Goal: Task Accomplishment & Management: Manage account settings

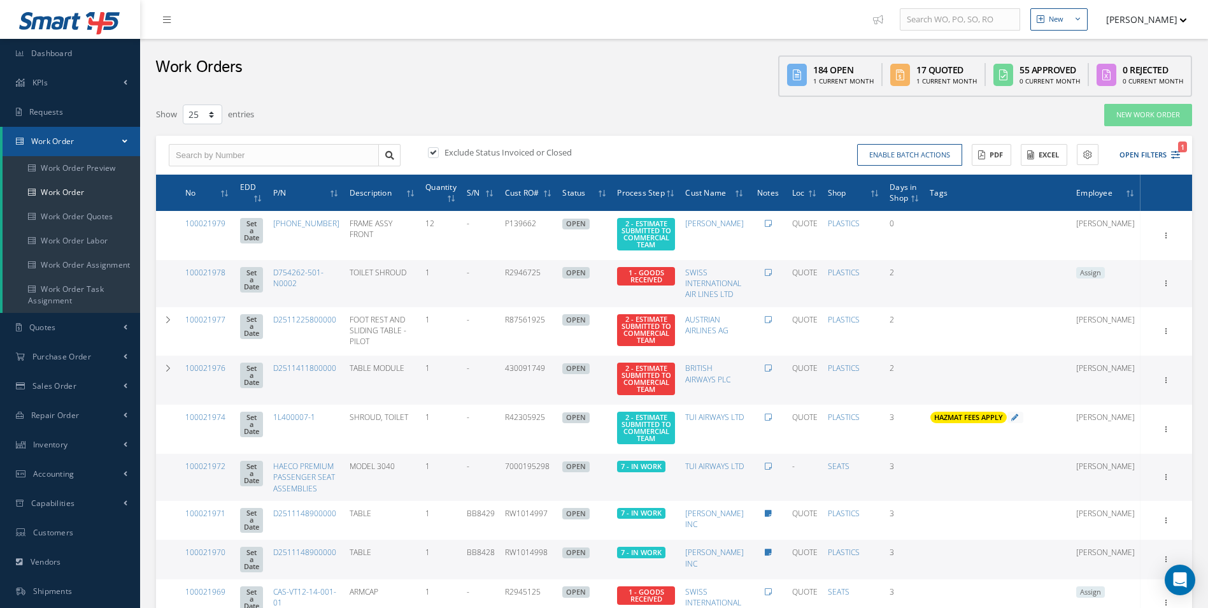
select select "25"
click at [220, 157] on input "text" at bounding box center [274, 155] width 210 height 23
type input "100021870"
click at [199, 179] on span "100021870" at bounding box center [195, 177] width 38 height 9
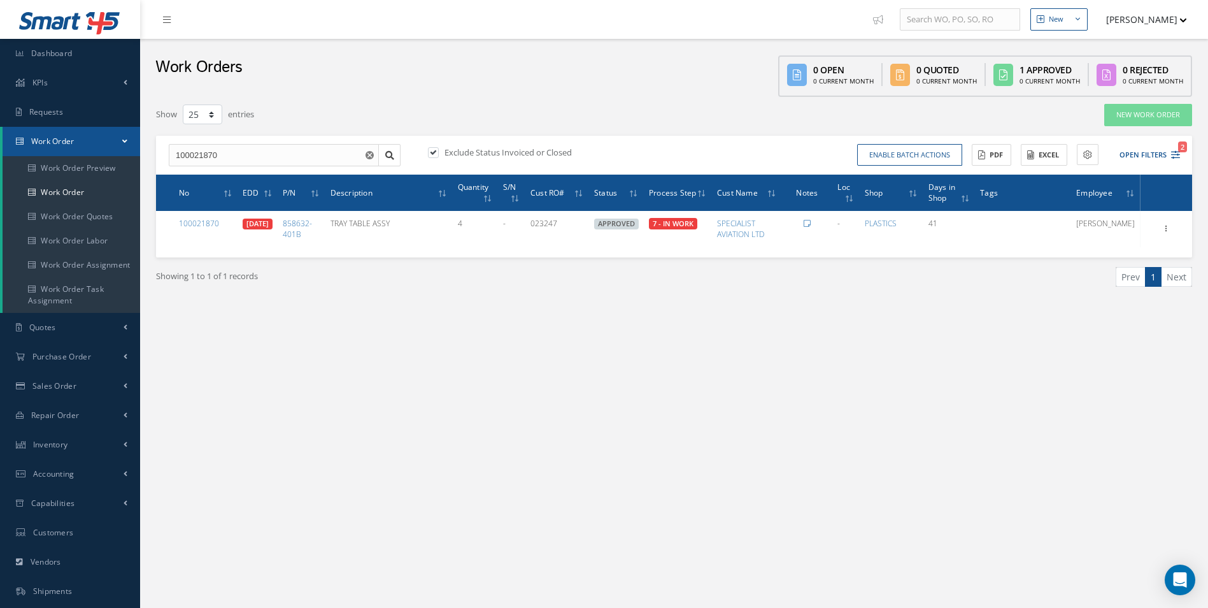
drag, startPoint x: 1111, startPoint y: 404, endPoint x: 1007, endPoint y: 386, distance: 105.4
click at [1108, 403] on div "New New Work Order New Purchase Order New Customer Quote New Sales Order New Re…" at bounding box center [674, 361] width 1068 height 723
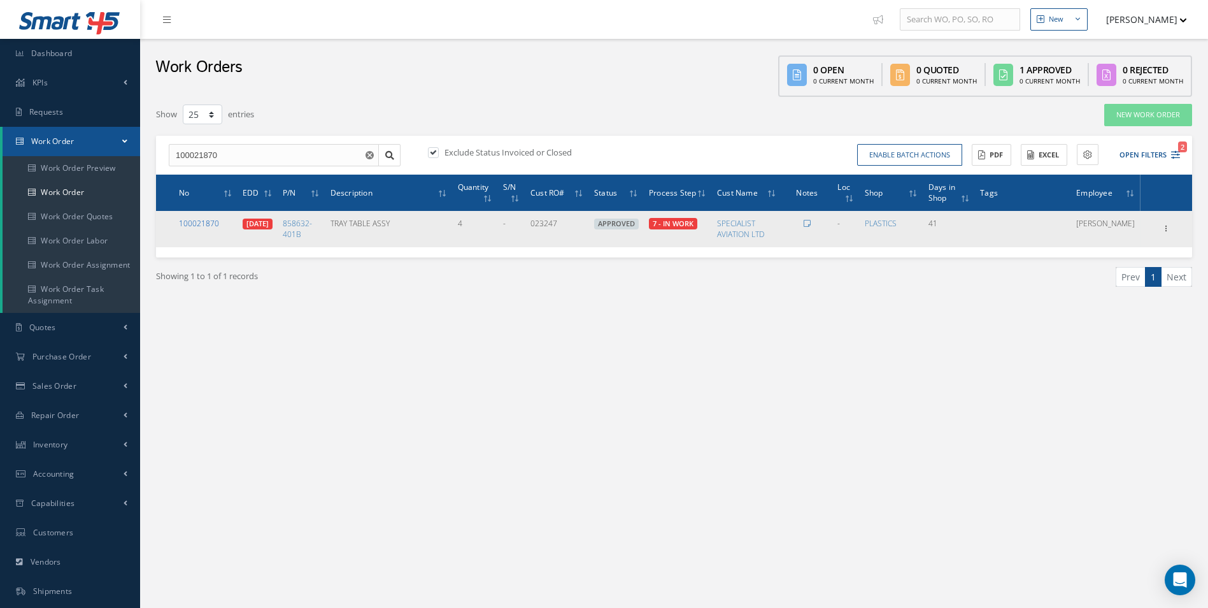
click at [204, 227] on link "100021870" at bounding box center [199, 223] width 40 height 11
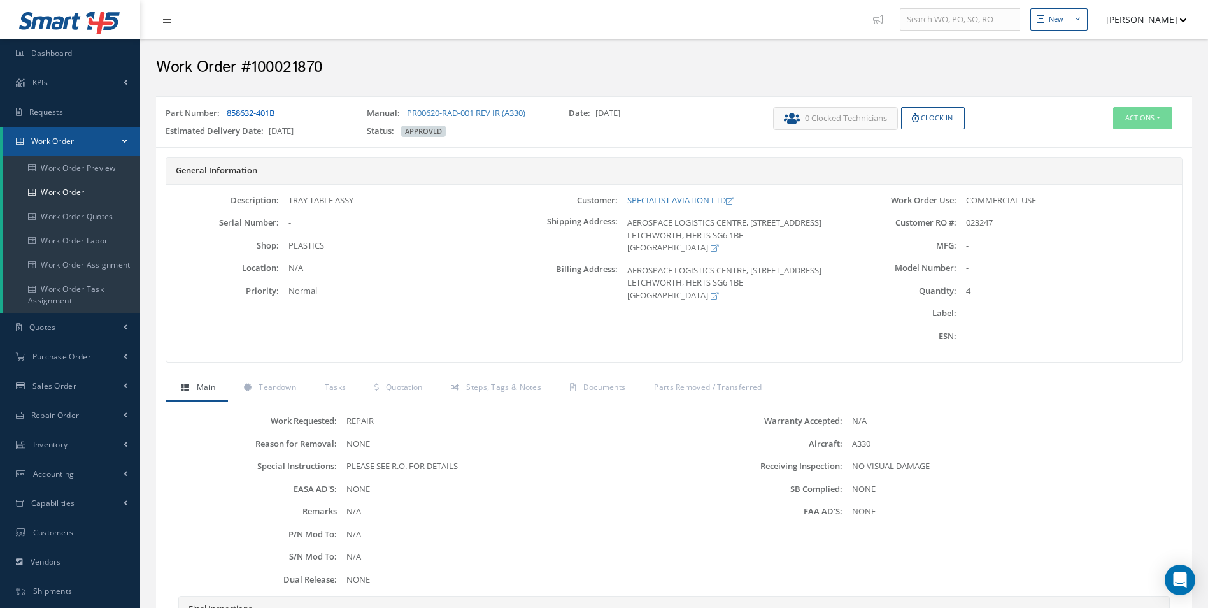
drag, startPoint x: 296, startPoint y: 115, endPoint x: 227, endPoint y: 113, distance: 68.8
click at [227, 113] on div "Part Number: 858632-401B" at bounding box center [256, 116] width 201 height 18
copy link "858632-401B"
click at [296, 390] on span "Teardown" at bounding box center [277, 387] width 37 height 11
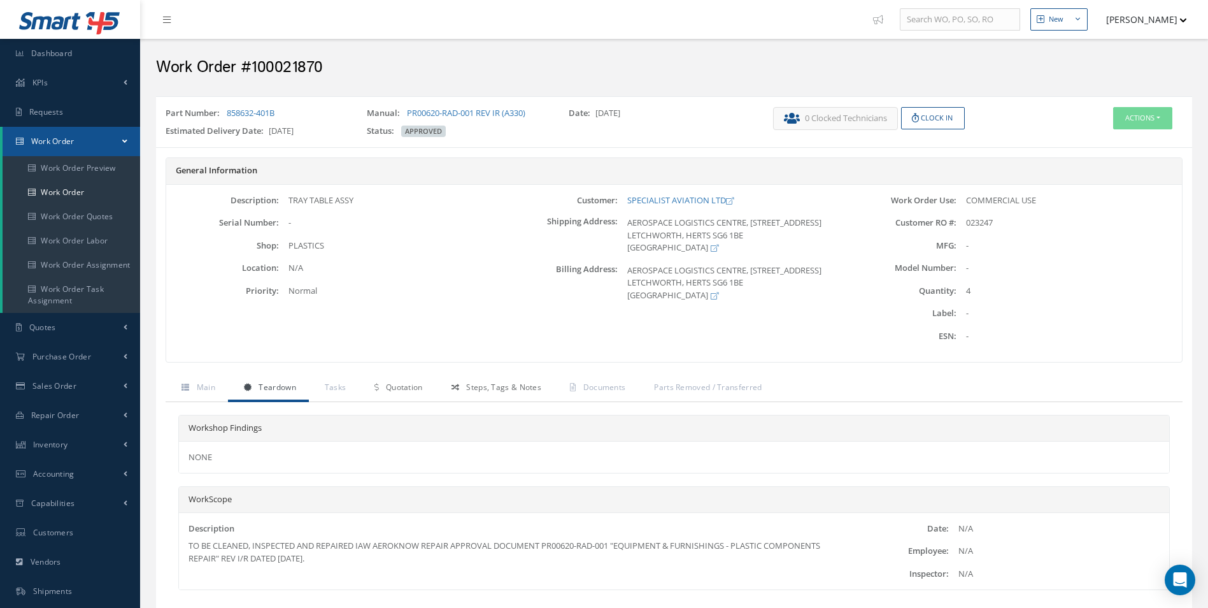
click at [445, 378] on link "Steps, Tags & Notes" at bounding box center [495, 388] width 118 height 27
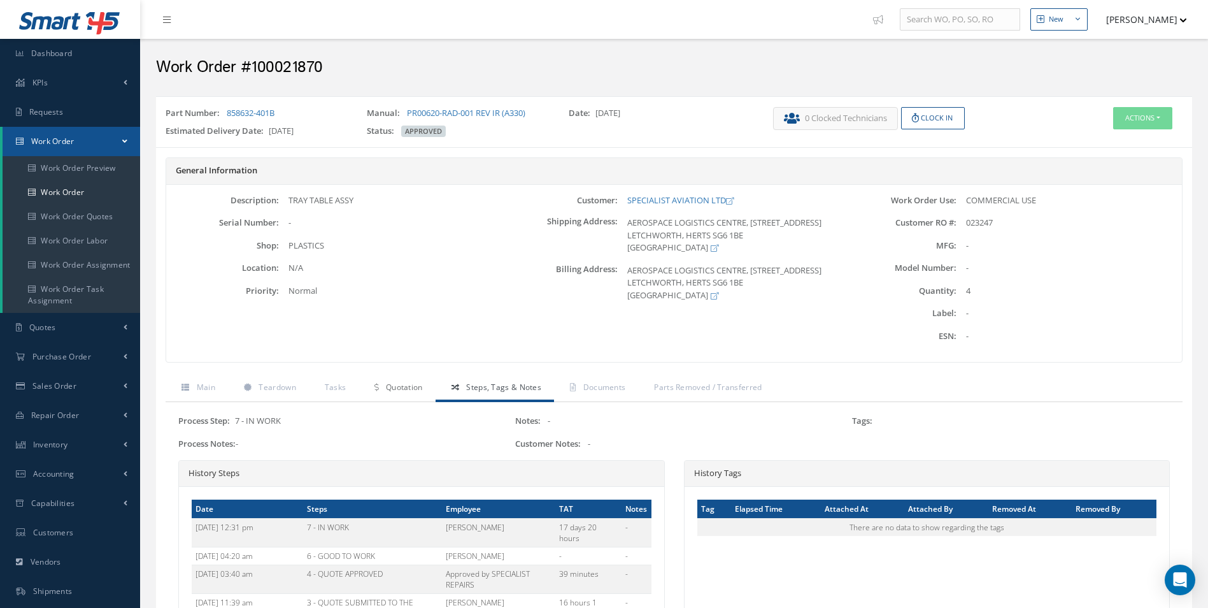
click at [413, 395] on link "Quotation" at bounding box center [397, 388] width 76 height 27
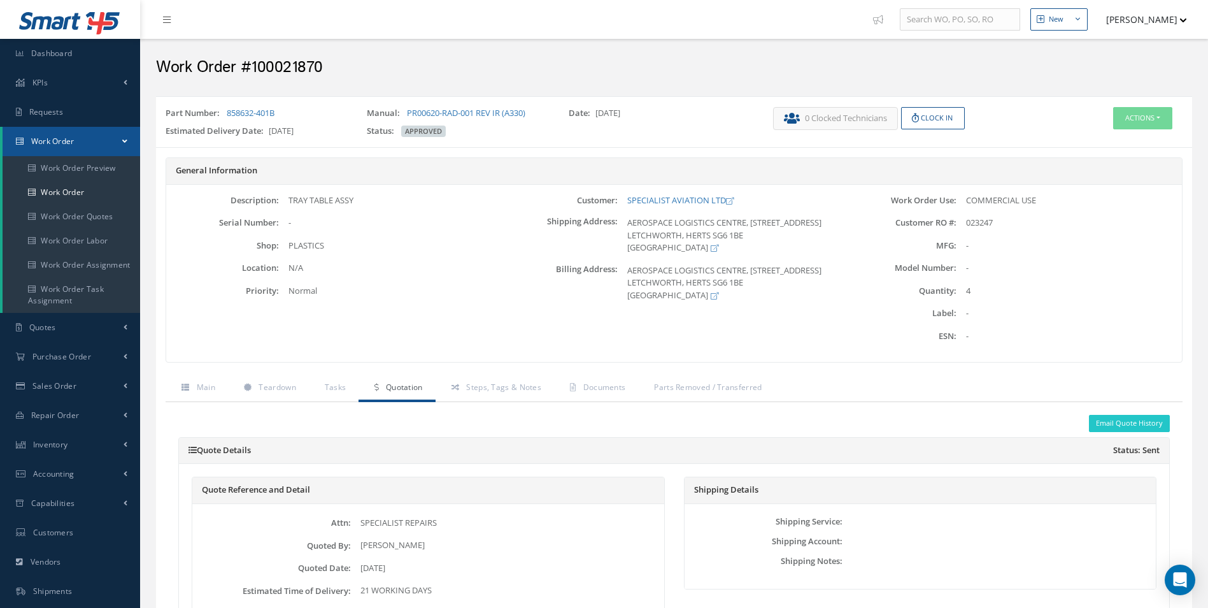
click at [481, 384] on span "Steps, Tags & Notes" at bounding box center [503, 387] width 75 height 11
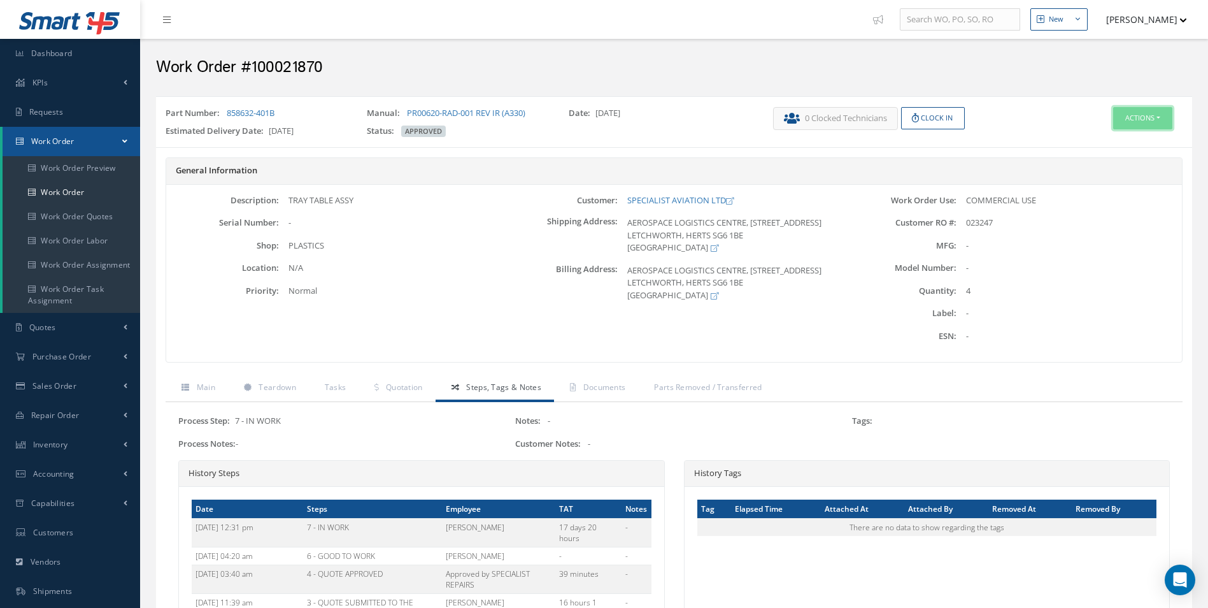
click at [1148, 124] on button "Actions" at bounding box center [1142, 118] width 59 height 22
click at [1097, 143] on link "Edit" at bounding box center [1124, 142] width 102 height 17
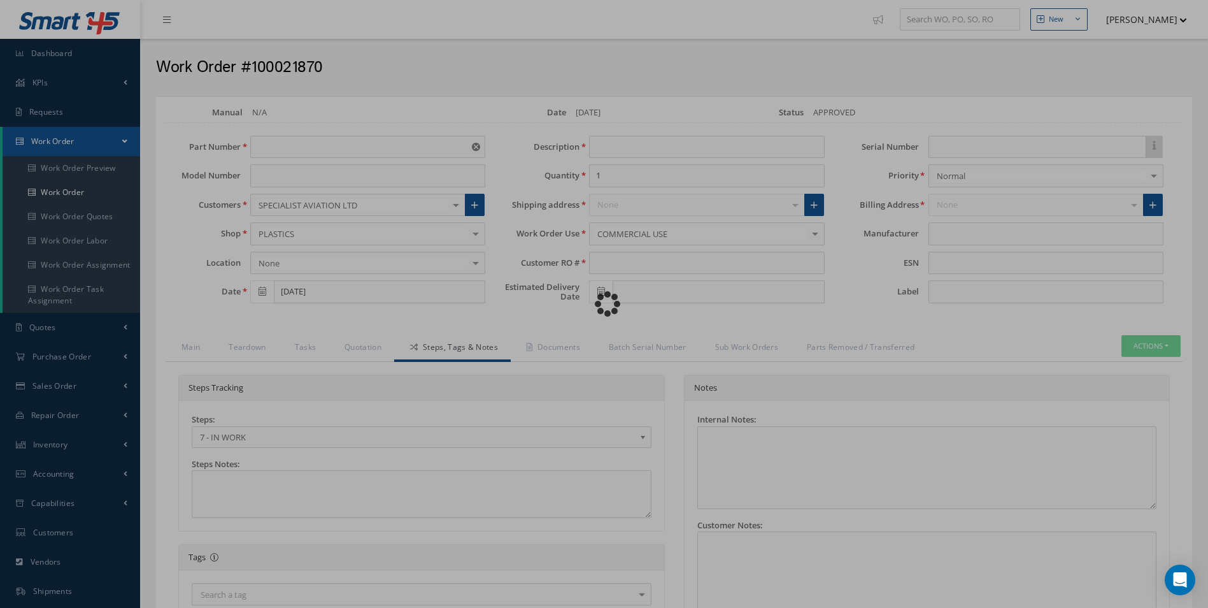
type input "858632-401B"
type input "[DATE]"
type input "TRAY TABLE ASSY"
type input "4"
type input "023247"
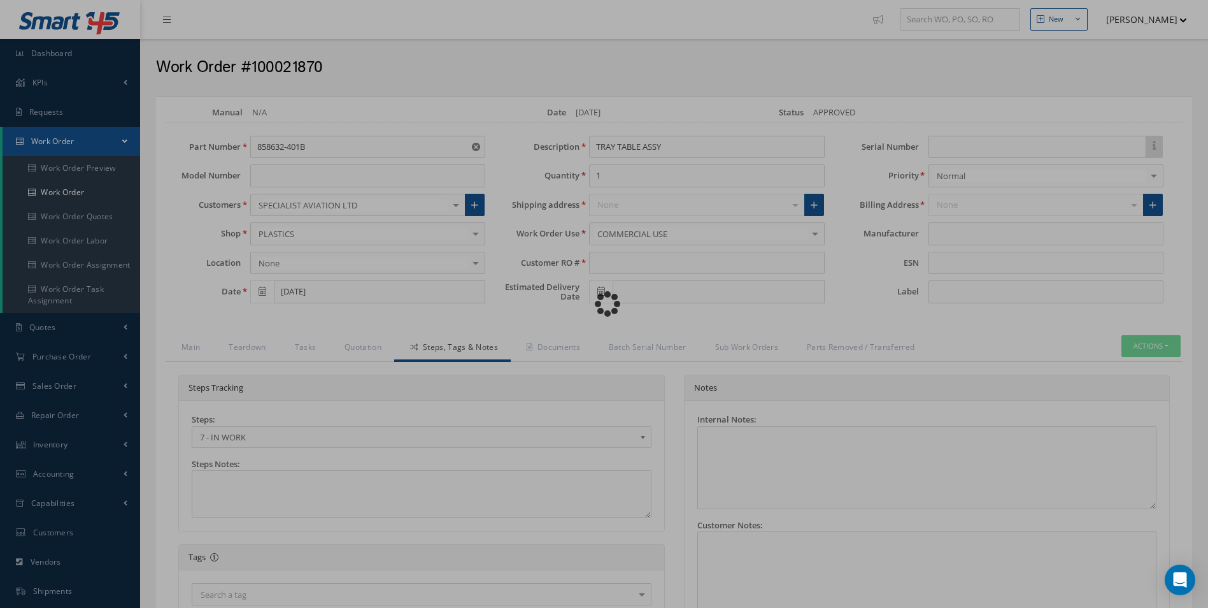
type input "[DATE]"
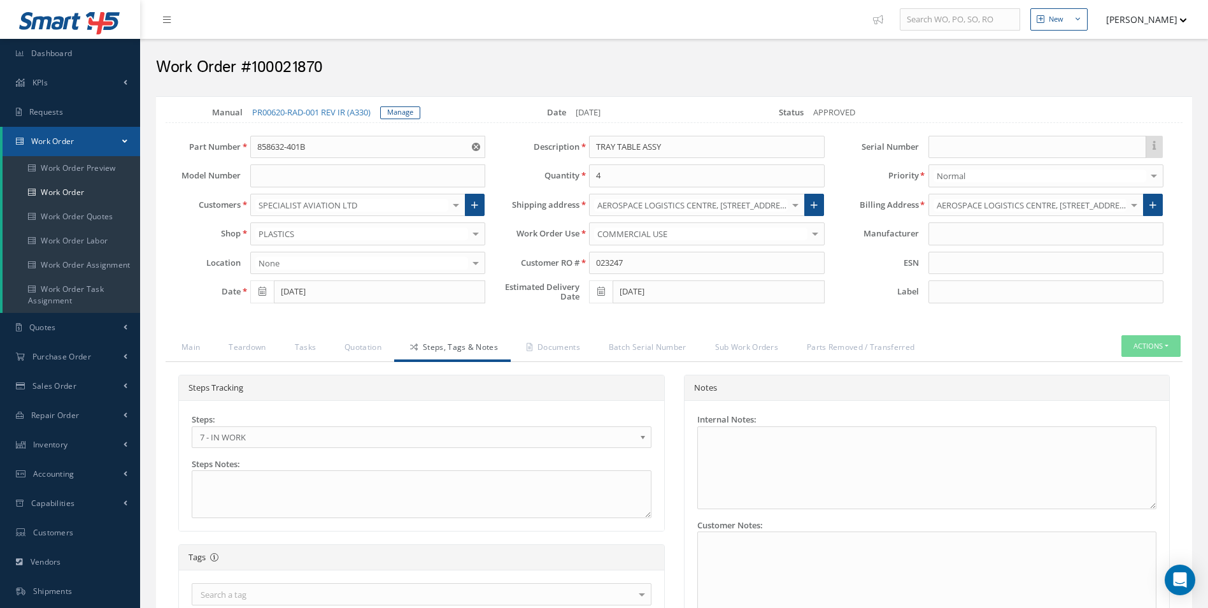
click at [276, 437] on span "7 - IN WORK" at bounding box center [417, 436] width 435 height 15
click at [550, 348] on link "Documents" at bounding box center [552, 348] width 82 height 27
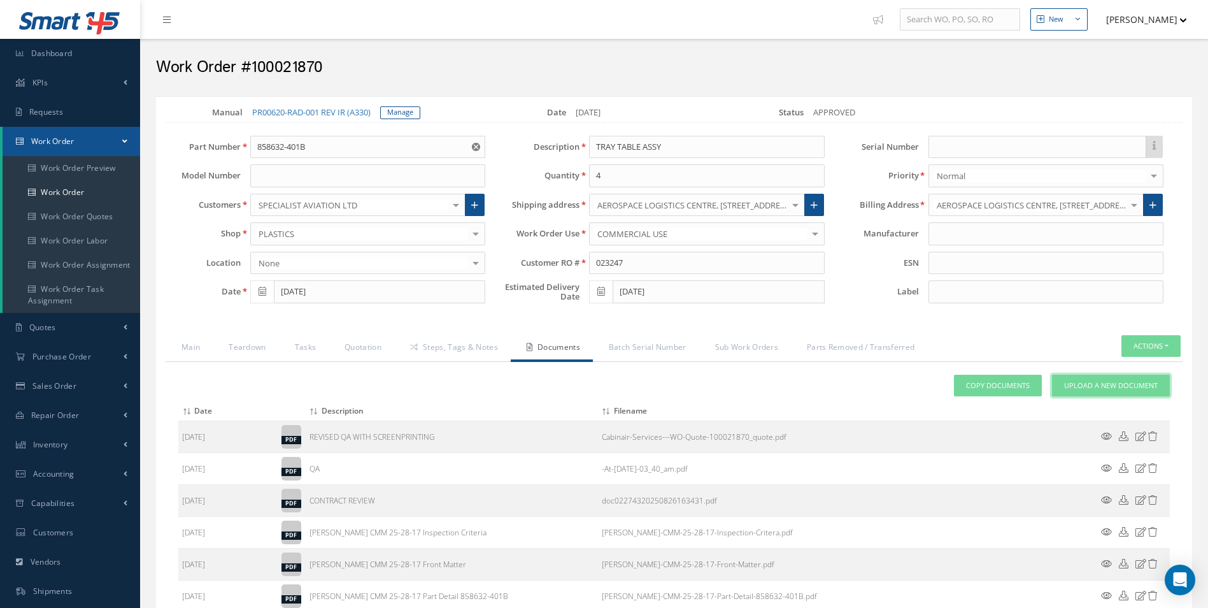
click at [1135, 379] on link "Upload a New Document" at bounding box center [1111, 386] width 118 height 22
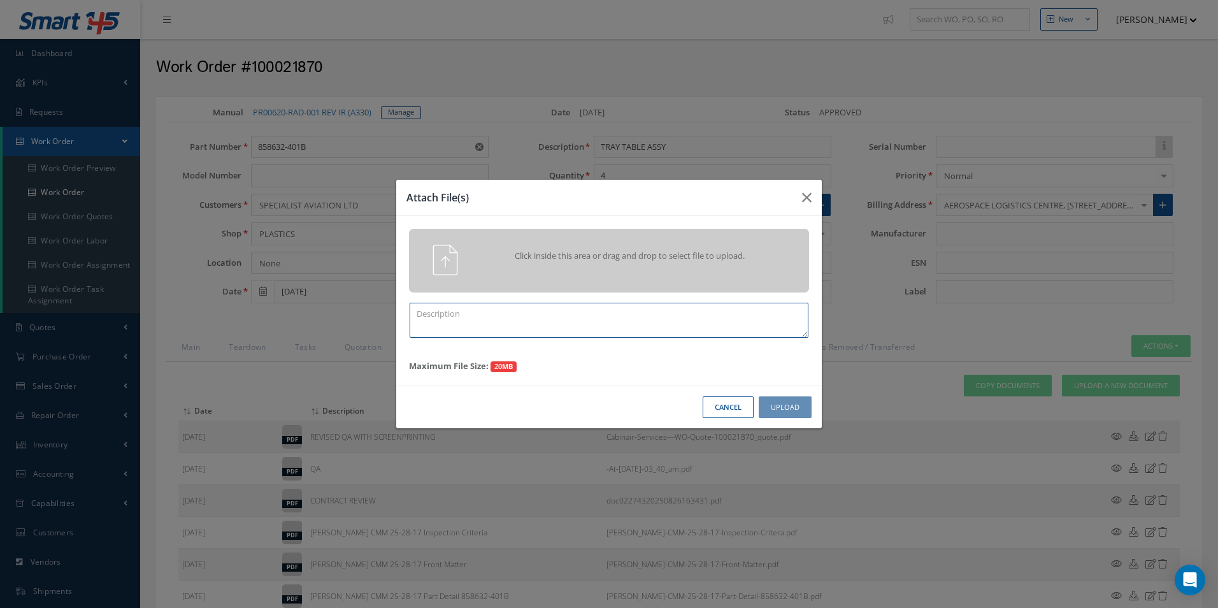
click at [520, 321] on textarea at bounding box center [609, 320] width 399 height 35
type textarea "FINISH"
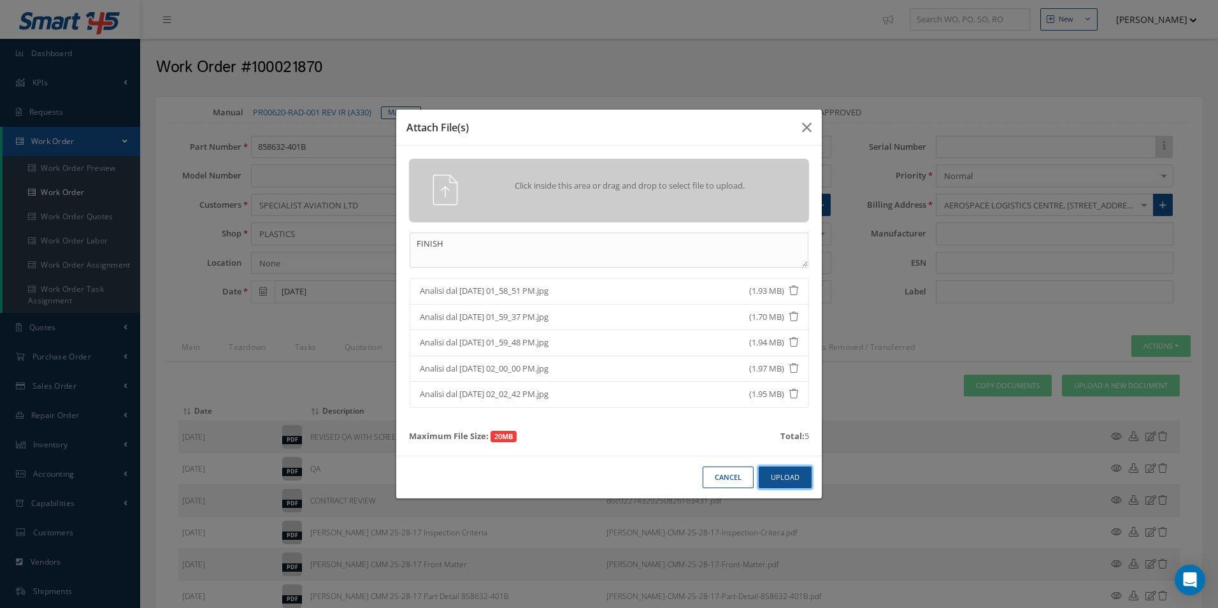
click at [801, 476] on button "Upload" at bounding box center [785, 477] width 53 height 22
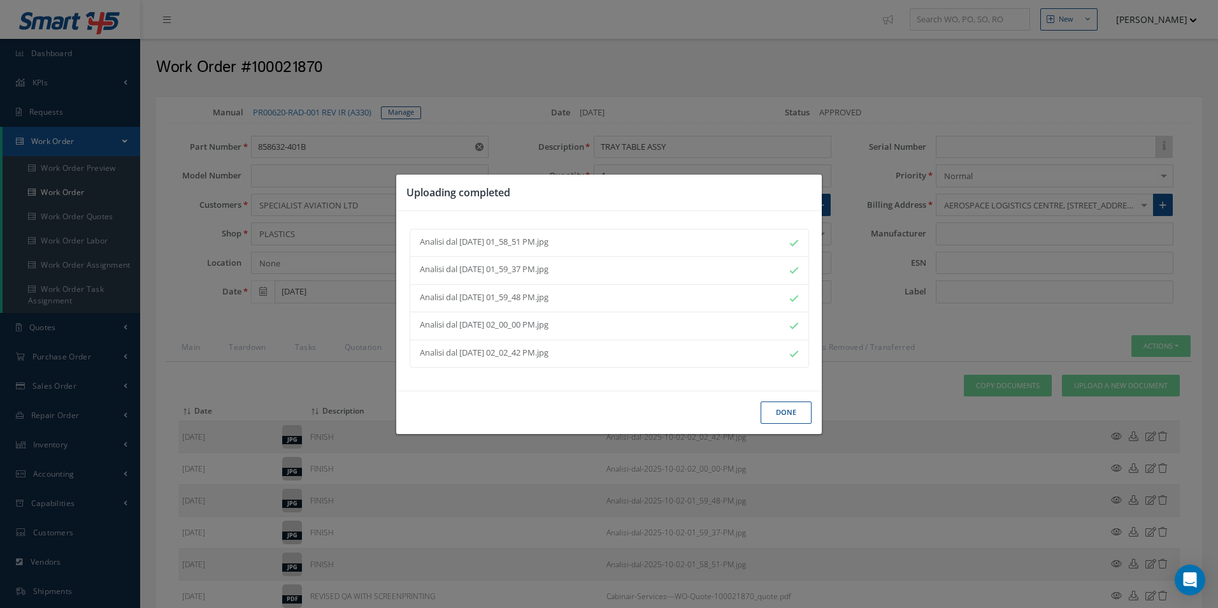
click at [783, 412] on button "Done" at bounding box center [785, 412] width 51 height 22
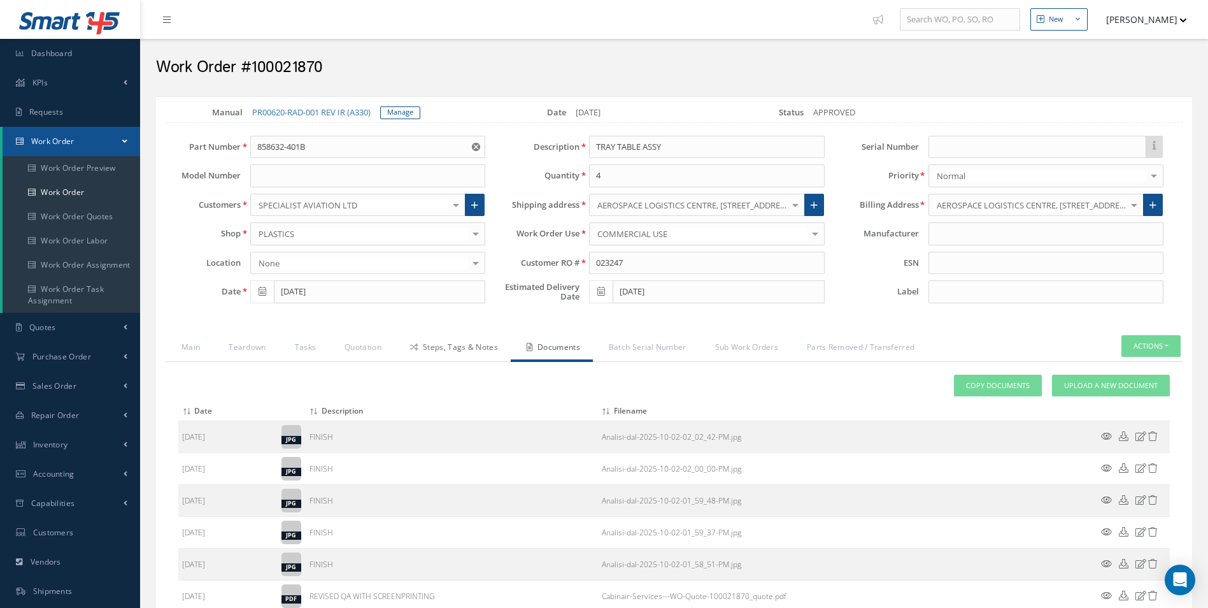
click at [456, 355] on link "Steps, Tags & Notes" at bounding box center [452, 348] width 117 height 27
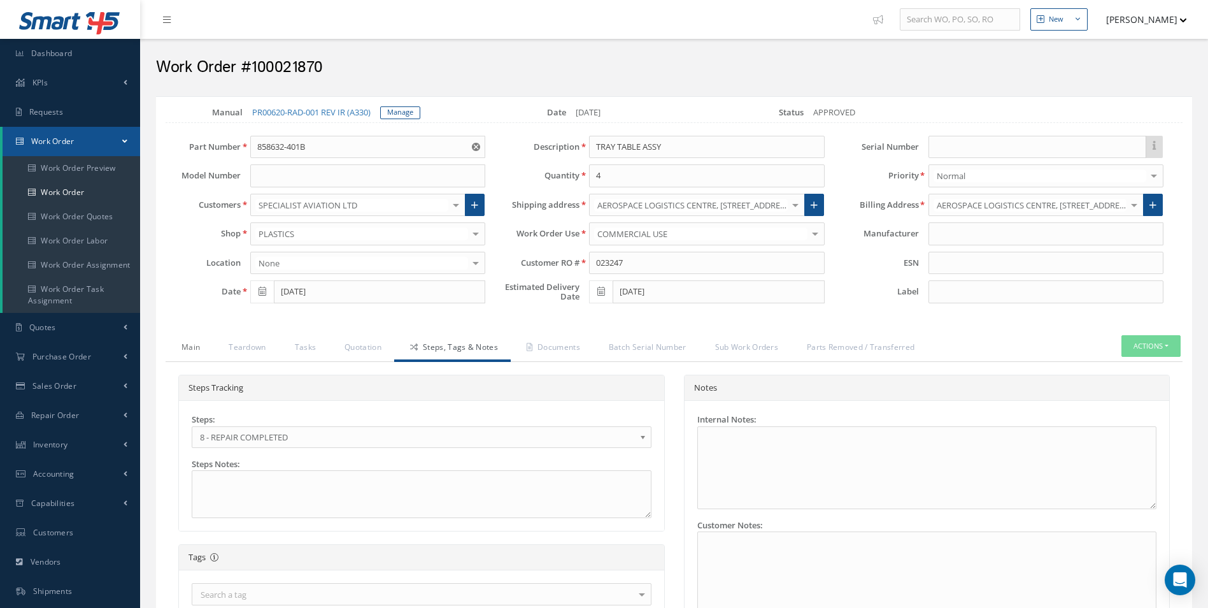
click at [203, 350] on link "Main" at bounding box center [189, 348] width 47 height 27
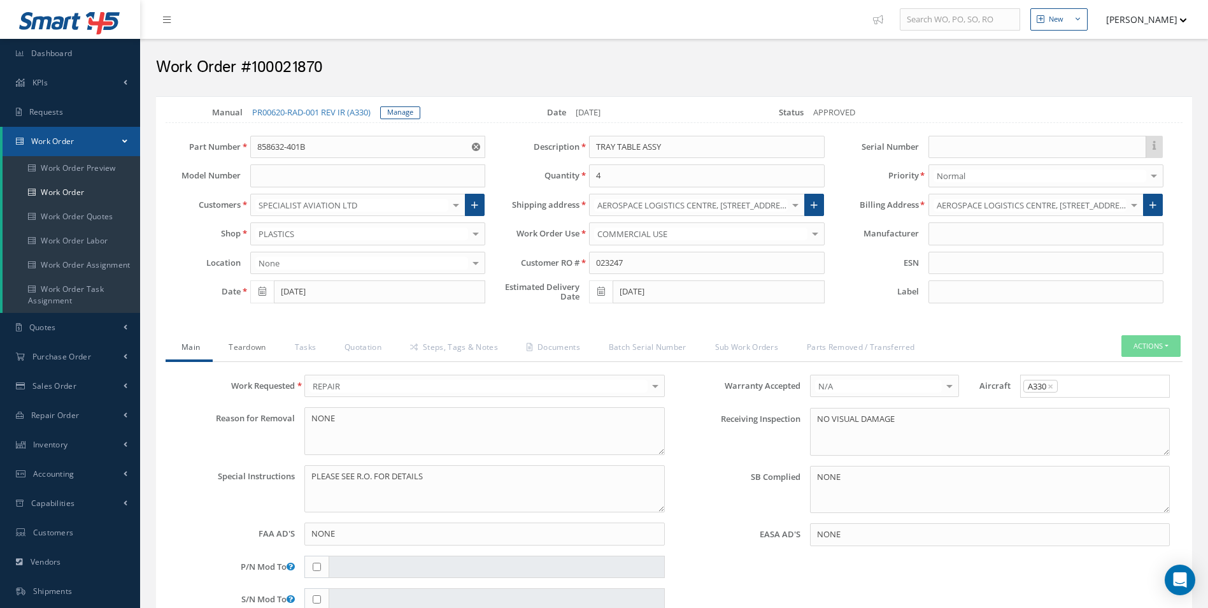
click at [236, 350] on link "Teardown" at bounding box center [246, 348] width 66 height 27
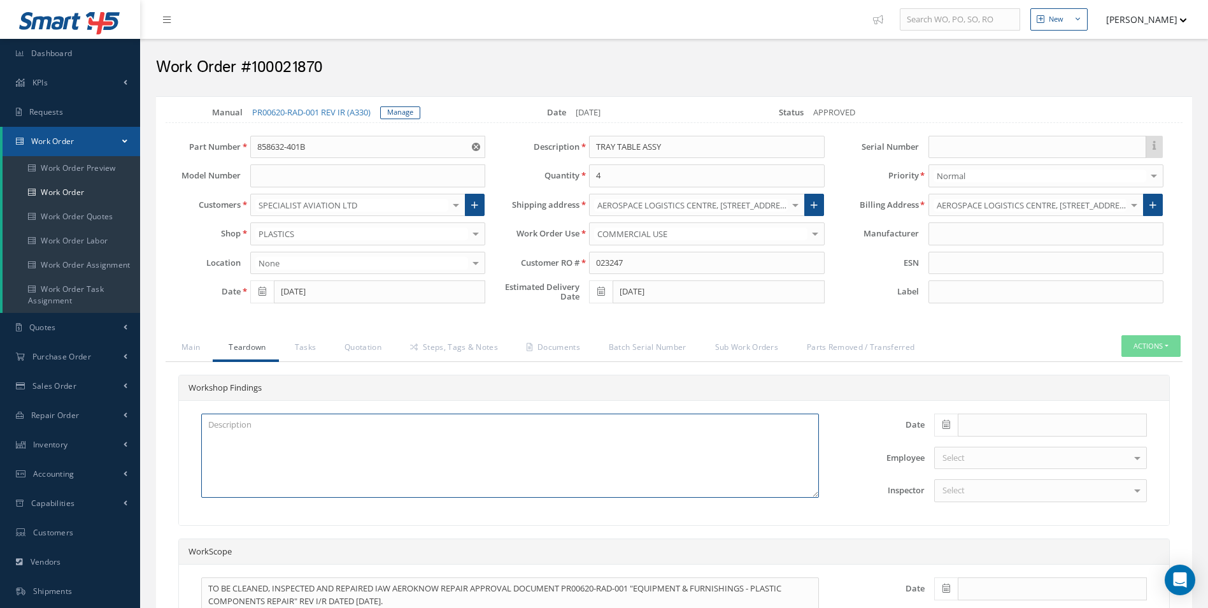
click at [258, 443] on textarea at bounding box center [510, 455] width 618 height 84
click at [281, 457] on textarea at bounding box center [510, 455] width 618 height 84
type textarea "TRAY DAMAGED PERP AND PAINT"
click at [456, 337] on link "Steps, Tags & Notes" at bounding box center [452, 348] width 117 height 27
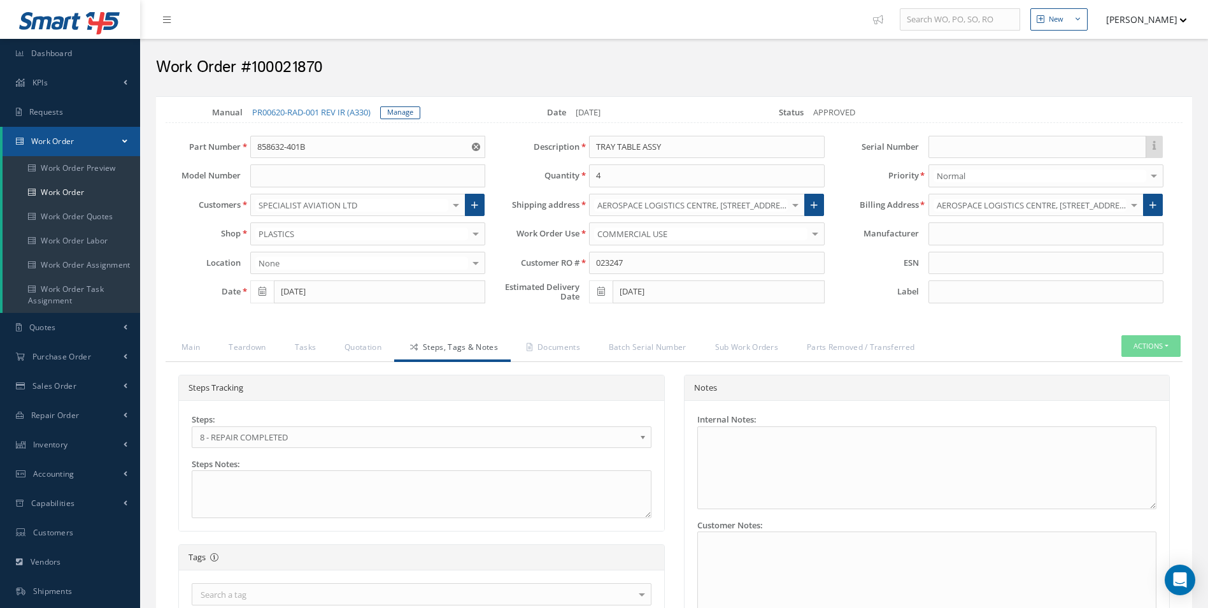
click at [602, 438] on span "8 - REPAIR COMPLETED" at bounding box center [417, 436] width 435 height 15
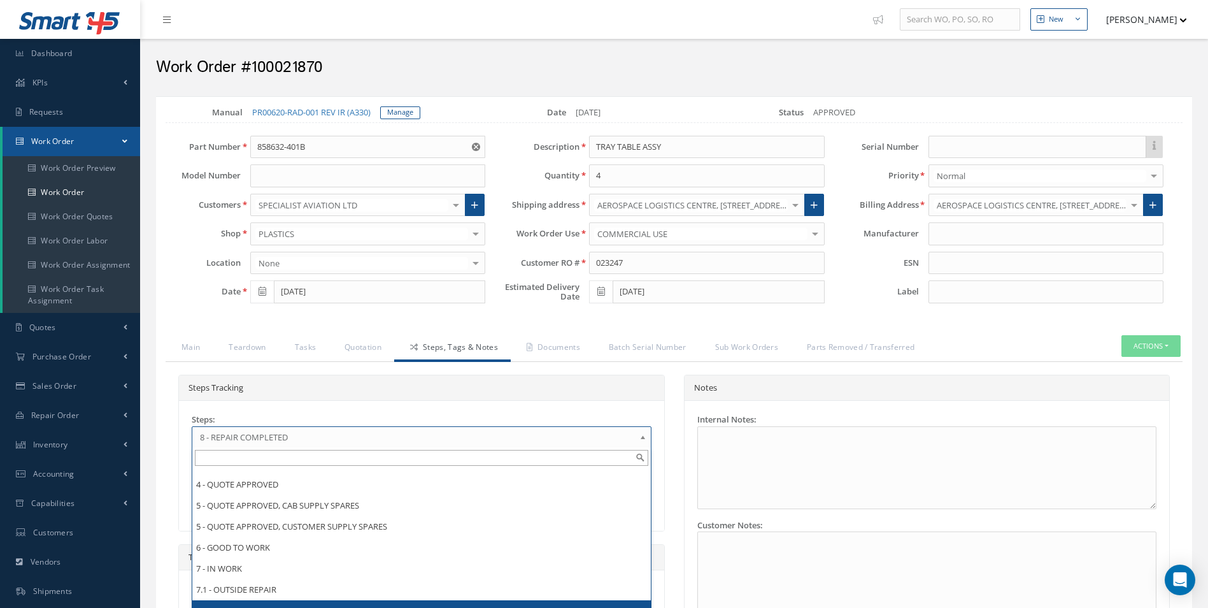
click at [504, 397] on div "Steps Tracking" at bounding box center [421, 388] width 485 height 26
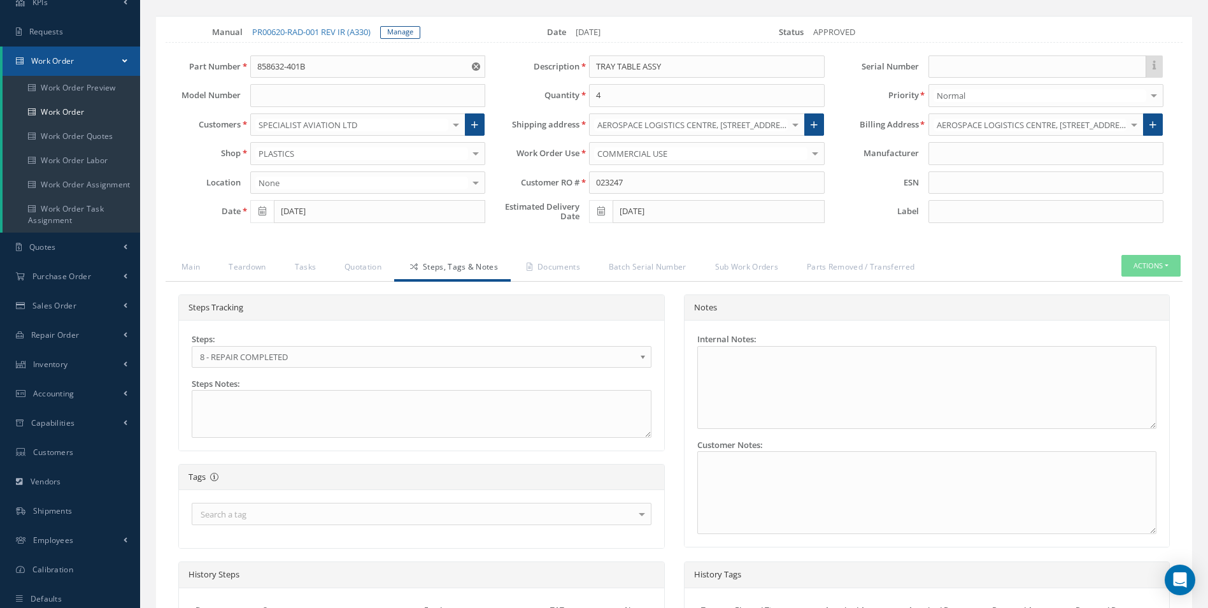
scroll to position [127, 0]
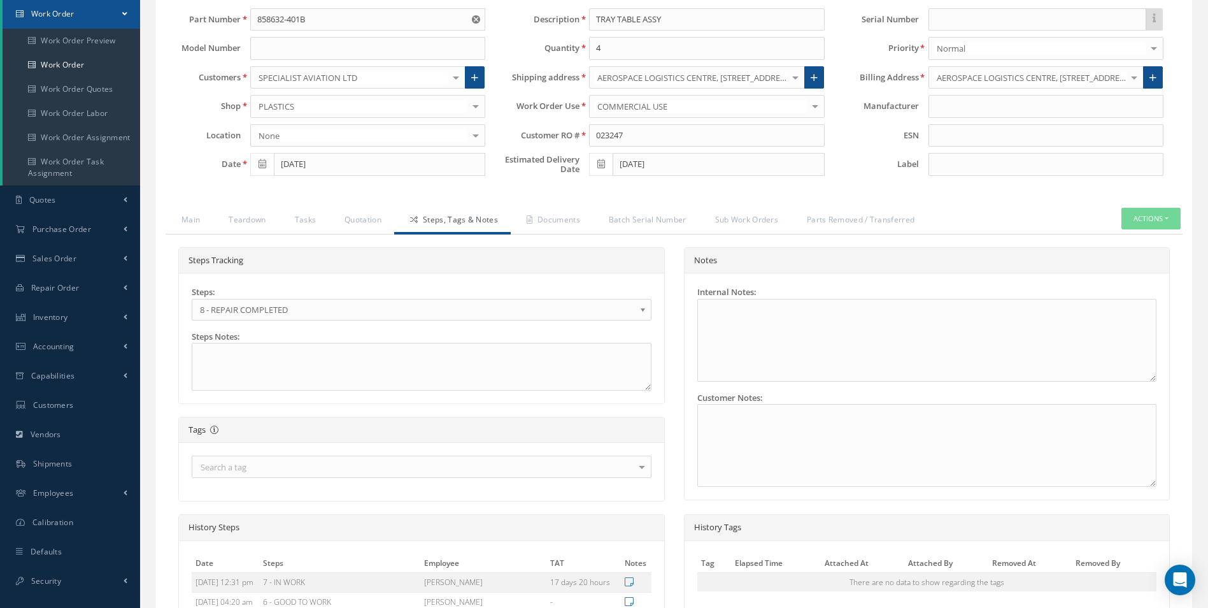
click at [252, 202] on div "Loading… Manual PR00620-RAD-001 REV IR (A330) Manage Date 08/22/2025 Status APP…" at bounding box center [674, 378] width 1036 height 819
click at [256, 228] on link "Teardown" at bounding box center [246, 221] width 66 height 27
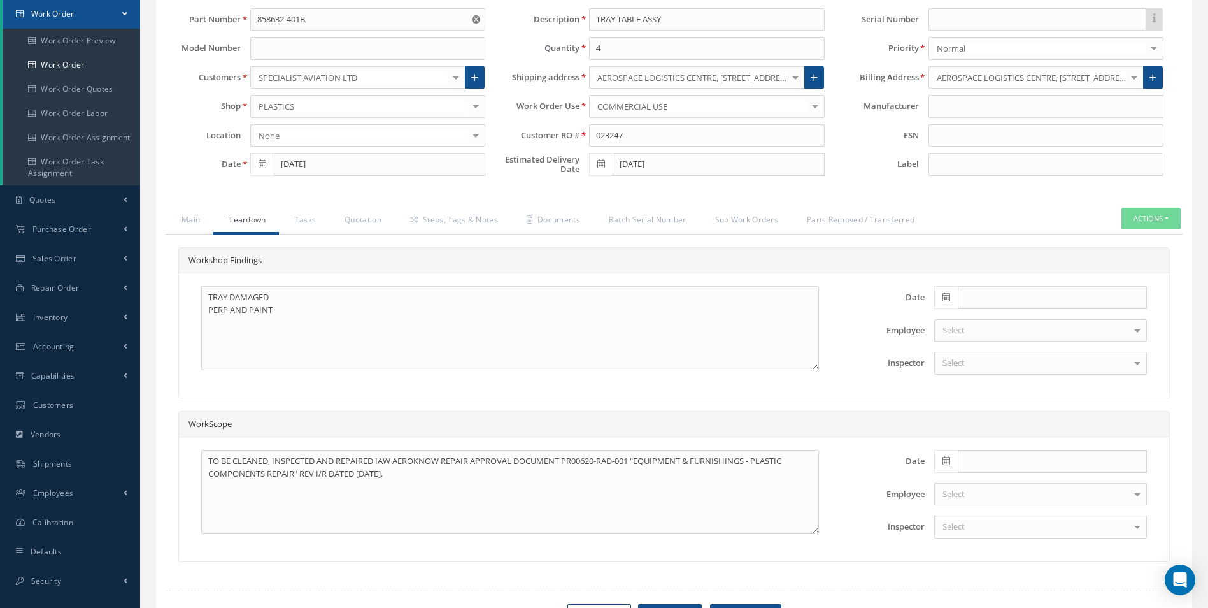
click at [952, 299] on span at bounding box center [946, 297] width 24 height 23
click at [947, 322] on th "«" at bounding box center [943, 319] width 19 height 19
click at [982, 434] on td "26" at bounding box center [982, 434] width 19 height 19
type input "08/26/2025"
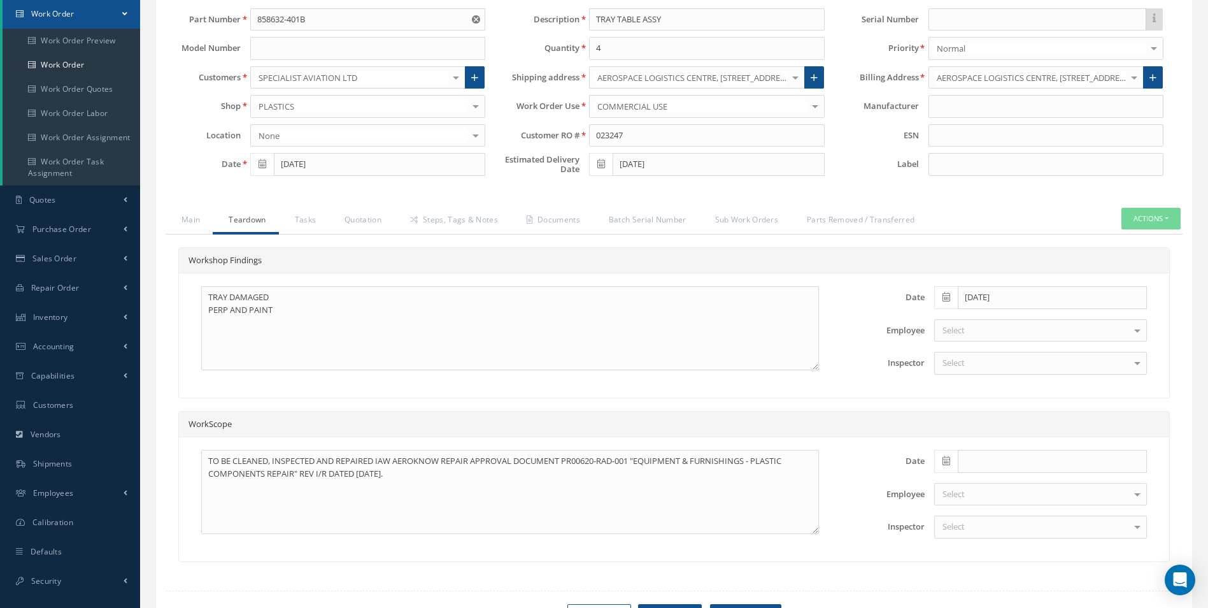
click at [984, 364] on div "Select" at bounding box center [1040, 363] width 213 height 23
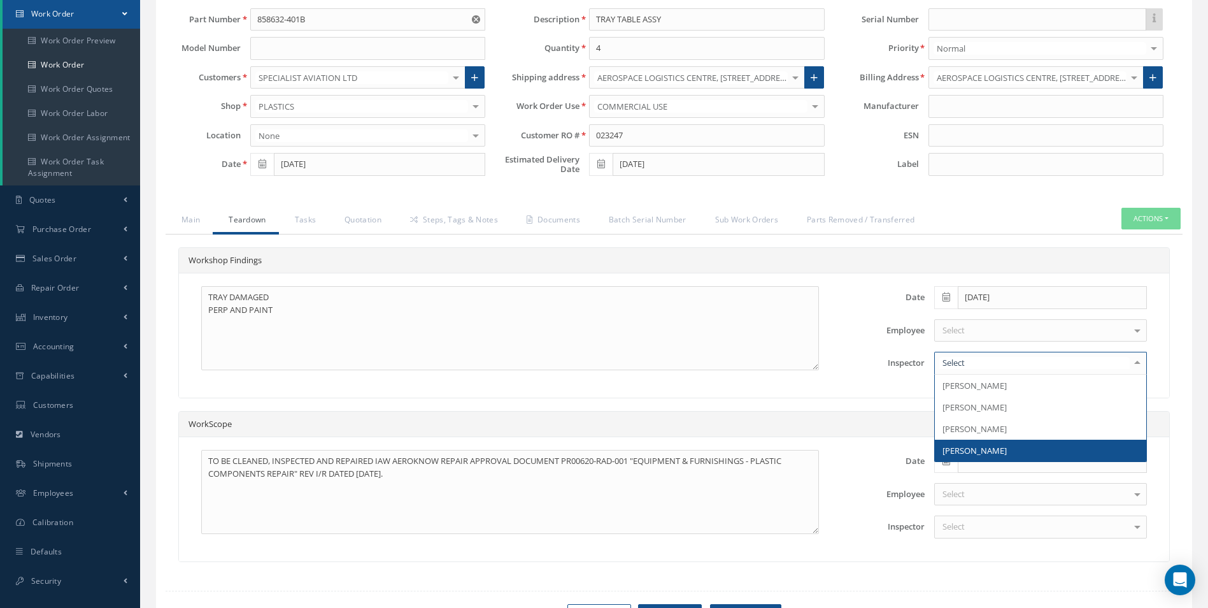
click at [980, 445] on span "[PERSON_NAME]" at bounding box center [975, 450] width 64 height 11
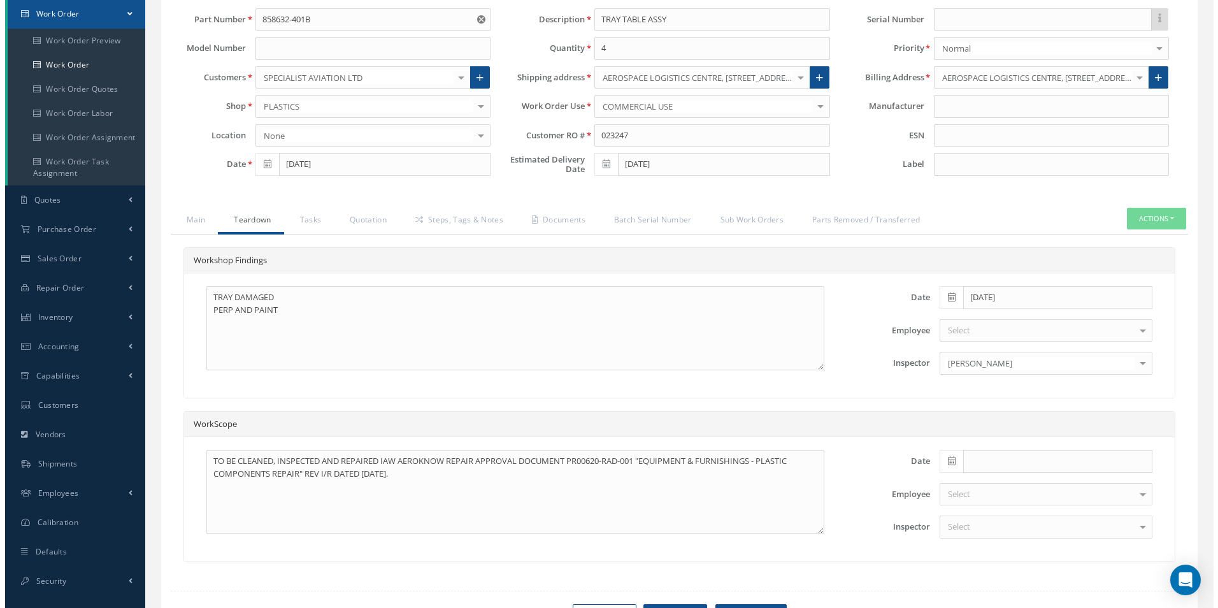
scroll to position [196, 0]
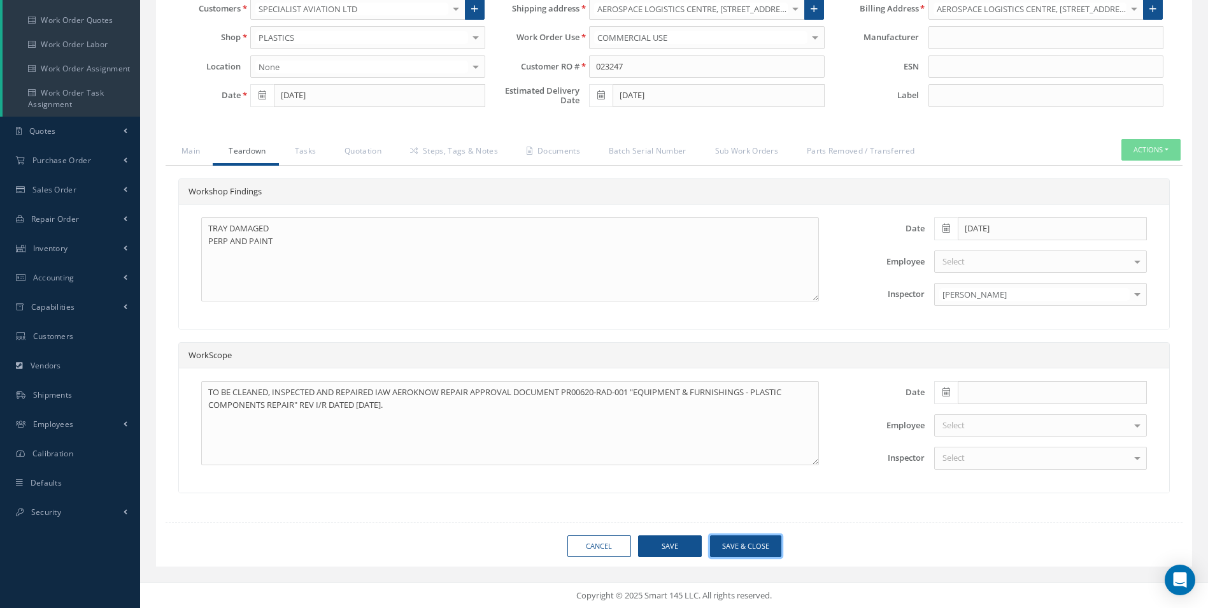
click at [768, 545] on button "Save & Close" at bounding box center [745, 546] width 71 height 22
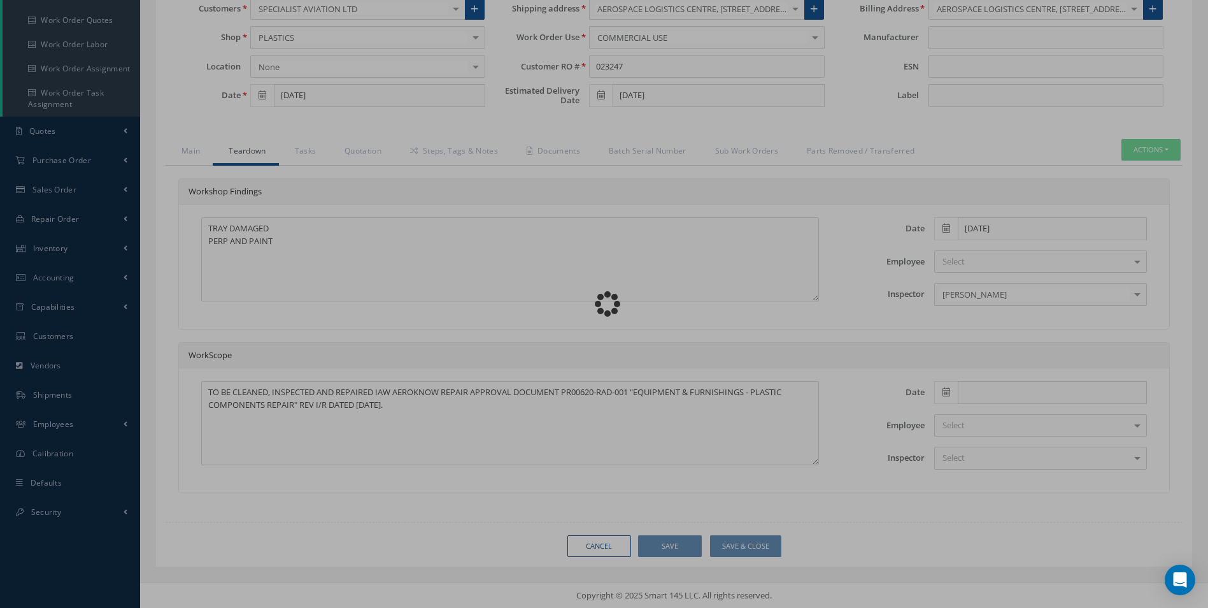
type textarea "TRAY DAMAGED PERP AND PAINT"
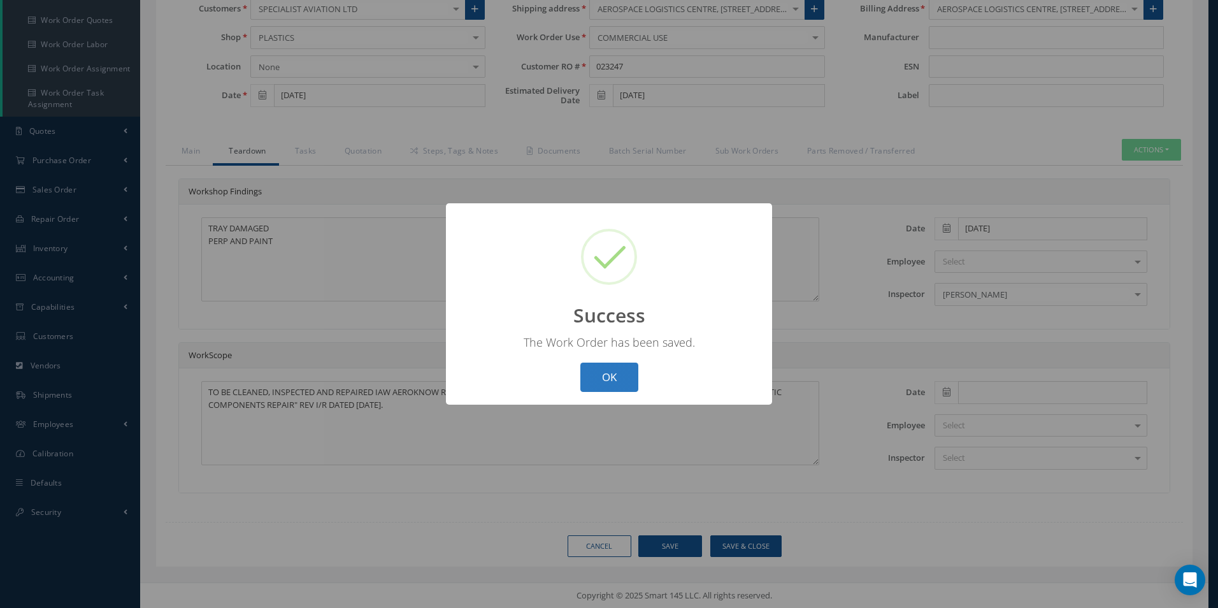
click at [611, 383] on button "OK" at bounding box center [609, 377] width 58 height 30
select select "25"
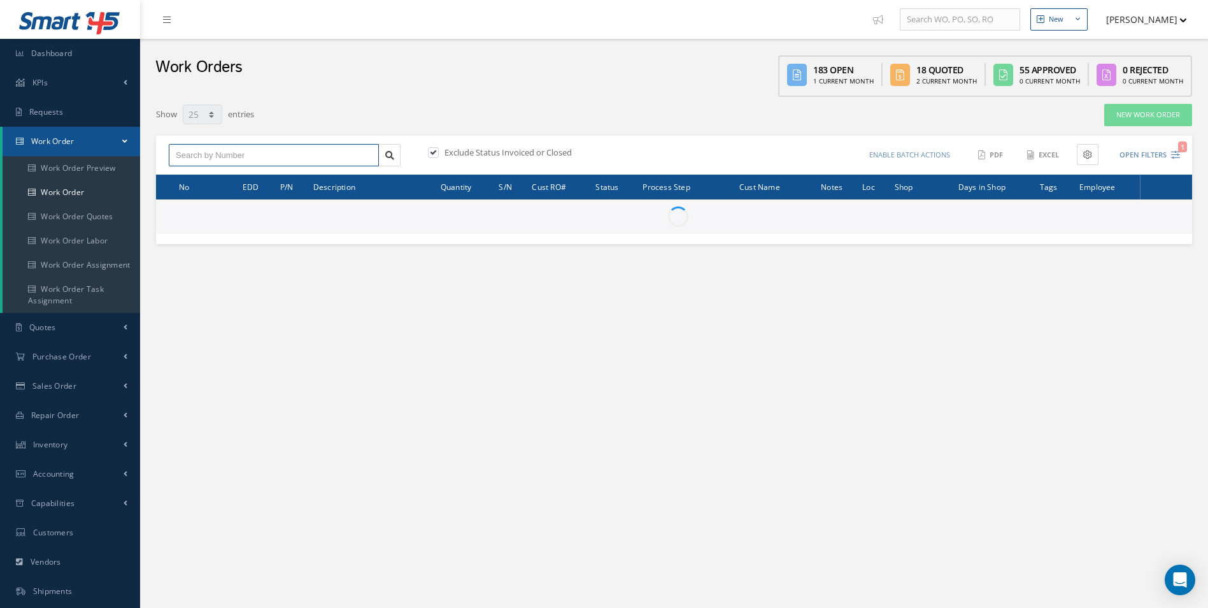
click at [215, 152] on input "text" at bounding box center [274, 155] width 210 height 23
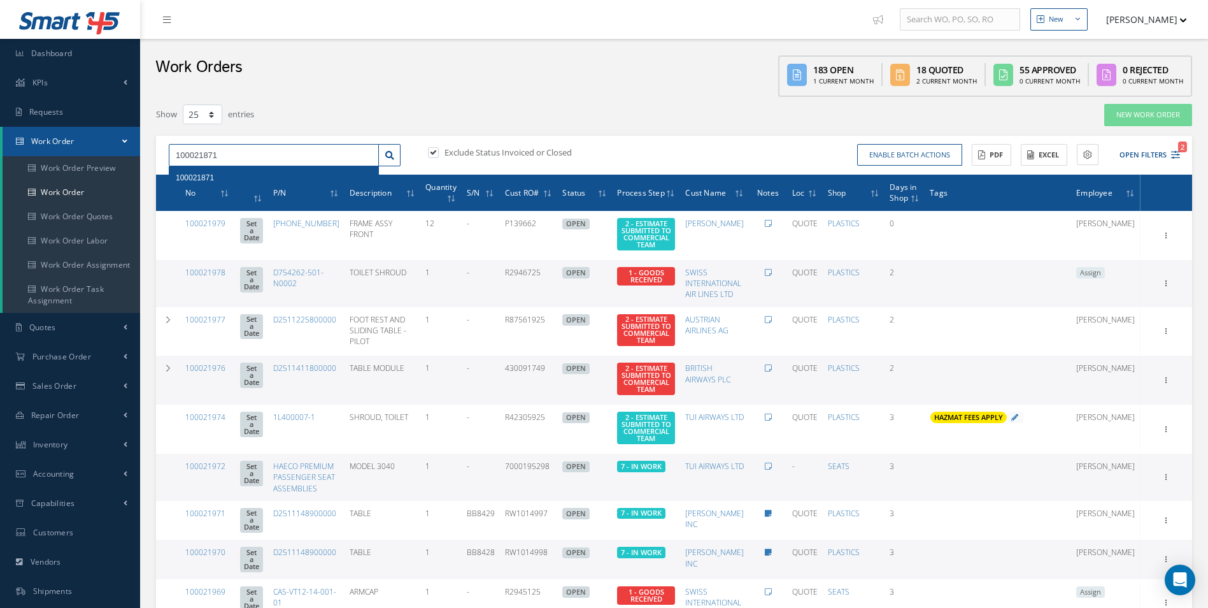
type input "100021871"
click at [198, 173] on div "100021871" at bounding box center [274, 177] width 196 height 13
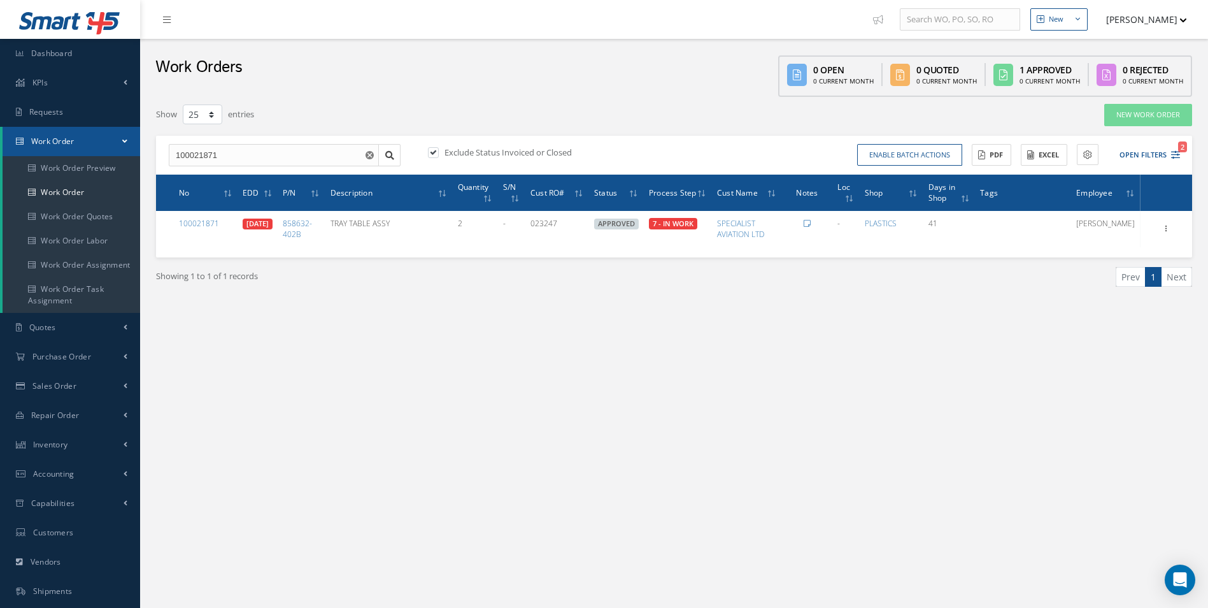
click at [587, 457] on div "New New Work Order New Purchase Order New Customer Quote New Sales Order New Re…" at bounding box center [674, 361] width 1068 height 723
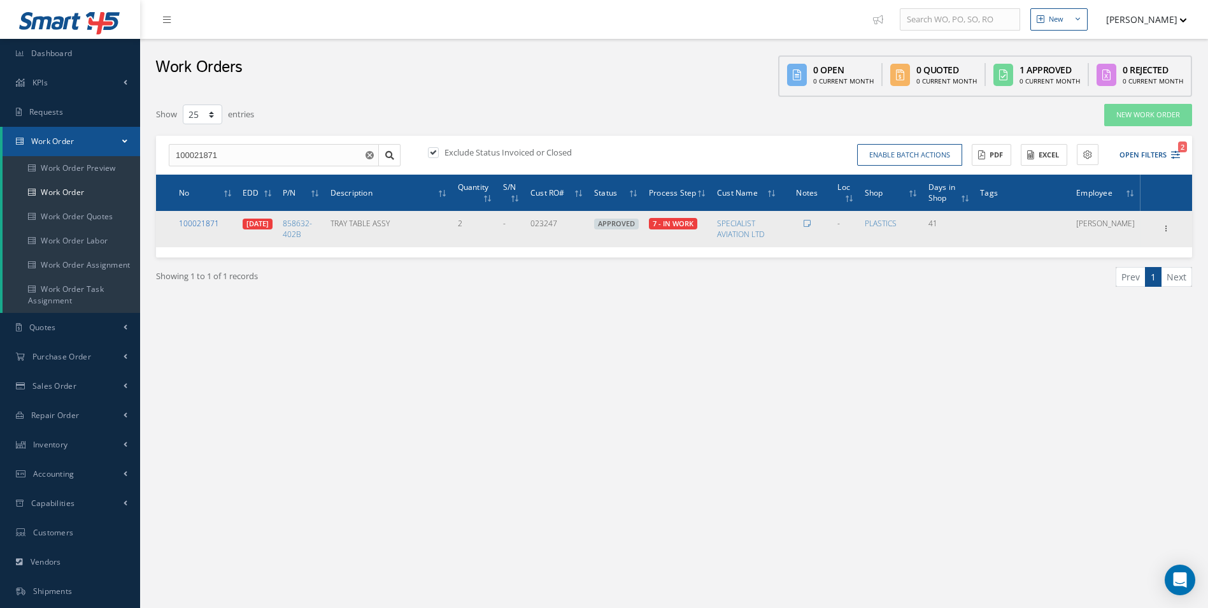
click at [201, 220] on link "100021871" at bounding box center [199, 223] width 40 height 11
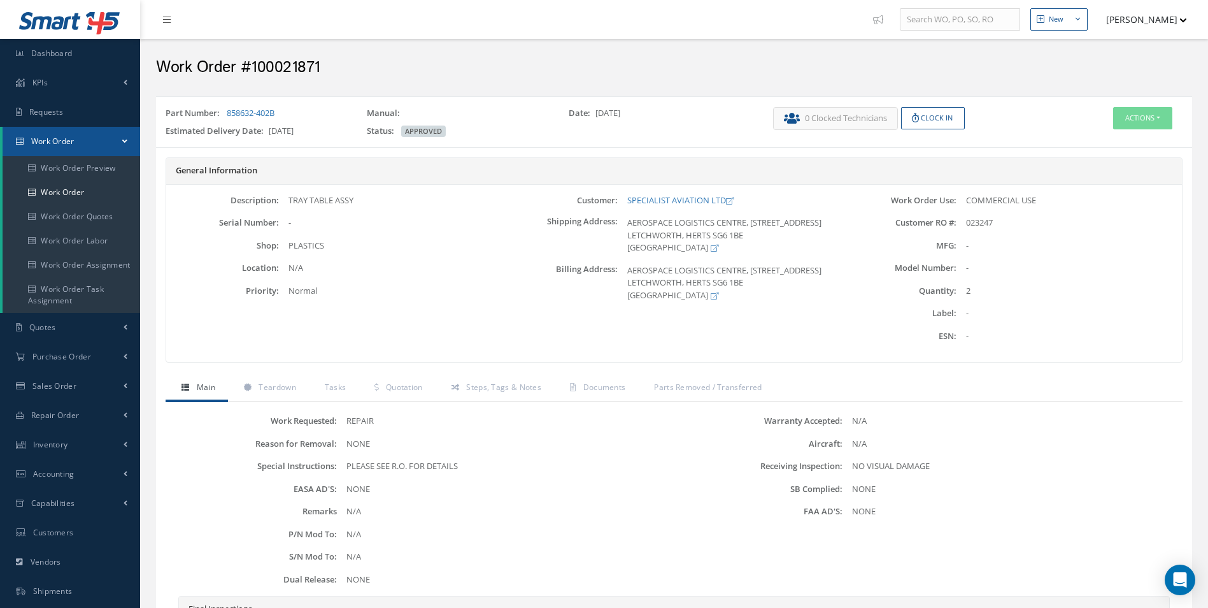
click at [301, 113] on div "Part Number: 858632-402B" at bounding box center [256, 116] width 201 height 18
drag, startPoint x: 283, startPoint y: 111, endPoint x: 227, endPoint y: 112, distance: 56.1
click at [227, 112] on div "Part Number: 858632-402B" at bounding box center [256, 116] width 201 height 18
copy link "858632-402B"
click at [1157, 125] on button "Actions" at bounding box center [1142, 118] width 59 height 22
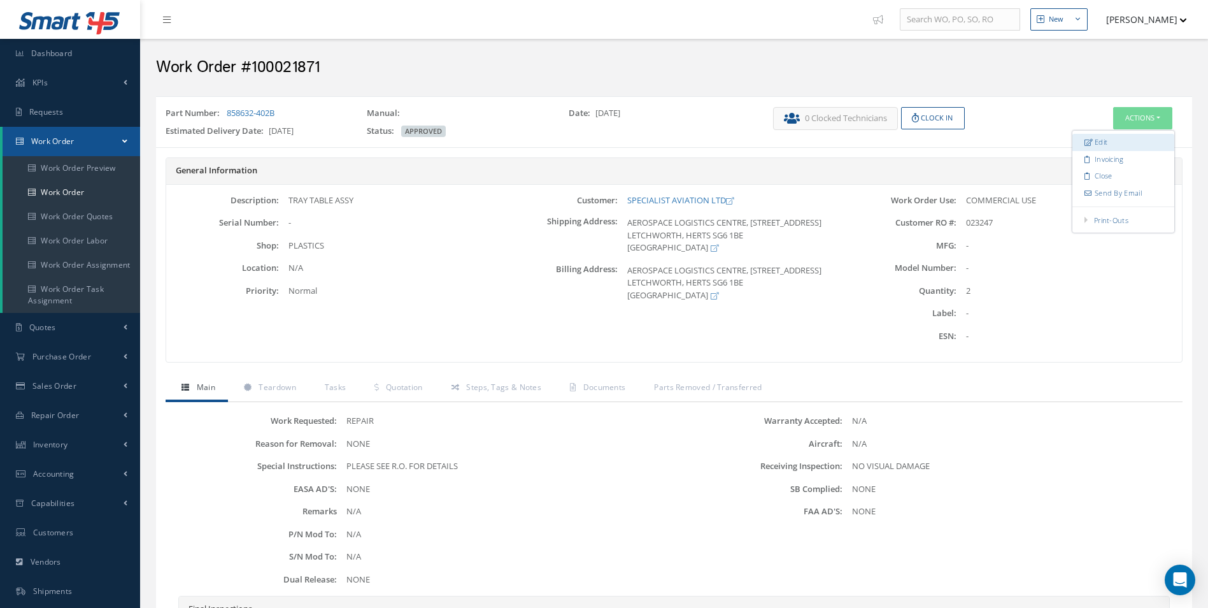
click at [1109, 139] on link "Edit" at bounding box center [1124, 142] width 102 height 17
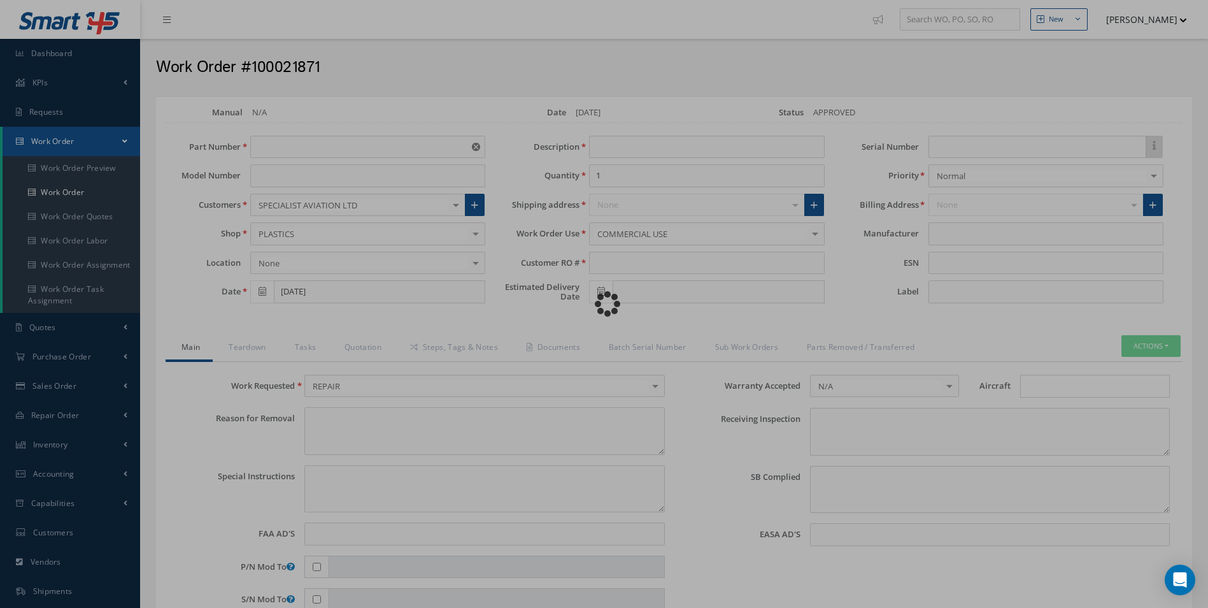
type input "858632-402B"
type input "[DATE]"
type input "TRAY TABLE ASSY"
type input "2"
type input "023247"
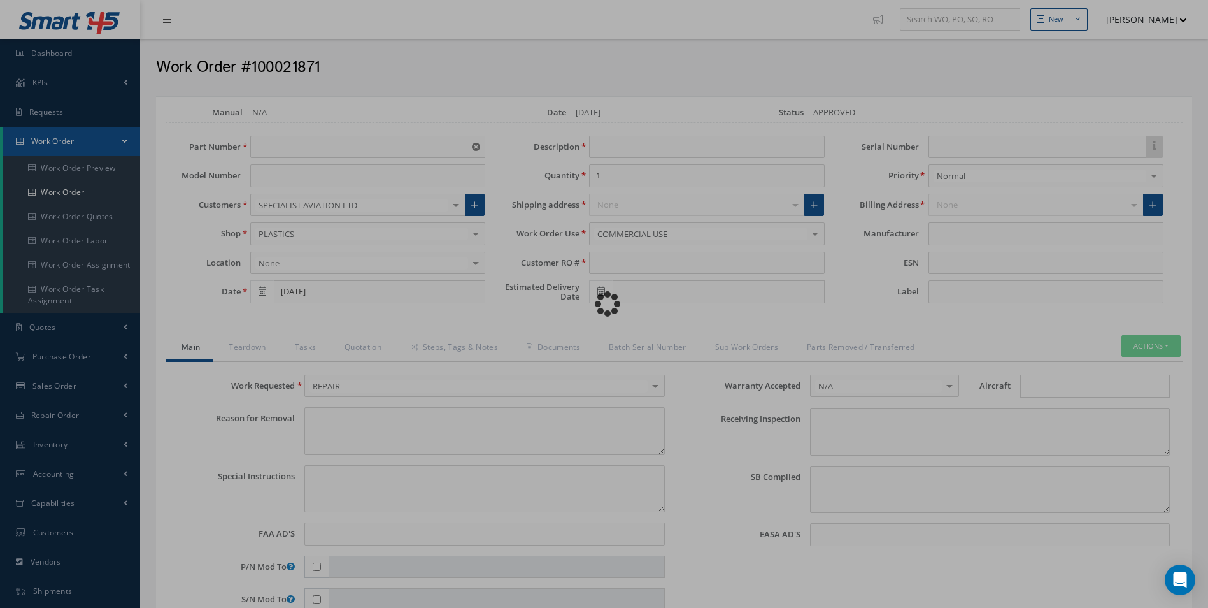
type input "[DATE]"
type textarea "NONE"
type textarea "PLEASE SEE R.O. FOR DETAILS"
type input "NONE"
type textarea "NO VISUAL DAMAGE"
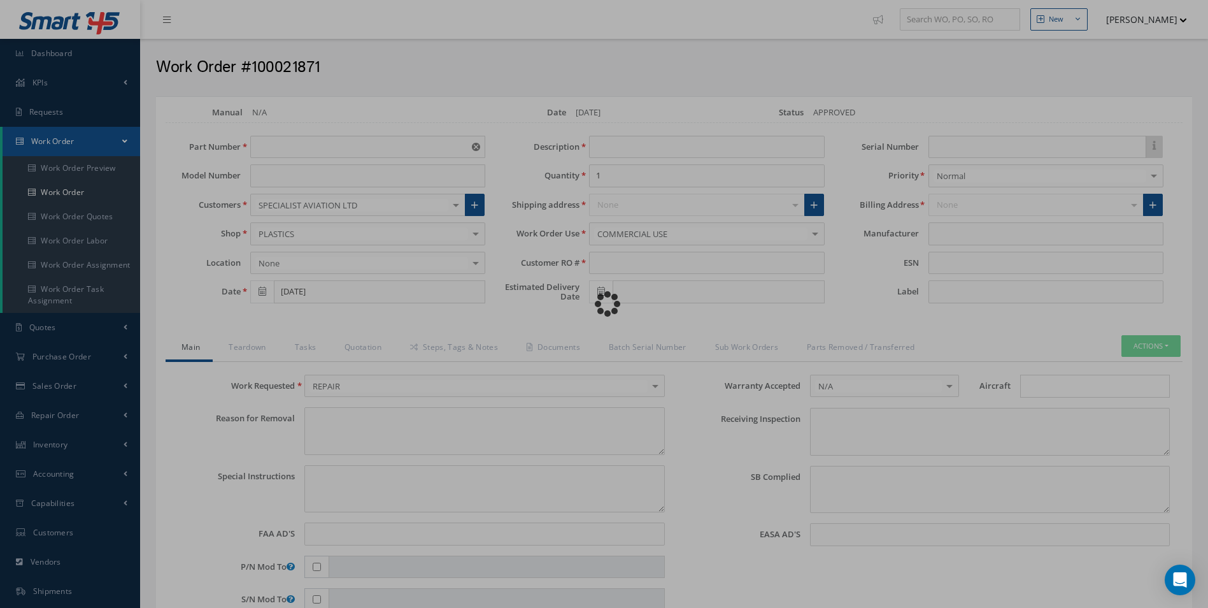
type textarea "NONE"
type input "NONE"
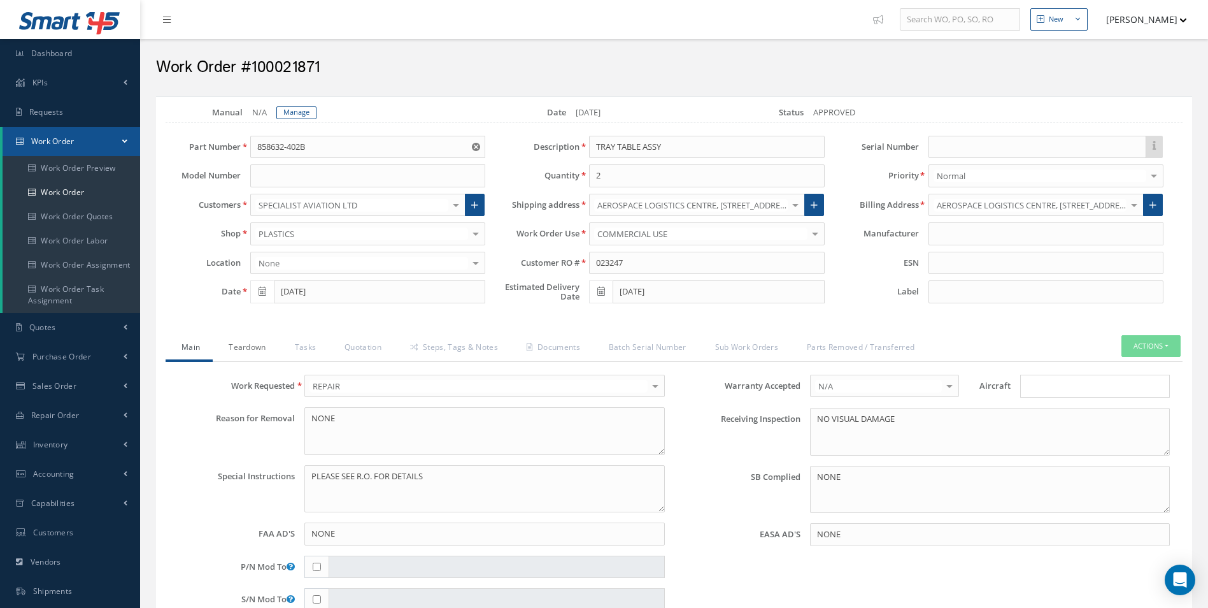
click at [250, 348] on link "Teardown" at bounding box center [246, 348] width 66 height 27
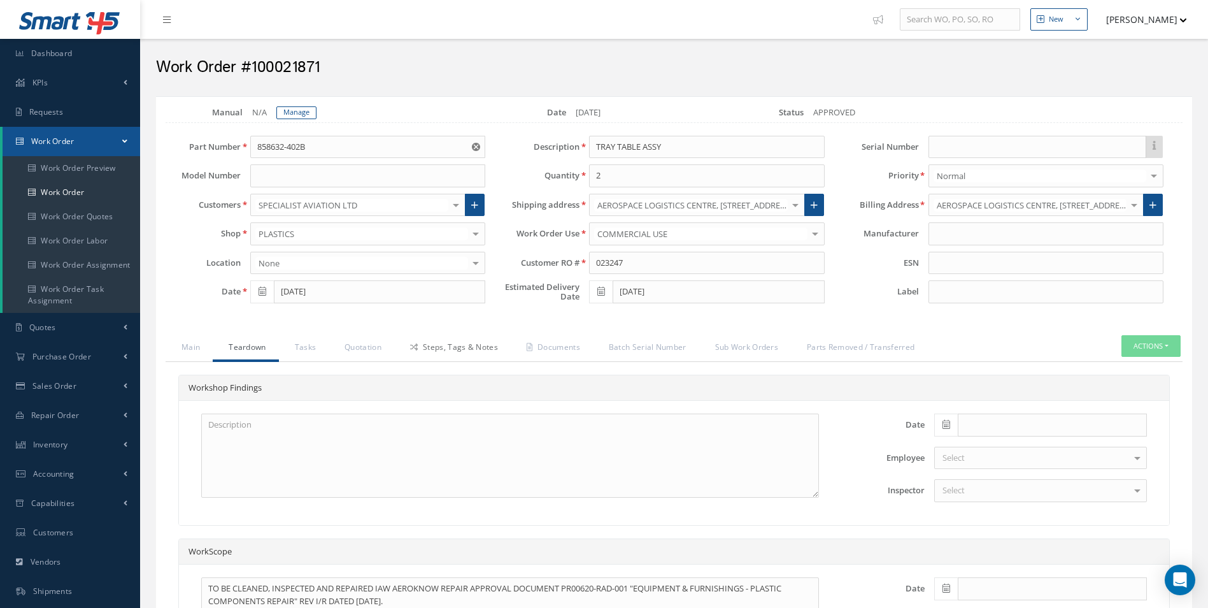
click at [476, 350] on link "Steps, Tags & Notes" at bounding box center [452, 348] width 117 height 27
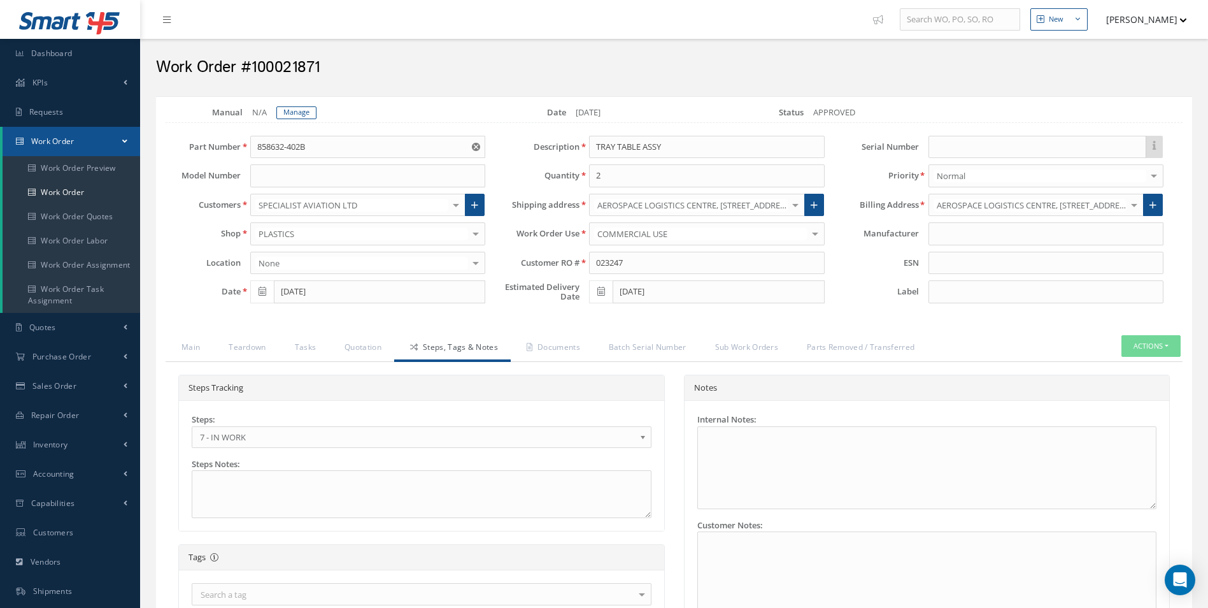
click at [315, 418] on div "Steps: 1 - GOODS RECEIVED 1.1- AWAITING CONTRACT REVIEW 2 - ESTIMATE SUBMITTED …" at bounding box center [422, 430] width 460 height 34
click at [299, 448] on div "Steps: 1 - GOODS RECEIVED 1.1- AWAITING CONTRACT REVIEW 2 - ESTIMATE SUBMITTED …" at bounding box center [421, 465] width 479 height 104
click at [287, 445] on link "7 - IN WORK" at bounding box center [422, 437] width 460 height 22
click at [338, 341] on link "Quotation" at bounding box center [362, 348] width 66 height 27
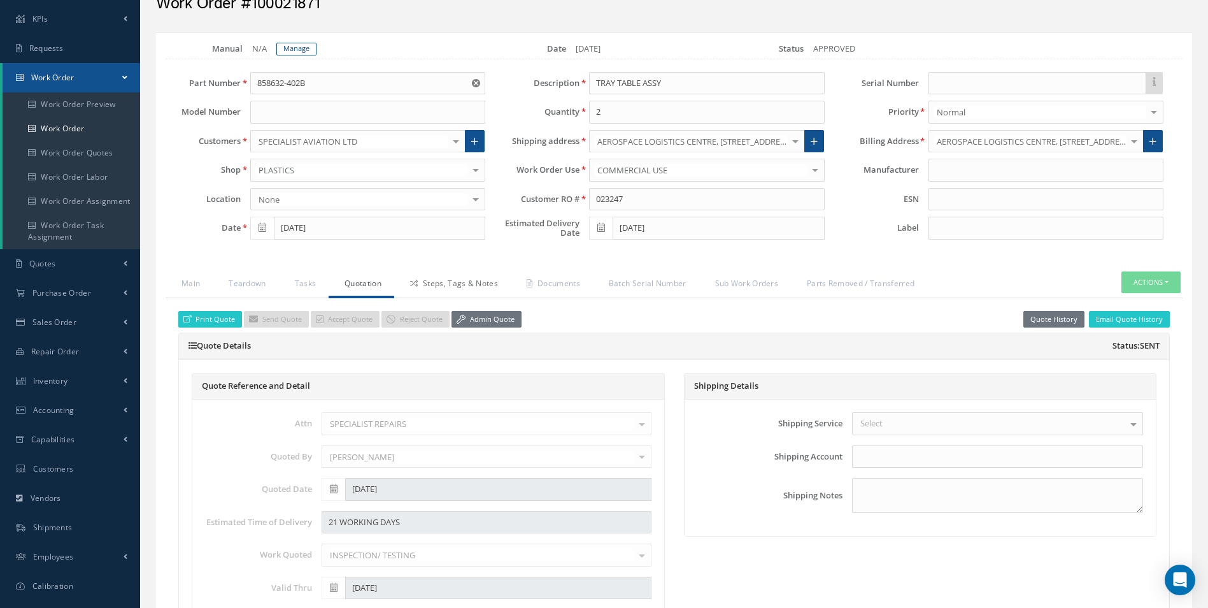
click at [481, 285] on link "Steps, Tags & Notes" at bounding box center [452, 284] width 117 height 27
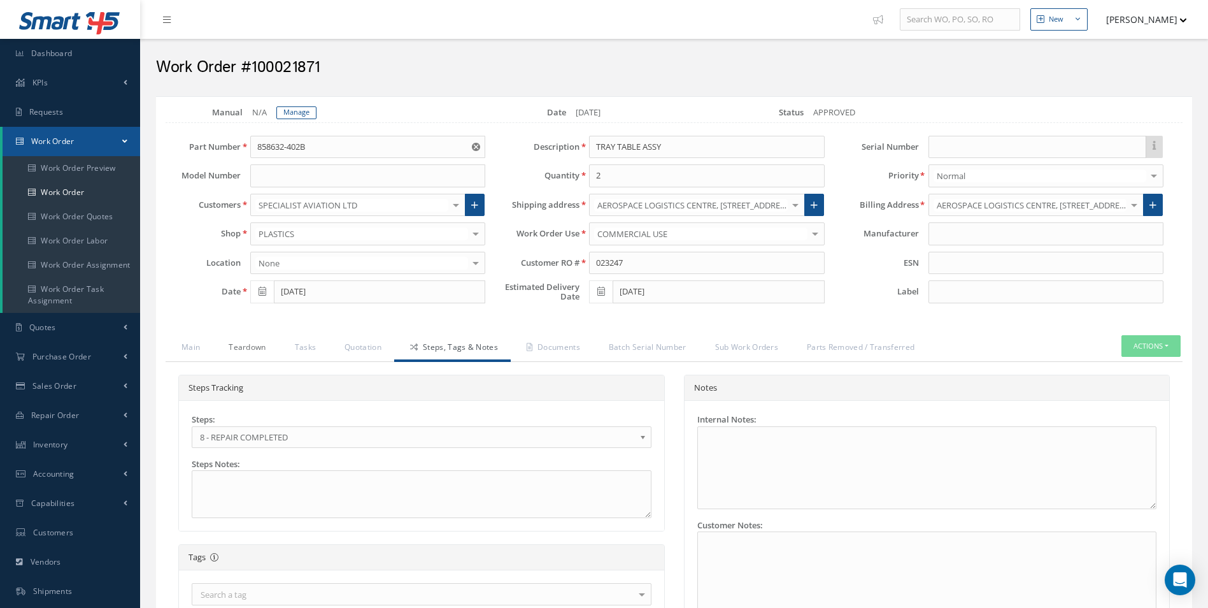
click at [237, 345] on link "Teardown" at bounding box center [246, 348] width 66 height 27
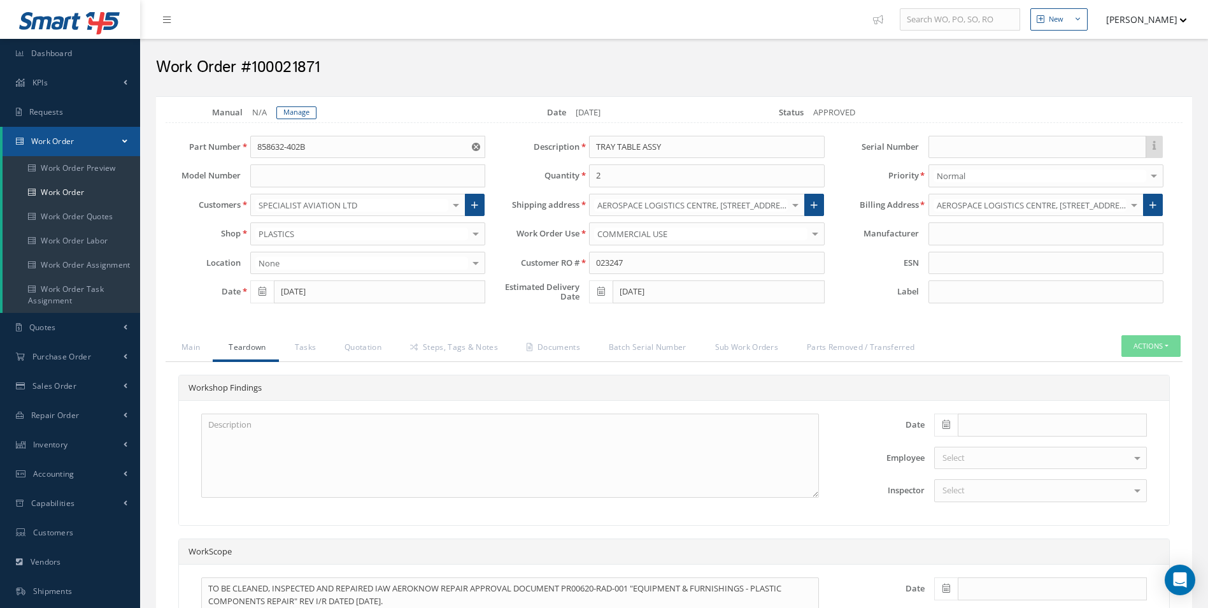
click at [957, 425] on span at bounding box center [946, 424] width 24 height 23
click at [943, 254] on th "«" at bounding box center [943, 252] width 19 height 19
click at [1019, 368] on td "28" at bounding box center [1020, 366] width 19 height 19
type input "08/28/2025"
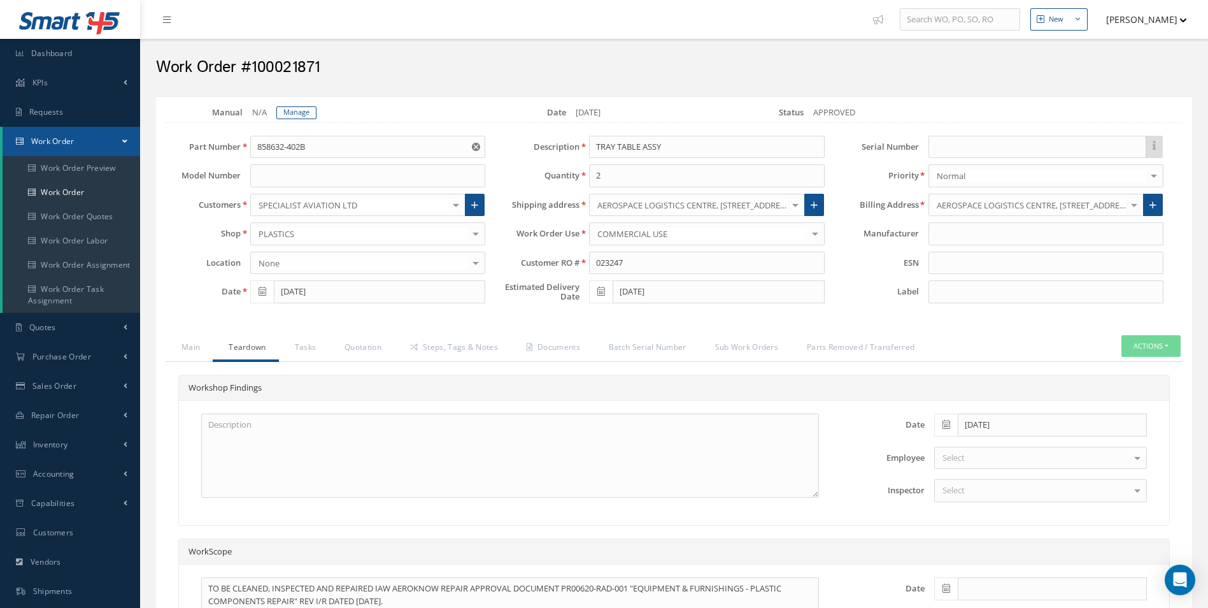
click at [985, 478] on div "Date 08/28/2025 Employee Select Tina Young Darron Conder Anna Giacovelli Martin…" at bounding box center [1002, 462] width 328 height 99
click at [980, 500] on div "Select" at bounding box center [1040, 490] width 213 height 23
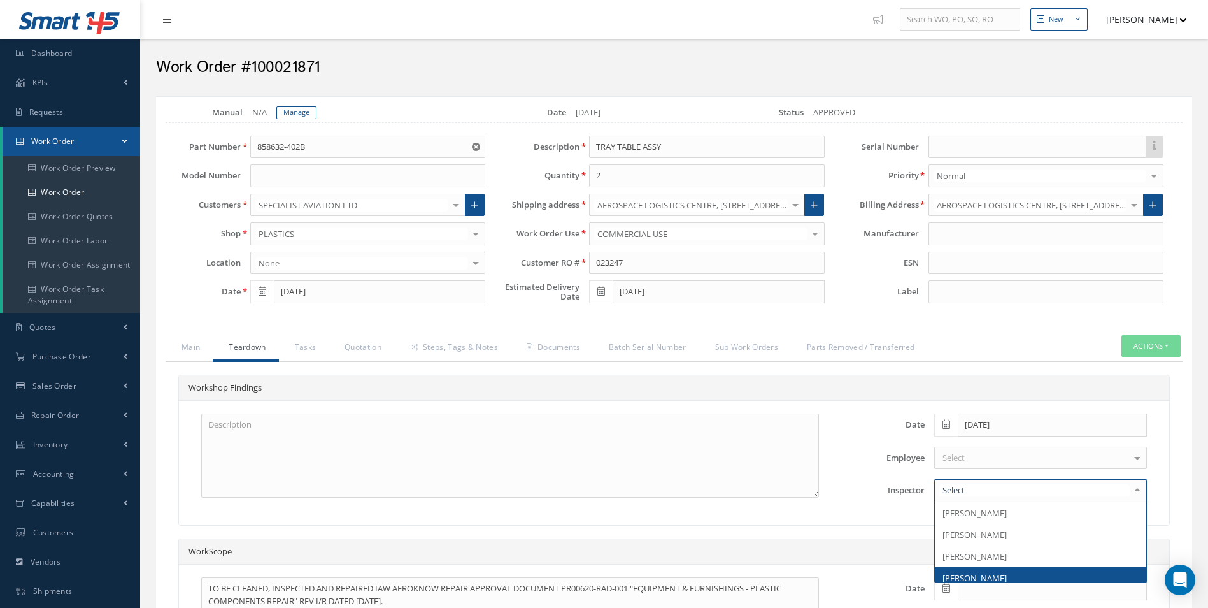
click at [994, 580] on span "[PERSON_NAME]" at bounding box center [975, 577] width 64 height 11
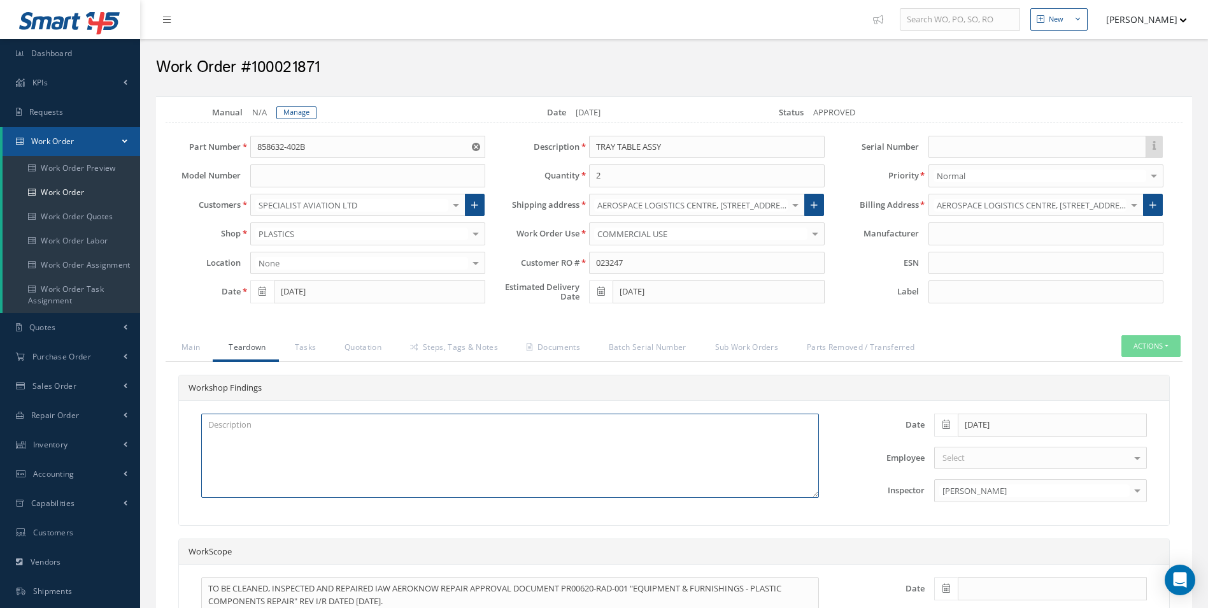
click at [427, 476] on textarea at bounding box center [510, 455] width 618 height 84
type textarea "TRAY DAMAGED PERP AND PAINT"
click at [449, 340] on link "Steps, Tags & Notes" at bounding box center [452, 348] width 117 height 27
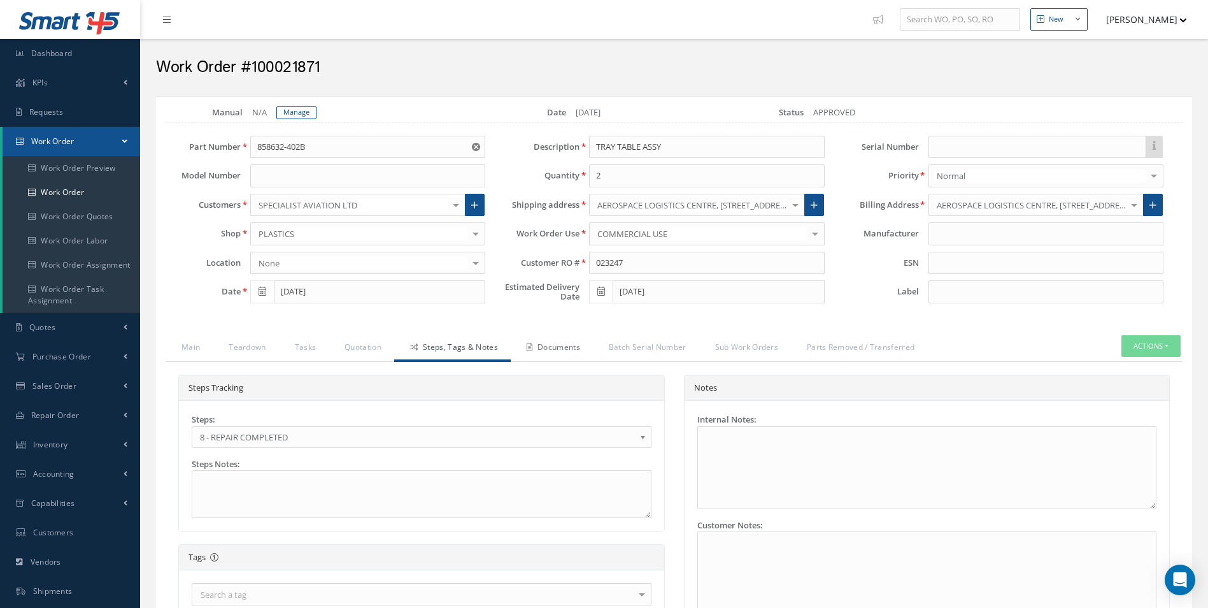
click at [565, 341] on link "Documents" at bounding box center [552, 348] width 82 height 27
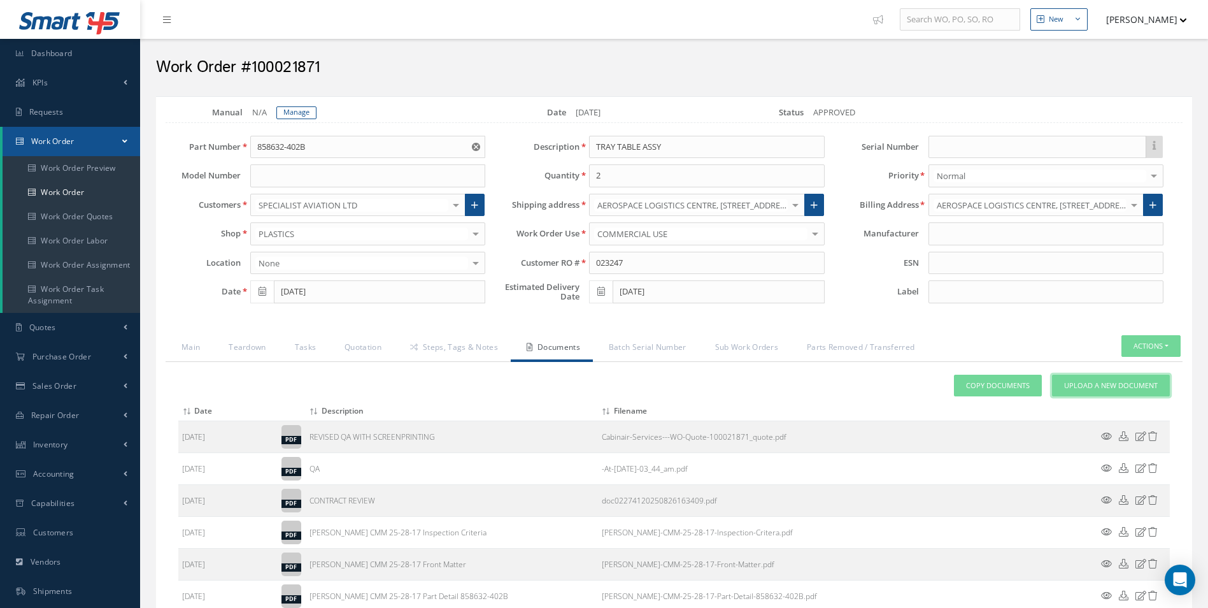
click at [1149, 375] on link "Upload a New Document" at bounding box center [1111, 386] width 118 height 22
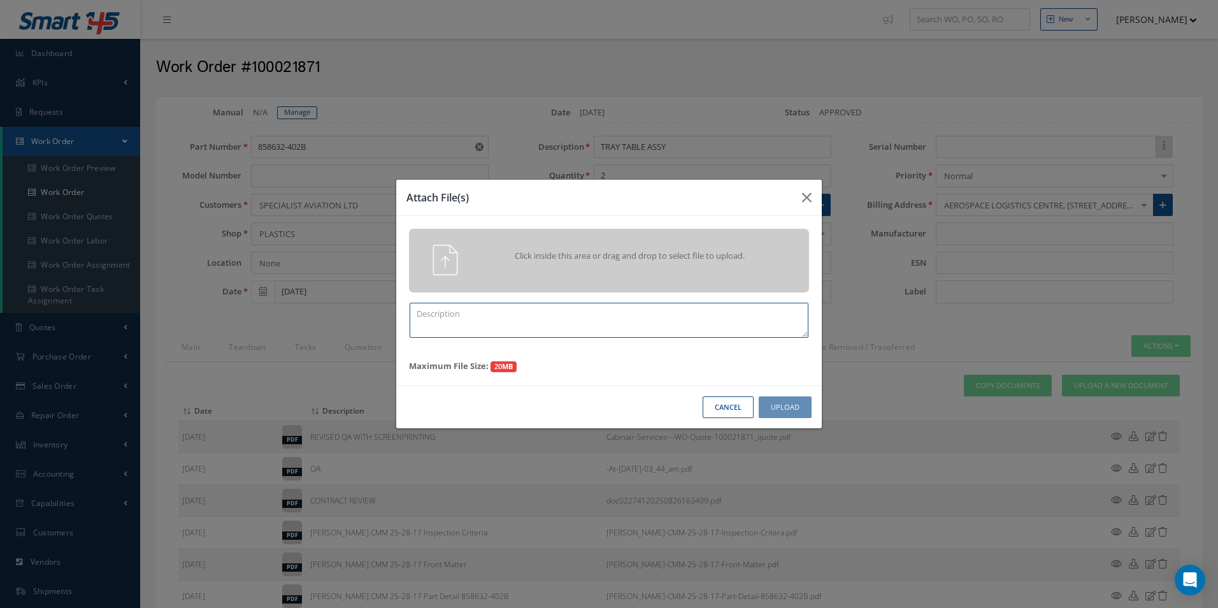
click at [503, 322] on textarea at bounding box center [609, 320] width 399 height 35
type textarea "W"
type textarea "QUOTE PICS"
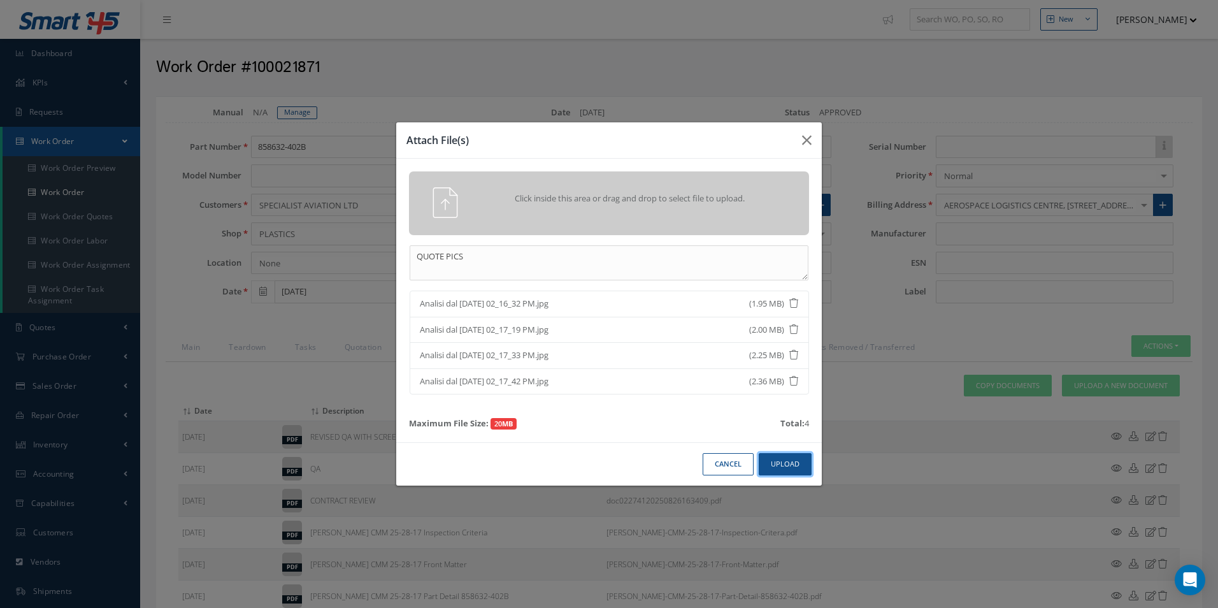
click at [780, 466] on button "Upload" at bounding box center [785, 464] width 53 height 22
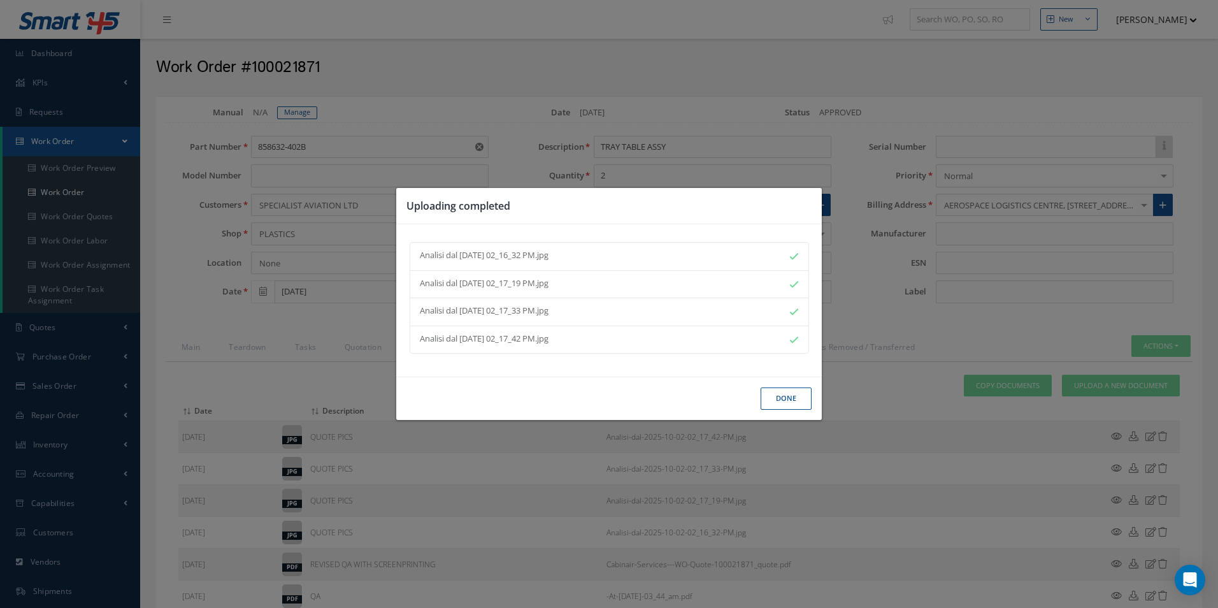
click at [802, 404] on button "Done" at bounding box center [785, 398] width 51 height 22
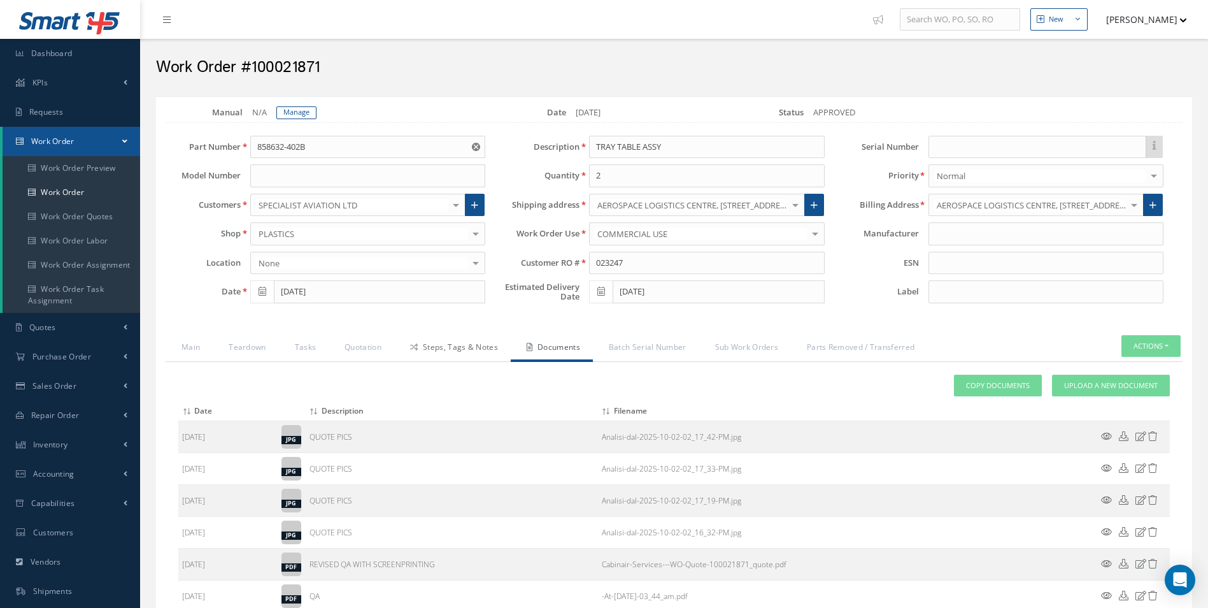
click at [500, 350] on link "Steps, Tags & Notes" at bounding box center [452, 348] width 117 height 27
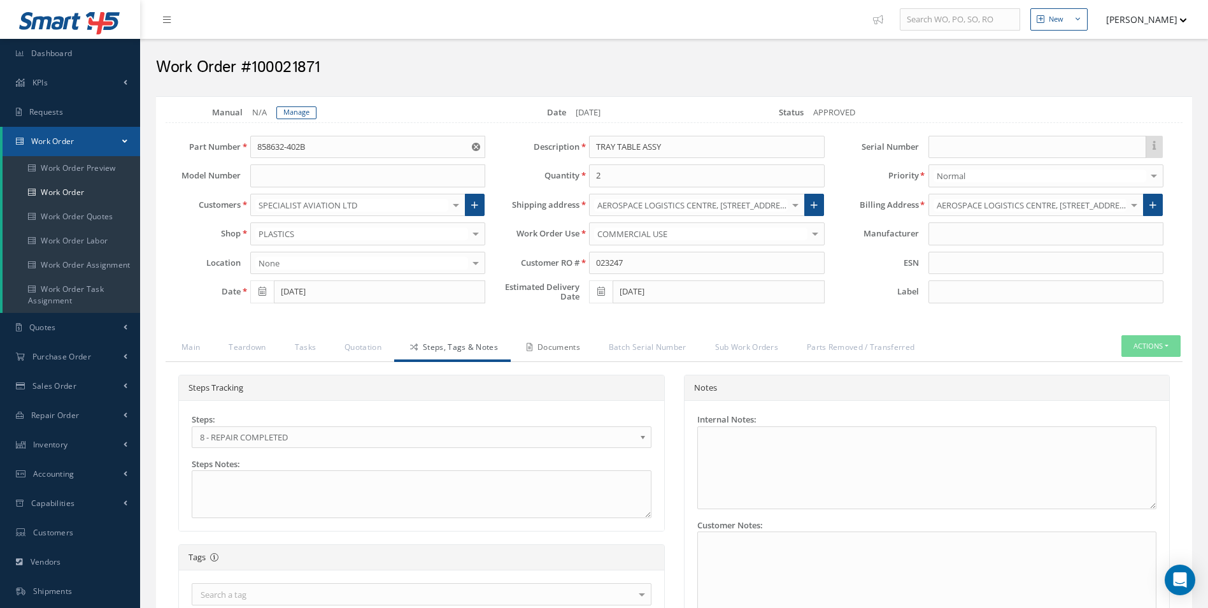
click at [558, 339] on link "Documents" at bounding box center [552, 348] width 82 height 27
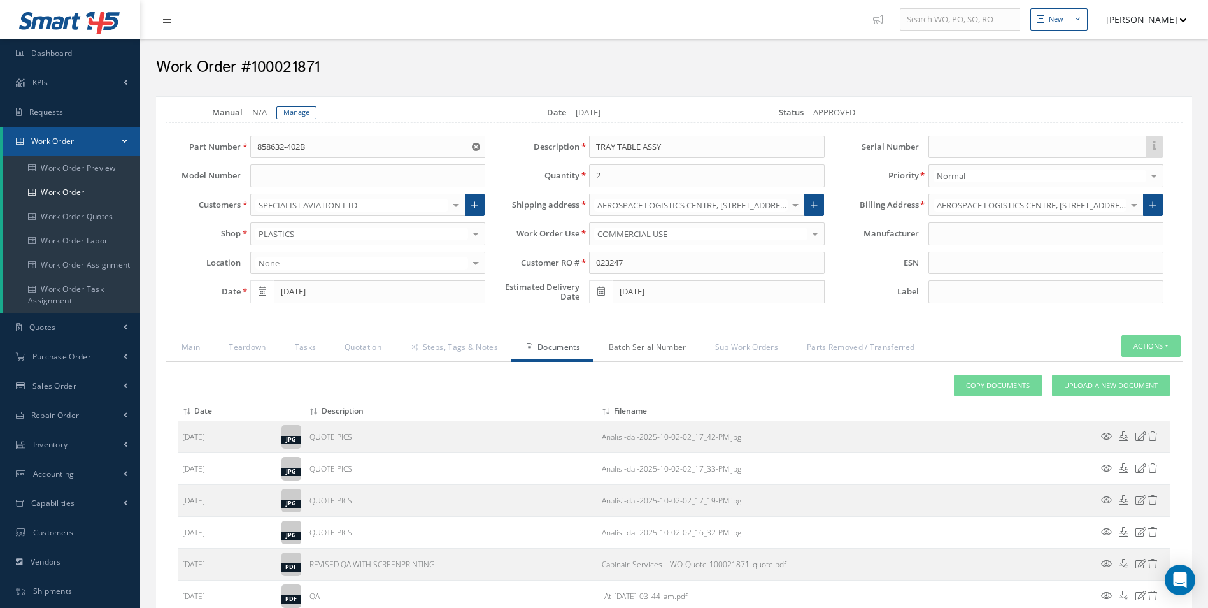
click at [641, 338] on link "Batch Serial Number" at bounding box center [646, 348] width 106 height 27
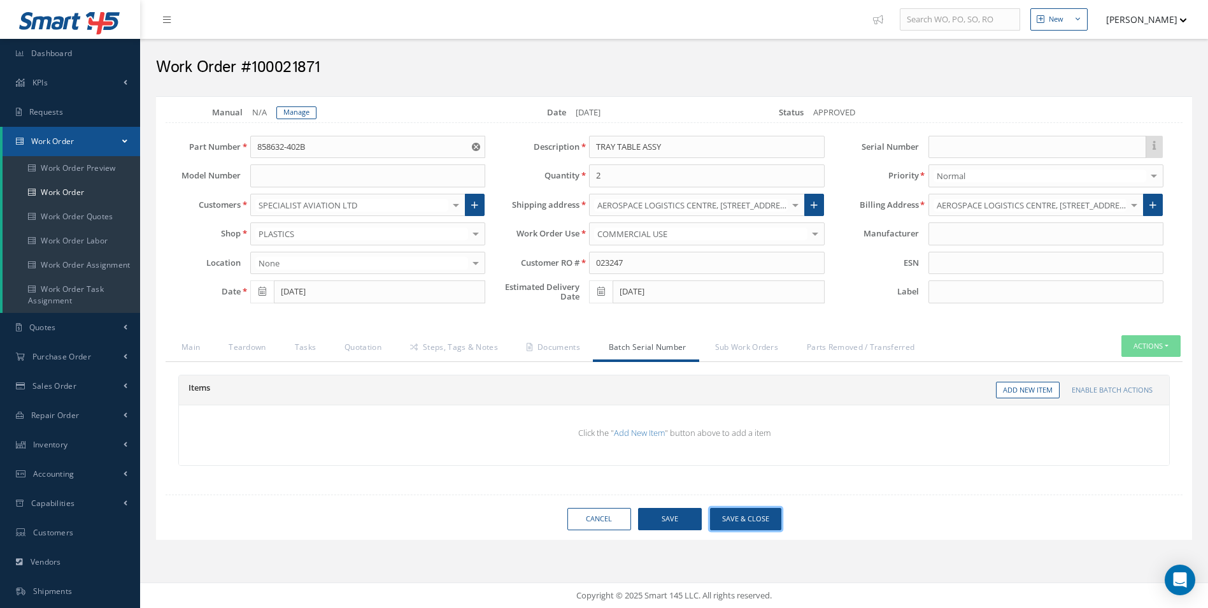
click at [759, 520] on button "Save & Close" at bounding box center [745, 519] width 71 height 22
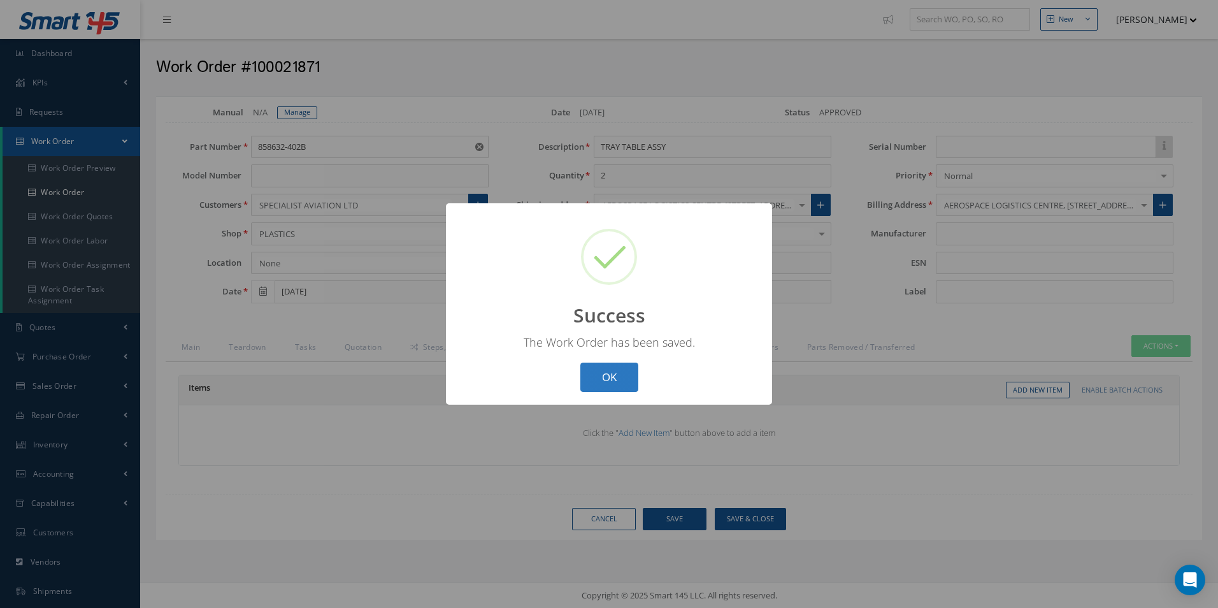
click at [625, 365] on button "OK" at bounding box center [609, 377] width 58 height 30
select select "25"
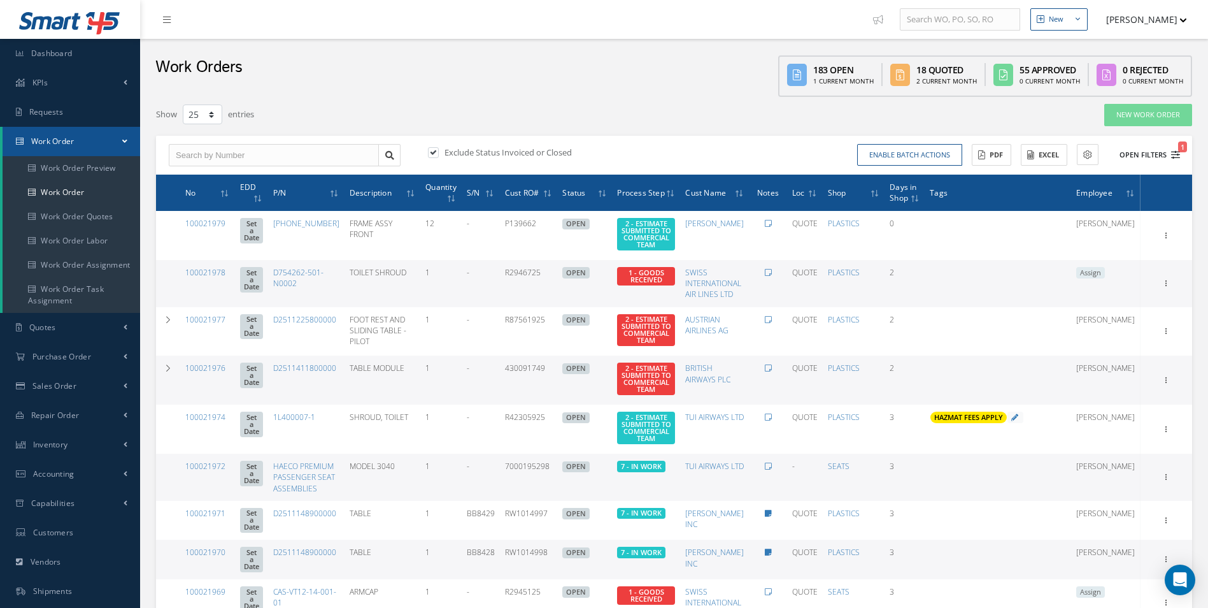
click at [1178, 152] on icon "1" at bounding box center [1175, 154] width 9 height 9
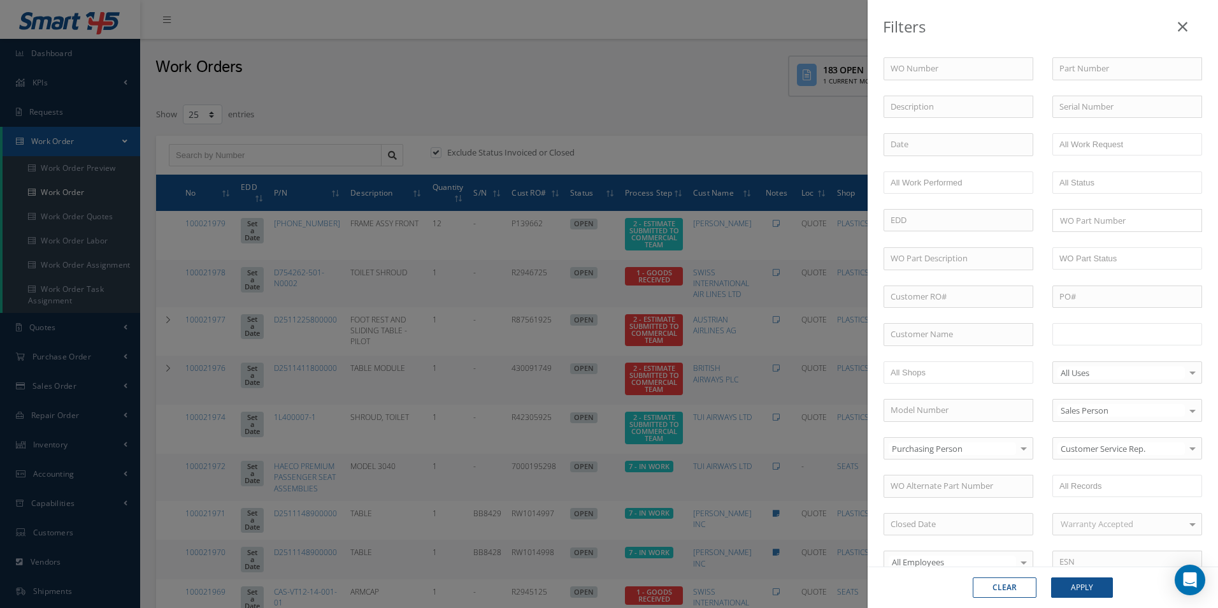
click at [1113, 341] on input "text" at bounding box center [1099, 334] width 81 height 16
click at [1094, 580] on button "Apply" at bounding box center [1082, 587] width 62 height 20
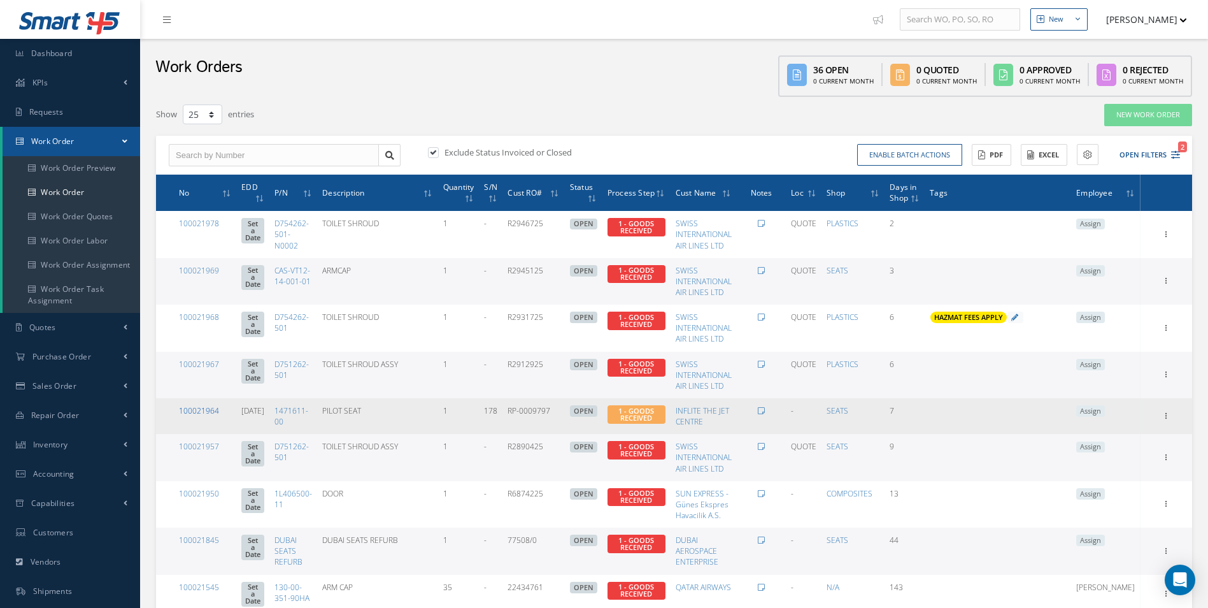
click at [207, 410] on link "100021964" at bounding box center [199, 410] width 40 height 11
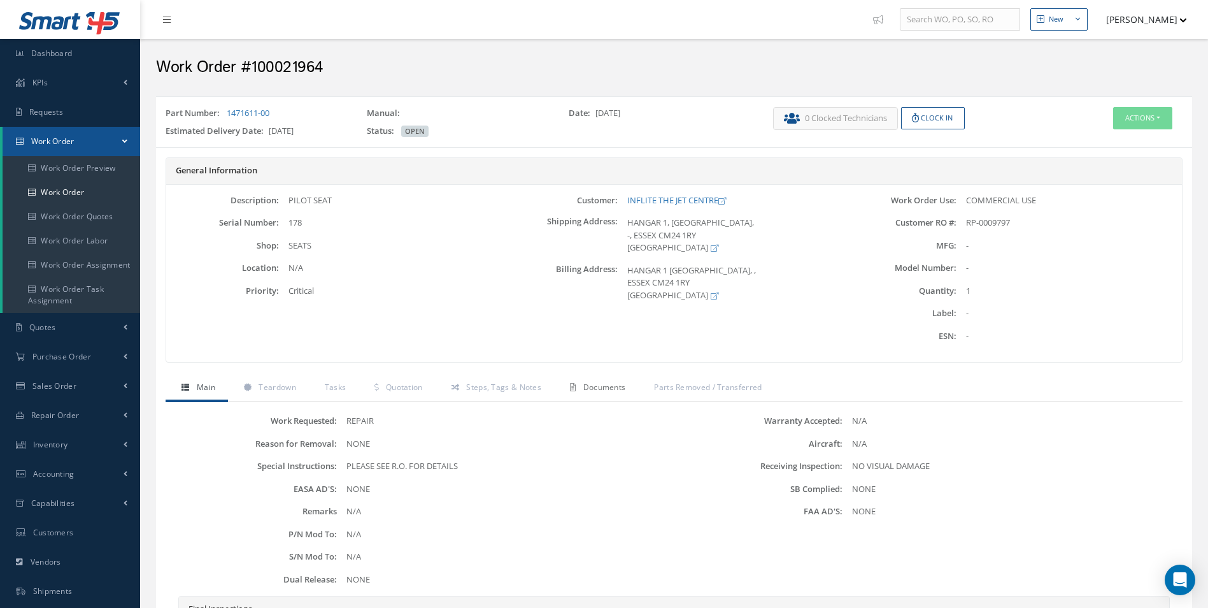
click at [599, 385] on span "Documents" at bounding box center [604, 387] width 43 height 11
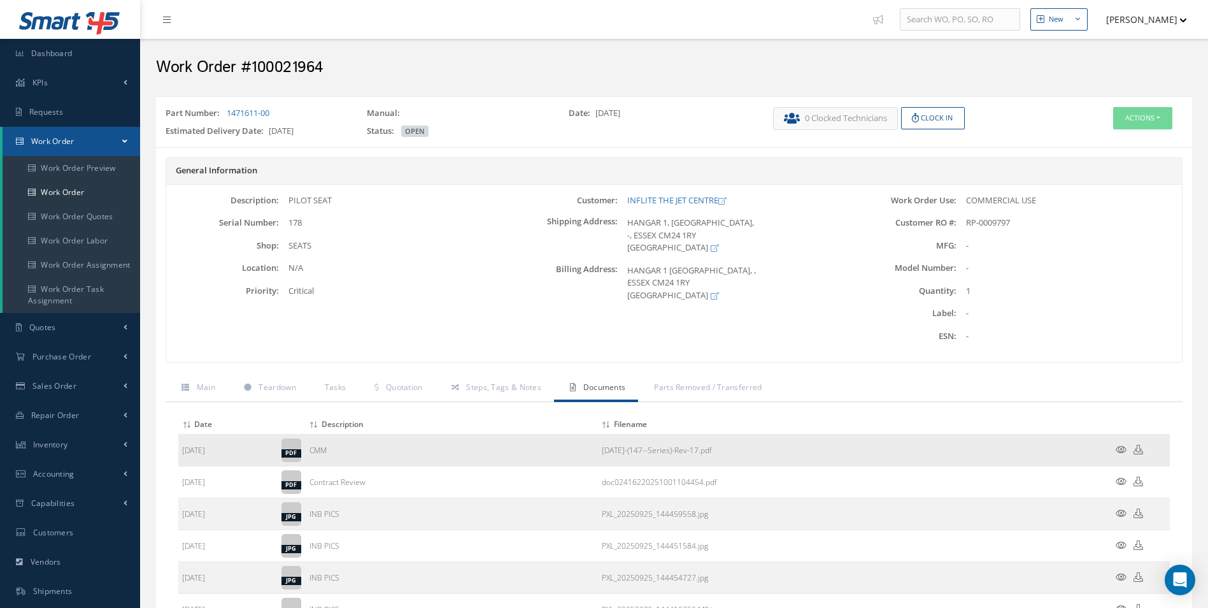
click at [1118, 450] on icon at bounding box center [1121, 450] width 11 height 10
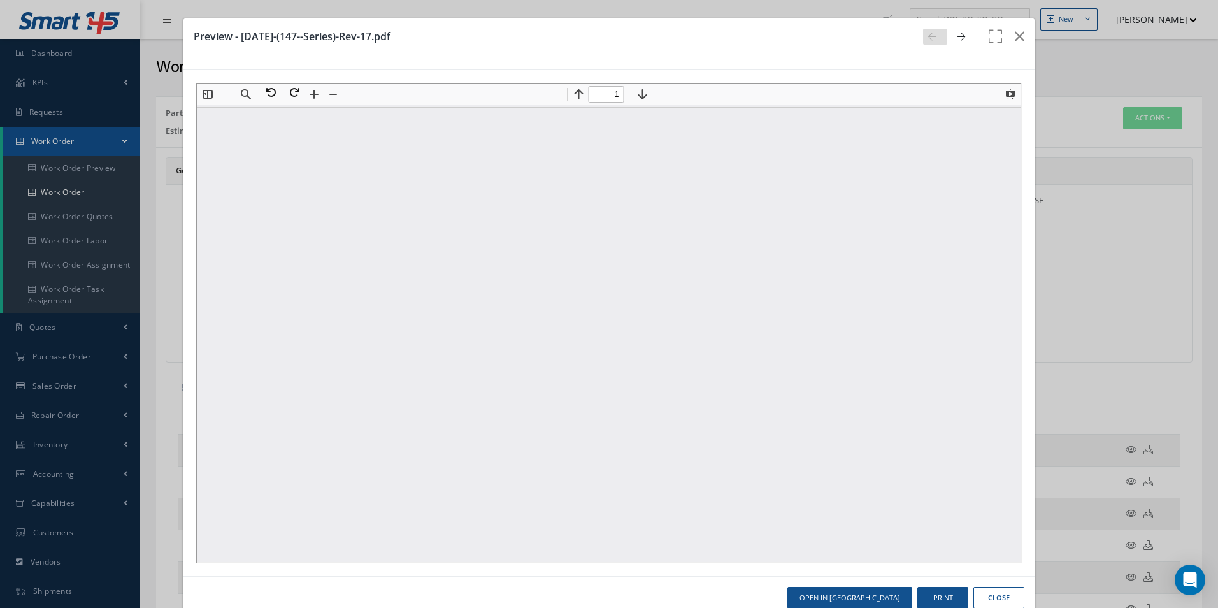
type input "0"
click at [1015, 31] on icon "button" at bounding box center [1020, 36] width 10 height 15
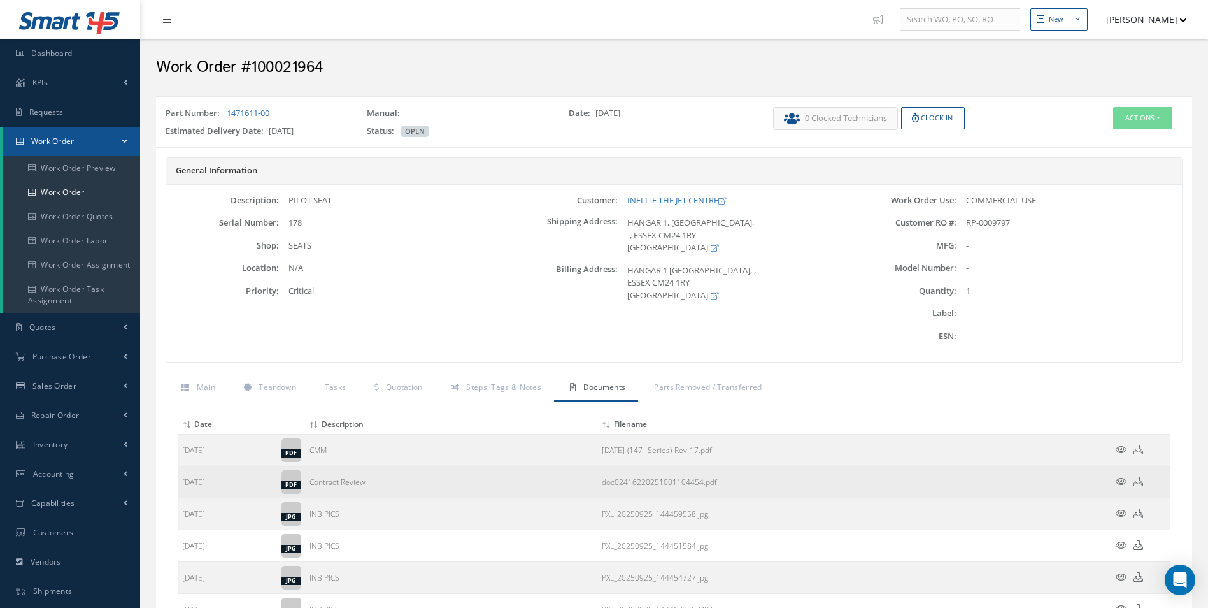
click at [1138, 482] on icon at bounding box center [1139, 481] width 10 height 10
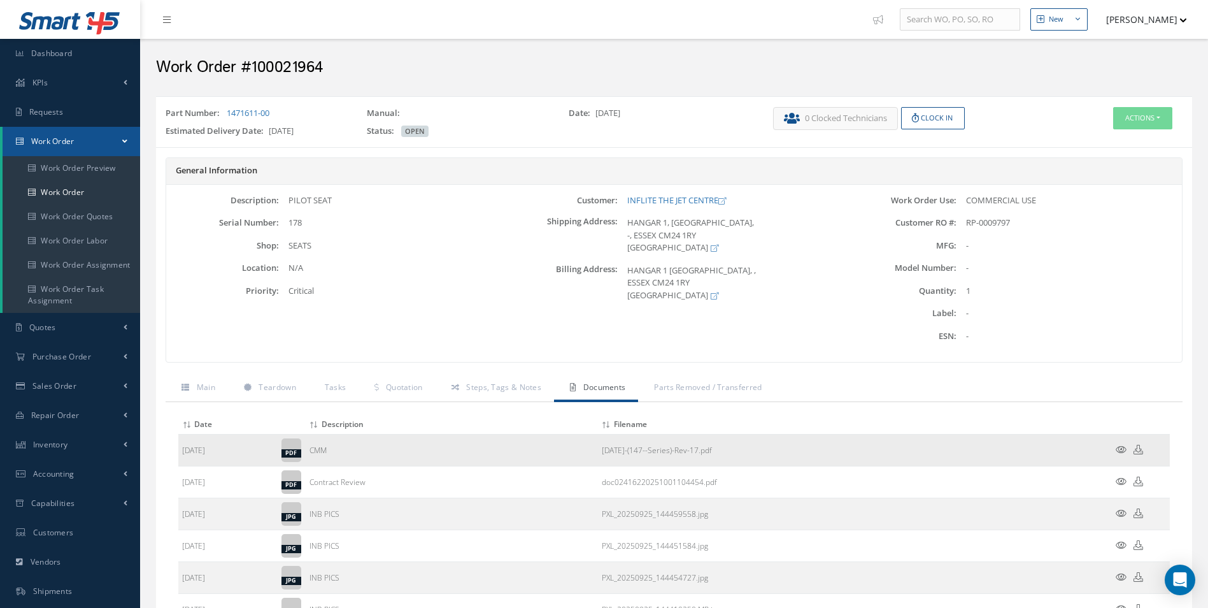
click at [1139, 450] on icon at bounding box center [1139, 450] width 10 height 10
drag, startPoint x: 286, startPoint y: 117, endPoint x: 228, endPoint y: 115, distance: 58.0
click at [228, 115] on div "Part Number: 1471611-00" at bounding box center [256, 116] width 201 height 18
copy link "1471611-00"
click at [271, 384] on span "Teardown" at bounding box center [277, 387] width 37 height 11
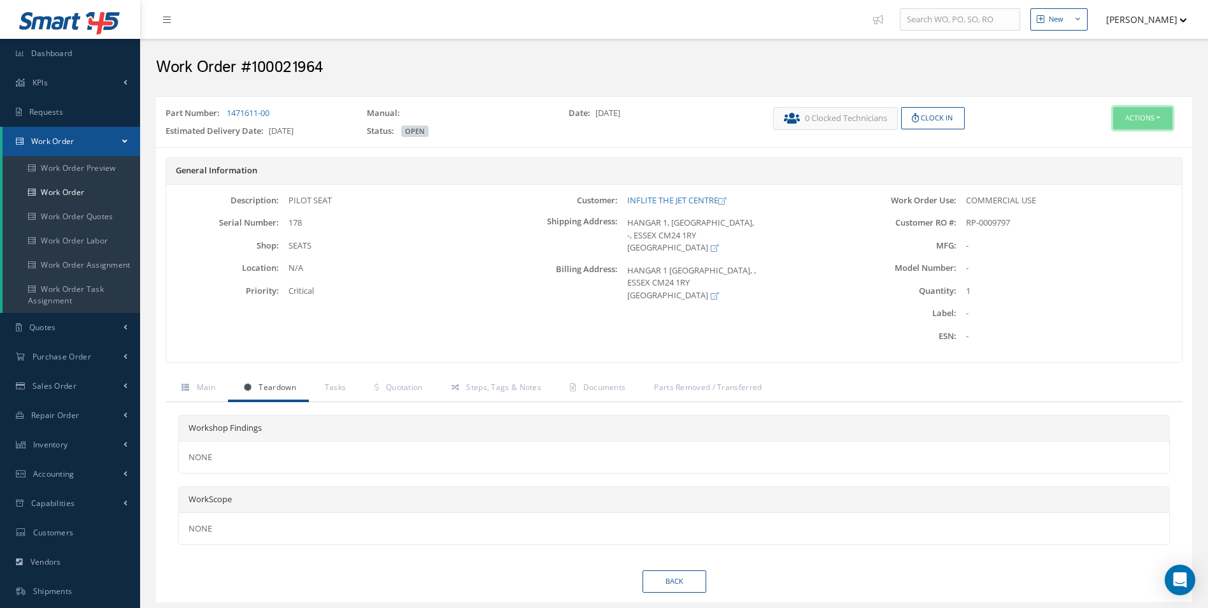
click at [1131, 113] on button "Actions" at bounding box center [1142, 118] width 59 height 22
click at [1118, 139] on link "Edit" at bounding box center [1124, 142] width 102 height 17
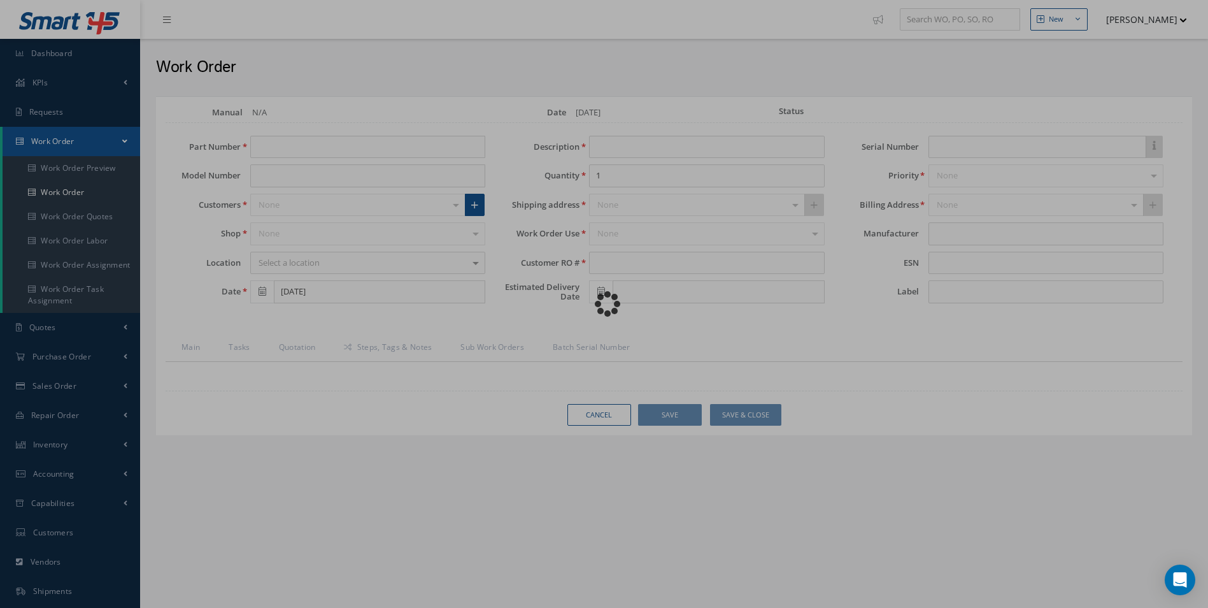
type input "1471611-00"
type input "[DATE]"
type input "PILOT SEAT"
type input "RP-0009797"
type input "10/15/2025"
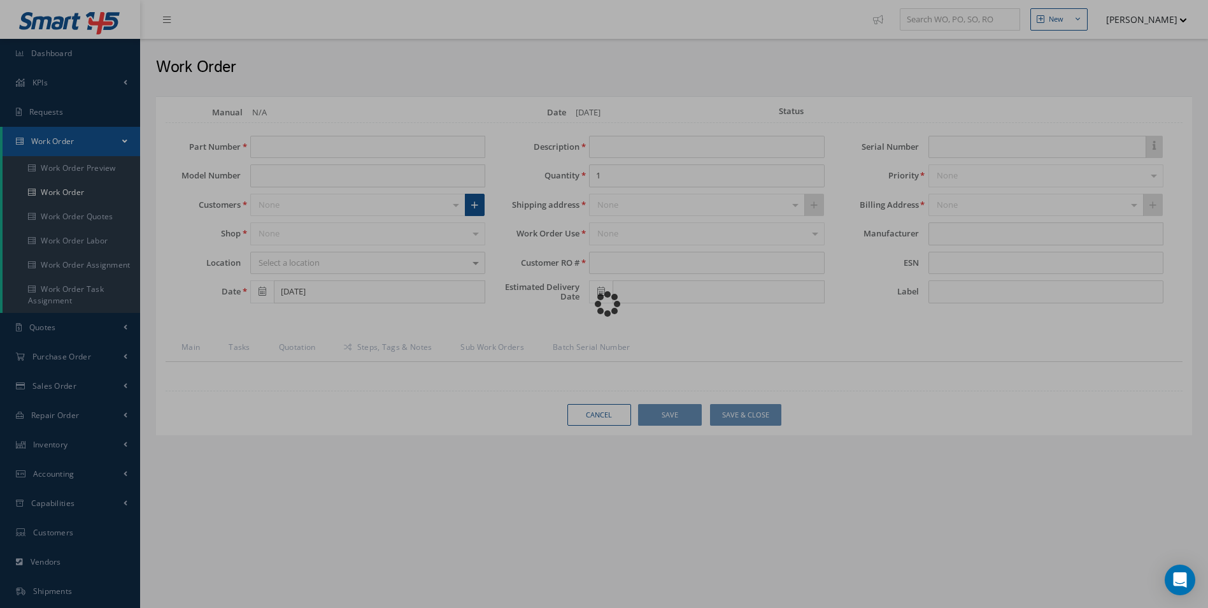
type input "178"
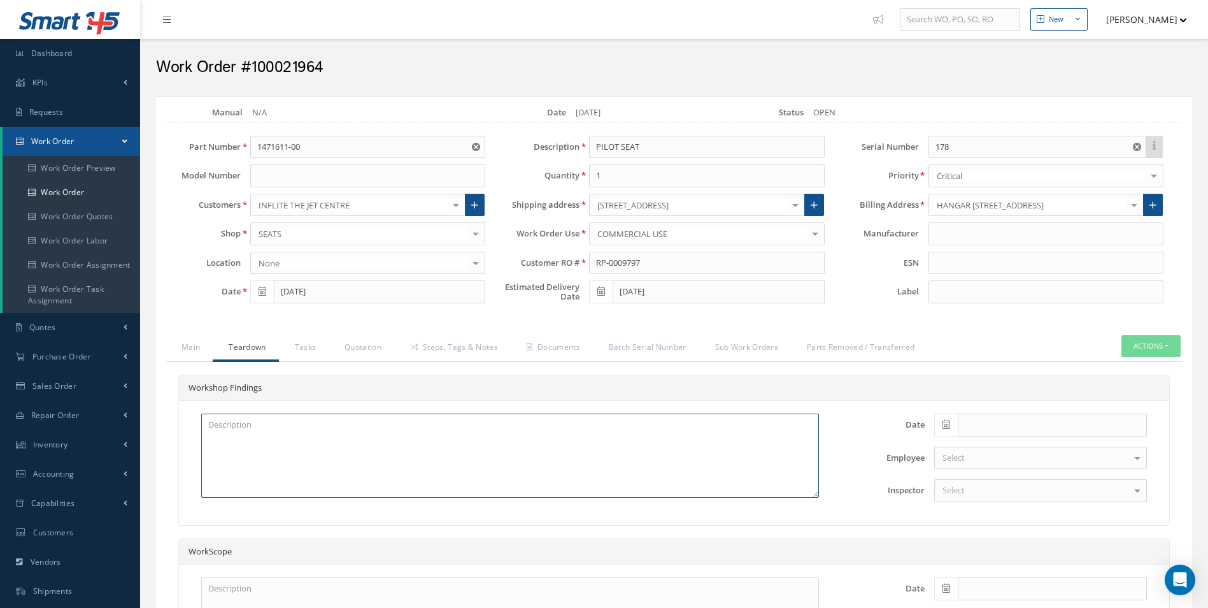
click at [267, 437] on textarea at bounding box center [510, 455] width 618 height 84
click at [941, 425] on span at bounding box center [946, 424] width 24 height 23
click at [1001, 411] on th "Today" at bounding box center [1001, 405] width 134 height 19
type input "[DATE]"
click at [989, 493] on div "Select" at bounding box center [1040, 490] width 213 height 23
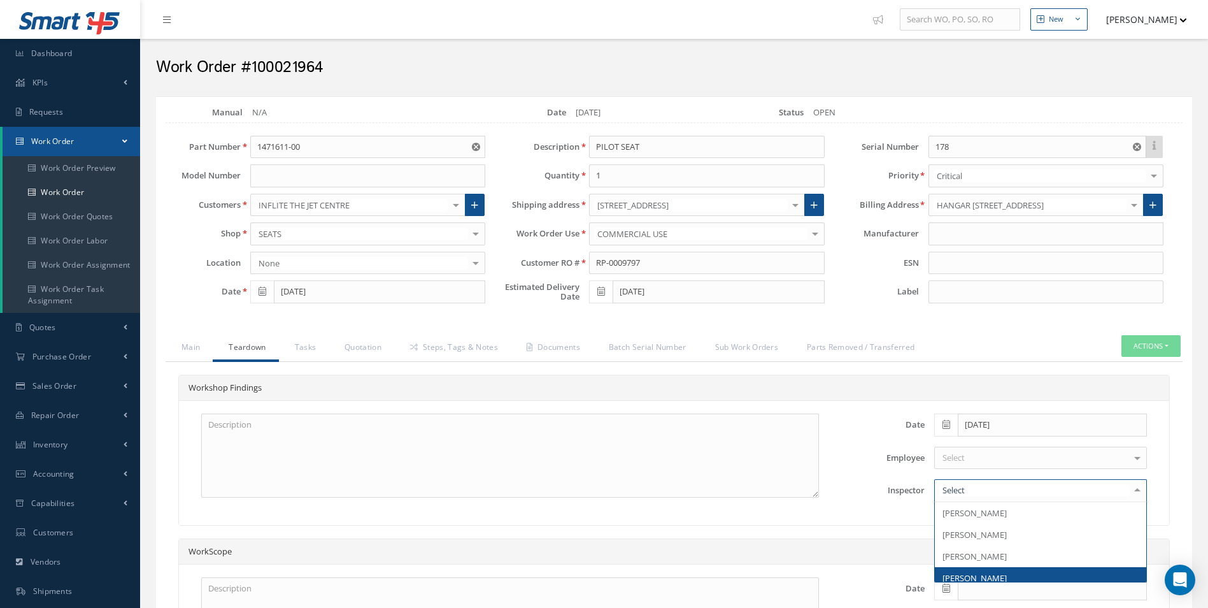
click at [983, 572] on span "[PERSON_NAME]" at bounding box center [975, 577] width 64 height 11
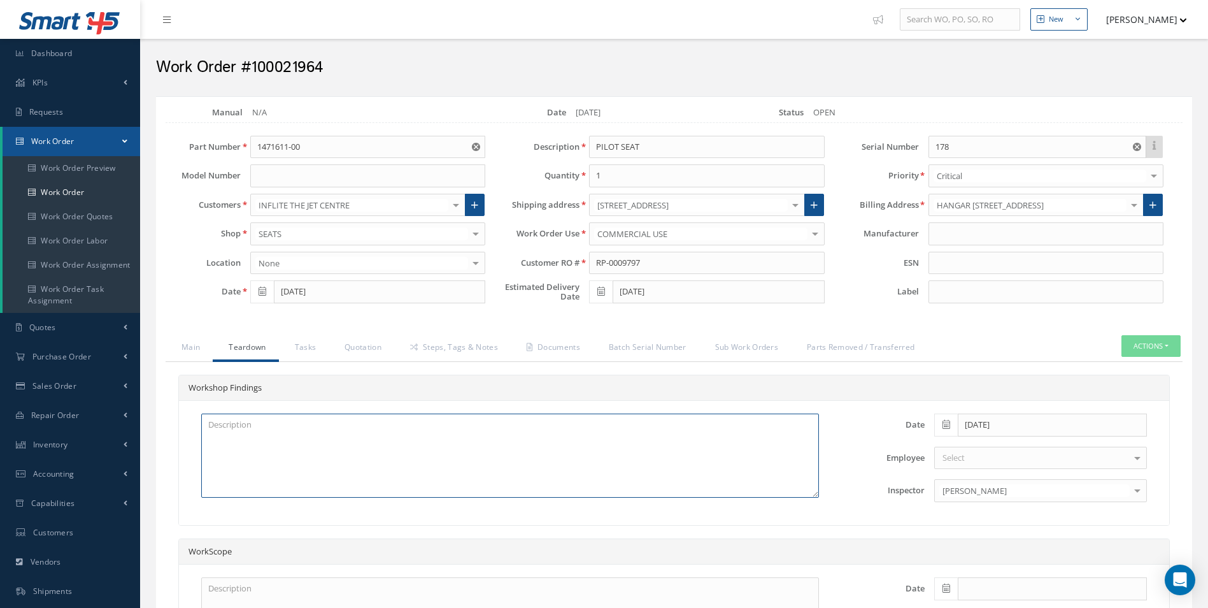
click at [330, 444] on textarea at bounding box center [510, 455] width 618 height 84
type textarea "ROLLER DAMAGED AND SCREW"
click at [360, 345] on link "Quotation" at bounding box center [362, 348] width 66 height 27
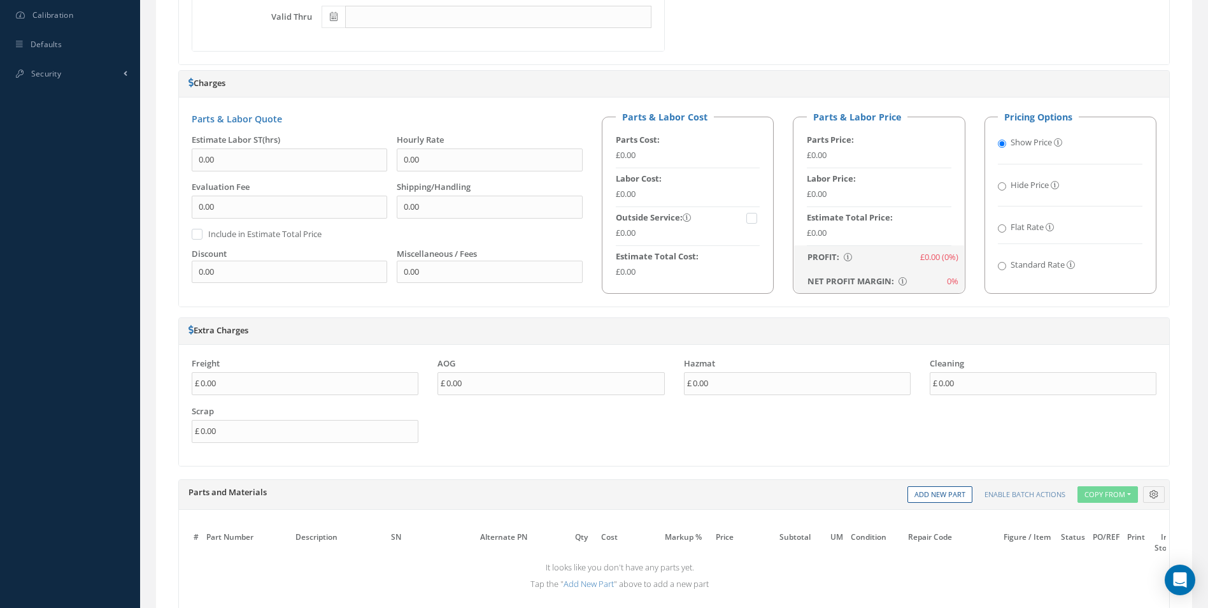
scroll to position [637, 0]
click at [944, 492] on link "Add New Part" at bounding box center [940, 491] width 65 height 17
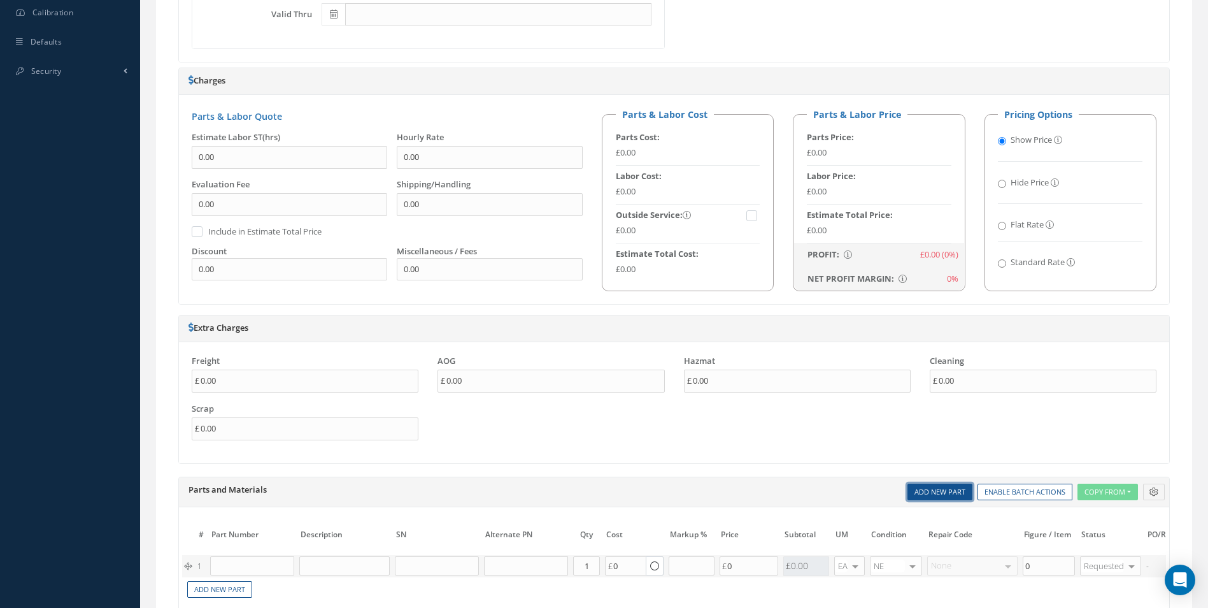
drag, startPoint x: 944, startPoint y: 492, endPoint x: 575, endPoint y: 564, distance: 375.6
click at [941, 492] on link "Add New Part" at bounding box center [940, 491] width 65 height 17
click at [264, 575] on input "text" at bounding box center [252, 568] width 84 height 19
paste input "132500-04"
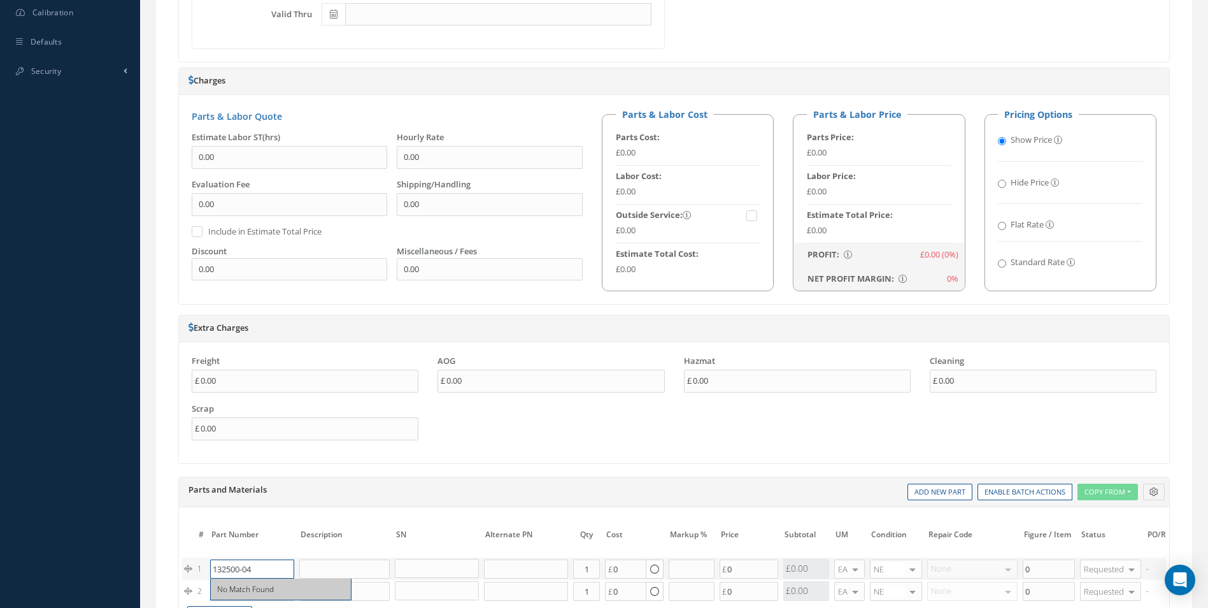
type input "132500-04"
click at [315, 562] on input "text" at bounding box center [344, 568] width 90 height 19
paste input "ROLLER"
type input "ROLLER"
click at [597, 568] on input "1" at bounding box center [586, 568] width 27 height 19
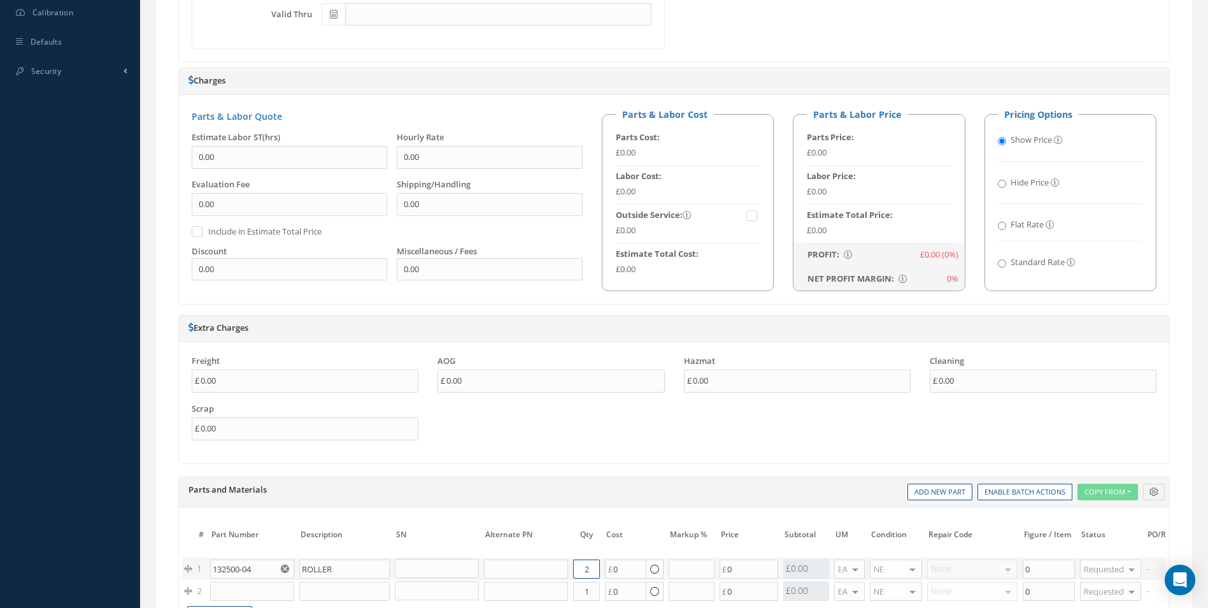
type input "2"
click at [258, 597] on input "text" at bounding box center [252, 591] width 84 height 19
paste input "132500-02"
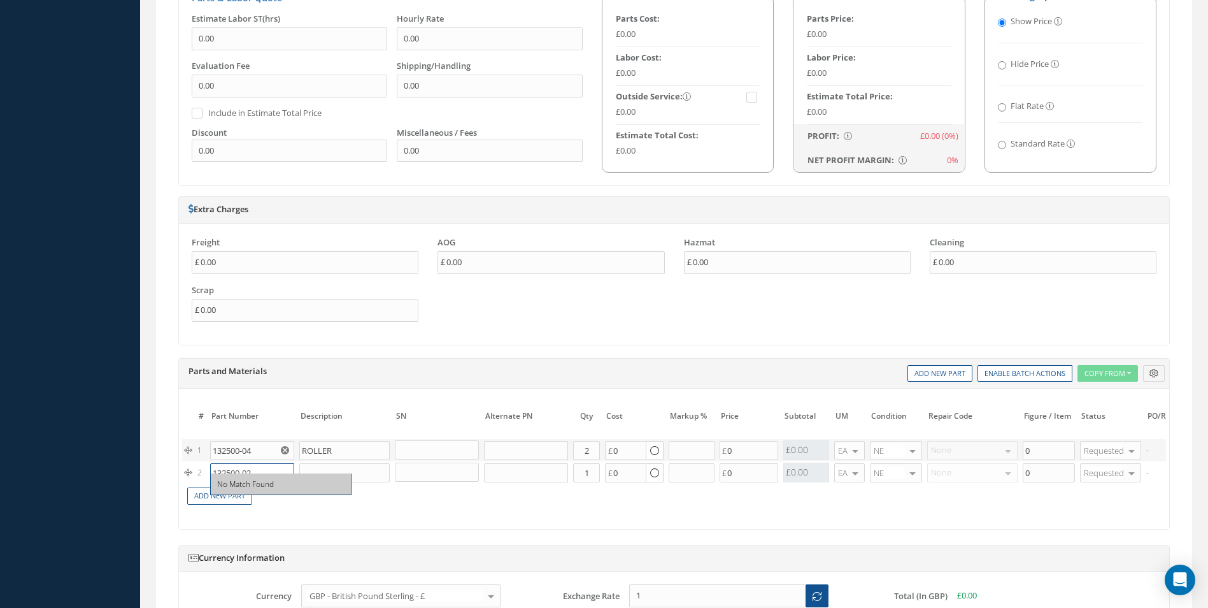
scroll to position [764, 0]
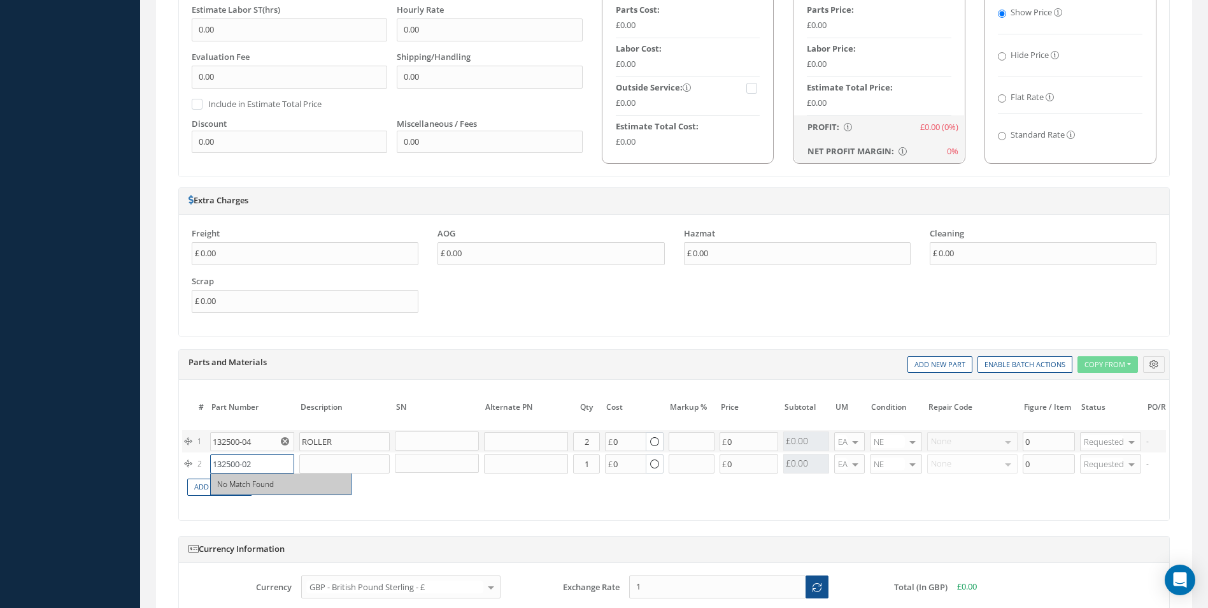
type input "132500-02"
click at [338, 469] on input "text" at bounding box center [344, 463] width 90 height 19
paste input ". PIN, TREADED,"
drag, startPoint x: 306, startPoint y: 461, endPoint x: 298, endPoint y: 504, distance: 43.5
click at [290, 462] on tr "2 132500-02 No Match Found . PIN, TREADED, Part Number Description Qty in Stock…" at bounding box center [769, 463] width 1175 height 22
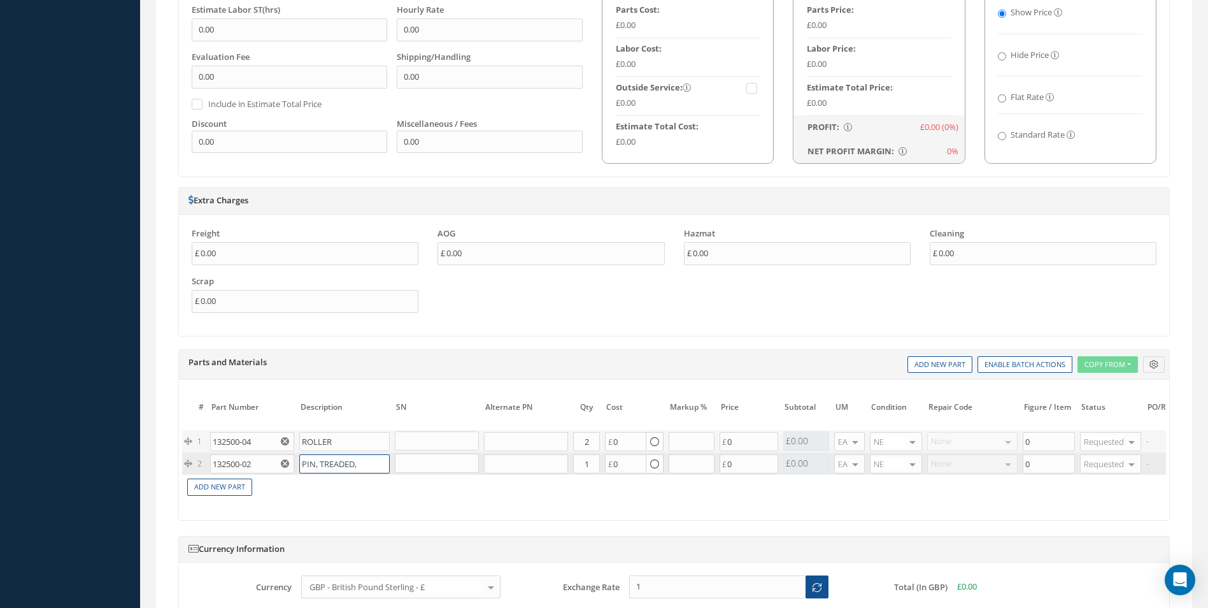
type input "PIN, TREADED,"
click at [593, 468] on input "1" at bounding box center [586, 463] width 27 height 19
type input "2"
click at [223, 490] on link "Add New Part" at bounding box center [219, 486] width 65 height 17
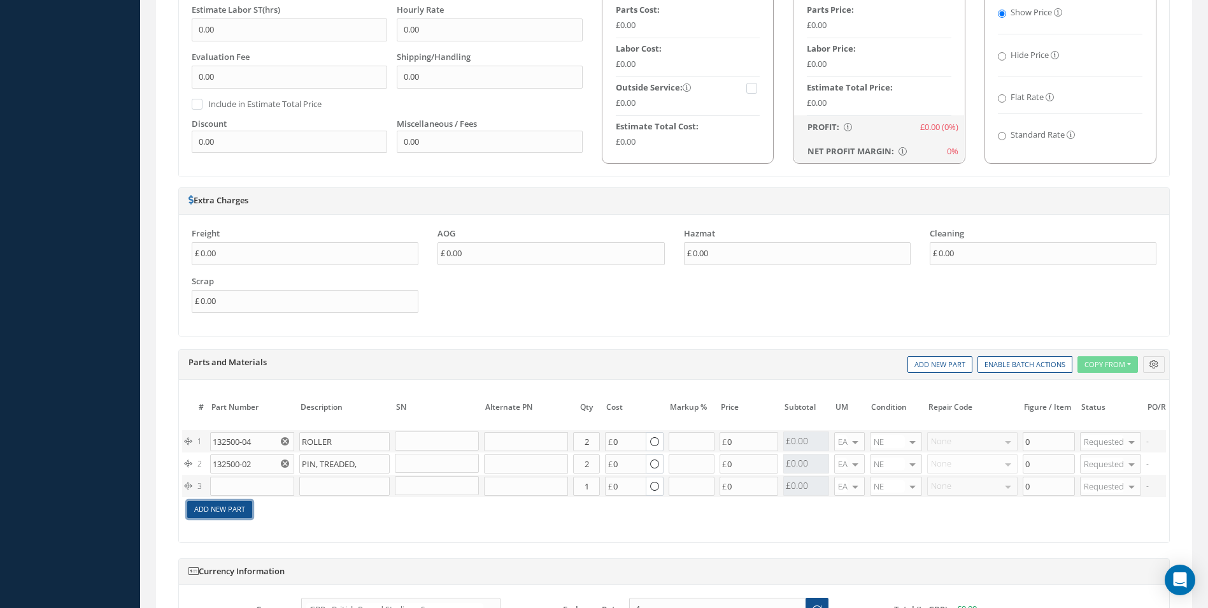
click at [227, 510] on link "Add New Part" at bounding box center [219, 509] width 65 height 17
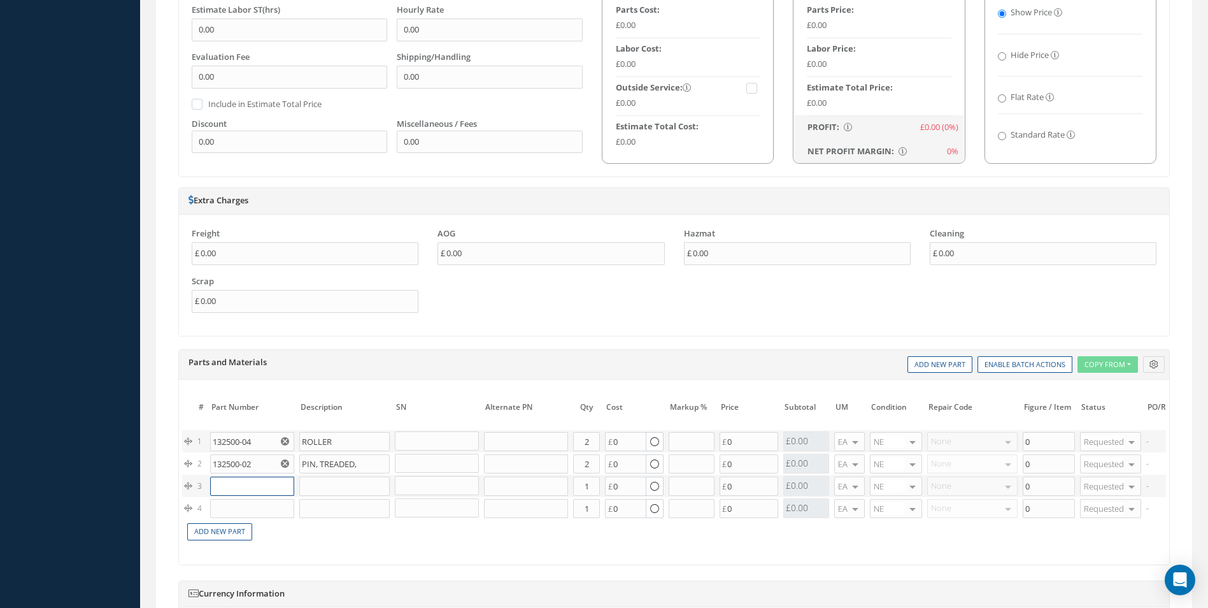
click at [243, 491] on input "text" at bounding box center [252, 485] width 84 height 19
click at [274, 482] on input "text" at bounding box center [252, 485] width 84 height 19
paste input "142625-27"
type input "142625-27"
click at [309, 486] on input "text" at bounding box center [344, 485] width 90 height 19
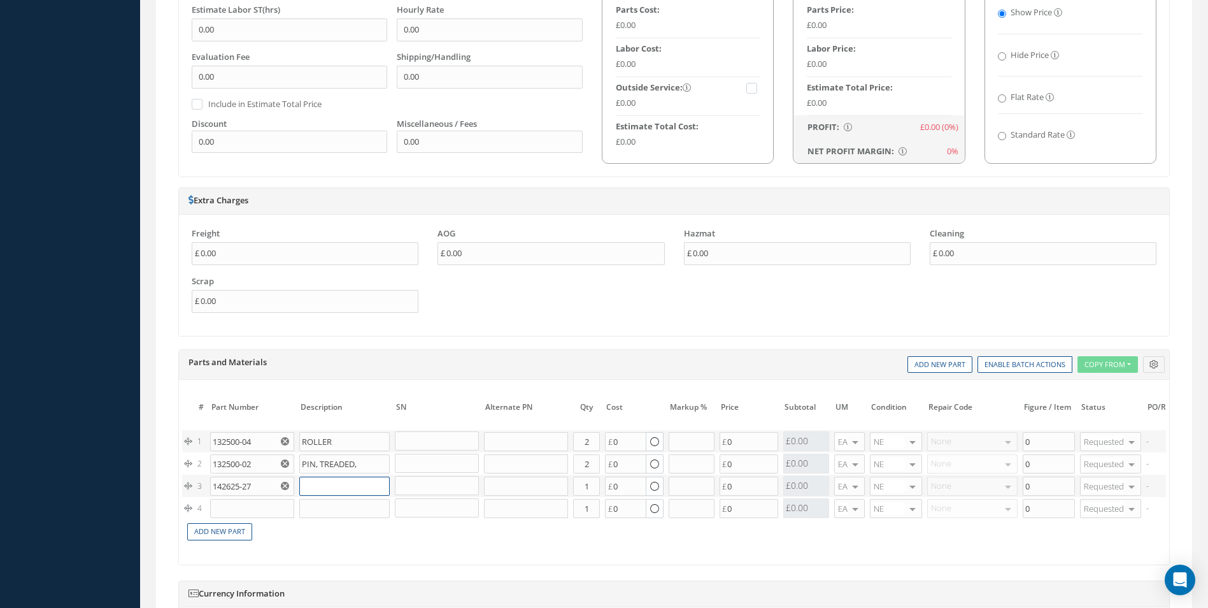
paste input "BUSHING"
type input "BUSHING"
click at [245, 506] on input "text" at bounding box center [252, 508] width 84 height 19
paste input "142610-09"
type input "142610-09"
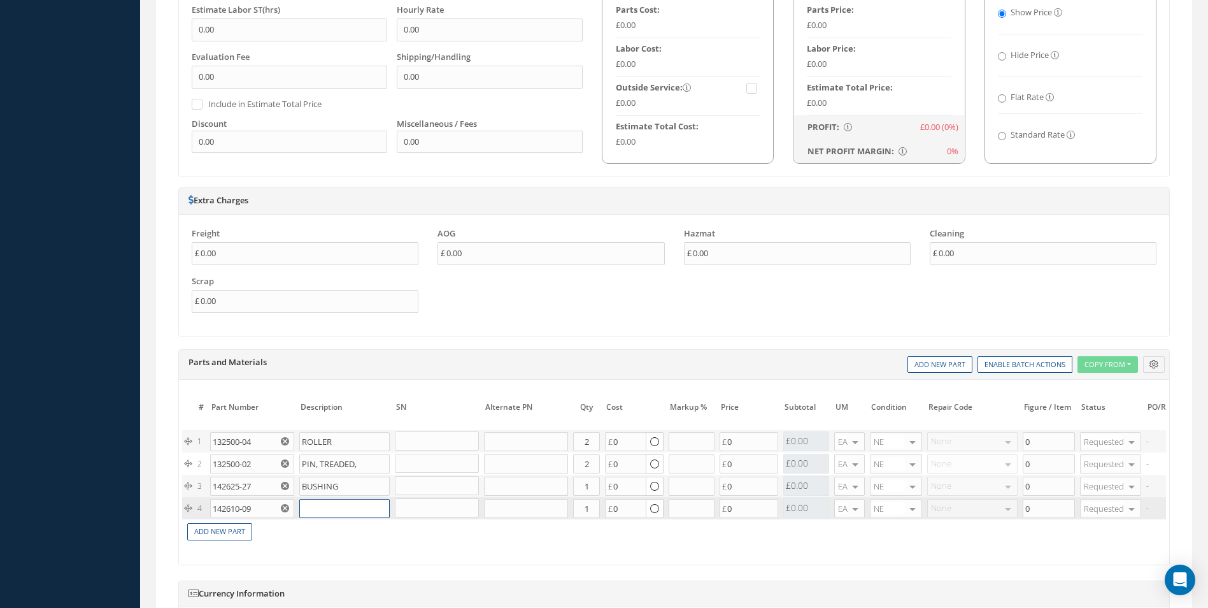
click at [312, 508] on input "text" at bounding box center [344, 508] width 90 height 19
paste input "SPACER"
type input "SPACER"
click at [220, 529] on link "Add New Part" at bounding box center [219, 531] width 65 height 17
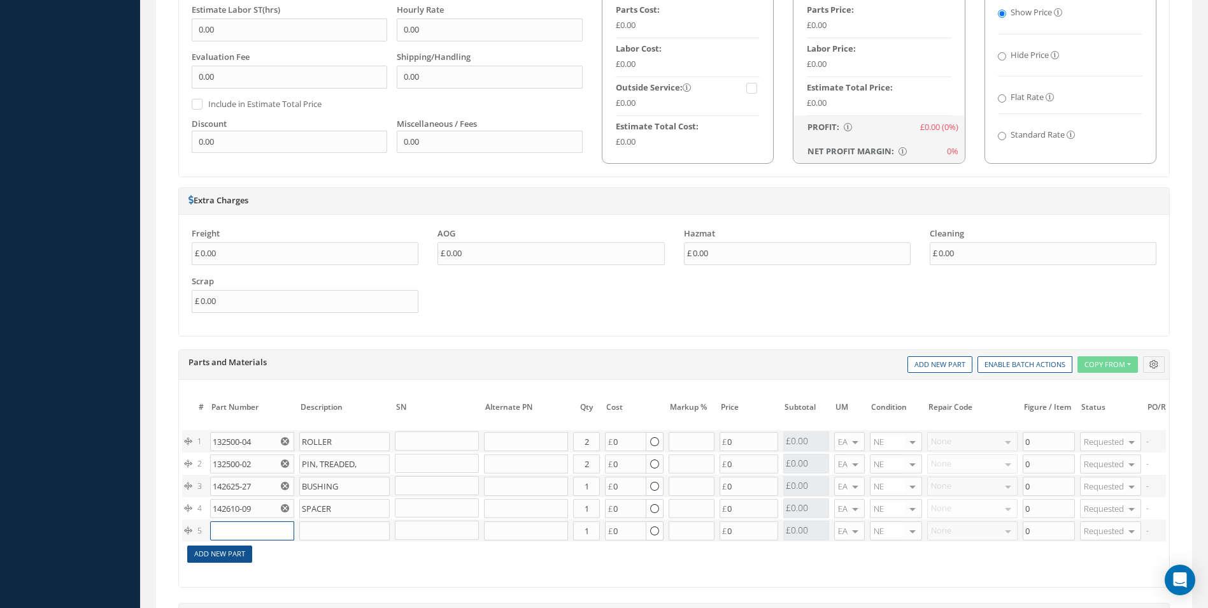
click at [220, 529] on input "text" at bounding box center [252, 530] width 84 height 19
click at [218, 550] on link "Add New Part" at bounding box center [219, 553] width 65 height 17
click at [246, 530] on input "text" at bounding box center [252, 530] width 84 height 19
paste input "142200-12"
type input "142200-12"
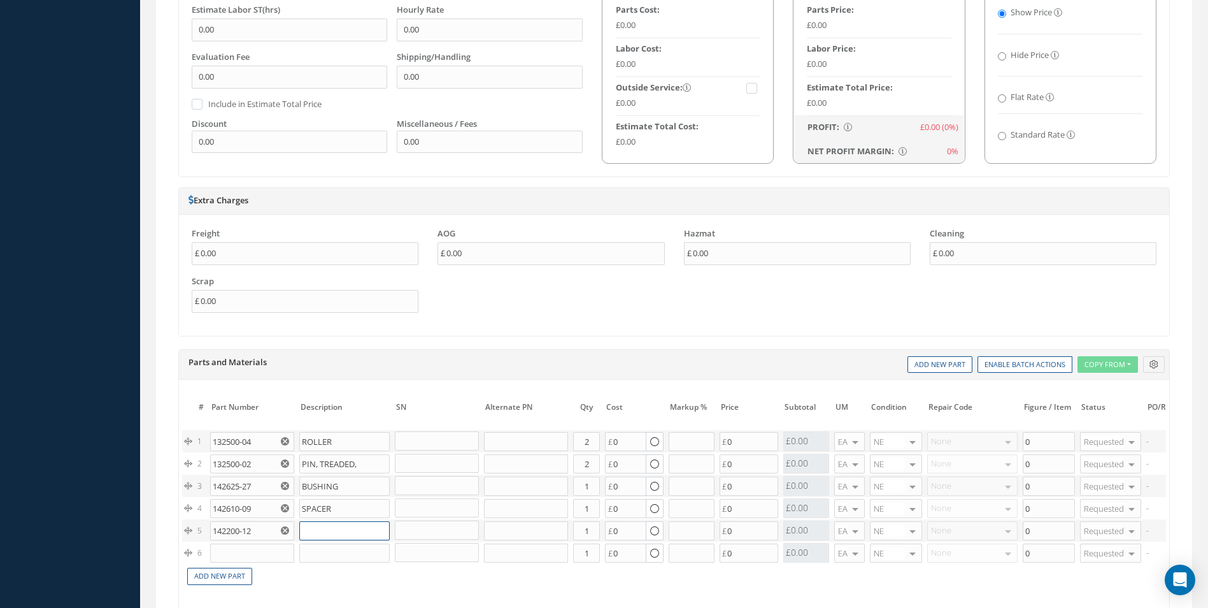
click at [320, 530] on input "text" at bounding box center [344, 530] width 90 height 19
paste input "BUSHING"
type input "BUSHING"
click at [587, 513] on input "1" at bounding box center [586, 508] width 27 height 19
type input "2"
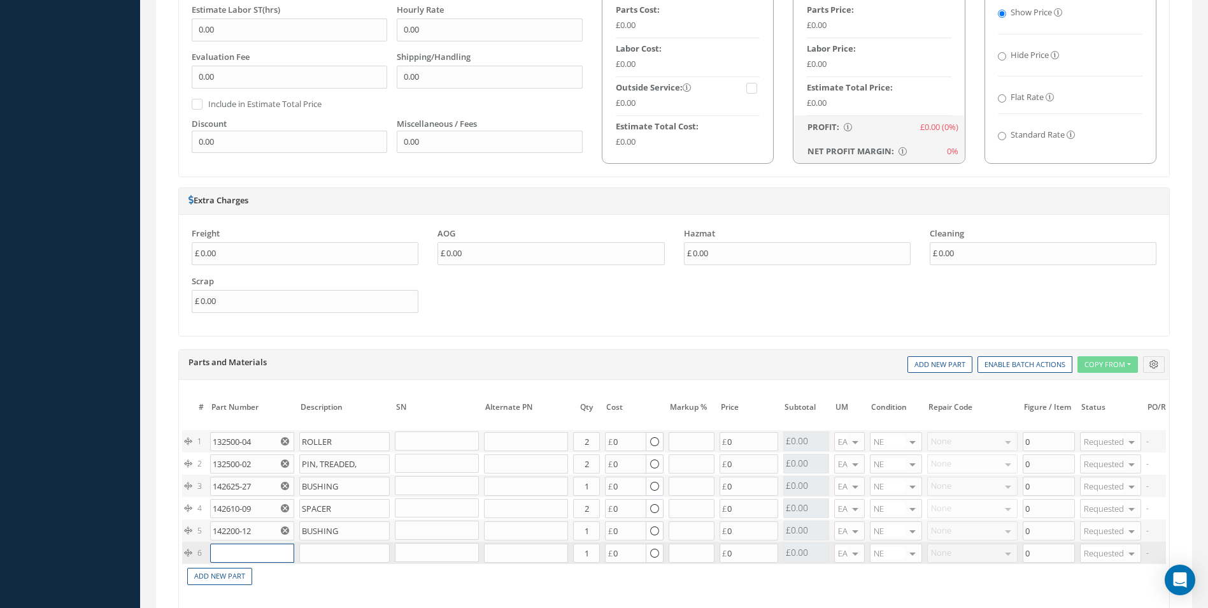
click at [251, 547] on input "text" at bounding box center [252, 552] width 84 height 19
paste input "142625-26"
type input "142625-26"
click at [328, 552] on input "text" at bounding box center [344, 552] width 90 height 19
paste input "THREADED BUSHING"
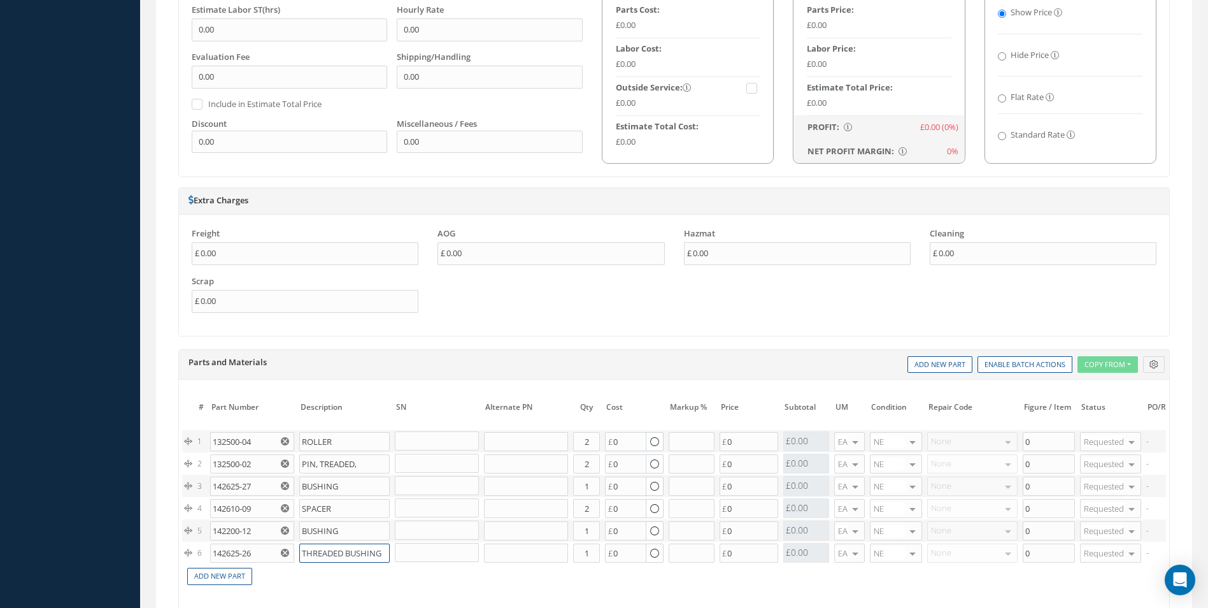
type input "THREADED BUSHING"
click at [535, 590] on div "# Part Number Description SN Alternate PN Qty Cost Markup % Price Subtotal UM C…" at bounding box center [674, 496] width 984 height 198
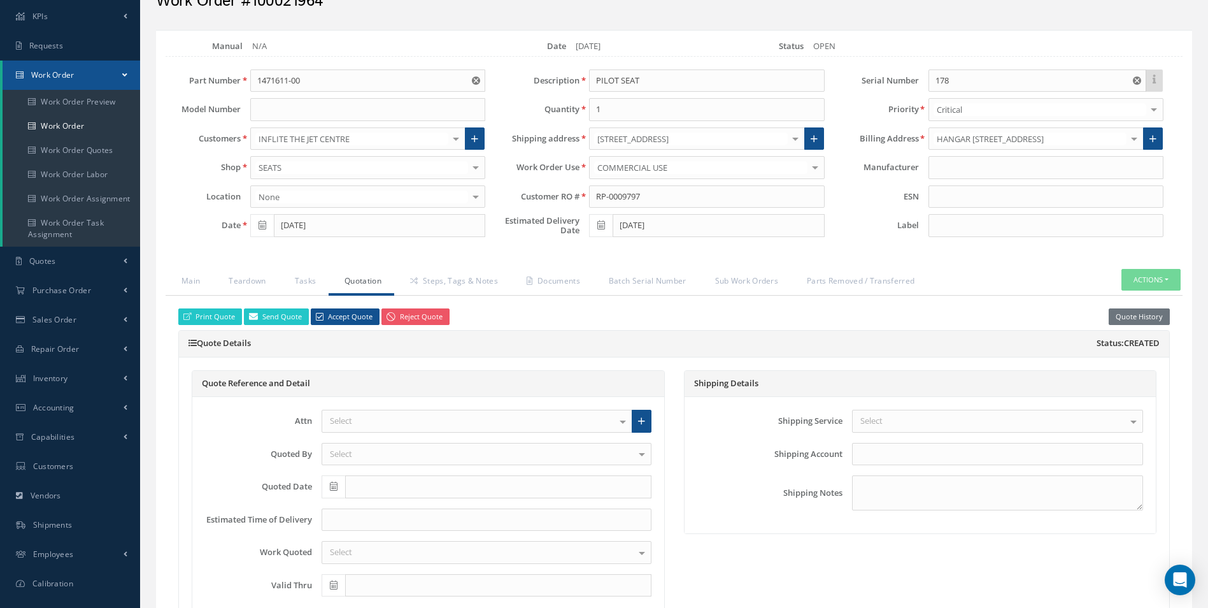
scroll to position [64, 0]
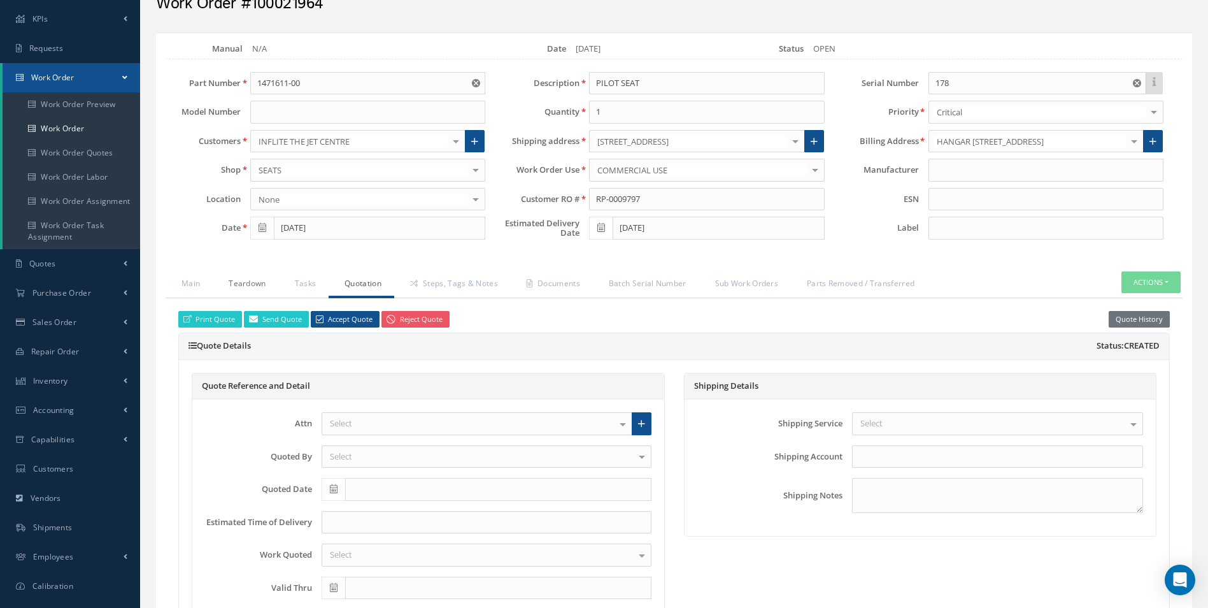
click at [263, 289] on link "Teardown" at bounding box center [246, 284] width 66 height 27
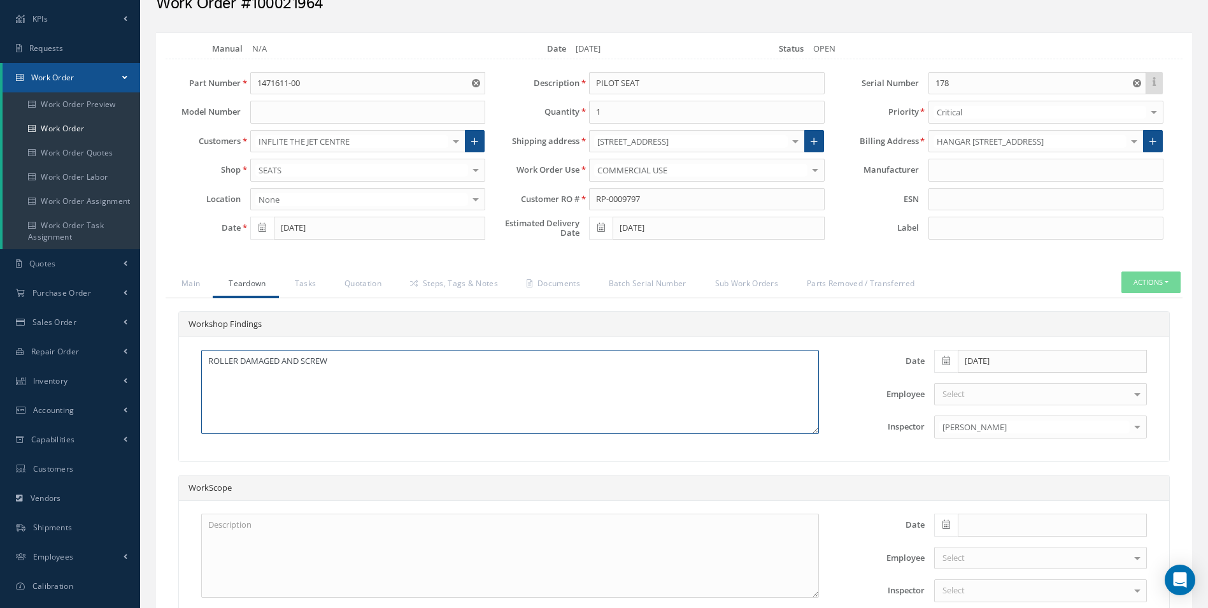
click at [349, 369] on textarea "ROLLER DAMAGED AND SCREW" at bounding box center [510, 392] width 618 height 84
click at [267, 378] on textarea "ROLLER DAMAGED AND SCREW ARM" at bounding box center [510, 392] width 618 height 84
paste textarea "BUSHING"
click at [338, 377] on textarea "ROLLER DAMAGED AND SCREW ARM BUSHING DAMAGED" at bounding box center [510, 392] width 618 height 84
click at [208, 361] on textarea "ROLLER DAMAGED AND SCREW ARM BUSHING DAMAGED" at bounding box center [510, 392] width 618 height 84
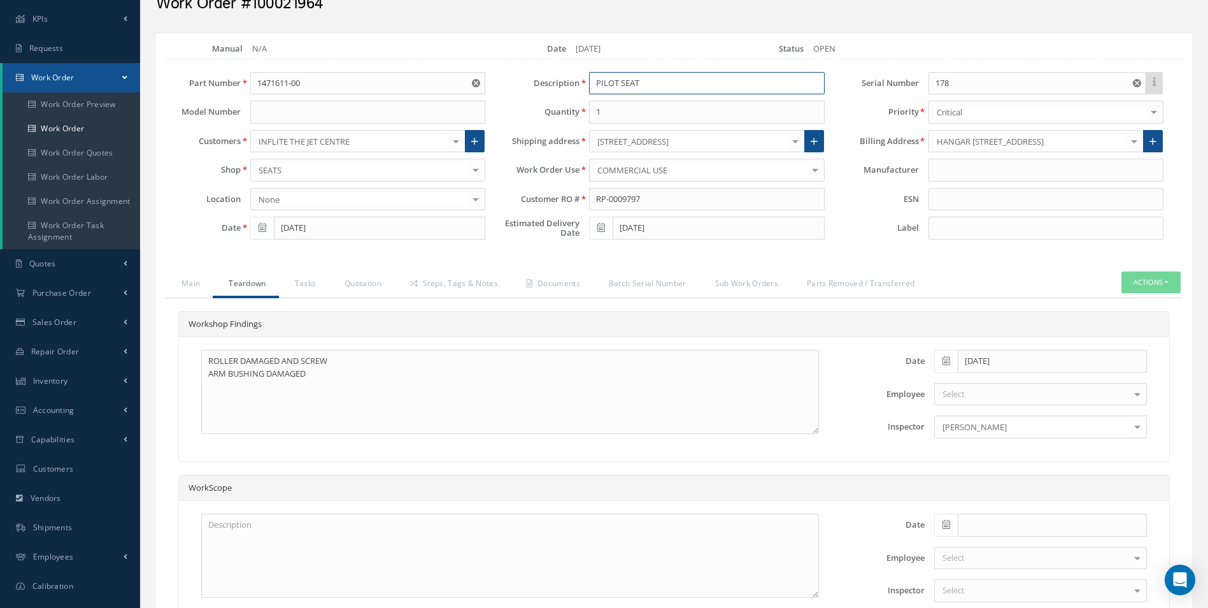
drag, startPoint x: 555, startPoint y: 76, endPoint x: 474, endPoint y: 78, distance: 80.9
click at [474, 78] on div "Part Number 1471611-00 Model Number Customers INFLITE THE JET CENTRE 1ST CHOICE…" at bounding box center [664, 159] width 1036 height 174
click at [209, 364] on textarea "ROLLER DAMAGED AND SCREW ARM BUSHING DAMAGED" at bounding box center [510, 392] width 618 height 84
paste textarea "PILOT SEAT"
click at [264, 359] on textarea "PILOT SEAT ROLLER DAMAGED AND SCREW ARM BUSHING DAMAGED" at bounding box center [510, 392] width 618 height 84
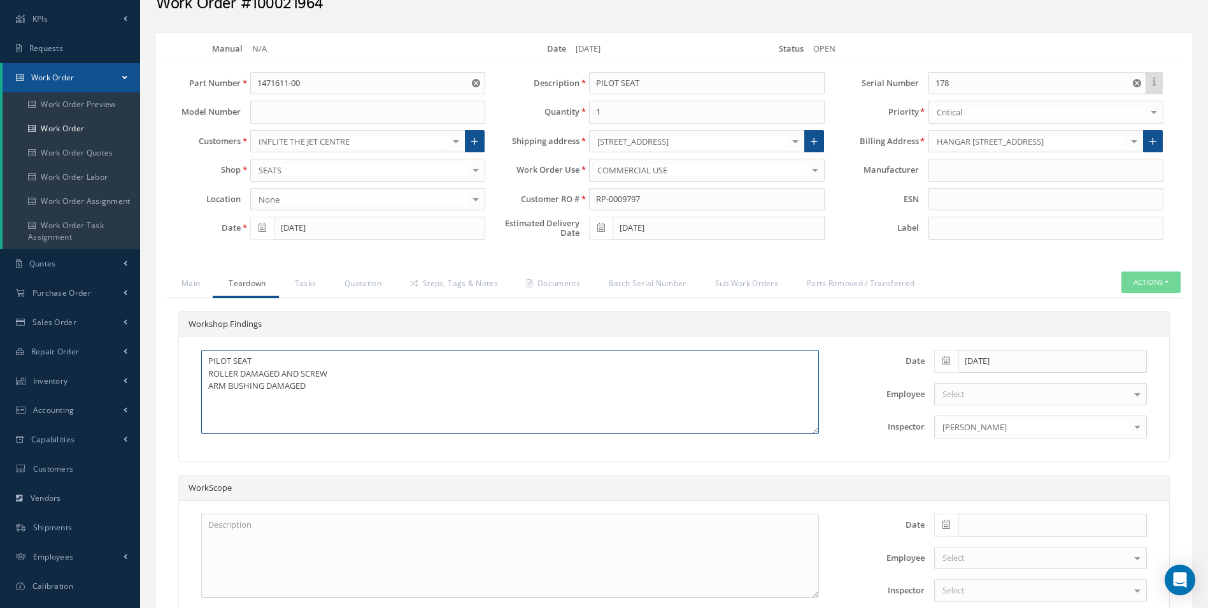
paste textarea "CLEANED AS REQUIRED"
click at [318, 394] on textarea "PILOT SEAT CLEANED AS REQUIRED ROLLER DAMAGED AND SCREW ARM BUSHING DAMAGED" at bounding box center [510, 392] width 618 height 84
click at [209, 372] on textarea "PILOT SEAT CLEANED AS REQUIRED ROLLER DAMAGED AND SCREW ARM BUSHING DAMAGED" at bounding box center [510, 392] width 618 height 84
drag, startPoint x: 289, startPoint y: 362, endPoint x: 347, endPoint y: 362, distance: 58.6
click at [347, 362] on textarea "PILOT SEAT CLEANED AS REQUIRED ROLLER DAMAGED AND SCREW ARM BUSHING DAMAGED" at bounding box center [510, 392] width 618 height 84
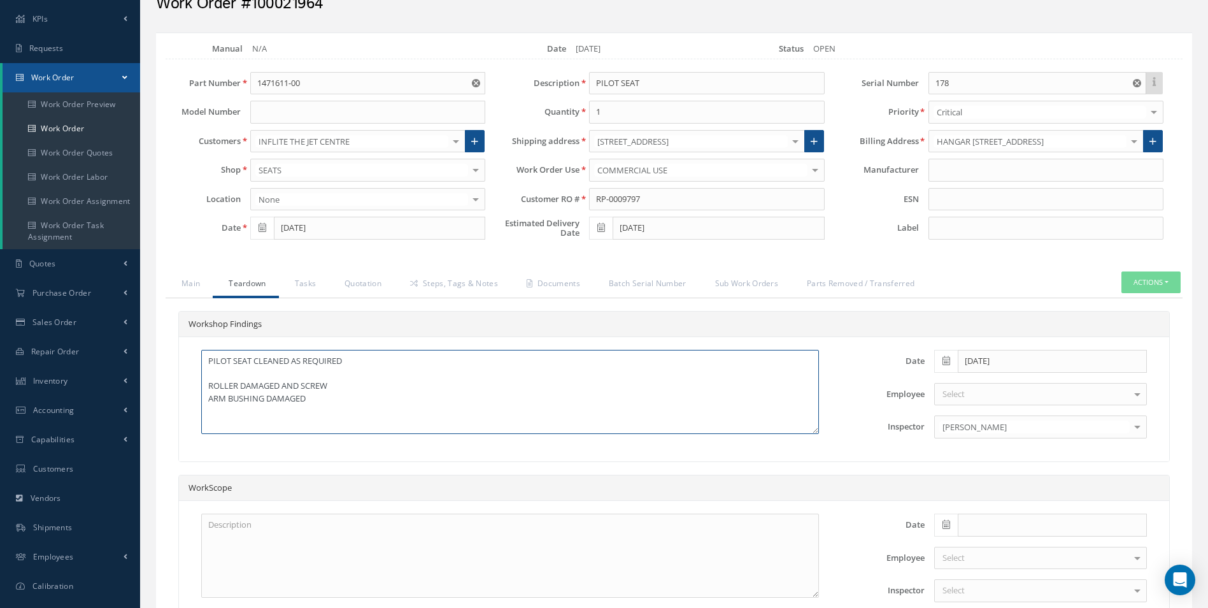
click at [246, 372] on textarea "PILOT SEAT CLEANED AS REQUIRED ROLLER DAMAGED AND SCREW ARM BUSHING DAMAGED" at bounding box center [510, 392] width 618 height 84
paste textarea "DEEP CLEAN"
type textarea "PILOT SEAT CLEANED AS REQUIRED DEEP CLEAN REQUIRED ROLLER DAMAGED AND SCREW ARM…"
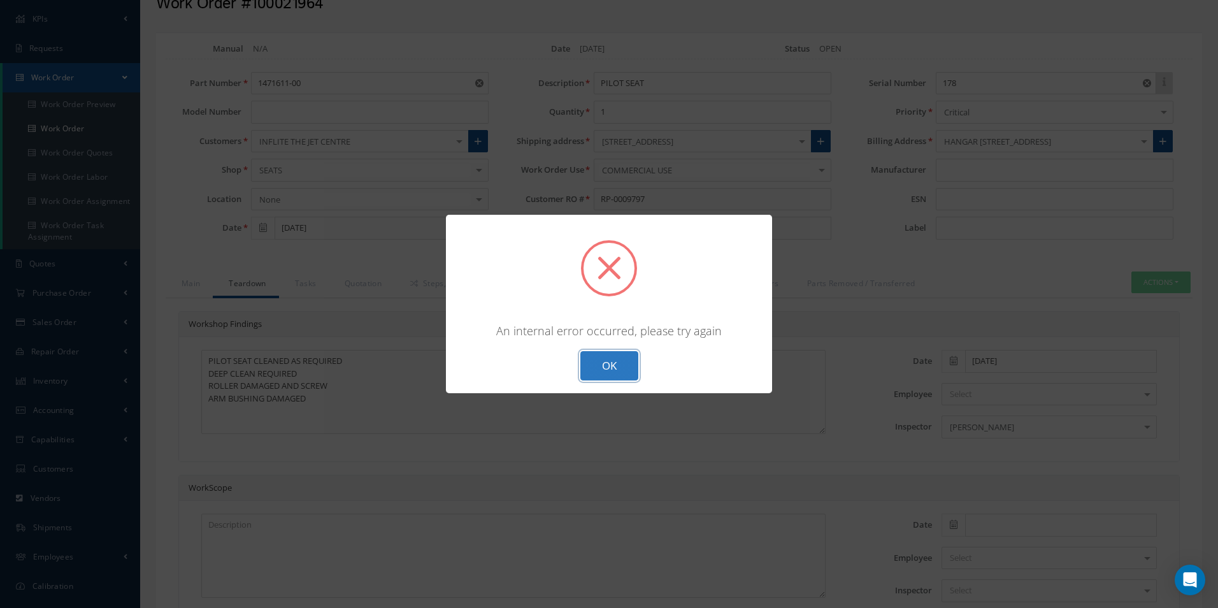
click at [606, 365] on button "OK" at bounding box center [609, 366] width 58 height 30
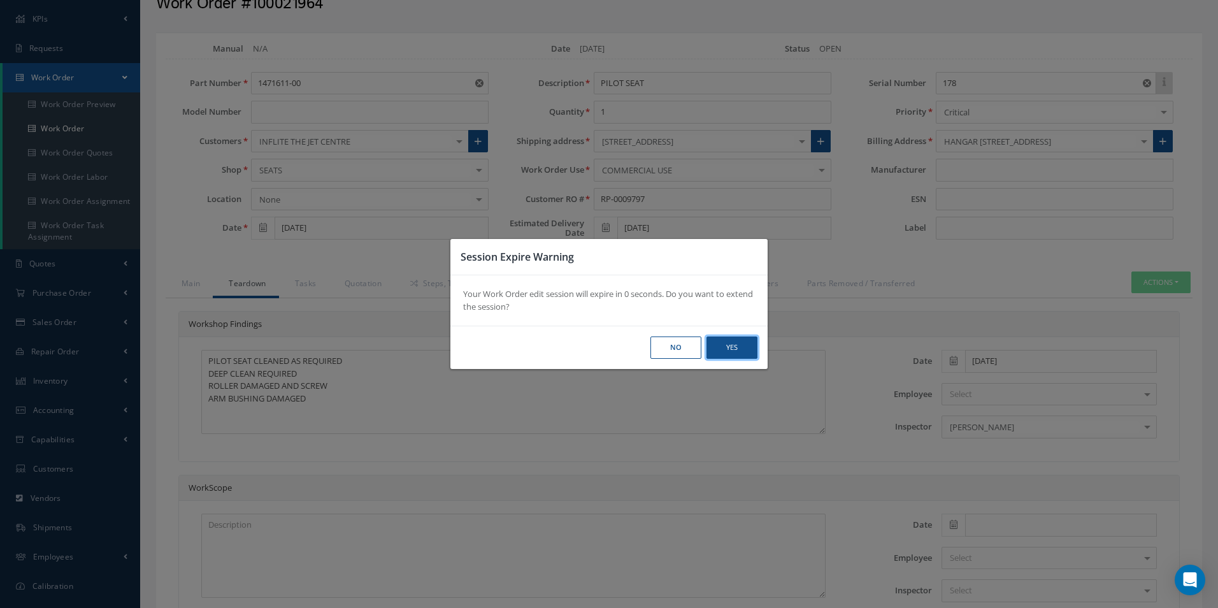
click at [737, 352] on button "Yes" at bounding box center [731, 347] width 51 height 22
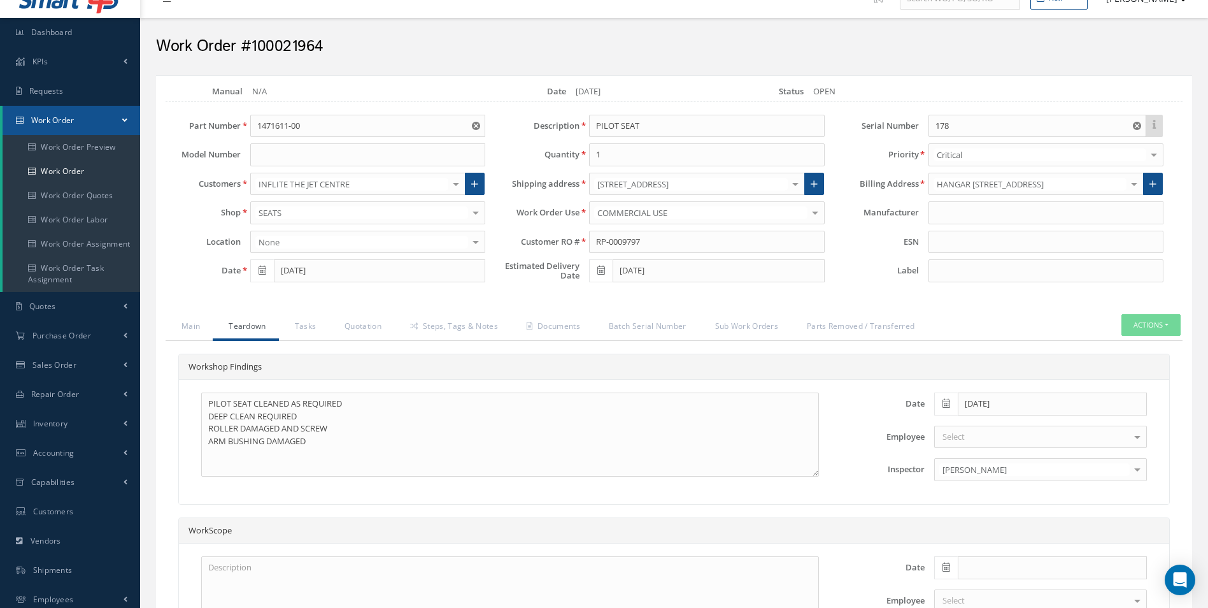
scroll to position [0, 0]
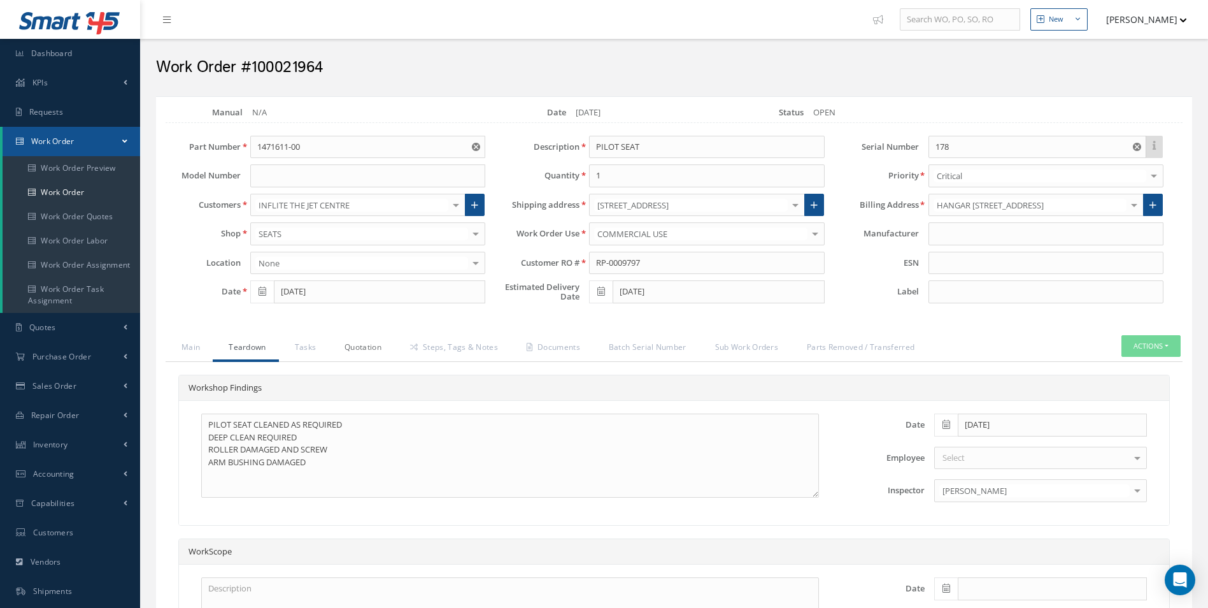
drag, startPoint x: 358, startPoint y: 347, endPoint x: 373, endPoint y: 356, distance: 17.1
click at [358, 347] on link "Quotation" at bounding box center [362, 348] width 66 height 27
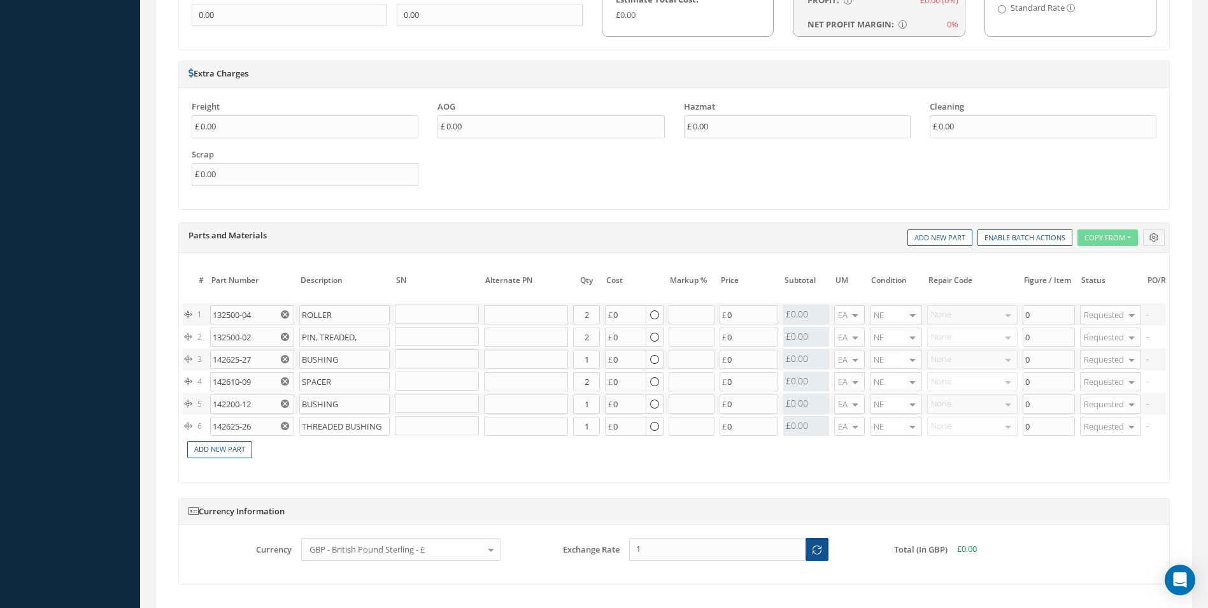
scroll to position [1083, 0]
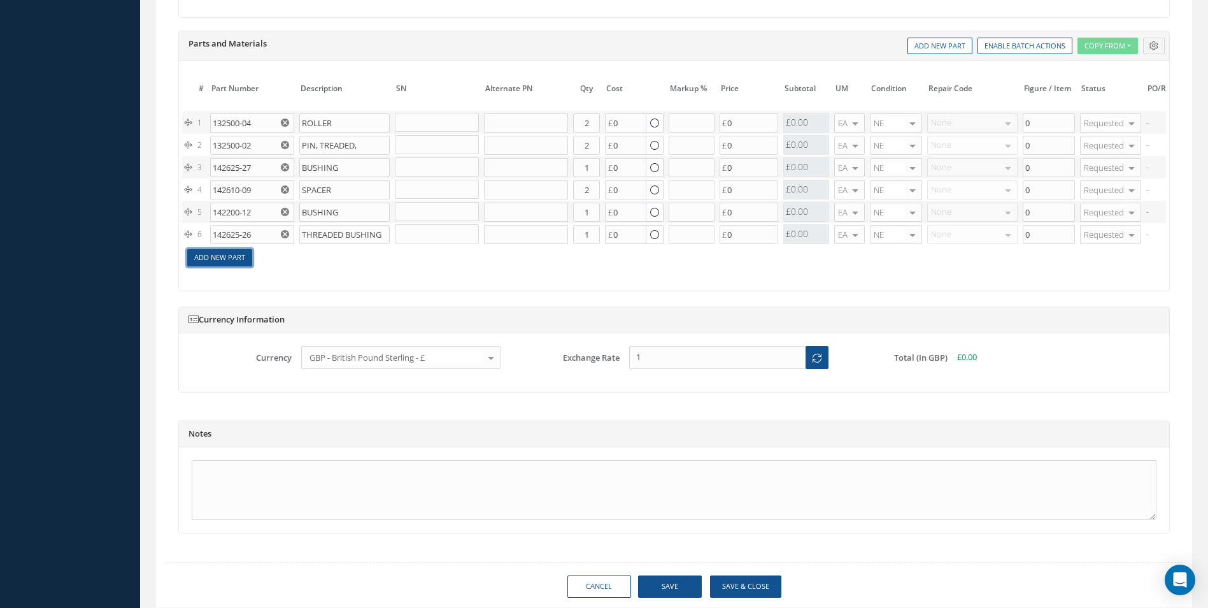
click at [233, 257] on link "Add New Part" at bounding box center [219, 257] width 65 height 17
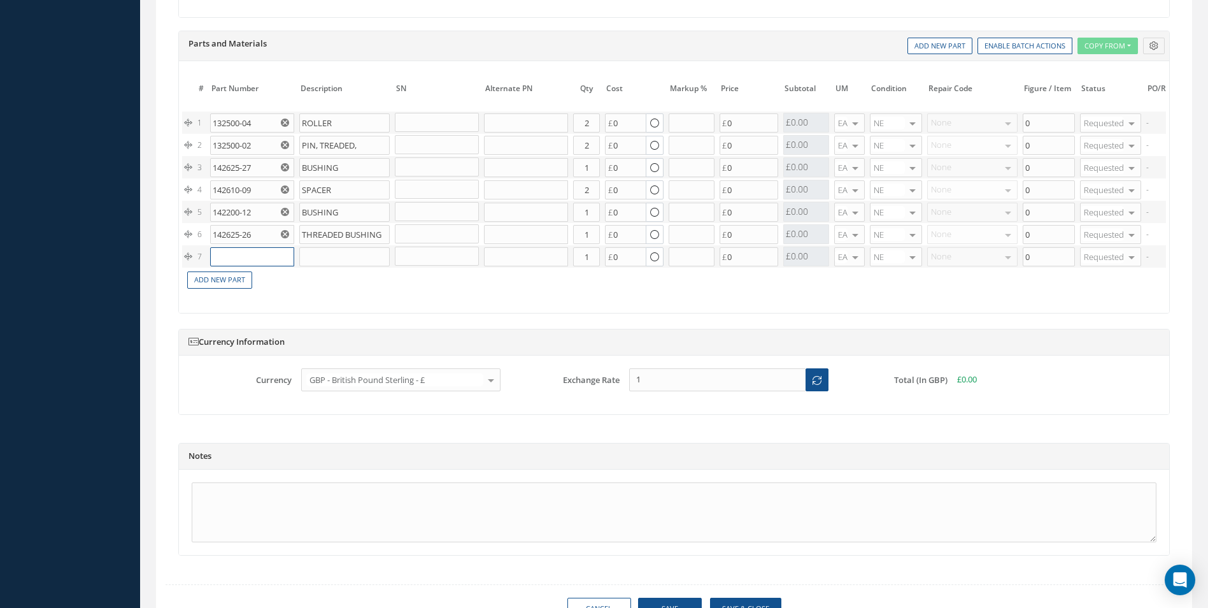
click at [245, 258] on input "text" at bounding box center [252, 256] width 84 height 19
paste input "EQVS70N0IR"
type input "EQVS70N0IR"
click at [349, 252] on input "text" at bounding box center [344, 256] width 90 height 19
paste input "KNOB"
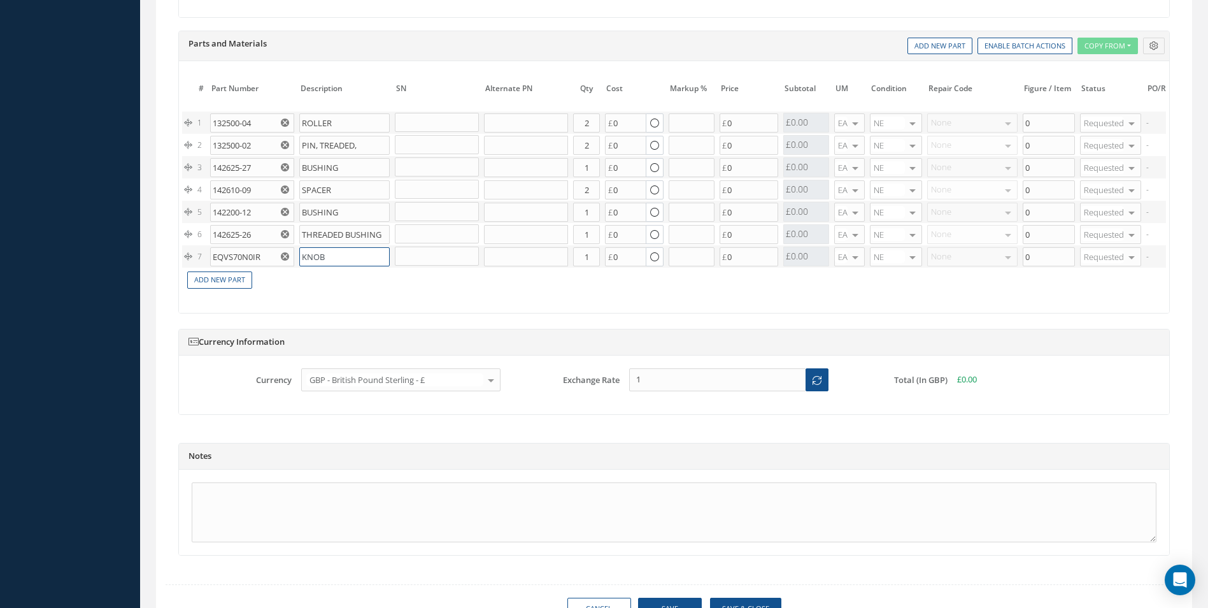
type input "KNOB"
click at [315, 285] on td "Add New Part" at bounding box center [630, 279] width 896 height 22
click at [233, 279] on link "Add New Part" at bounding box center [219, 279] width 65 height 17
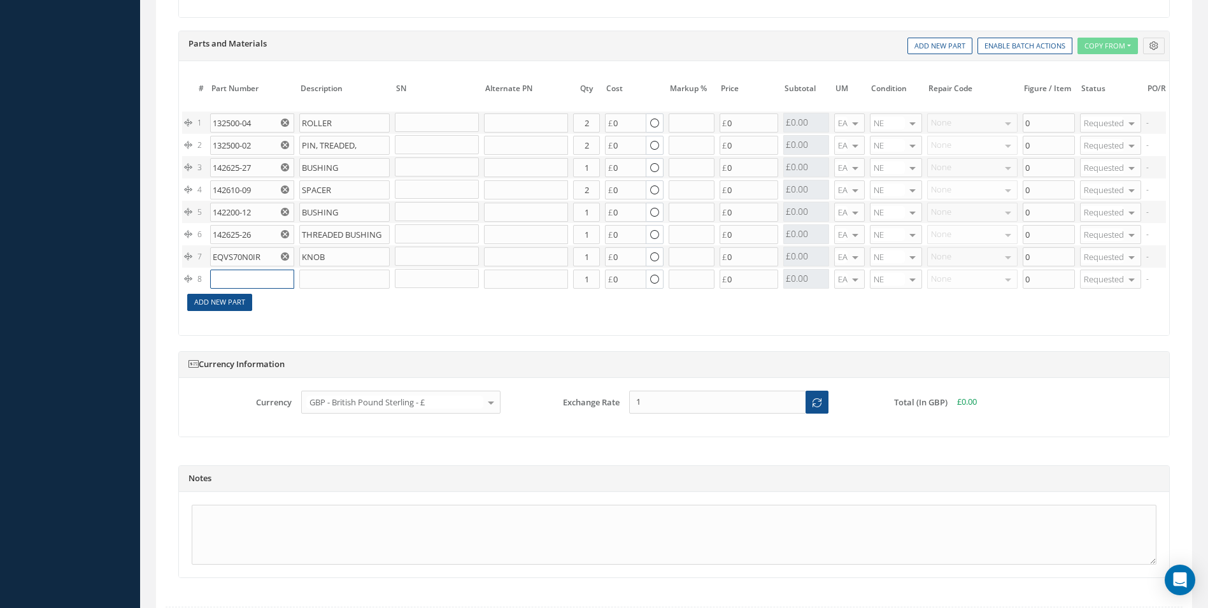
click at [234, 282] on input "text" at bounding box center [252, 278] width 84 height 19
paste input "AN526-1032R6"
type input "AN526-1032R6"
click at [346, 272] on input "text" at bounding box center [344, 278] width 90 height 19
paste input "SCREW"
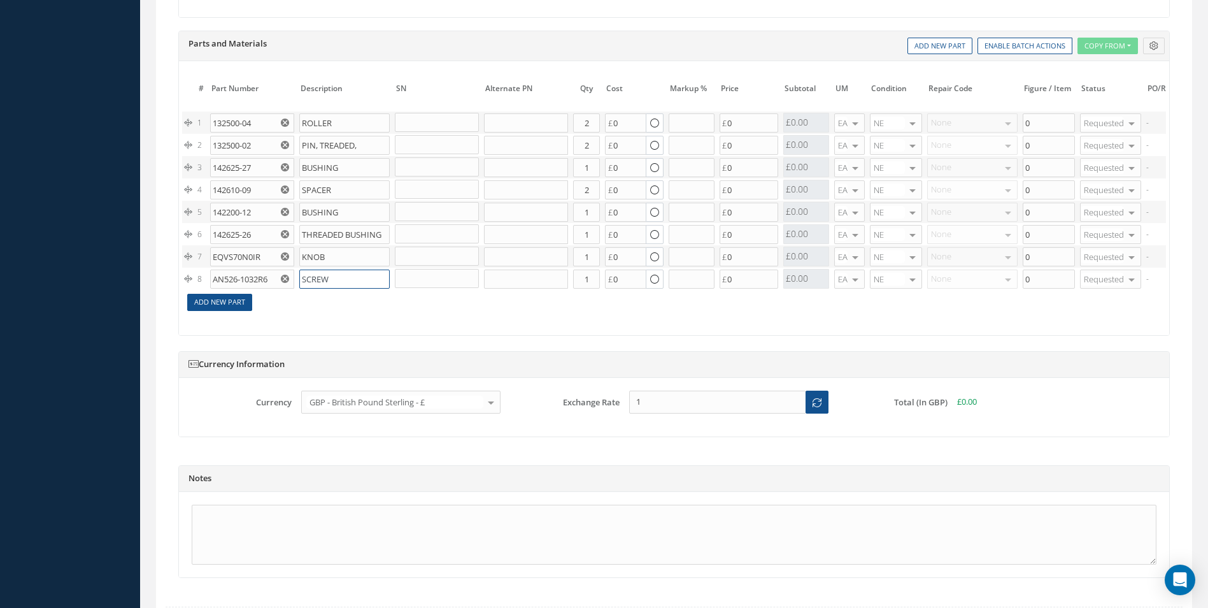
type input "SCREW"
click at [227, 301] on link "Add New Part" at bounding box center [219, 302] width 65 height 17
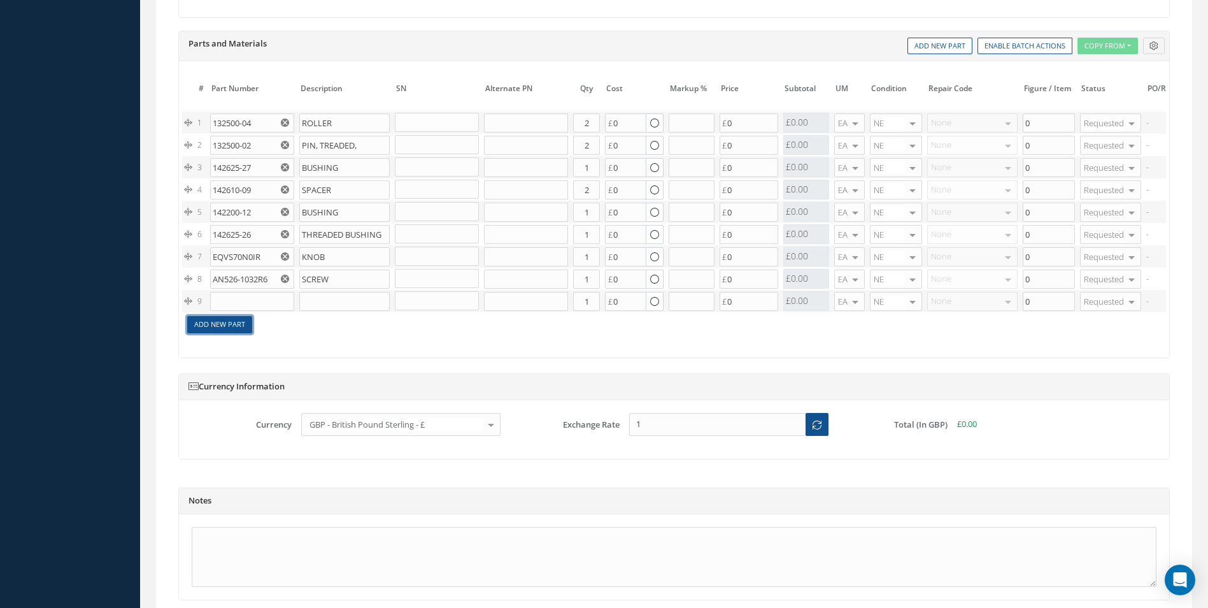
click at [216, 320] on link "Add New Part" at bounding box center [219, 324] width 65 height 17
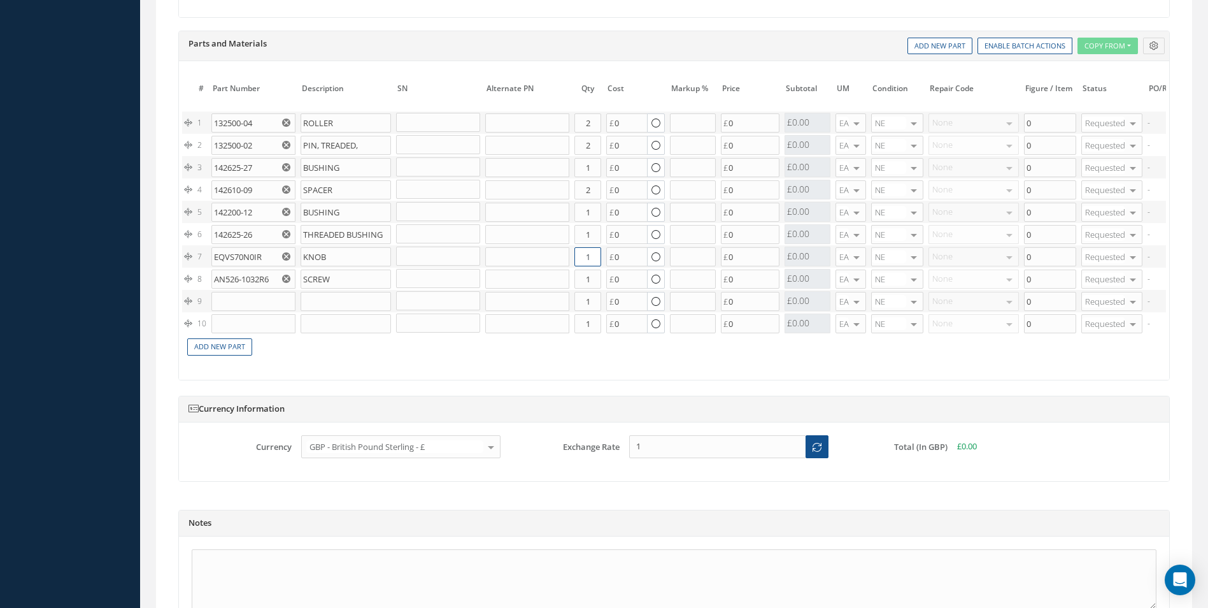
click at [595, 252] on input "1" at bounding box center [588, 256] width 27 height 19
type input "2"
click at [590, 275] on input "1" at bounding box center [588, 278] width 27 height 19
type input "2"
paste input "AN526-832R8"
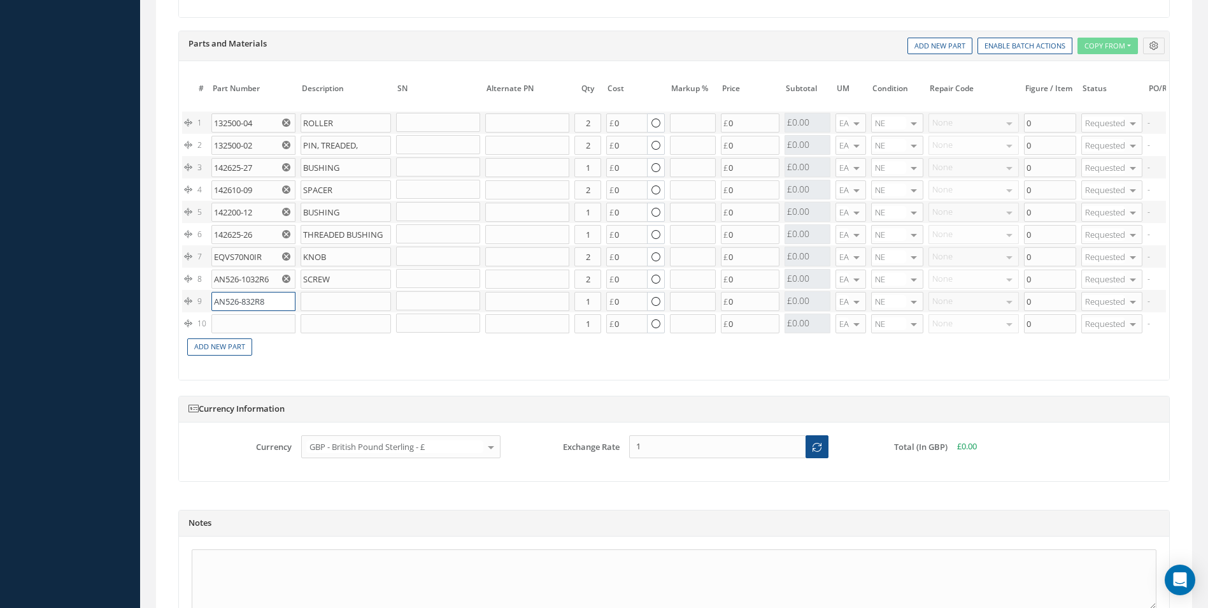
click at [250, 304] on input "AN526-832R8" at bounding box center [253, 301] width 84 height 19
type input "AN526-832R8"
drag, startPoint x: 334, startPoint y: 282, endPoint x: 267, endPoint y: 287, distance: 67.1
click at [267, 287] on tr "8 AN526-1032R6 No Match Found SCREW Part Number Description Qty in Stock Master…" at bounding box center [770, 279] width 1176 height 22
click at [346, 303] on input "text" at bounding box center [346, 301] width 90 height 19
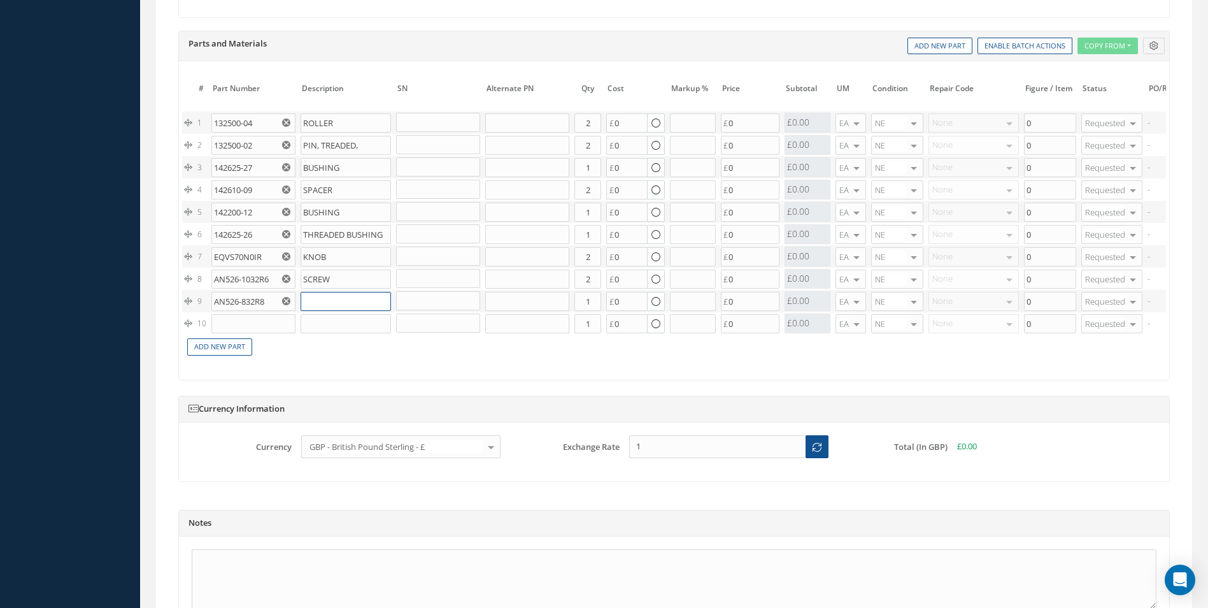
paste input "SCREW"
type input "SCREW"
drag, startPoint x: 593, startPoint y: 307, endPoint x: 546, endPoint y: 309, distance: 46.5
click at [546, 309] on tr "9 AN526-832R8 No Match Found SCREW Part Number Description Qty in Stock Master …" at bounding box center [770, 301] width 1176 height 22
type input "6"
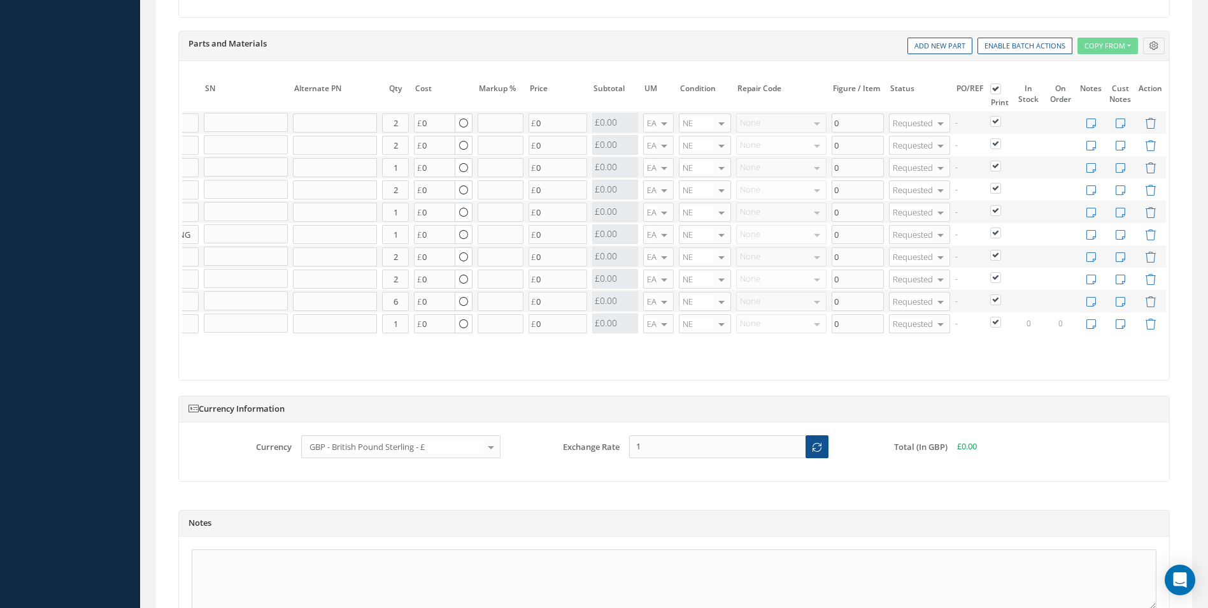
click at [1150, 326] on icon at bounding box center [1150, 323] width 11 height 11
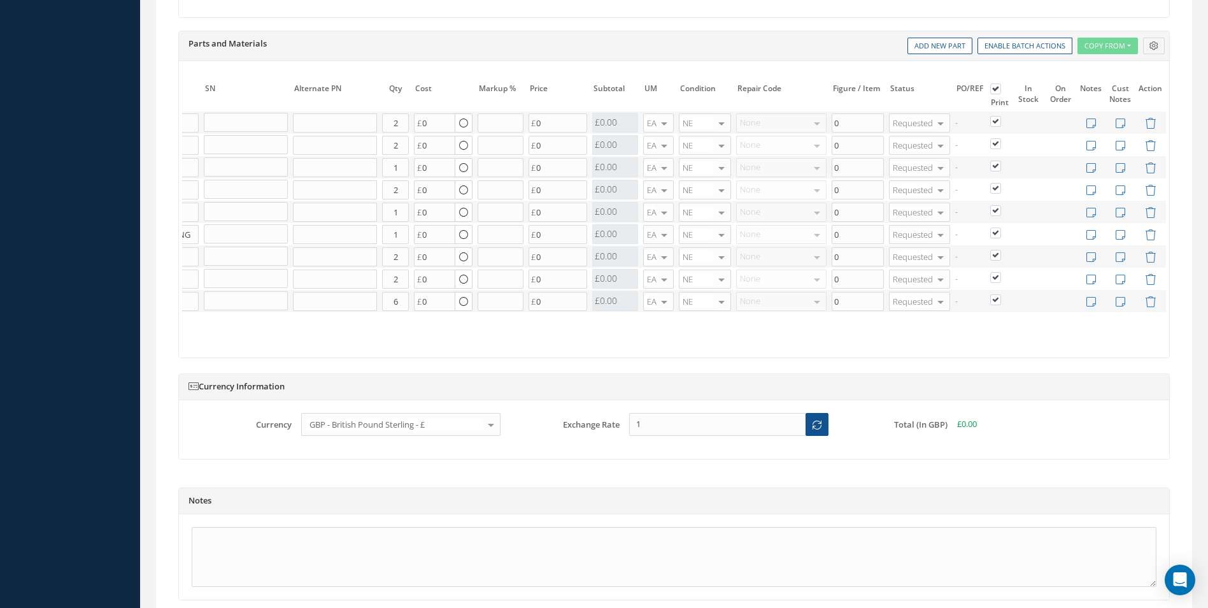
scroll to position [0, 0]
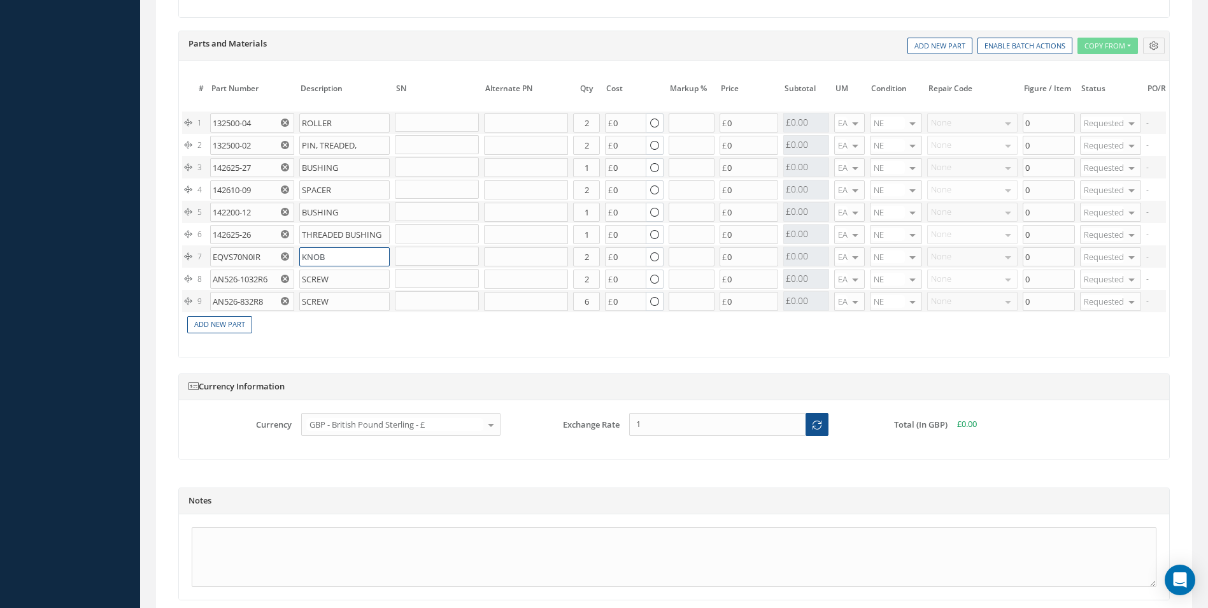
drag, startPoint x: 333, startPoint y: 255, endPoint x: 245, endPoint y: 248, distance: 88.2
click at [247, 248] on tr "7 EQVS70N0IR No Match Found KNOB Part Number Description Qty in Stock Master Co…" at bounding box center [769, 256] width 1175 height 22
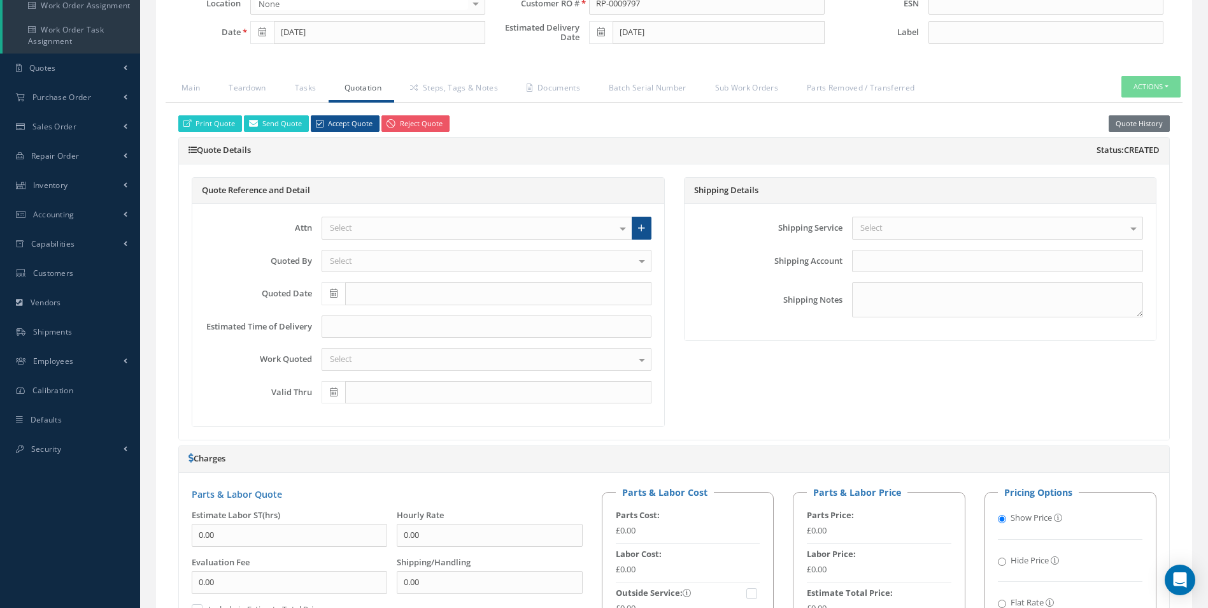
scroll to position [64, 0]
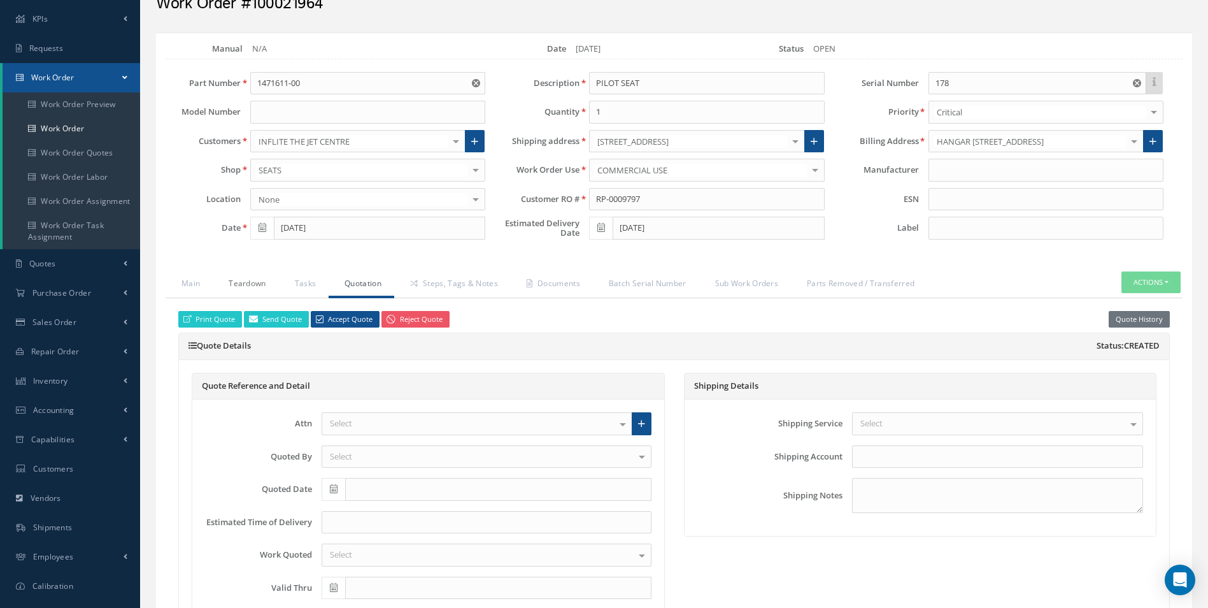
click at [242, 291] on link "Teardown" at bounding box center [246, 284] width 66 height 27
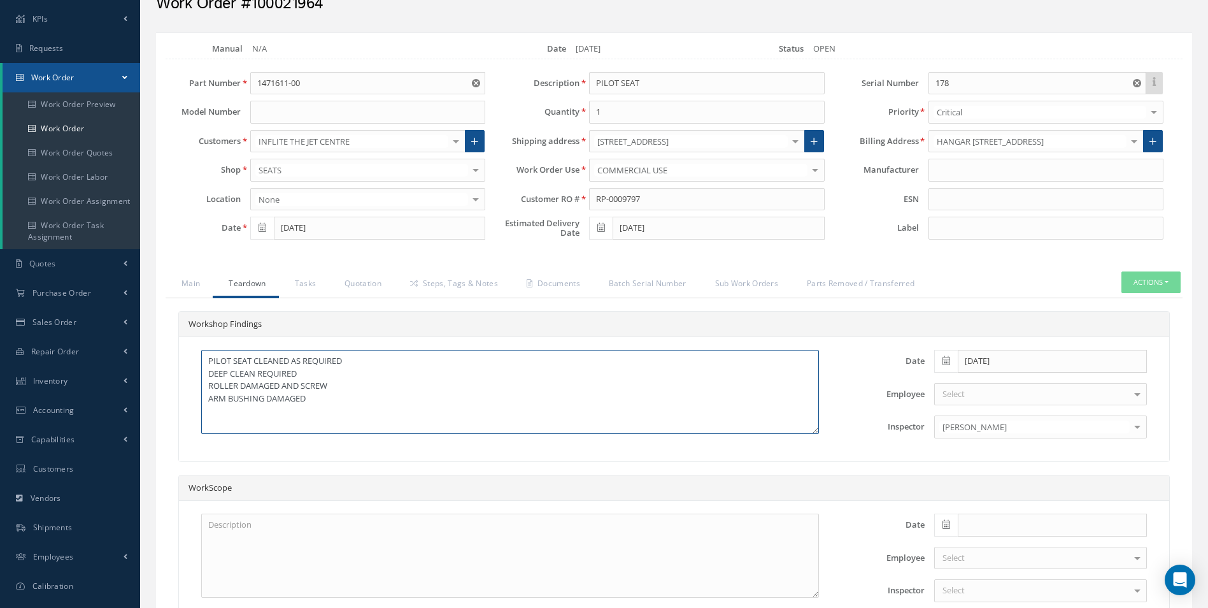
click at [215, 407] on textarea "PILOT SEAT CLEANED AS REQUIRED DEEP CLEAN REQUIRED ROLLER DAMAGED AND SCREW ARM…" at bounding box center [510, 392] width 618 height 84
paste textarea "KNOB"
click at [287, 425] on textarea "PILOT SEAT CLEANED AS REQUIRED DEEP CLEAN REQUIRED ROLLER DAMAGED AND SCREW ARM…" at bounding box center [510, 392] width 618 height 84
click at [292, 409] on textarea "PILOT SEAT CLEANED AS REQUIRED DEEP CLEAN REQUIRED ROLLER DAMAGED AND SCREW ARM…" at bounding box center [510, 392] width 618 height 84
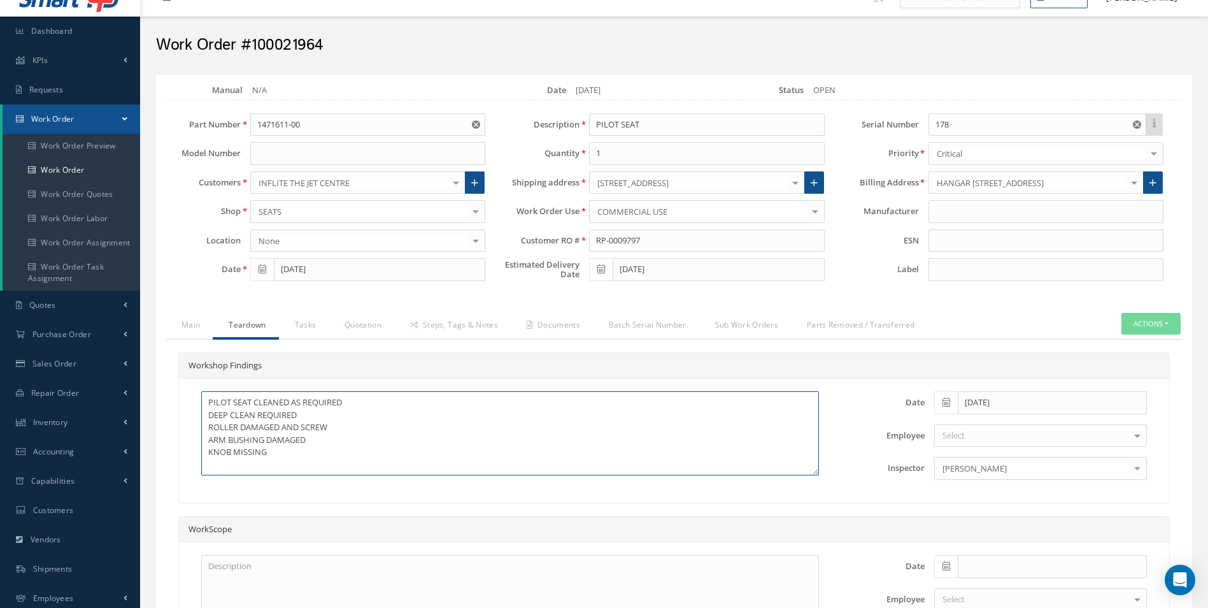
scroll to position [0, 0]
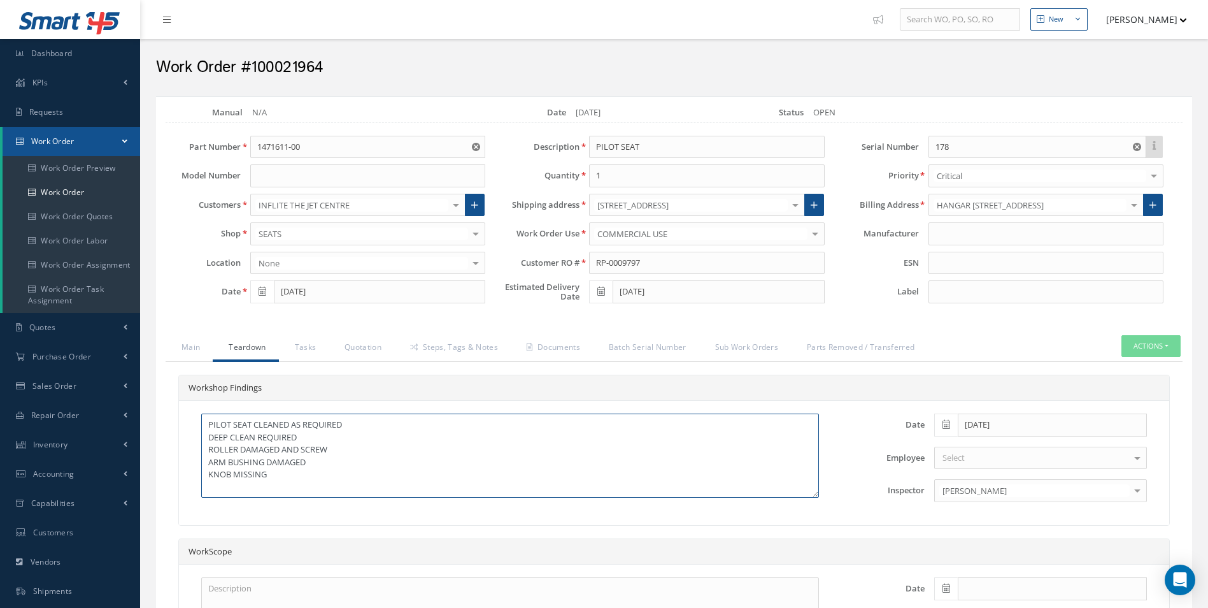
click at [308, 433] on textarea "PILOT SEAT CLEANED AS REQUIRED DEEP CLEAN REQUIRED ROLLER DAMAGED AND SCREW ARM…" at bounding box center [510, 455] width 618 height 84
drag, startPoint x: 266, startPoint y: 487, endPoint x: 201, endPoint y: 410, distance: 101.3
click at [201, 410] on div "PILOT SEAT CLEANED AS REQUIRED DEEP CLEAN REQUIRED VELCRO REPLACED ROLLER DAMAG…" at bounding box center [674, 463] width 990 height 124
type textarea "PILOT SEAT CLEANED AS REQUIRED DEEP CLEAN REQUIRED VELCRO REPLACED ROLLER DAMAG…"
click at [280, 490] on textarea "PILOT SEAT CLEANED AS REQUIRED DEEP CLEAN REQUIRED VELCRO REPLACED ROLLER DAMAG…" at bounding box center [510, 455] width 618 height 84
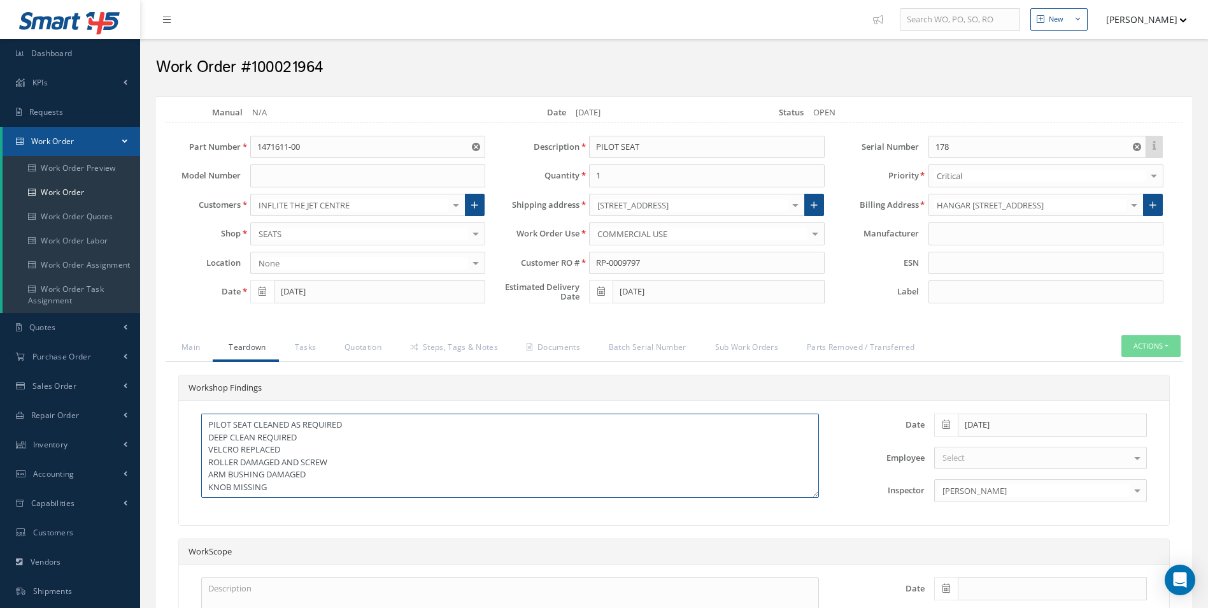
drag, startPoint x: 283, startPoint y: 490, endPoint x: 200, endPoint y: 406, distance: 117.5
click at [200, 406] on div "PILOT SEAT CLEANED AS REQUIRED DEEP CLEAN REQUIRED VELCRO REPLACED ROLLER DAMAG…" at bounding box center [674, 463] width 990 height 124
paste textarea "Pilot seat cleaned as required Deep cleaning required (pending) Velcro replaced…"
click at [209, 473] on textarea "Pilot seat cleaned as required Deep cleaning required (pending) Velcro replaced…" at bounding box center [510, 455] width 618 height 84
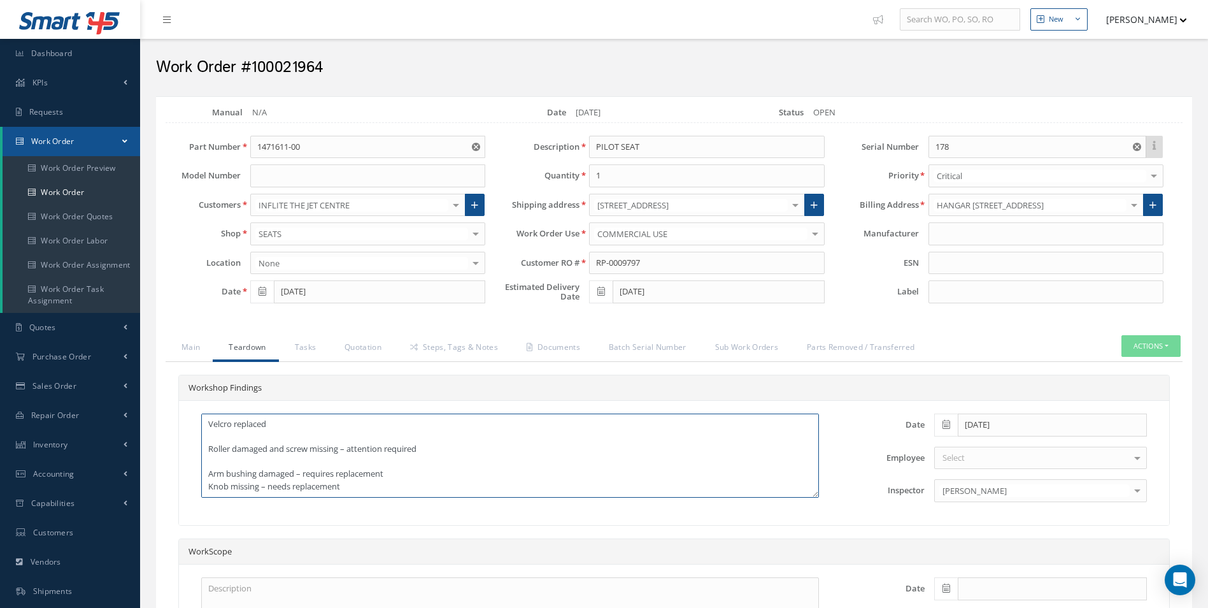
scroll to position [63, 0]
click at [210, 460] on textarea "Pilot seat cleaned as required Deep cleaning required (pending) Velcro replaced…" at bounding box center [510, 455] width 618 height 84
click at [209, 448] on textarea "Pilot seat cleaned as required Deep cleaning required (pending) Velcro replaced…" at bounding box center [510, 455] width 618 height 84
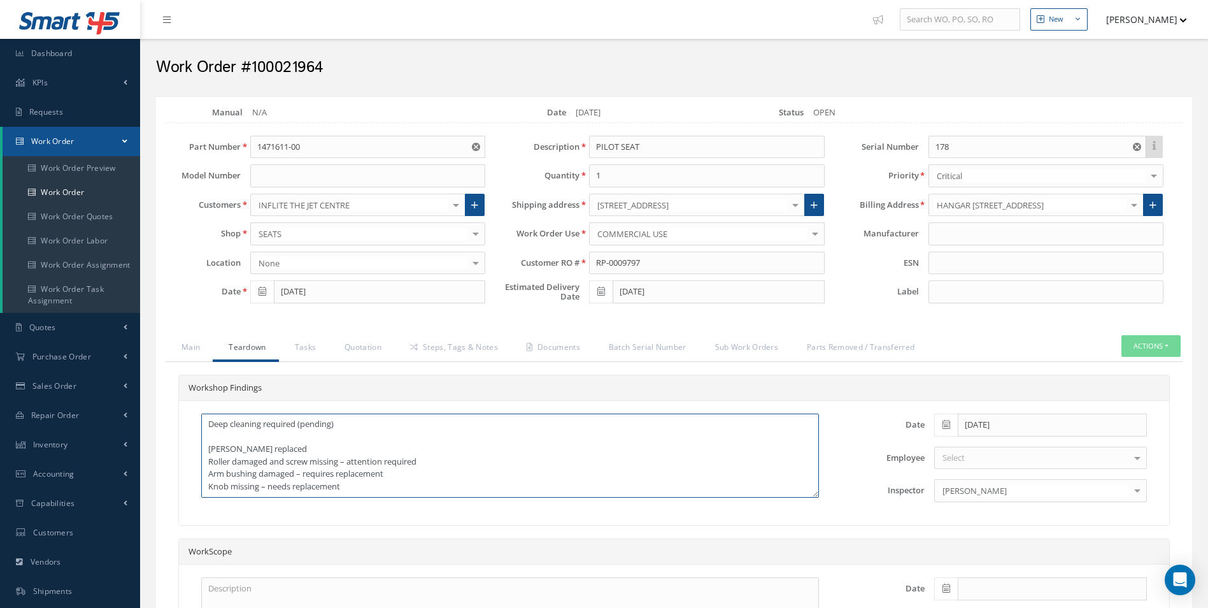
click at [205, 433] on textarea "Pilot seat cleaned as required Deep cleaning required (pending) Velcro replaced…" at bounding box center [510, 455] width 618 height 84
click at [209, 448] on textarea "Pilot seat cleaned as required Deep cleaning required (pending) Velcro replaced…" at bounding box center [510, 455] width 618 height 84
drag, startPoint x: 248, startPoint y: 422, endPoint x: 336, endPoint y: 424, distance: 87.3
click at [336, 424] on textarea "Pilot seat cleaned as required Deep cleaning required (pending) Velcro replaced…" at bounding box center [510, 455] width 618 height 84
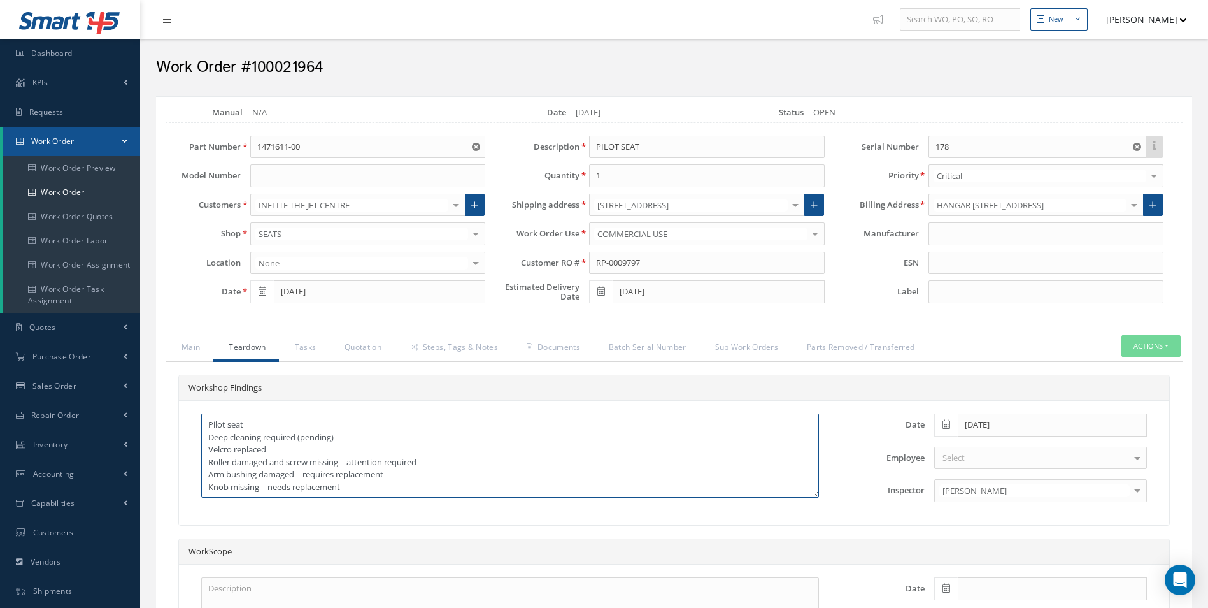
drag, startPoint x: 341, startPoint y: 439, endPoint x: 299, endPoint y: 439, distance: 42.7
click at [299, 439] on textarea "Pilot seat Deep cleaning required (pending) Velcro replaced Roller damaged and …" at bounding box center [510, 455] width 618 height 84
drag, startPoint x: 310, startPoint y: 434, endPoint x: 208, endPoint y: 436, distance: 101.9
click at [208, 436] on textarea "Pilot seat Deep cleaning required Velcro replaced Roller damaged and screw miss…" at bounding box center [510, 455] width 618 height 84
click at [251, 432] on textarea "Pilot seat Deep cleaning required Velcro replaced Roller damaged and screw miss…" at bounding box center [510, 455] width 618 height 84
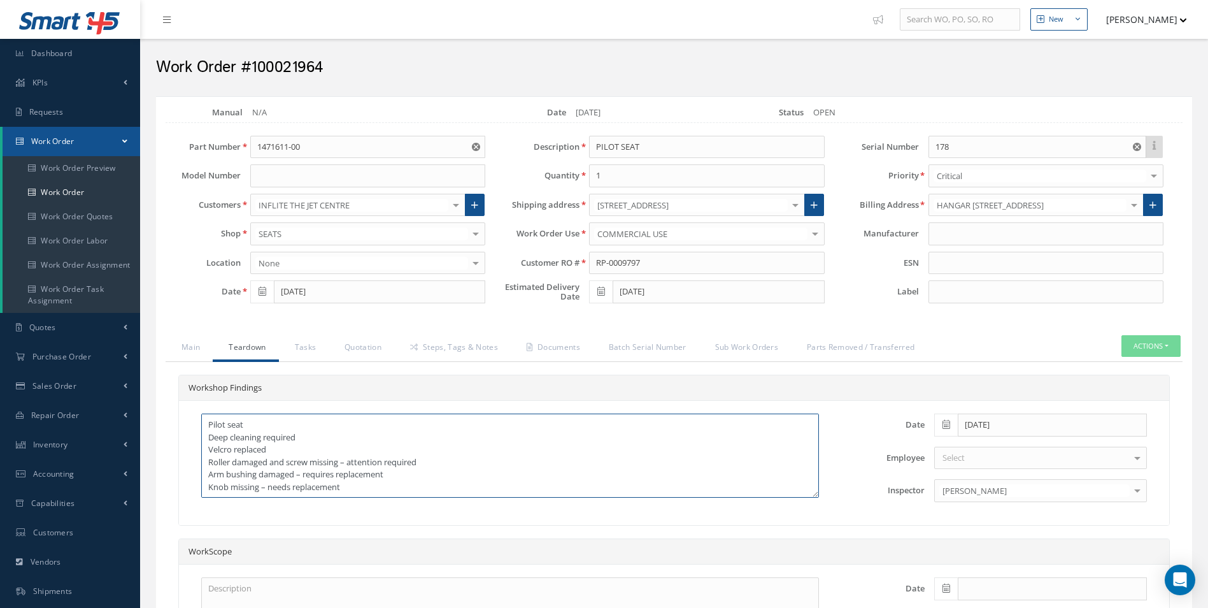
click at [252, 424] on textarea "Pilot seat Deep cleaning required Velcro replaced Roller damaged and screw miss…" at bounding box center [510, 455] width 618 height 84
paste textarea "Deep cleaning required"
drag, startPoint x: 281, startPoint y: 439, endPoint x: 209, endPoint y: 438, distance: 72.0
click at [208, 438] on textarea "Pilot seat Deep cleaning required Deep cleaning required Velcro replaced Roller…" at bounding box center [510, 455] width 618 height 84
type textarea "Pilot seat Deep cleaning required Velcro replaced Roller damaged and screw miss…"
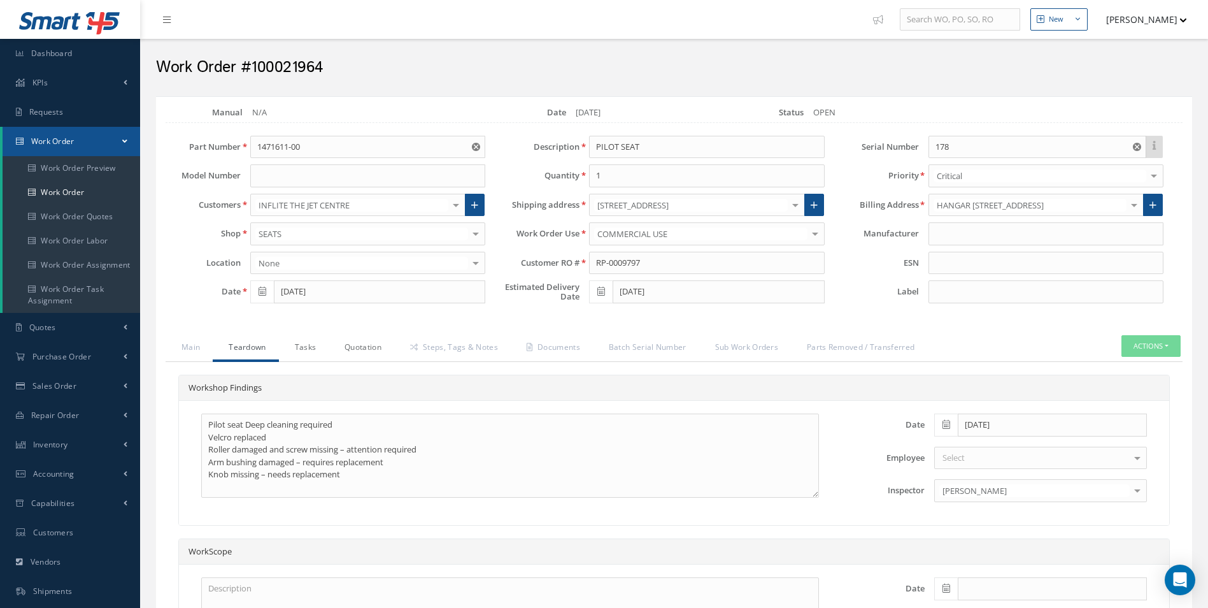
drag, startPoint x: 308, startPoint y: 343, endPoint x: 343, endPoint y: 346, distance: 35.8
click at [308, 343] on link "Tasks" at bounding box center [304, 348] width 50 height 27
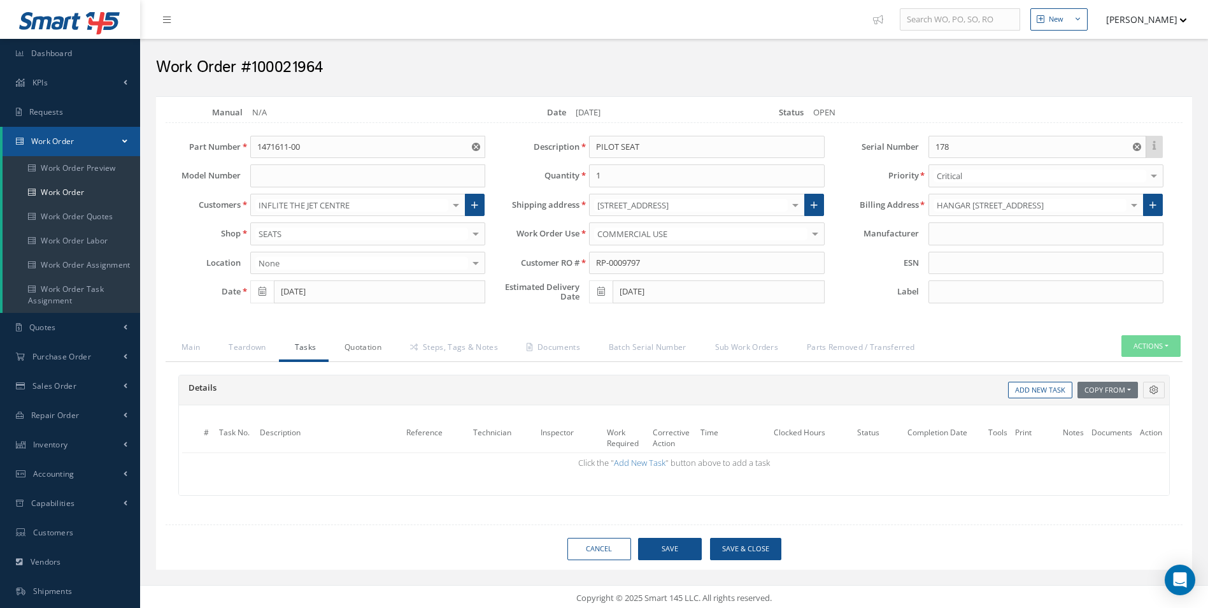
click at [346, 346] on link "Quotation" at bounding box center [362, 348] width 66 height 27
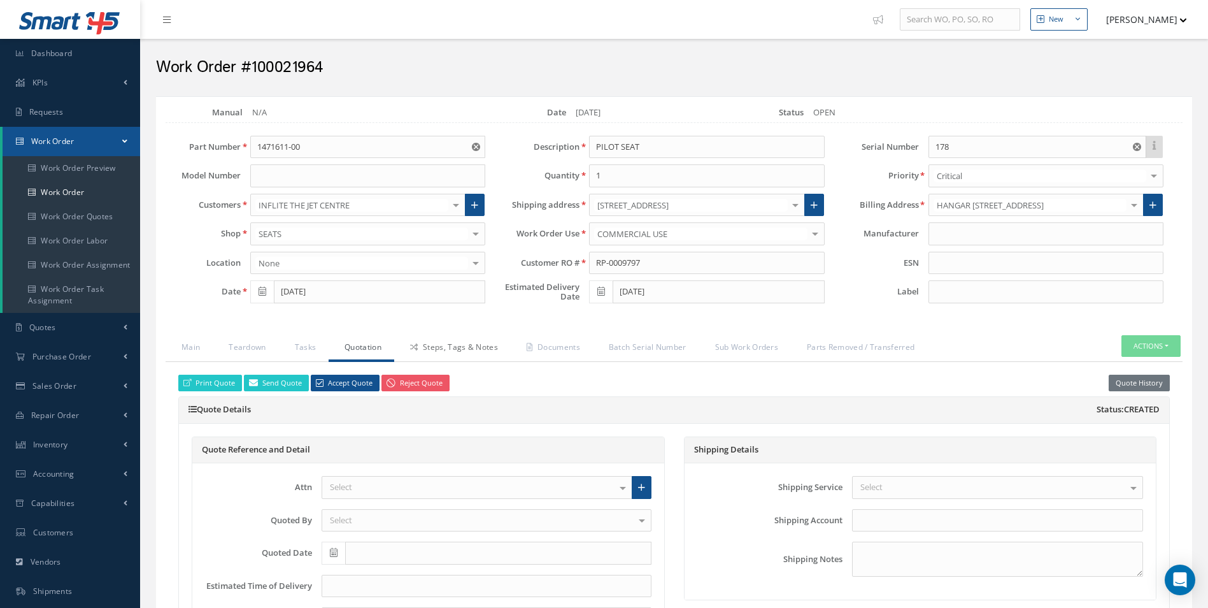
click at [446, 351] on link "Steps, Tags & Notes" at bounding box center [452, 348] width 117 height 27
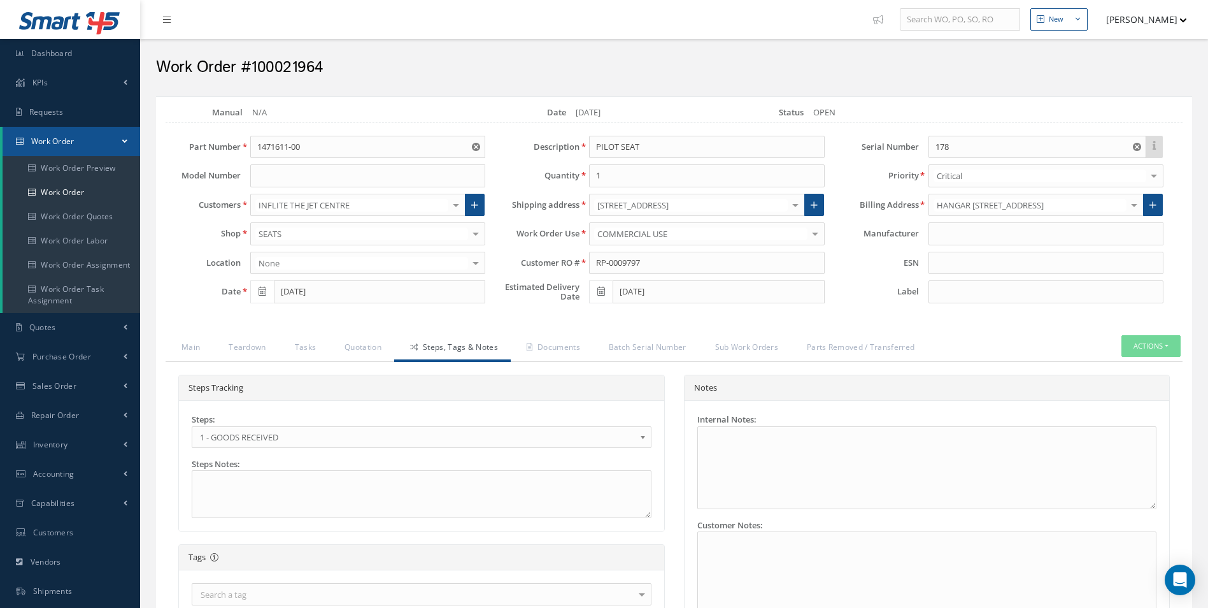
click at [245, 439] on span "1 - GOODS RECEIVED" at bounding box center [417, 436] width 435 height 15
click at [553, 345] on link "Documents" at bounding box center [552, 348] width 82 height 27
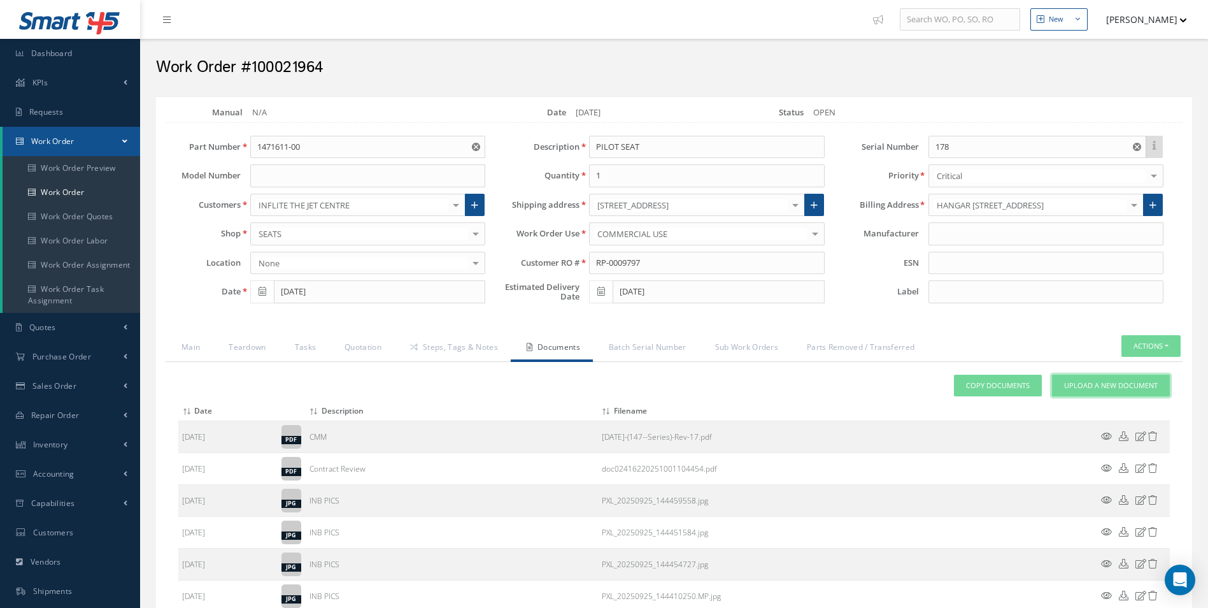
click at [1102, 380] on span "Upload a New Document" at bounding box center [1111, 385] width 94 height 11
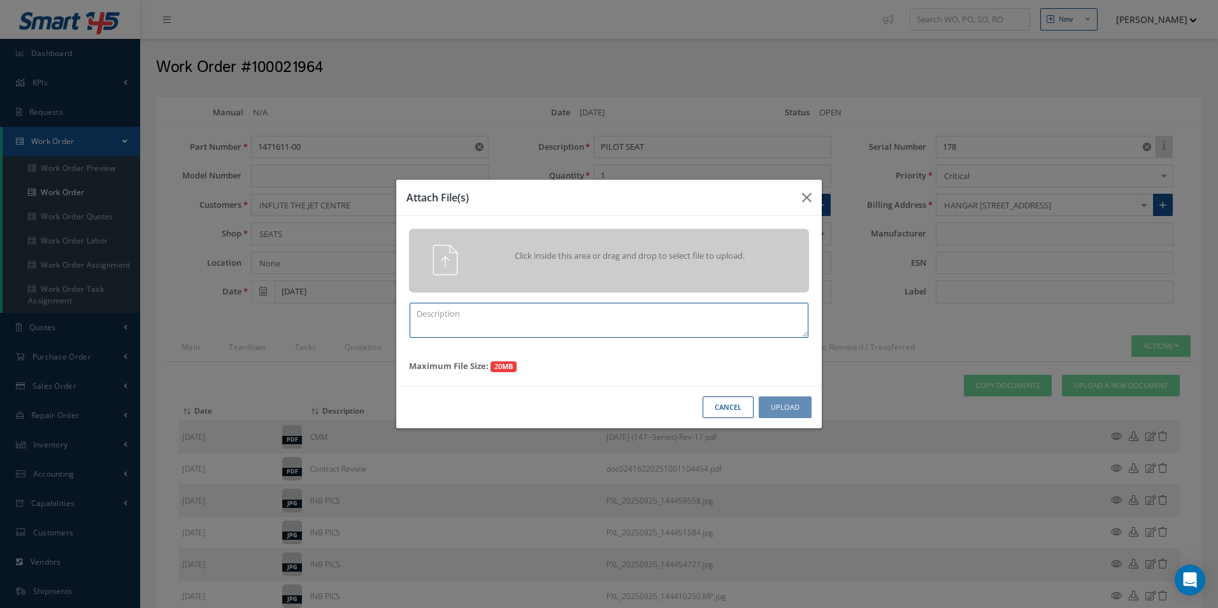
click at [524, 332] on textarea at bounding box center [609, 320] width 399 height 35
type textarea "QUOTE PICS"
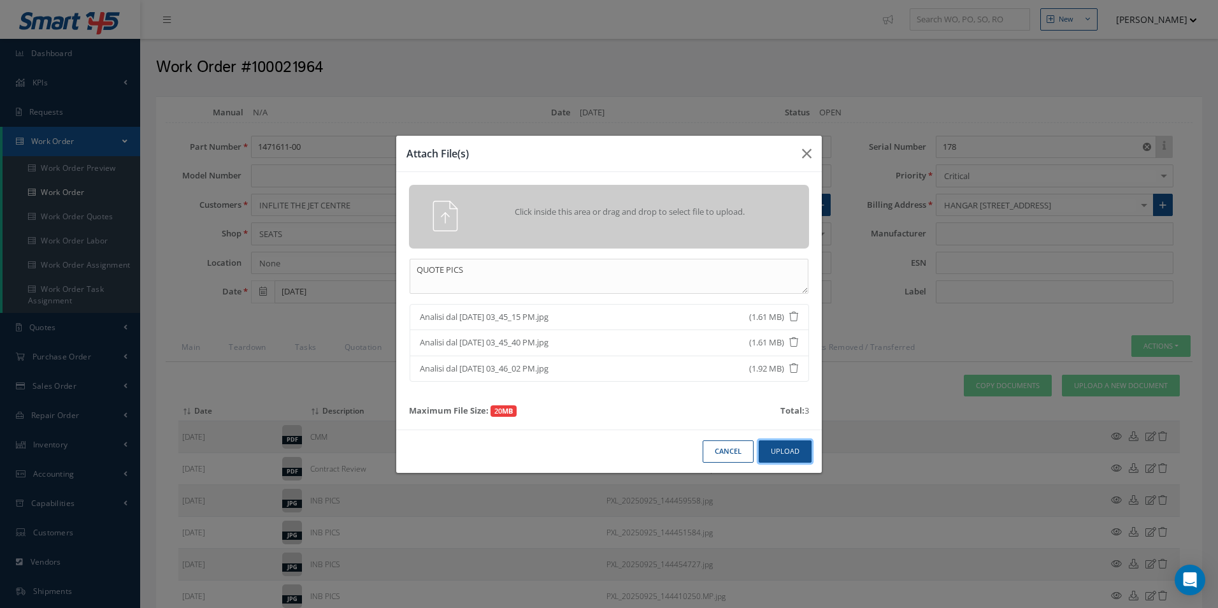
click at [803, 446] on button "Upload" at bounding box center [785, 451] width 53 height 22
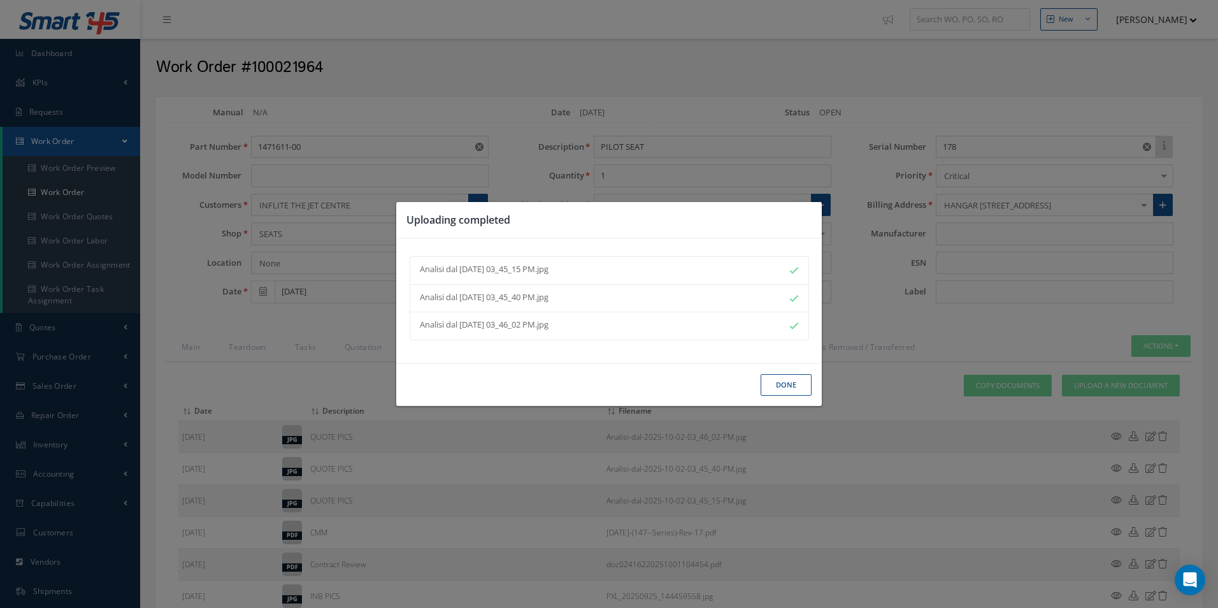
click at [802, 390] on button "Done" at bounding box center [785, 385] width 51 height 22
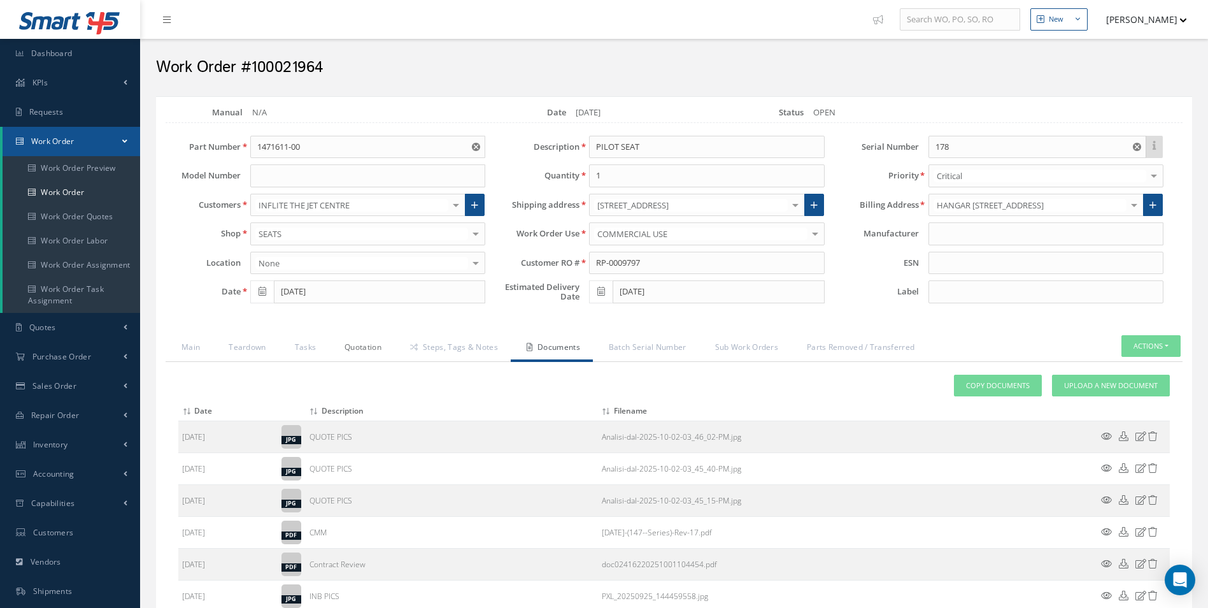
click at [366, 351] on link "Quotation" at bounding box center [362, 348] width 66 height 27
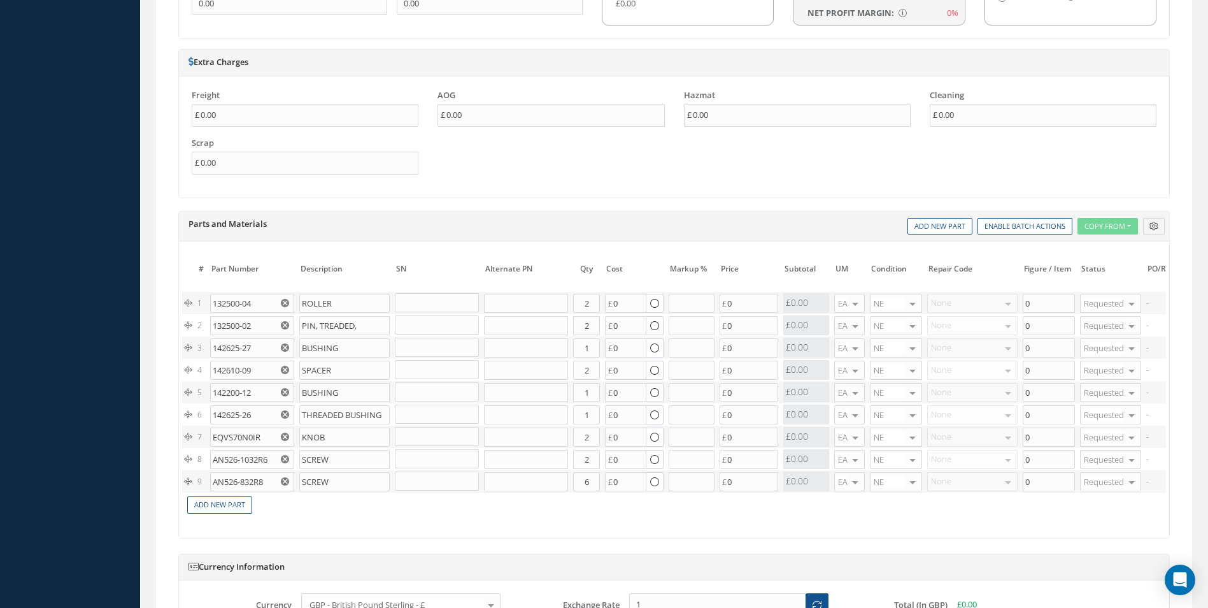
scroll to position [1019, 0]
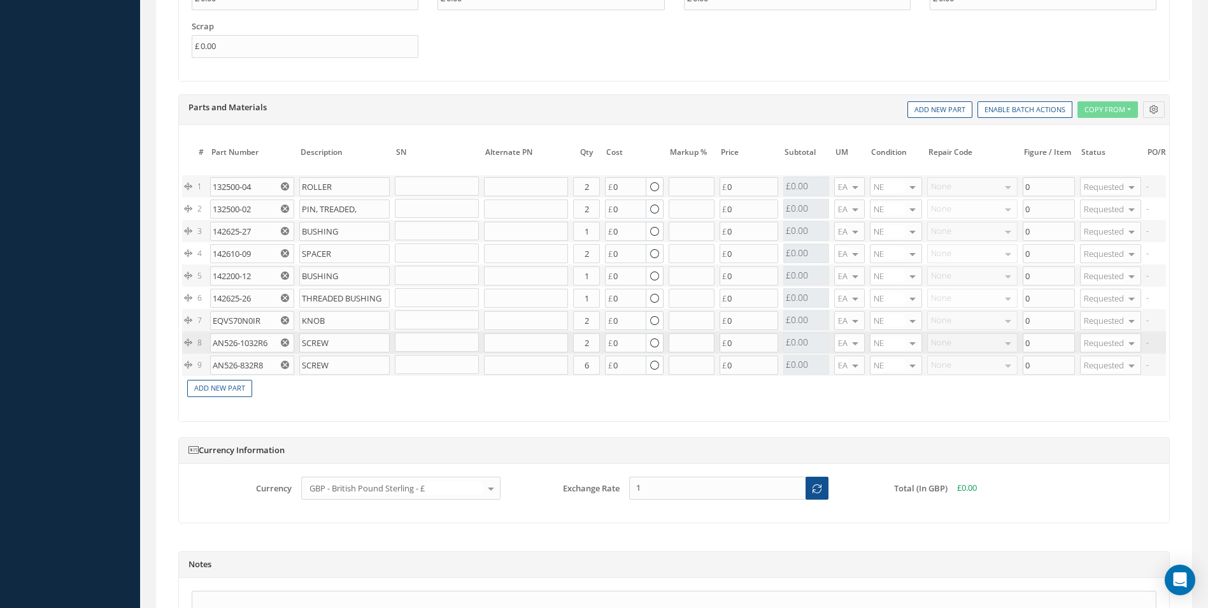
click at [283, 340] on use "Reset" at bounding box center [285, 342] width 8 height 8
click at [287, 319] on use "Reset" at bounding box center [285, 320] width 8 height 8
drag, startPoint x: 375, startPoint y: 419, endPoint x: 1143, endPoint y: 404, distance: 767.6
click at [1143, 404] on div "The prices highlighted in Red are not current, please update the information on…" at bounding box center [674, 273] width 990 height 296
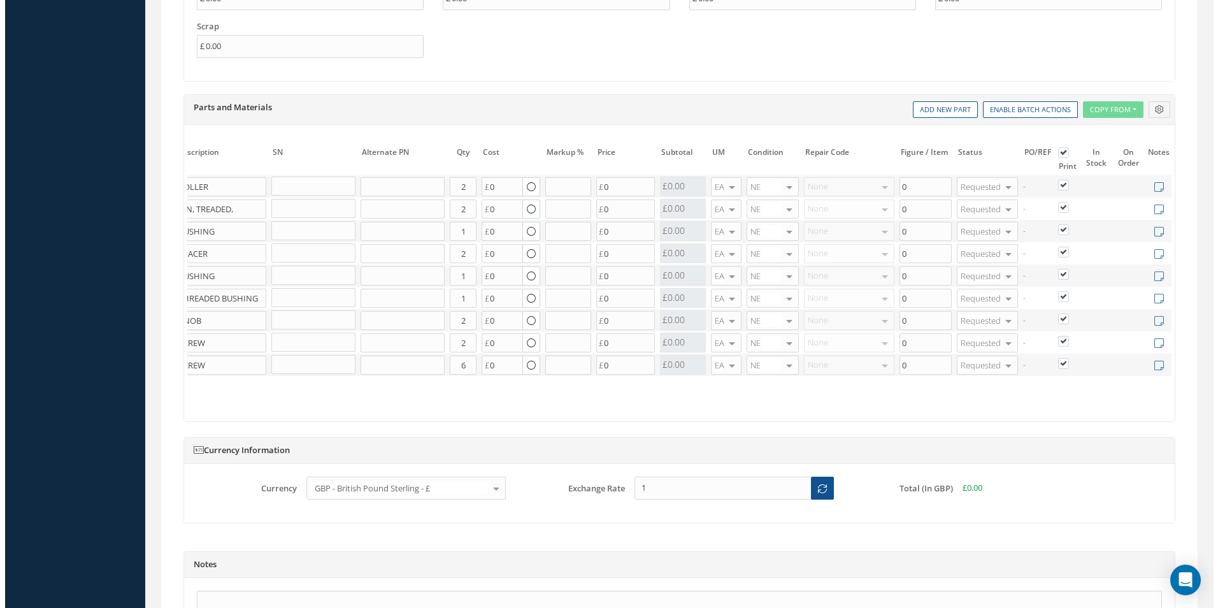
scroll to position [0, 191]
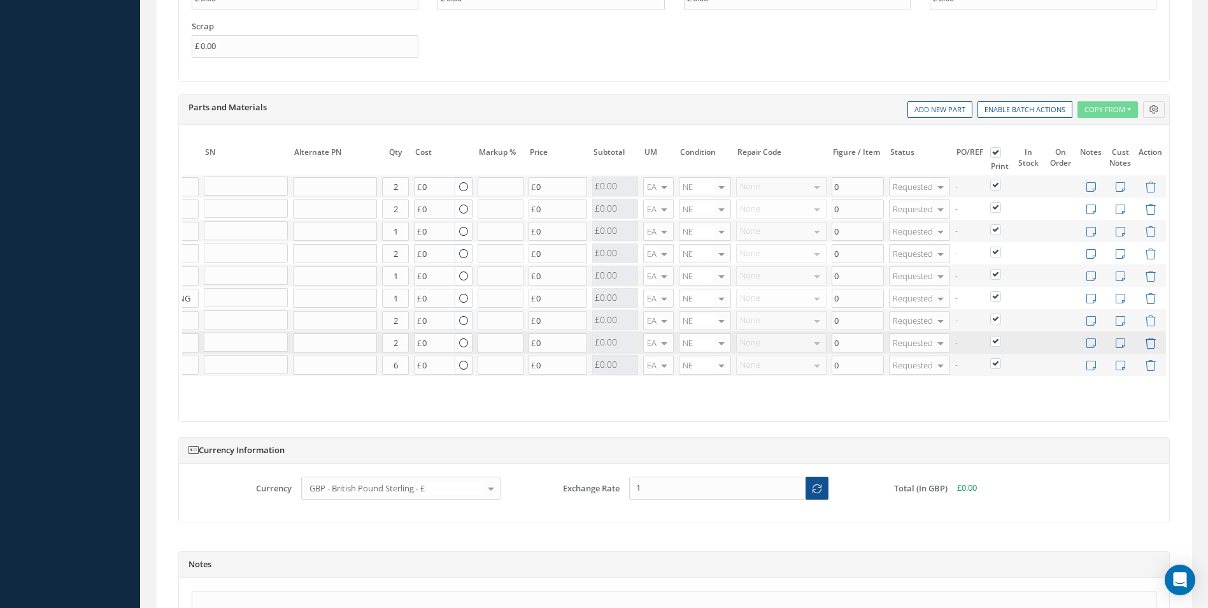
click at [1152, 346] on icon at bounding box center [1150, 343] width 11 height 11
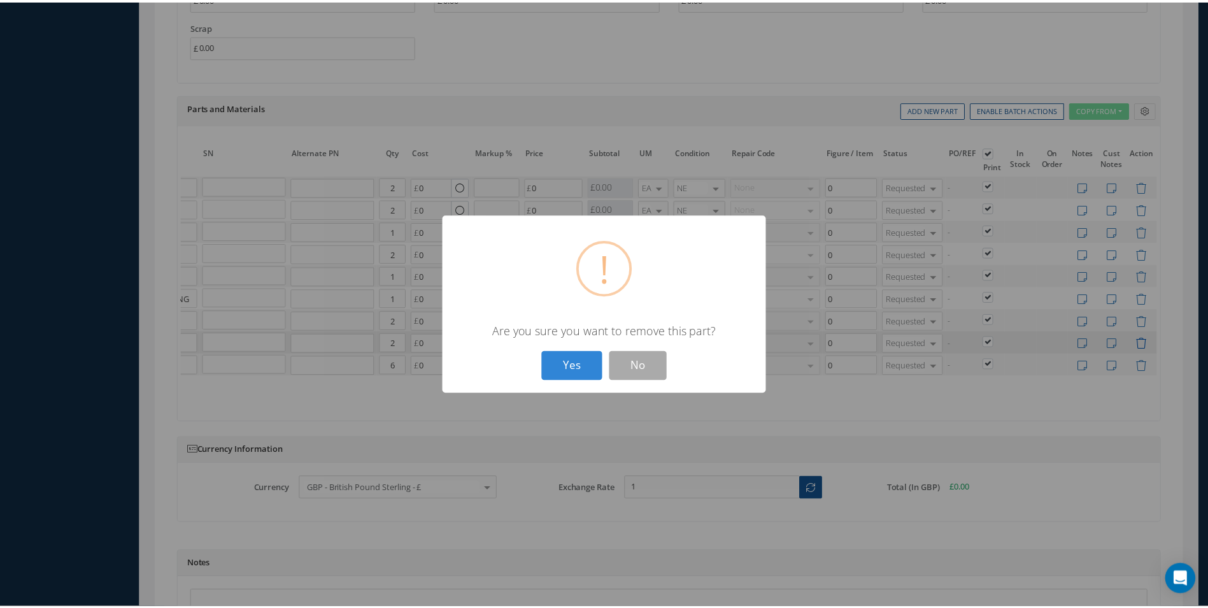
scroll to position [0, 182]
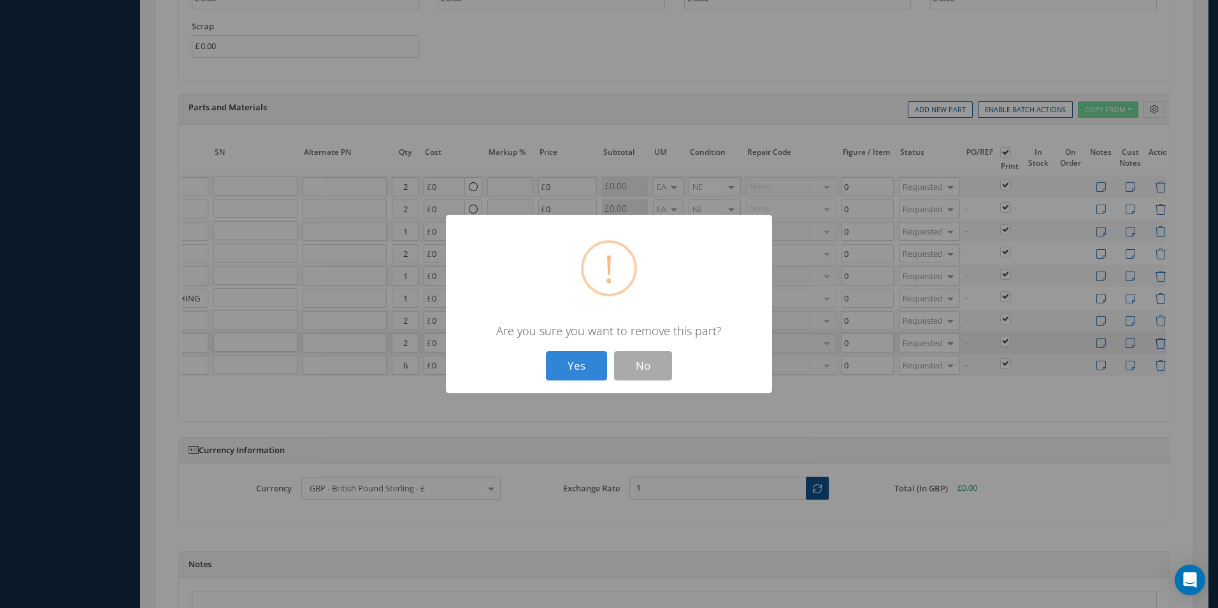
click at [546, 351] on button "Yes" at bounding box center [576, 366] width 61 height 30
type input "AN526-832R8"
type input "6"
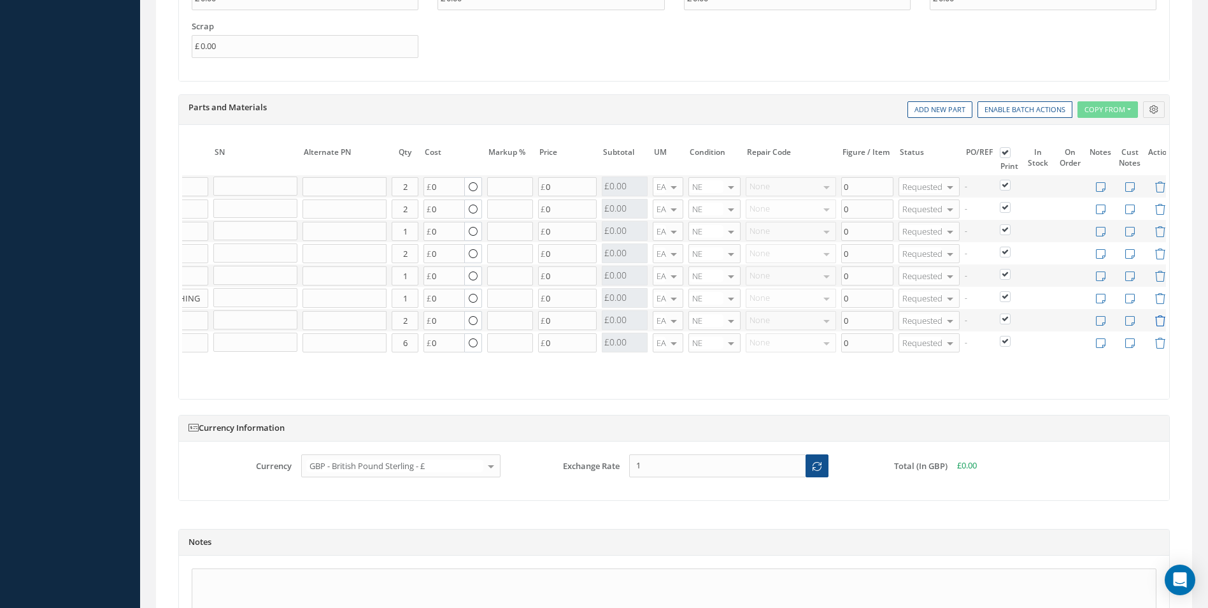
click at [1157, 321] on icon at bounding box center [1160, 320] width 11 height 11
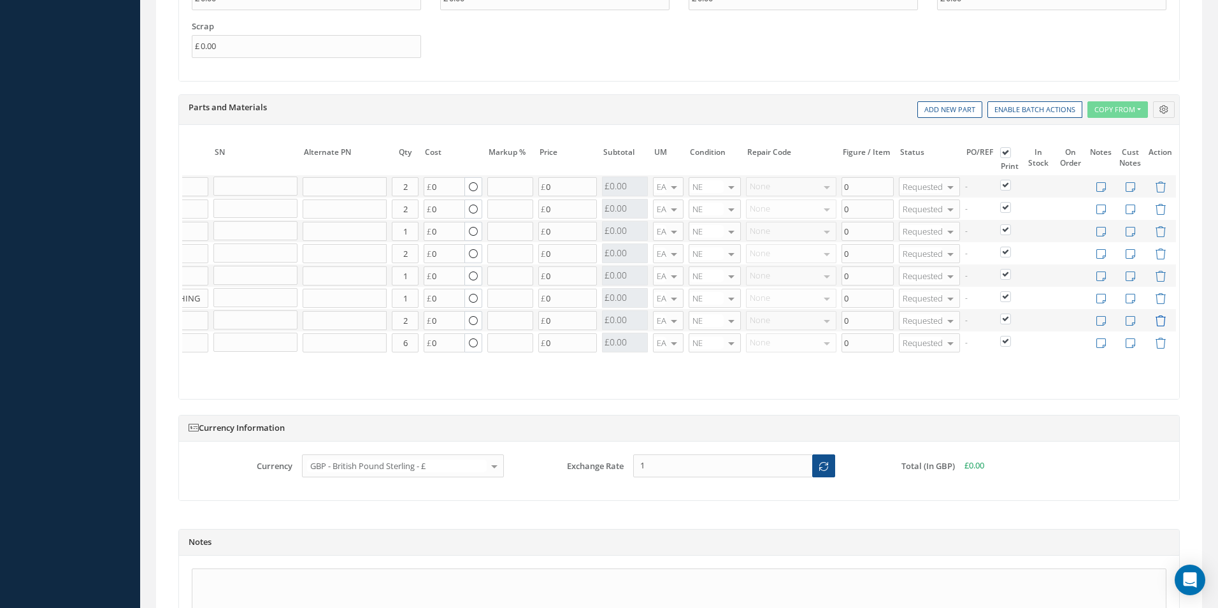
type input "AN526-832R8"
type input "SCREW"
type input "6"
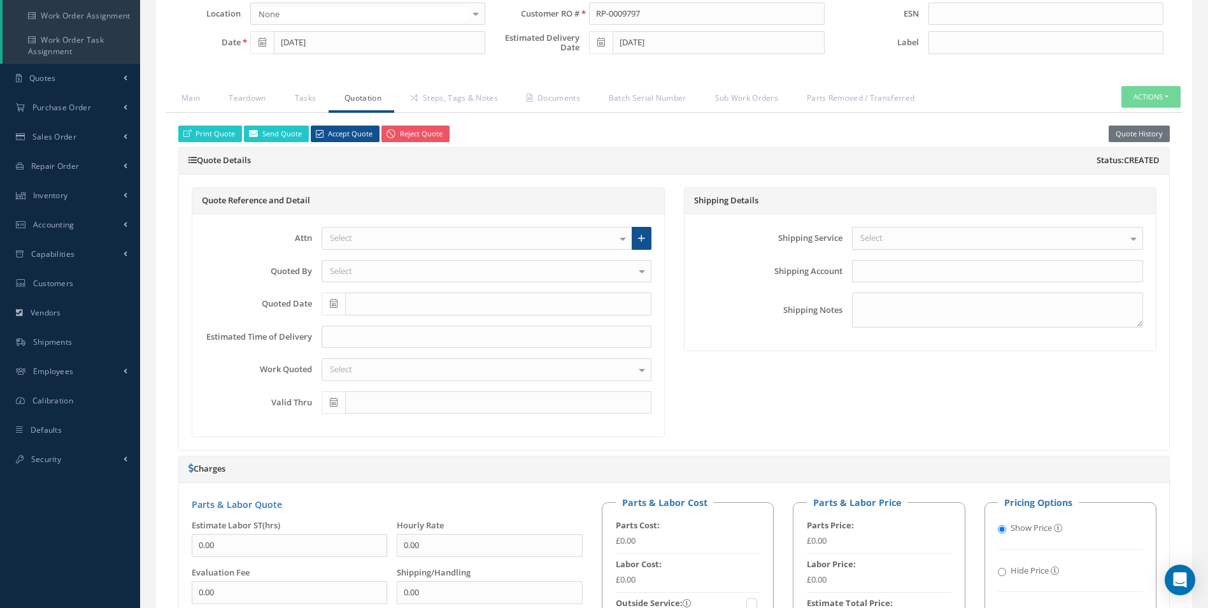
scroll to position [64, 0]
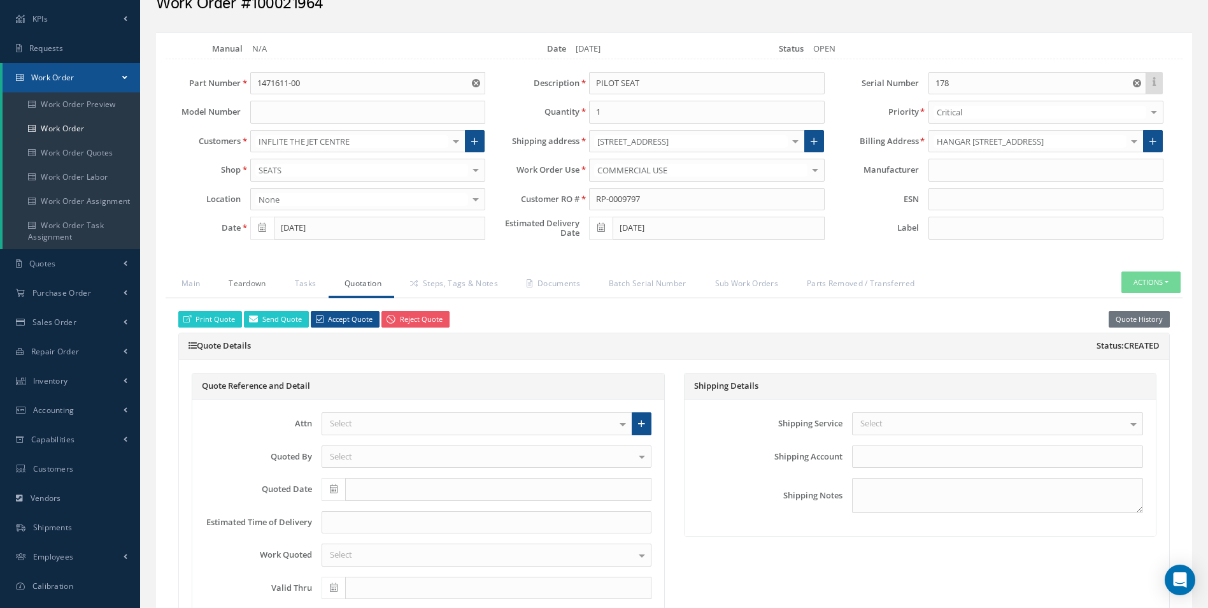
click at [255, 287] on link "Teardown" at bounding box center [246, 284] width 66 height 27
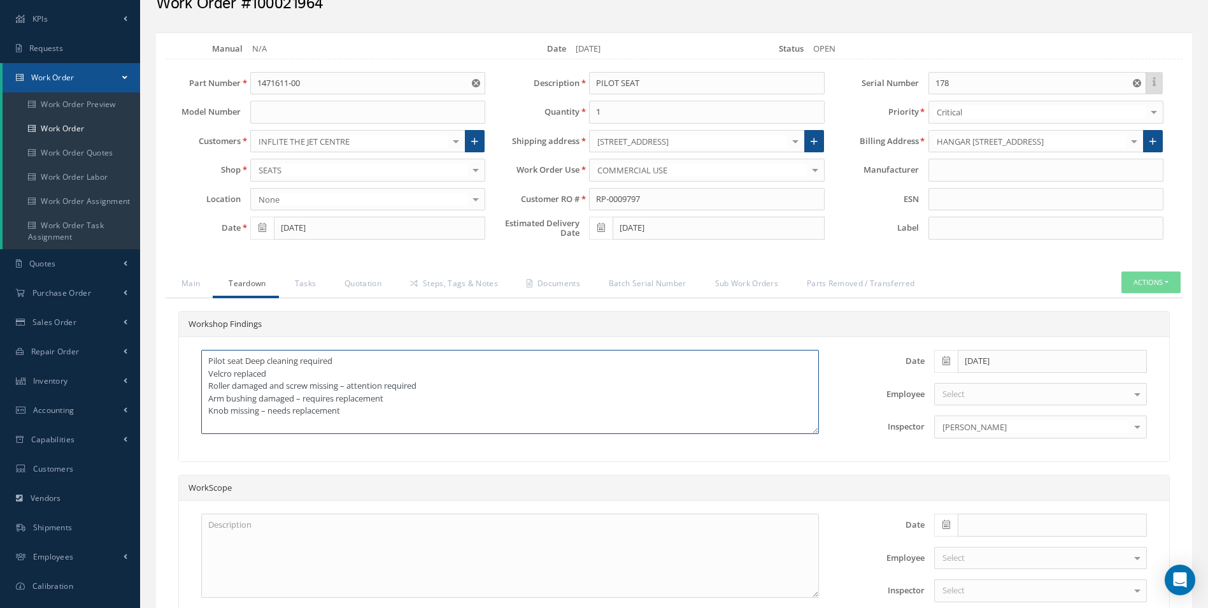
drag, startPoint x: 376, startPoint y: 413, endPoint x: 211, endPoint y: 412, distance: 165.0
click at [211, 412] on textarea "Pilot seat Deep cleaning required Velcro replaced Roller damaged and screw miss…" at bounding box center [510, 392] width 618 height 84
drag, startPoint x: 210, startPoint y: 412, endPoint x: 320, endPoint y: 420, distance: 110.5
click at [320, 420] on textarea "Pilot seat Deep cleaning required Velcro replaced Roller damaged and screw miss…" at bounding box center [510, 392] width 618 height 84
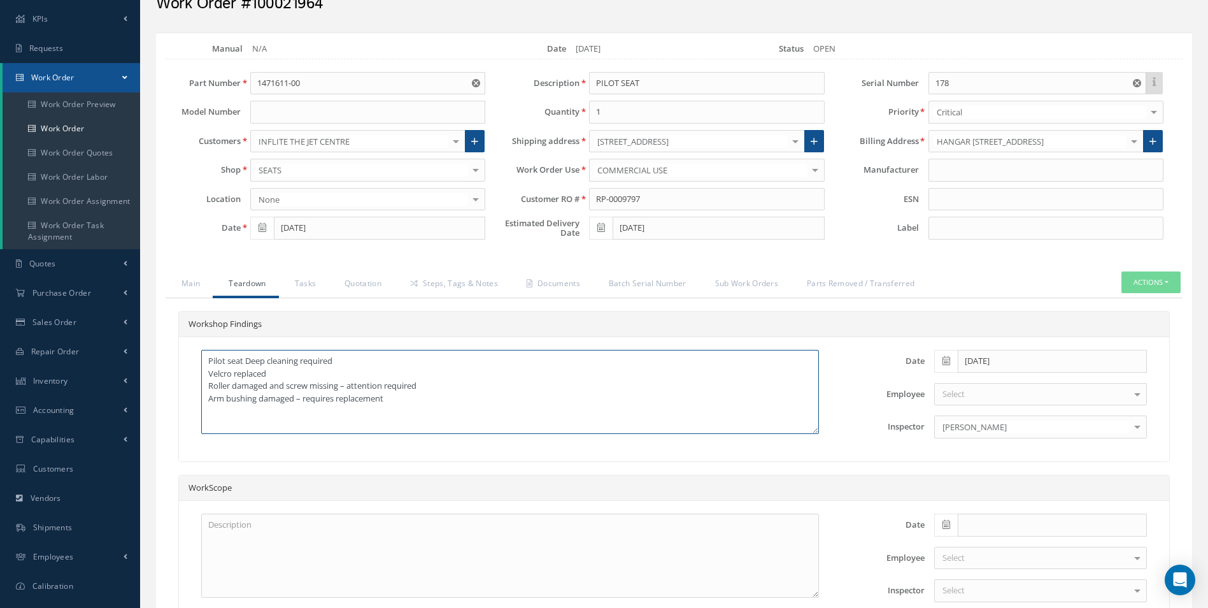
click at [276, 422] on textarea "Pilot seat Deep cleaning required Velcro replaced Roller damaged and screw miss…" at bounding box center [510, 392] width 618 height 84
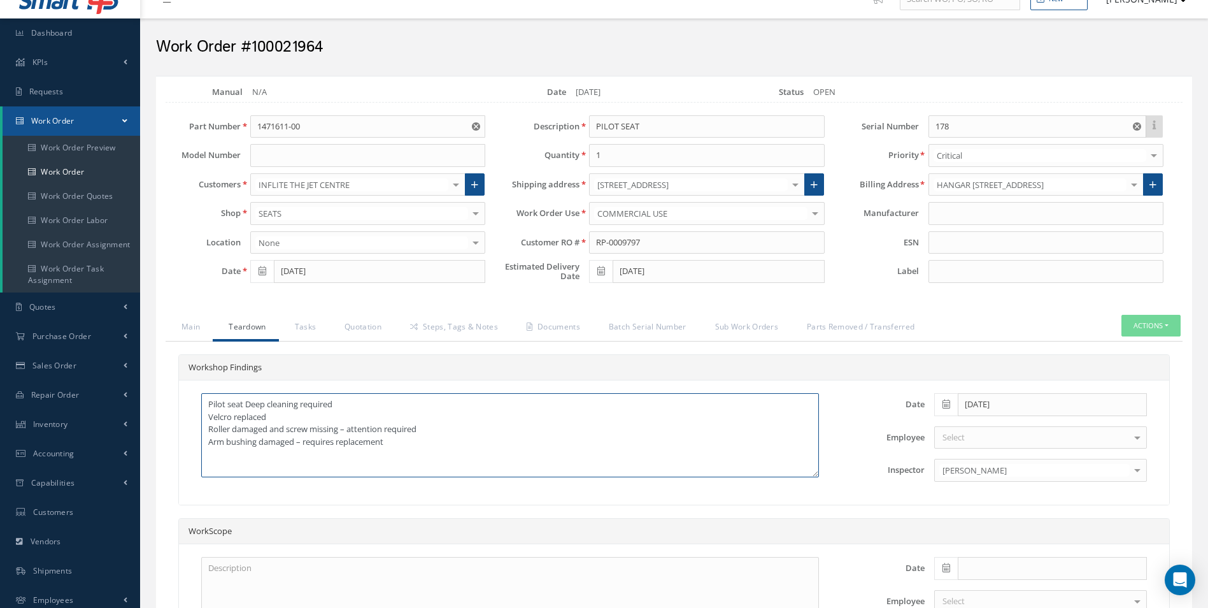
scroll to position [0, 0]
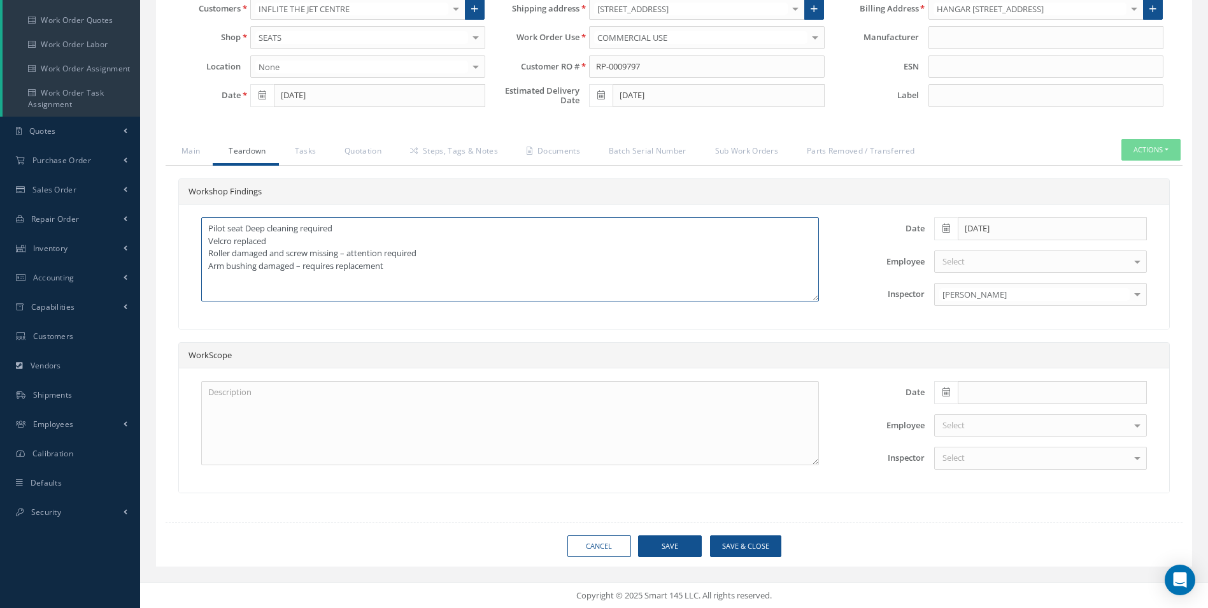
type textarea "Pilot seat Deep cleaning required Velcro replaced Roller damaged and screw miss…"
click at [753, 553] on button "Save & Close" at bounding box center [745, 546] width 71 height 22
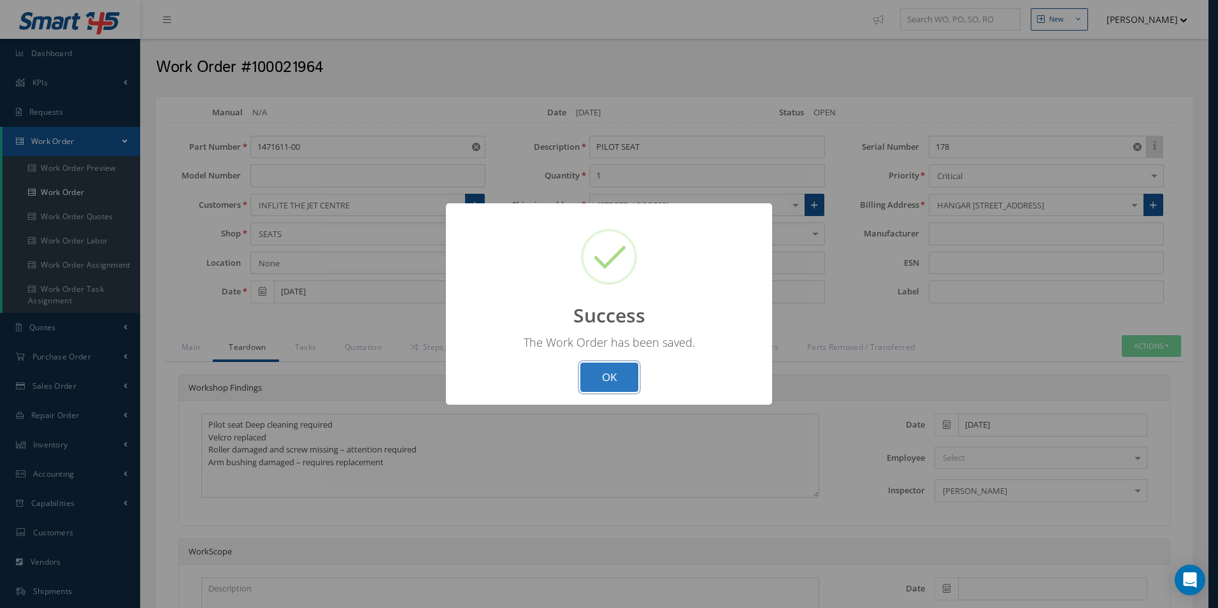
click at [617, 373] on button "OK" at bounding box center [609, 377] width 58 height 30
select select "25"
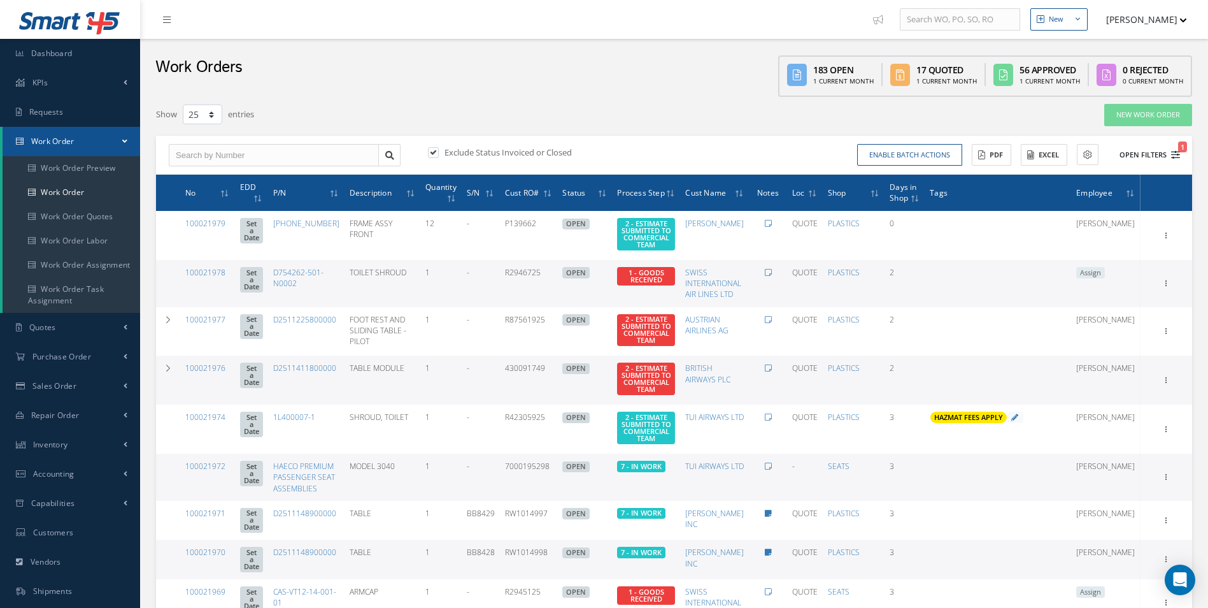
click at [1169, 163] on button "Open Filters 1" at bounding box center [1144, 155] width 72 height 21
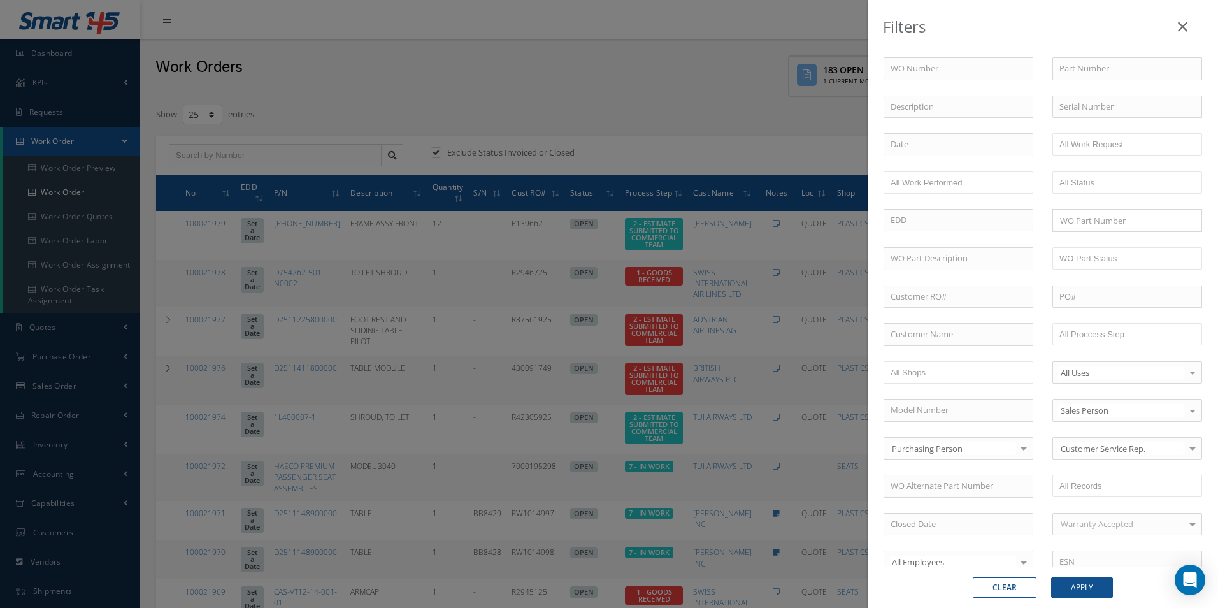
drag, startPoint x: 1120, startPoint y: 319, endPoint x: 1111, endPoint y: 338, distance: 21.1
click at [1118, 319] on div "WO Number Part Number Description Serial Number - BER CERTIFICATION FILE ONLY D…" at bounding box center [1043, 434] width 338 height 754
click at [1111, 339] on input "text" at bounding box center [1099, 334] width 81 height 16
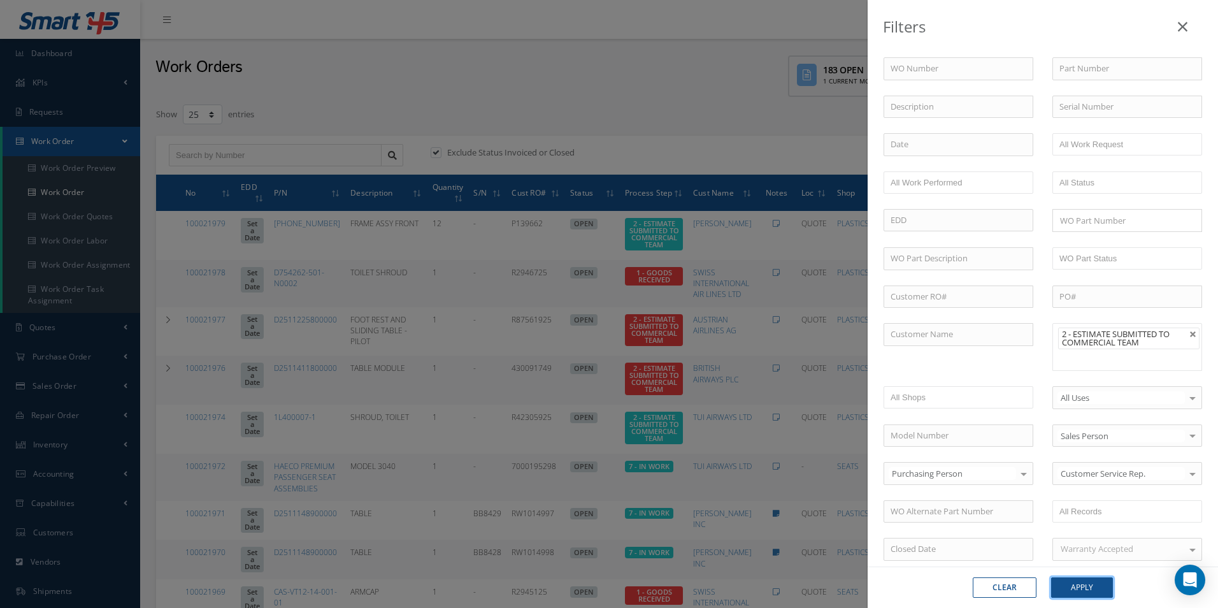
click at [1080, 585] on button "Apply" at bounding box center [1082, 587] width 62 height 20
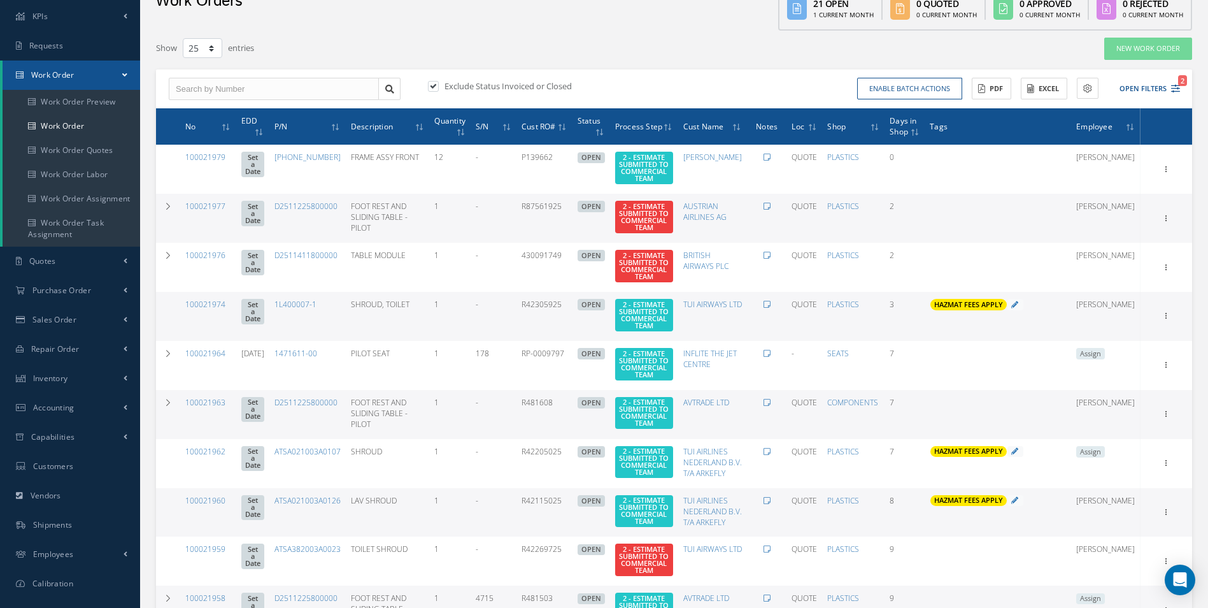
scroll to position [127, 0]
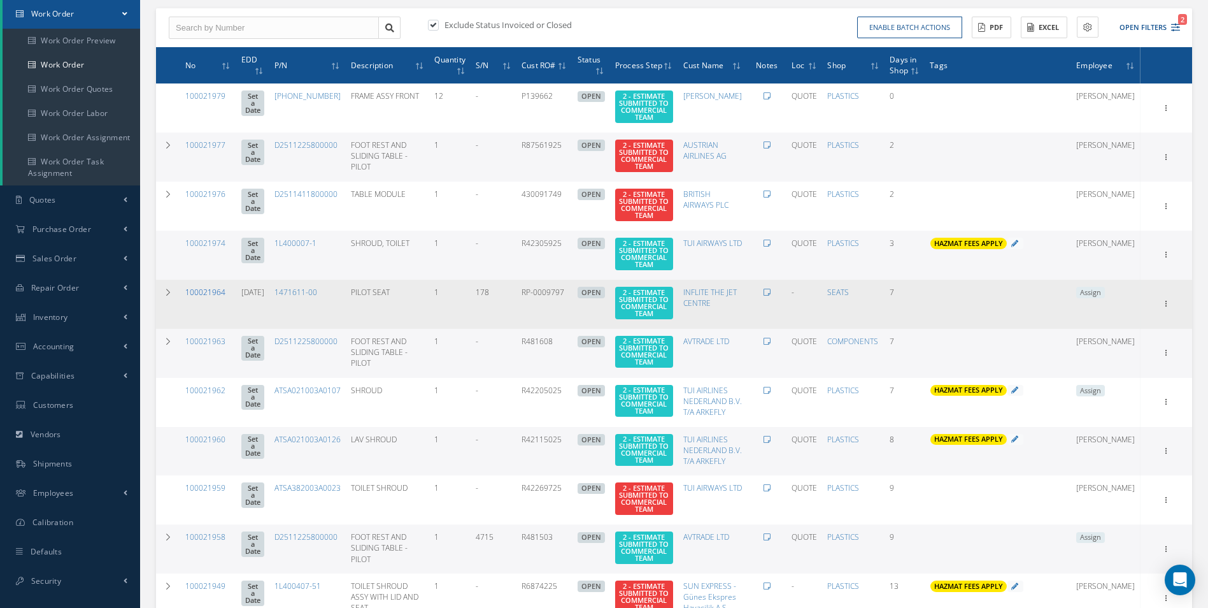
click at [208, 297] on link "100021964" at bounding box center [205, 292] width 40 height 11
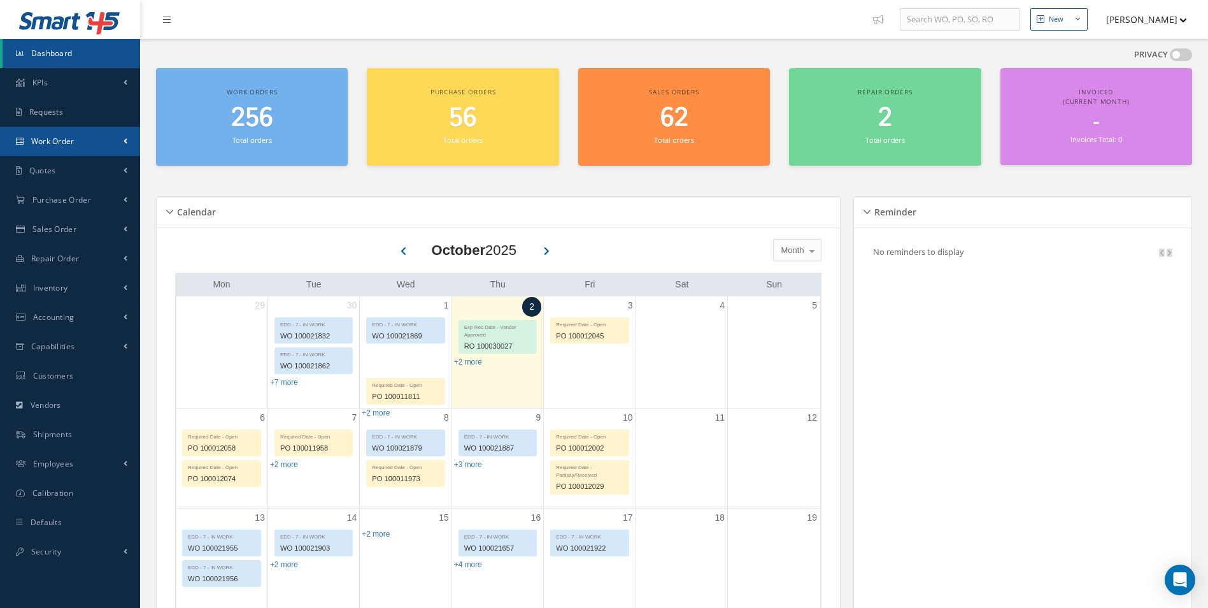
click at [36, 136] on span "Work Order" at bounding box center [52, 141] width 43 height 11
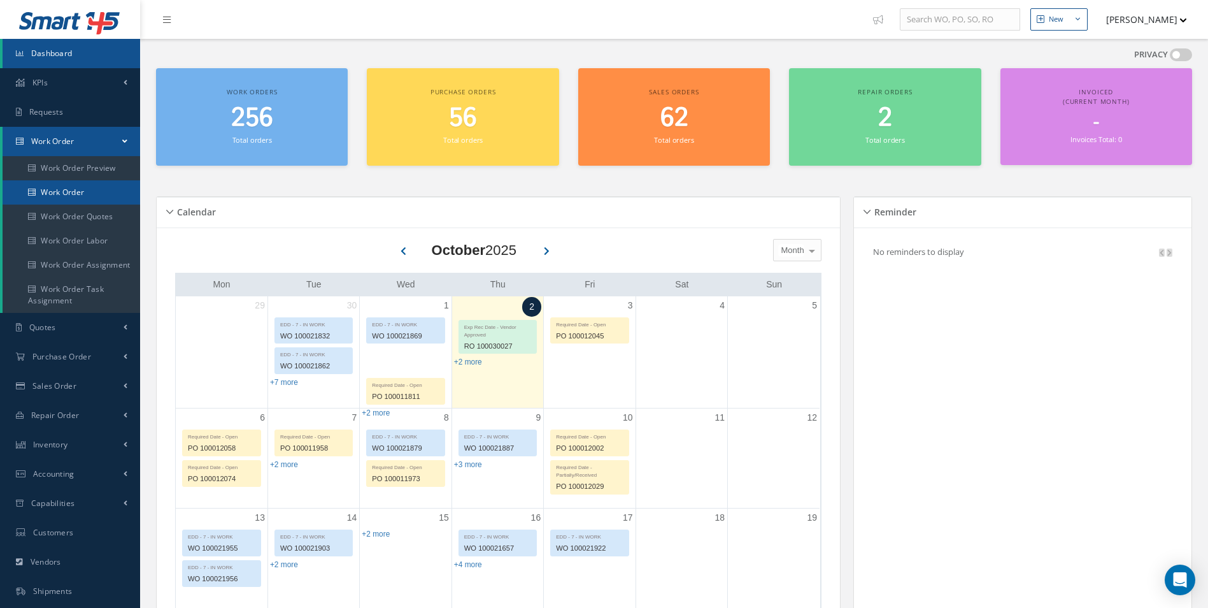
click at [55, 196] on link "Work Order" at bounding box center [72, 192] width 138 height 24
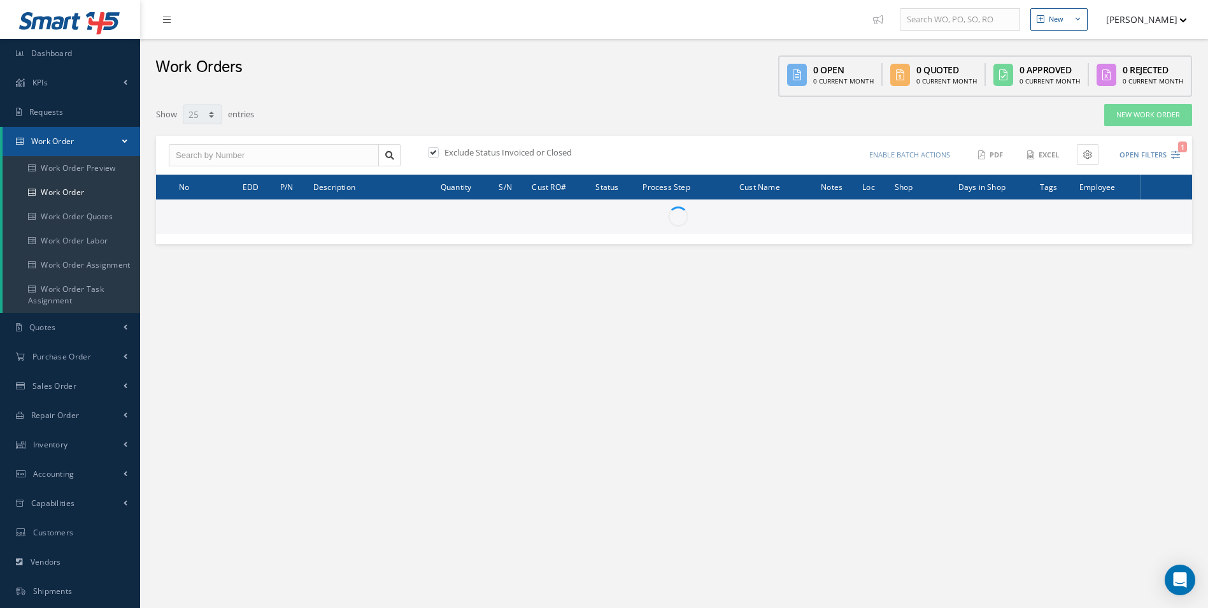
select select "25"
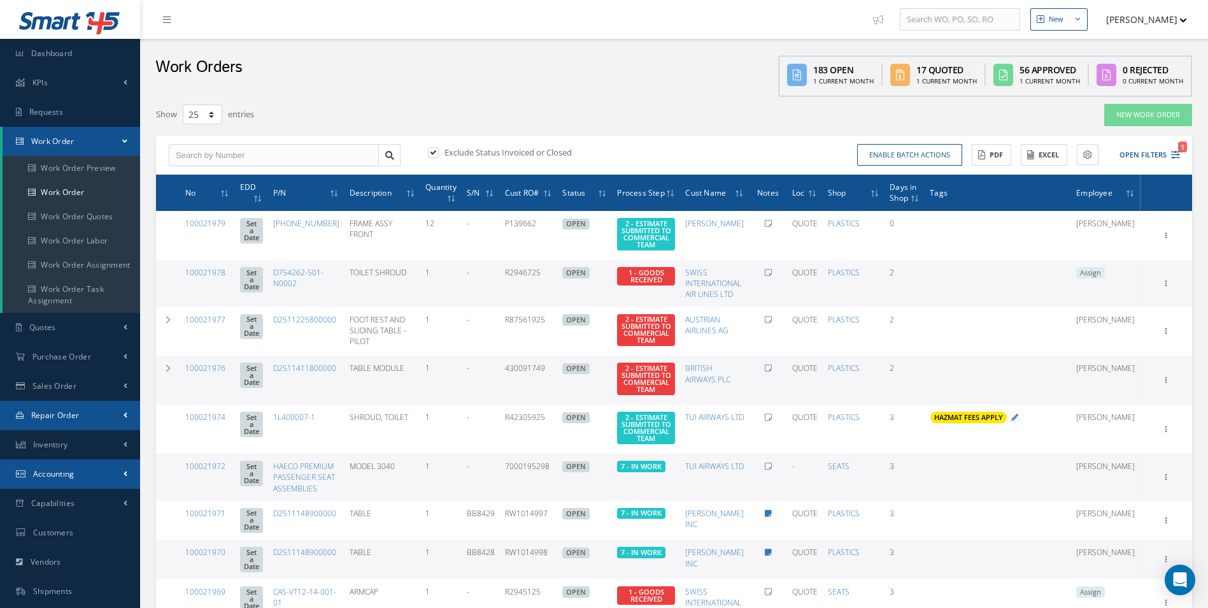
click at [74, 411] on span "Repair Order" at bounding box center [55, 415] width 48 height 11
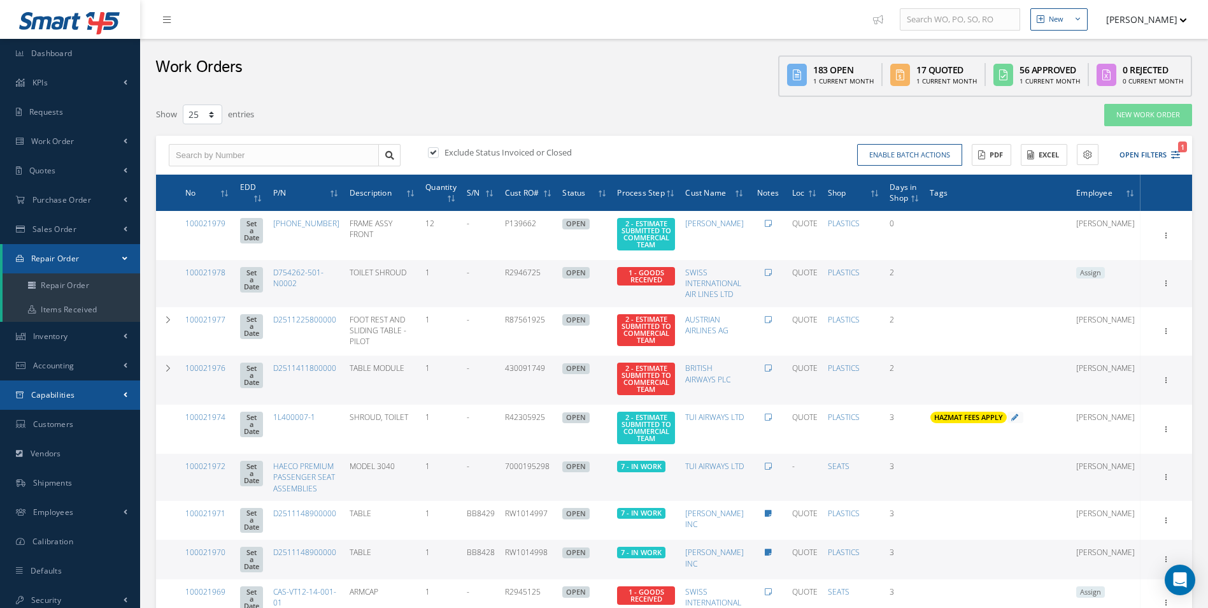
click at [76, 396] on link "Capabilities" at bounding box center [70, 394] width 140 height 29
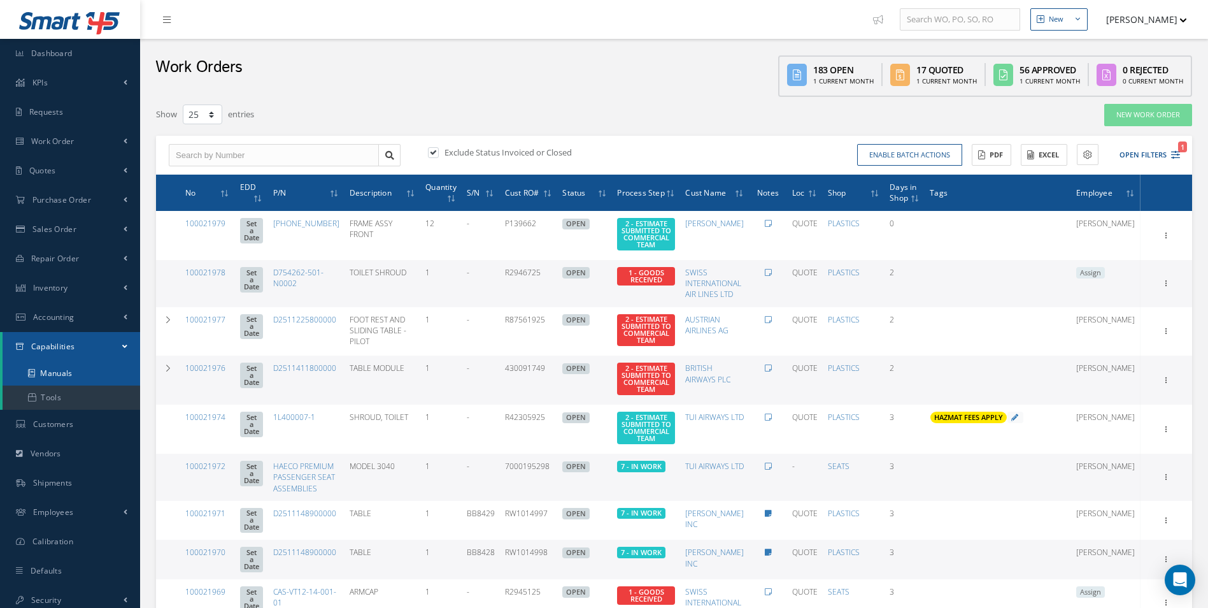
click at [70, 382] on link "Manuals" at bounding box center [72, 373] width 138 height 24
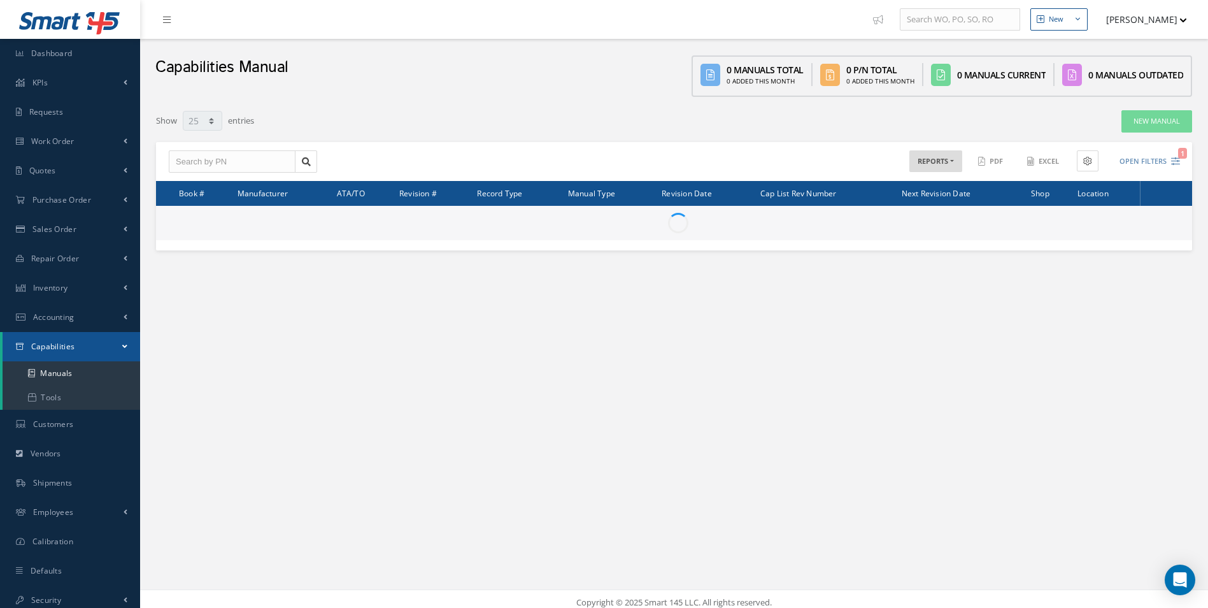
select select "25"
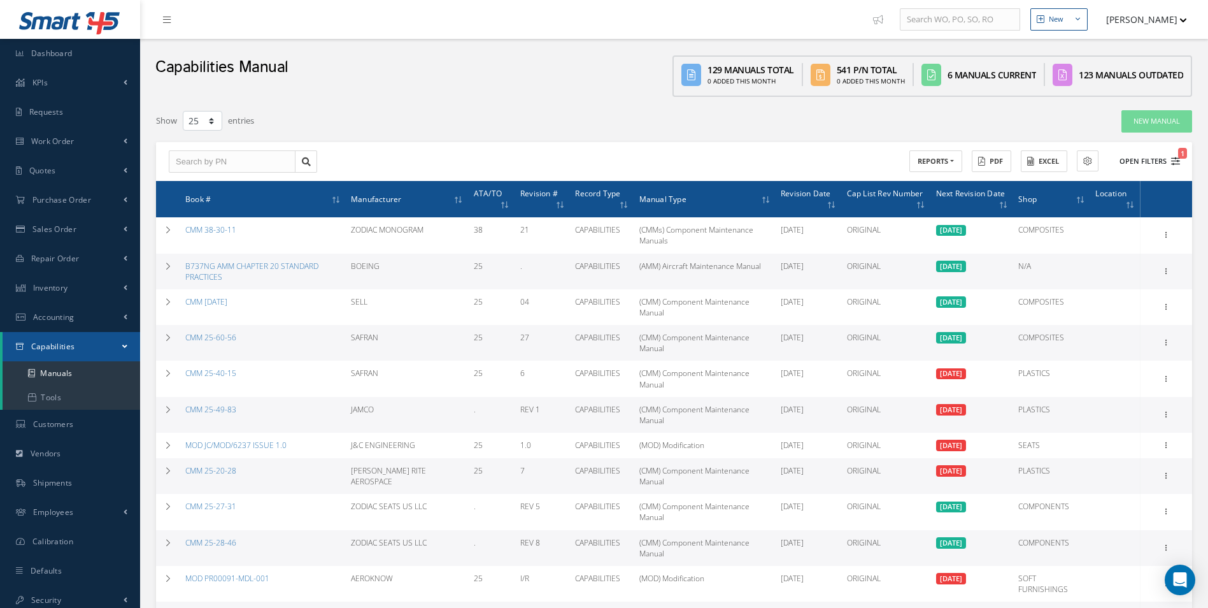
click at [1177, 164] on icon "1" at bounding box center [1175, 161] width 9 height 9
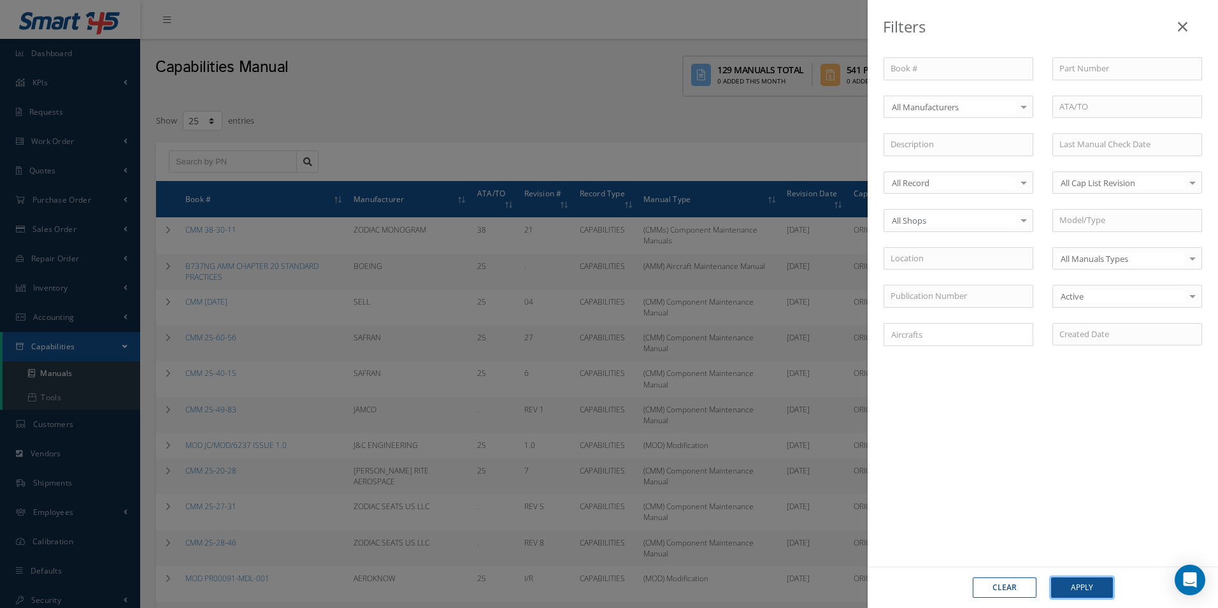
click at [1080, 580] on button "Apply" at bounding box center [1082, 587] width 62 height 20
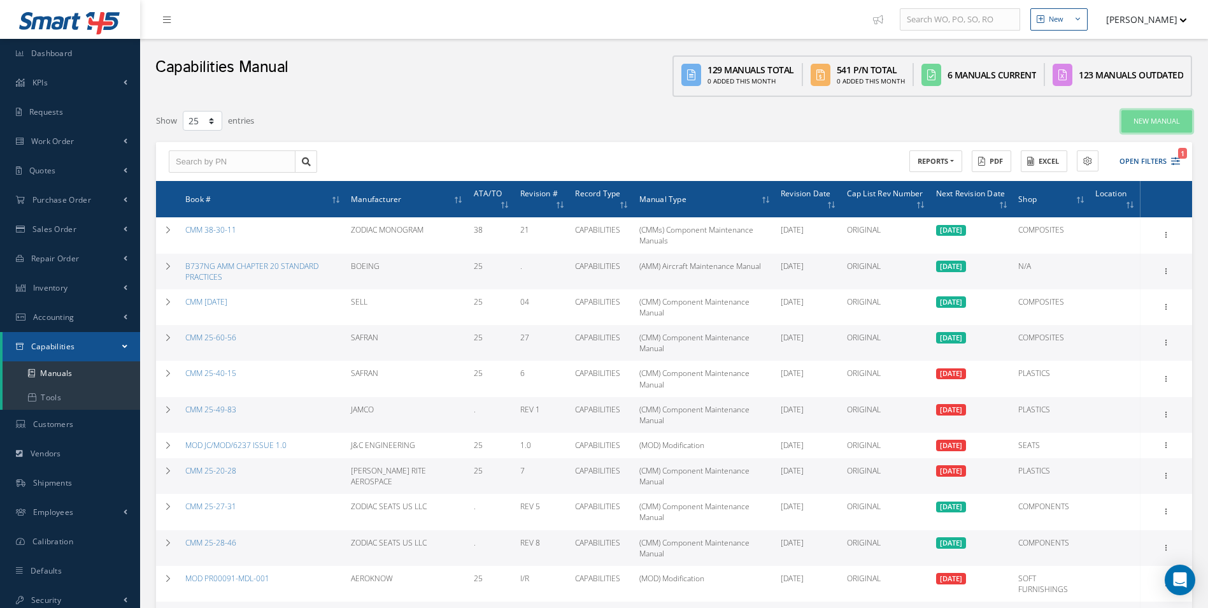
click at [1145, 117] on link "New Manual" at bounding box center [1157, 121] width 71 height 22
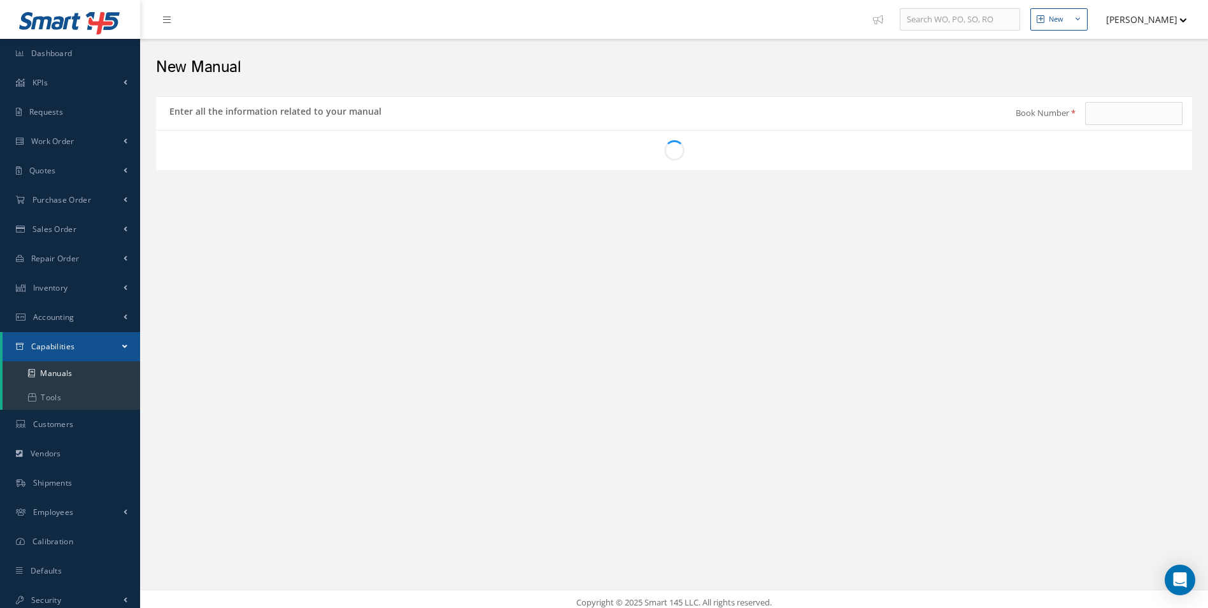
type input "B737NG AMM TASK 25-00-00-900-802"
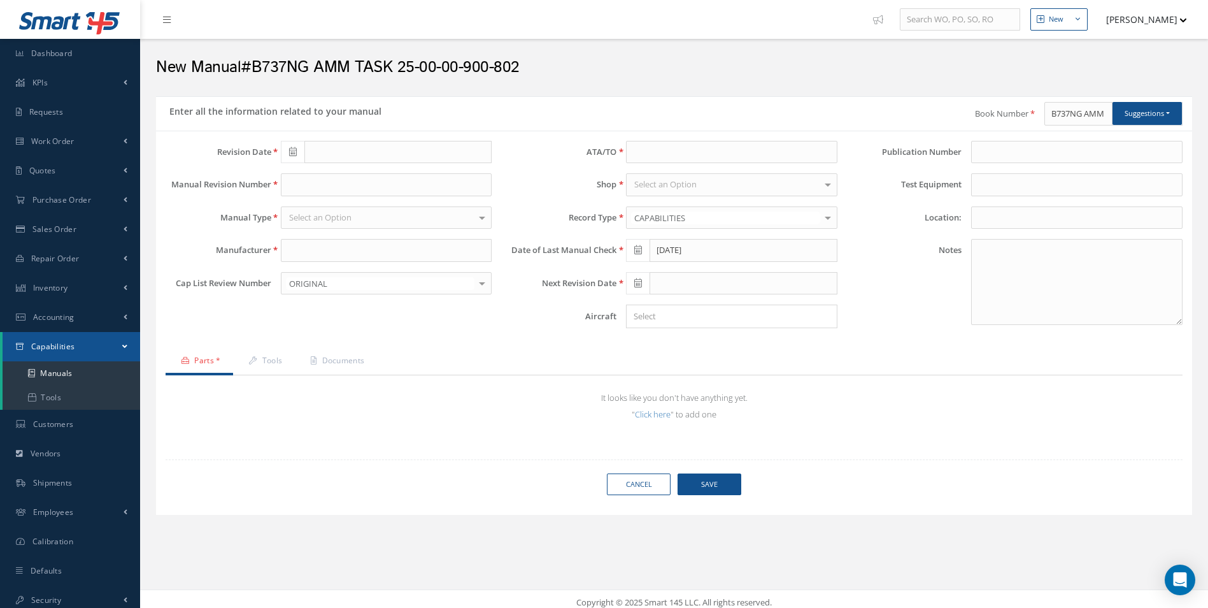
type input "[DATE]"
drag, startPoint x: 1049, startPoint y: 113, endPoint x: 1220, endPoint y: 118, distance: 170.8
click at [1208, 118] on html "Smart 145 Dashboard KPIs Work Order Accounting Requests Work Order Work Order P…" at bounding box center [604, 304] width 1208 height 608
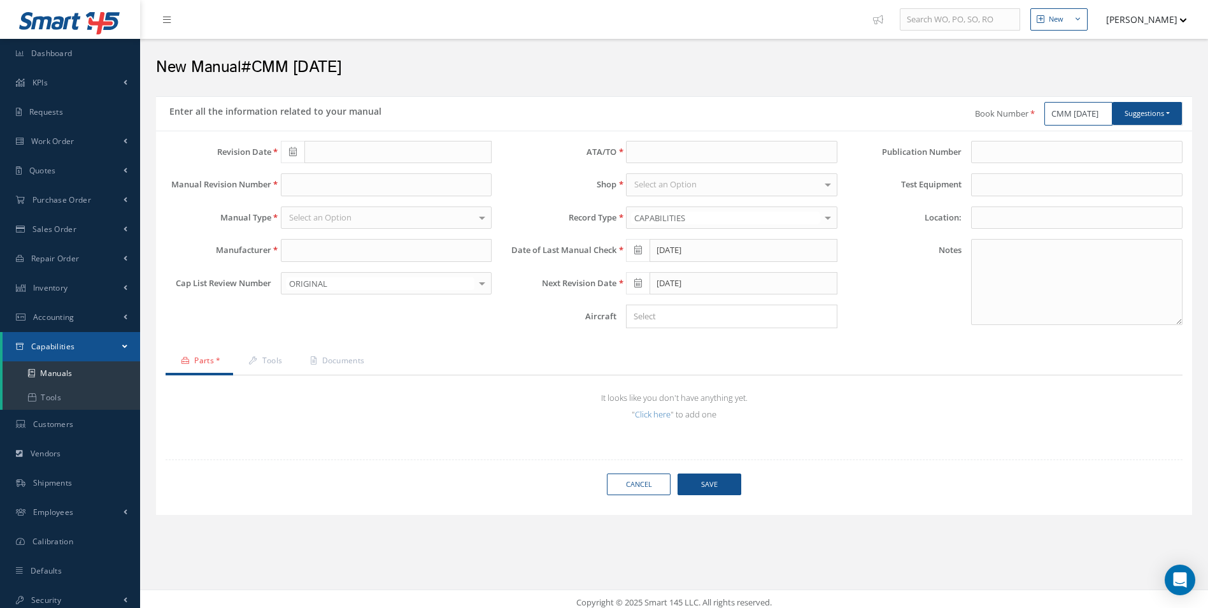
drag, startPoint x: 1106, startPoint y: 115, endPoint x: 907, endPoint y: 117, distance: 198.7
click at [907, 117] on div "Book Number CMM [DATE] Suggestions B737NG AMM TASK 25-00-00-90100-801 B737NG AM…" at bounding box center [934, 114] width 518 height 24
type input "CMM [DATE]"
click at [352, 352] on link "Documents" at bounding box center [336, 361] width 82 height 27
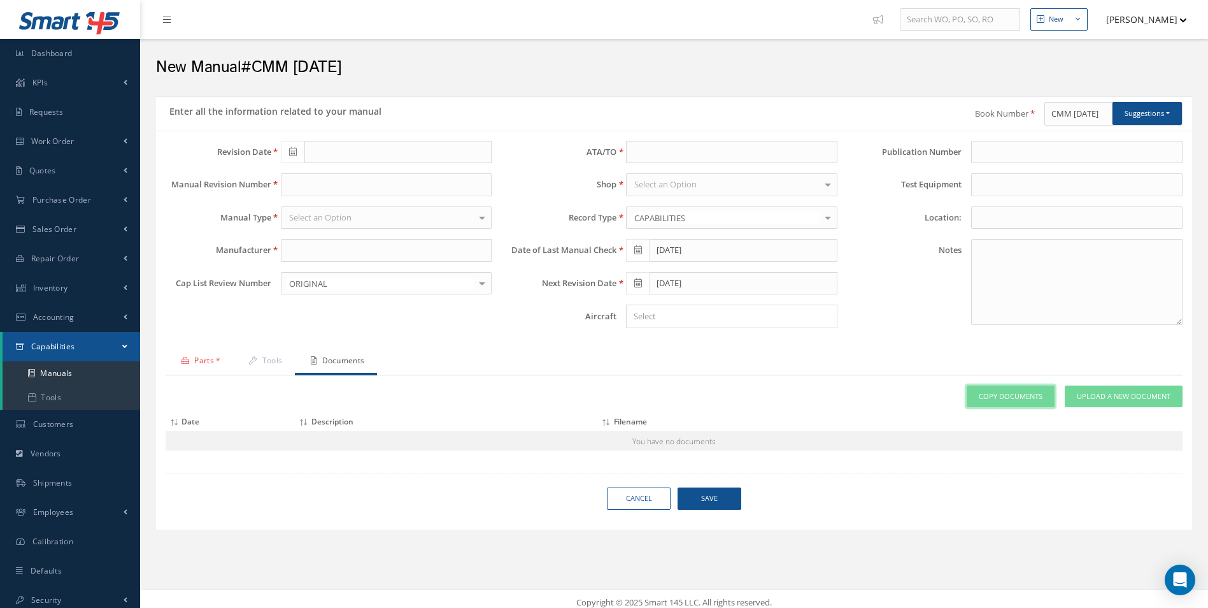
click at [993, 401] on link "Copy Documents" at bounding box center [1011, 396] width 88 height 22
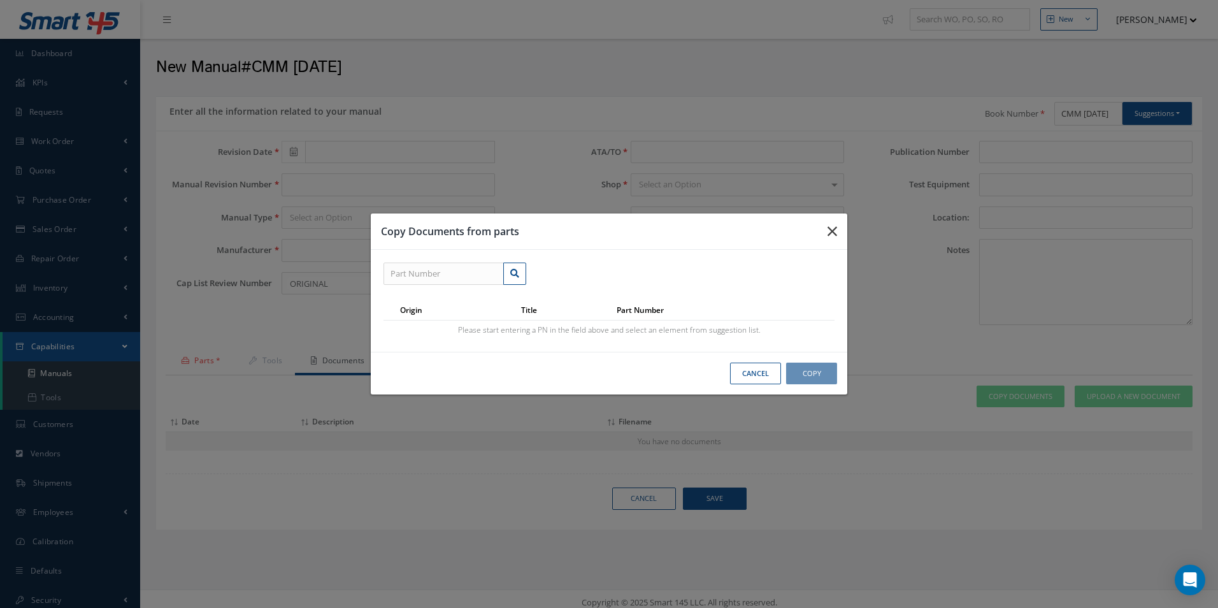
click at [832, 231] on icon "button" at bounding box center [832, 231] width 10 height 15
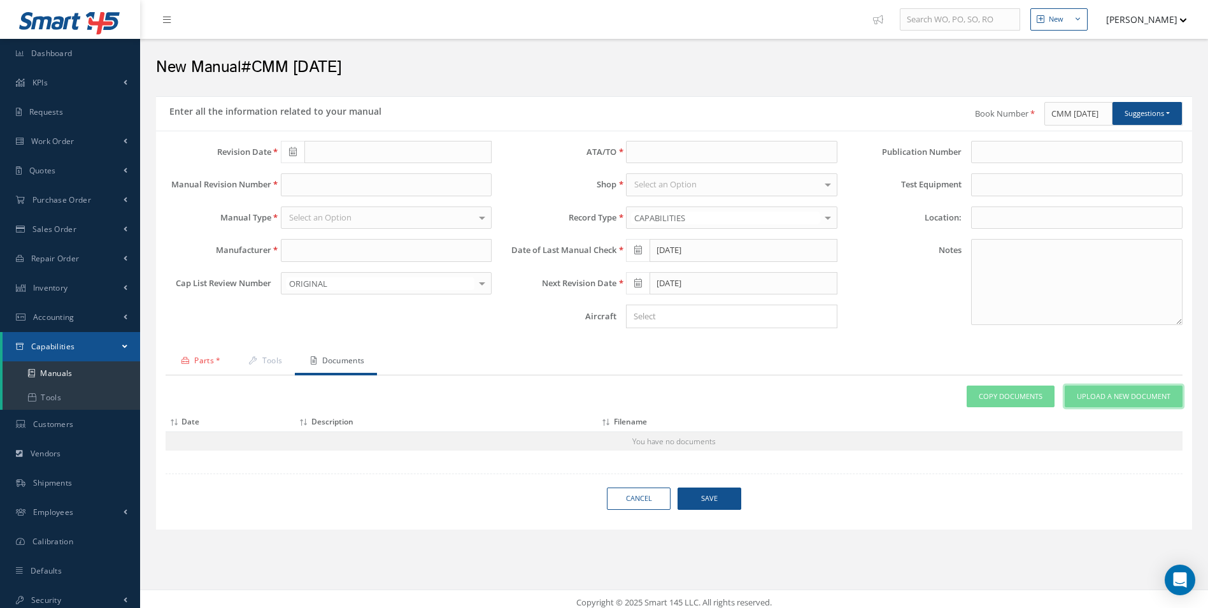
click at [1110, 403] on link "Upload a New Document" at bounding box center [1124, 396] width 118 height 22
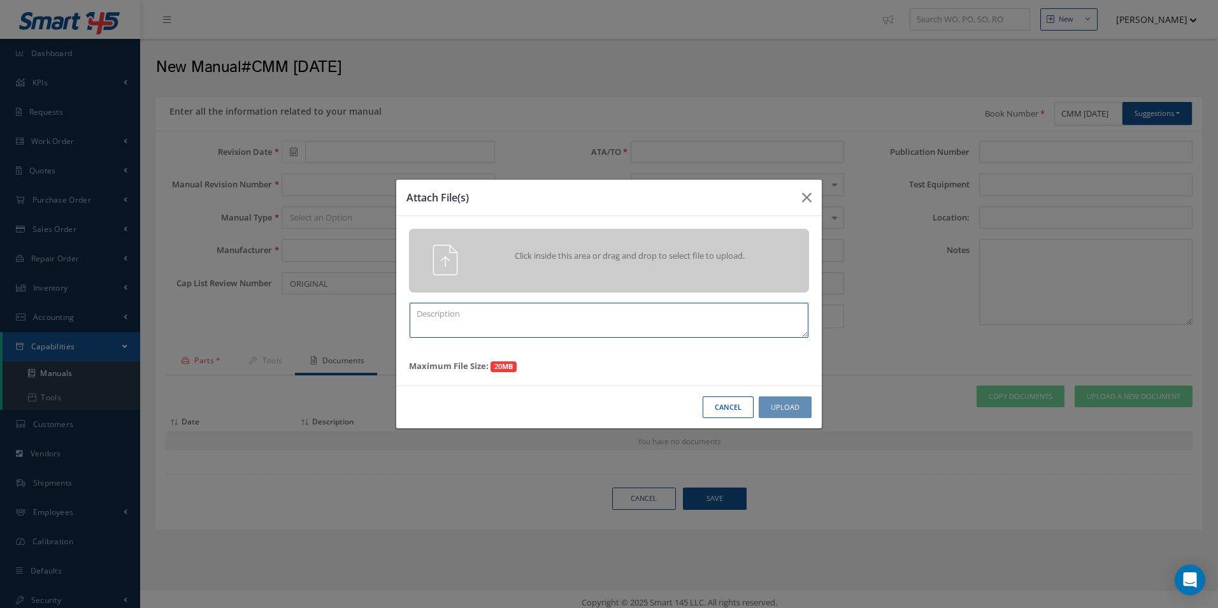
click at [456, 336] on textarea at bounding box center [609, 320] width 399 height 35
paste textarea "CMM 25-11-71"
click at [518, 311] on textarea "CMM 25-11-71 REV" at bounding box center [609, 320] width 399 height 35
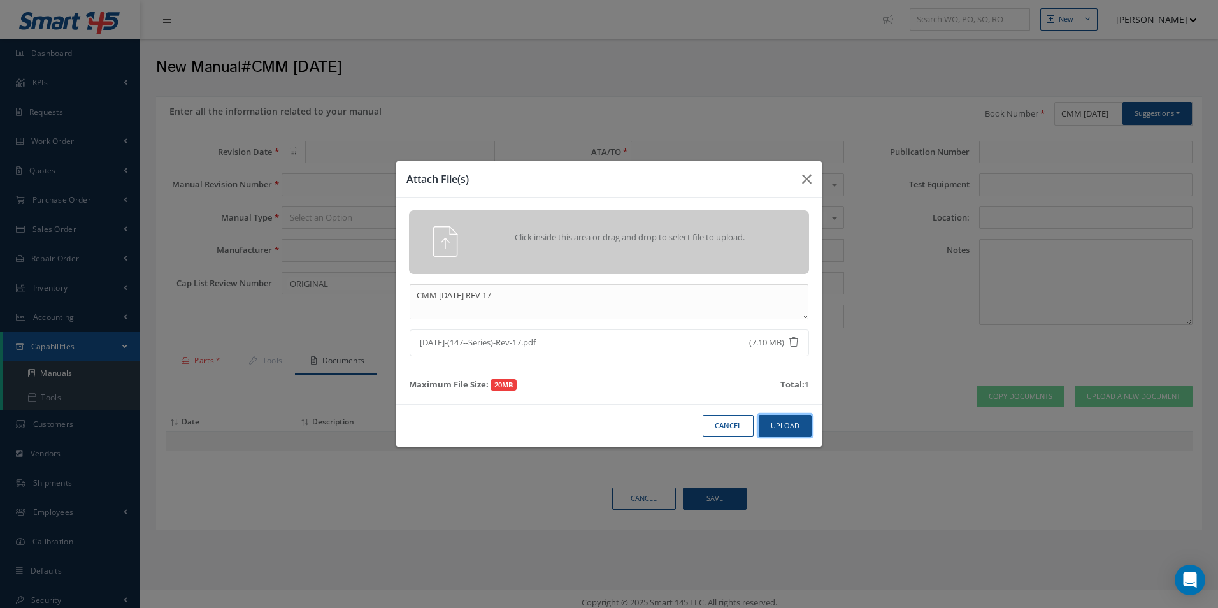
click at [785, 426] on button "Upload" at bounding box center [785, 426] width 53 height 22
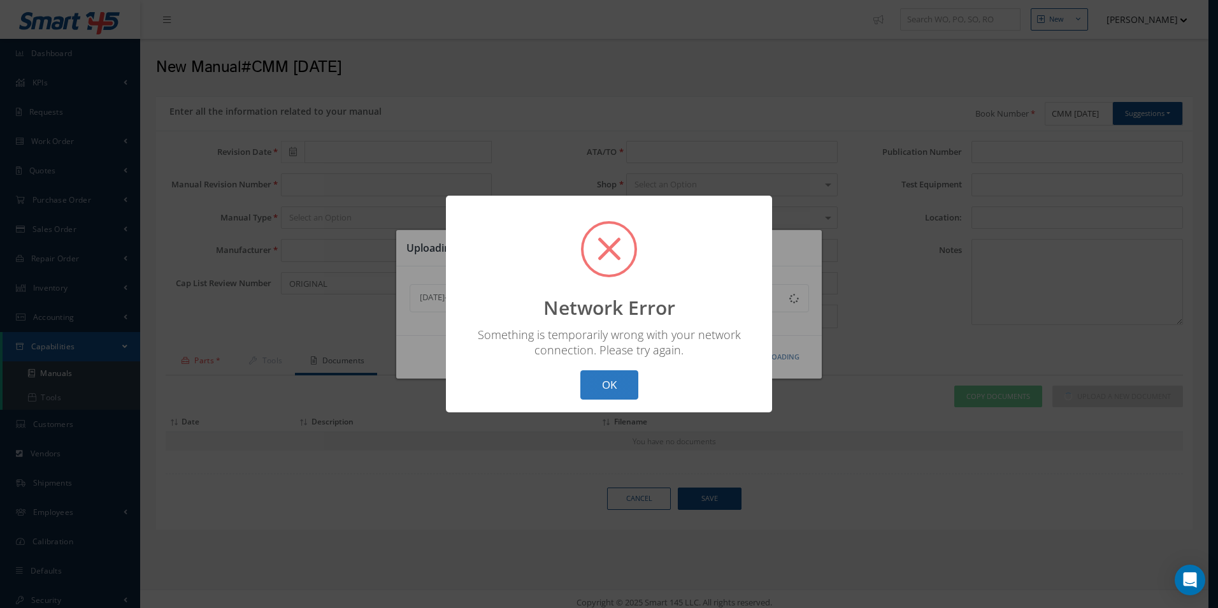
click at [607, 371] on button "OK" at bounding box center [609, 385] width 58 height 30
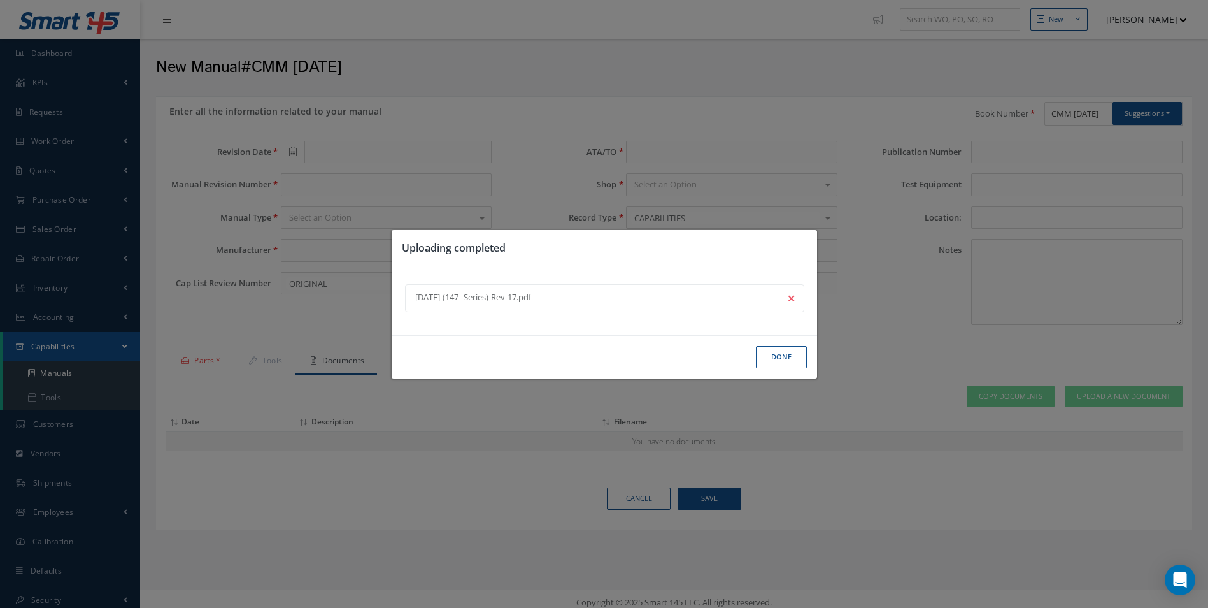
click at [785, 355] on button "Done" at bounding box center [781, 357] width 51 height 22
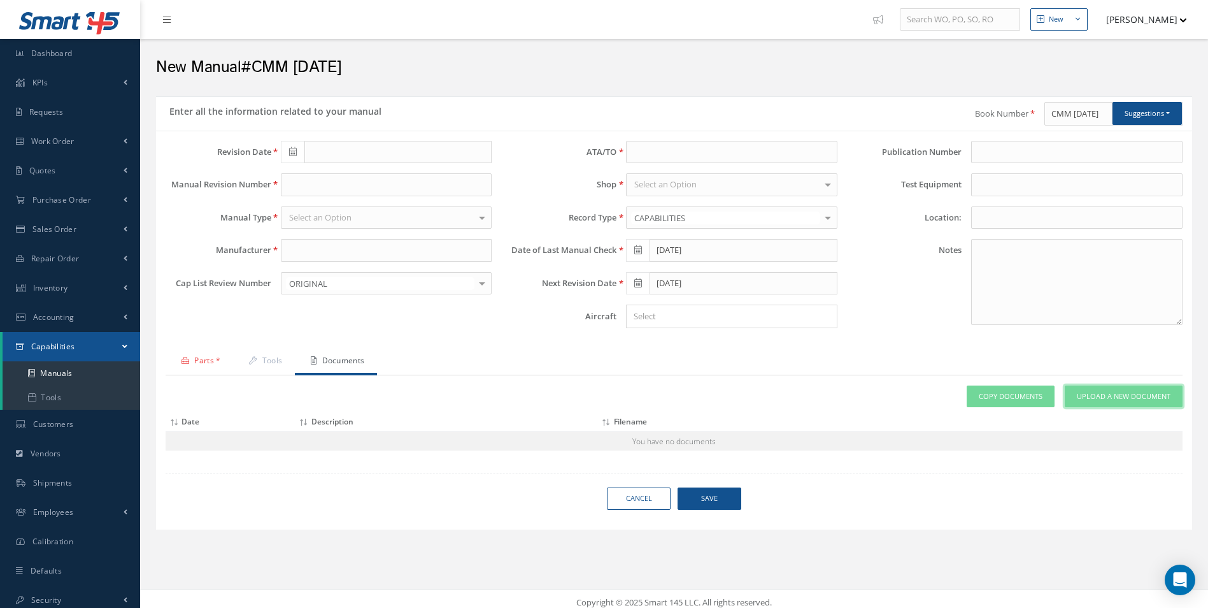
click at [1148, 402] on link "Upload a New Document" at bounding box center [1124, 396] width 118 height 22
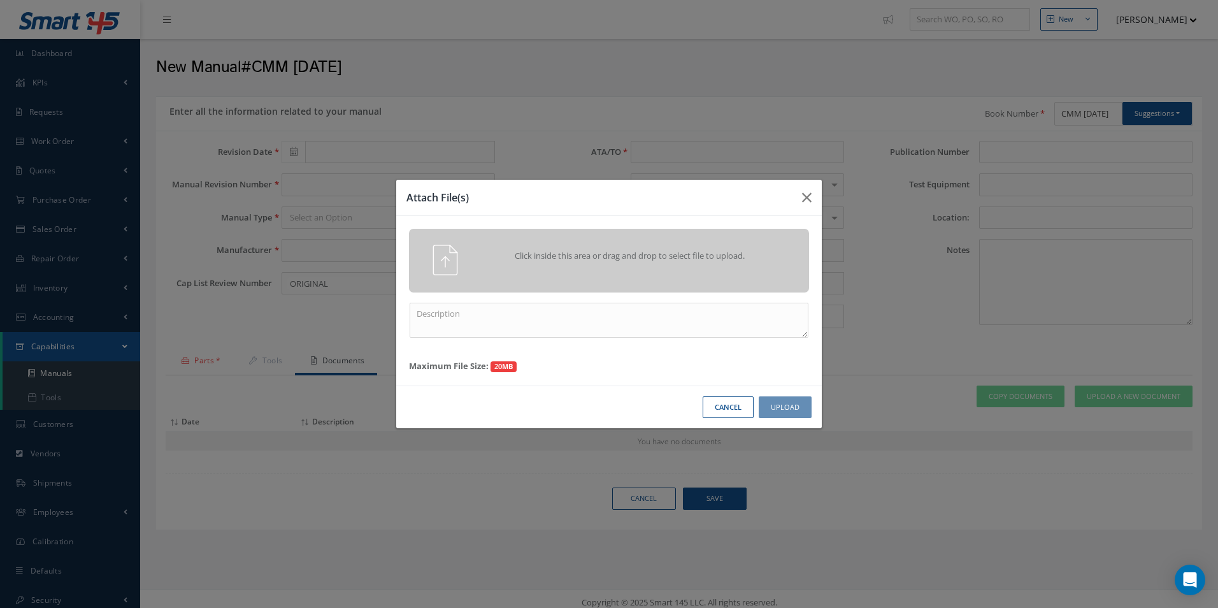
click at [1055, 113] on div "Attach File(s) Click inside this area or drag and drop to select file to upload…" at bounding box center [609, 304] width 1218 height 608
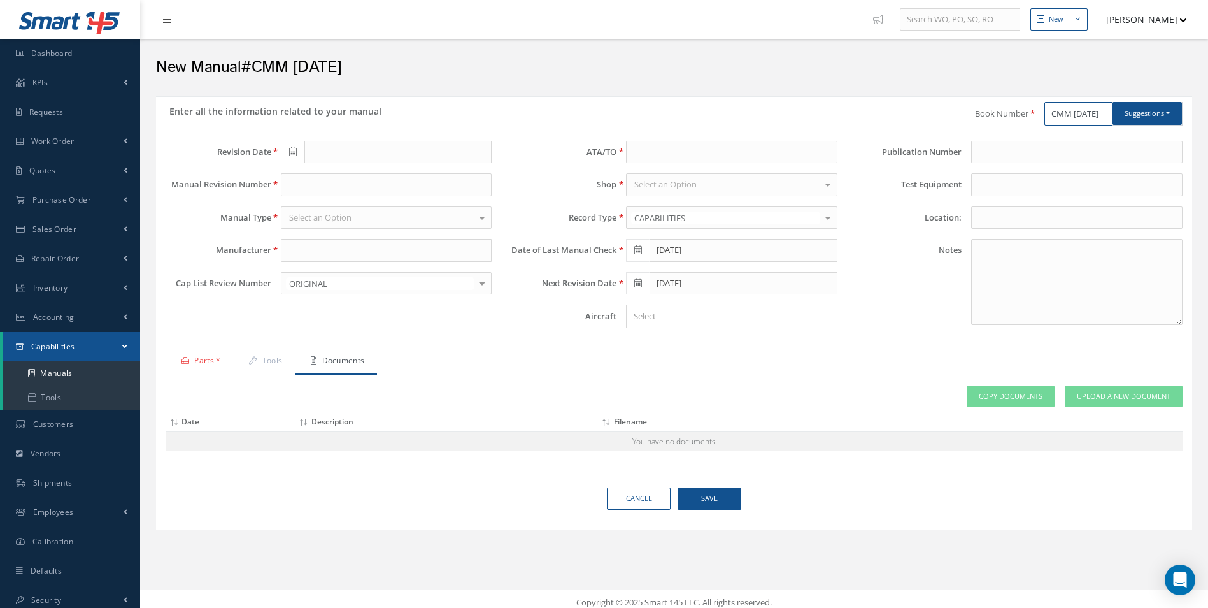
scroll to position [0, 2]
drag, startPoint x: 1049, startPoint y: 113, endPoint x: 1120, endPoint y: 108, distance: 70.8
click at [1120, 108] on div "CMM 25-11-71 Suggestions B737NG AMM TASK 25-00-00-90100-801 B737NG AMM TASK 25-…" at bounding box center [1114, 114] width 138 height 24
click at [1093, 396] on span "Upload a New Document" at bounding box center [1124, 396] width 94 height 11
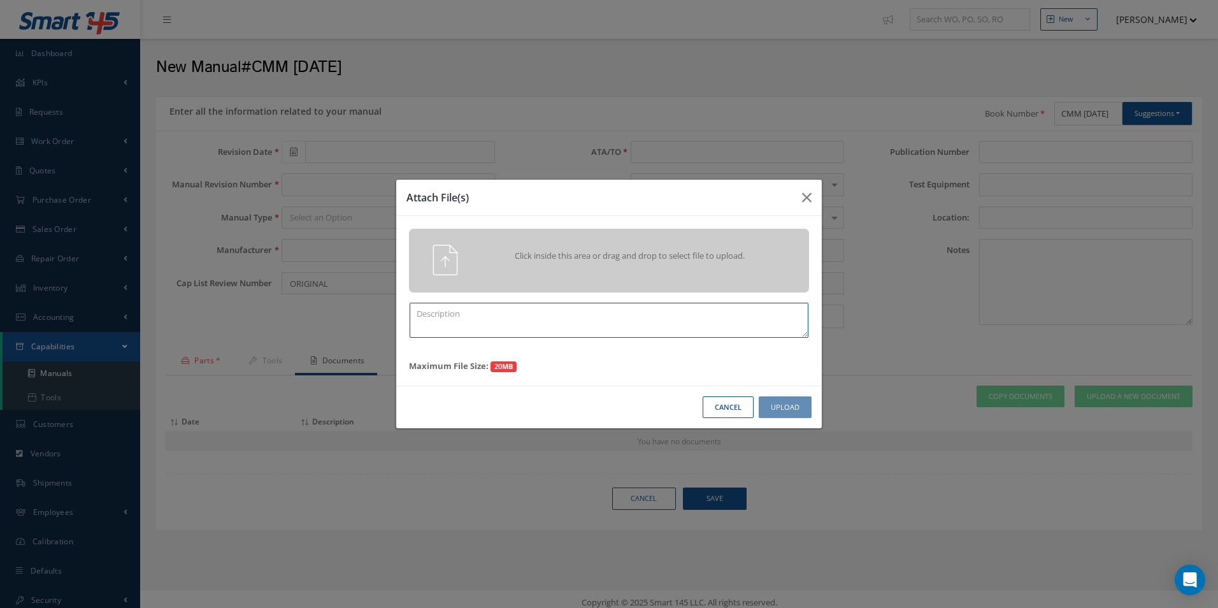
click at [538, 322] on textarea at bounding box center [609, 320] width 399 height 35
paste textarea "CMM [DATE]"
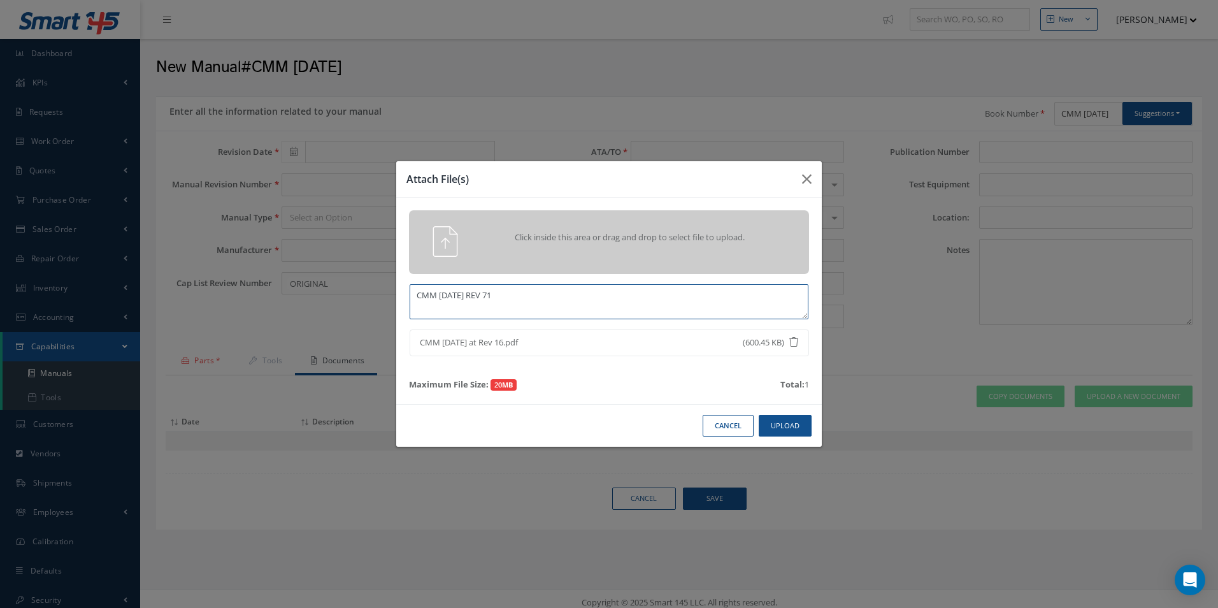
drag, startPoint x: 522, startPoint y: 302, endPoint x: 355, endPoint y: 311, distance: 167.1
click at [359, 311] on div "Attach File(s) Click inside this area or drag and drop to select file to upload…" at bounding box center [609, 304] width 1218 height 608
click at [552, 301] on textarea "CMM 25-11-71 REV 71" at bounding box center [609, 301] width 399 height 35
type textarea "CMM 25-11-71 REV 17"
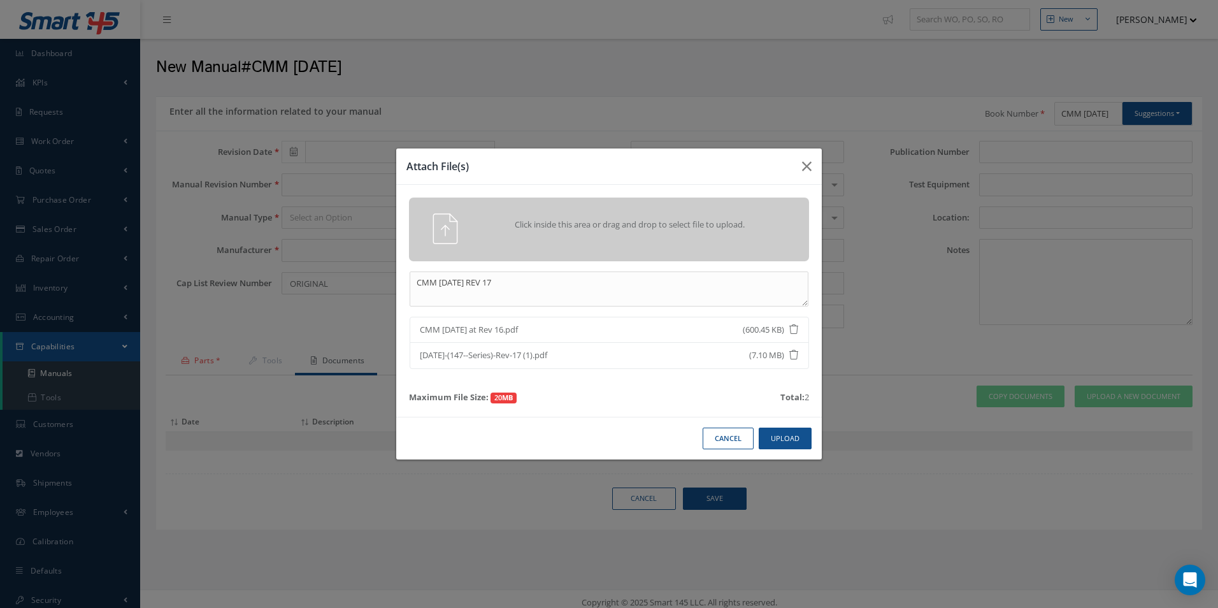
click at [791, 351] on icon at bounding box center [794, 355] width 10 height 10
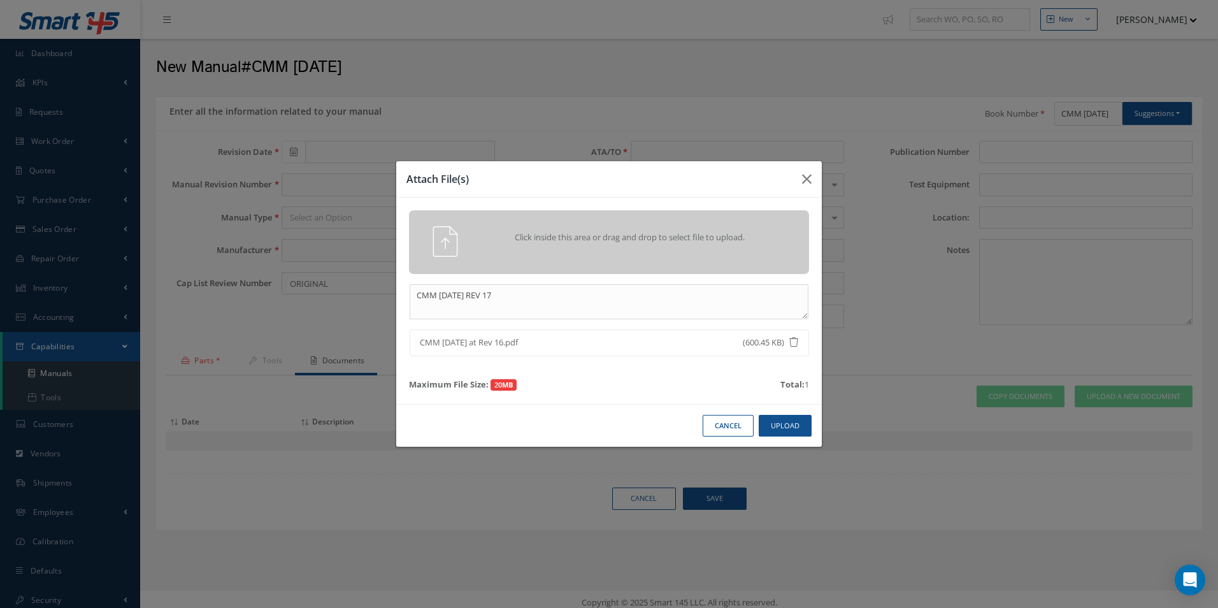
click at [794, 338] on icon at bounding box center [794, 342] width 10 height 10
click at [786, 426] on button "Upload" at bounding box center [785, 426] width 53 height 22
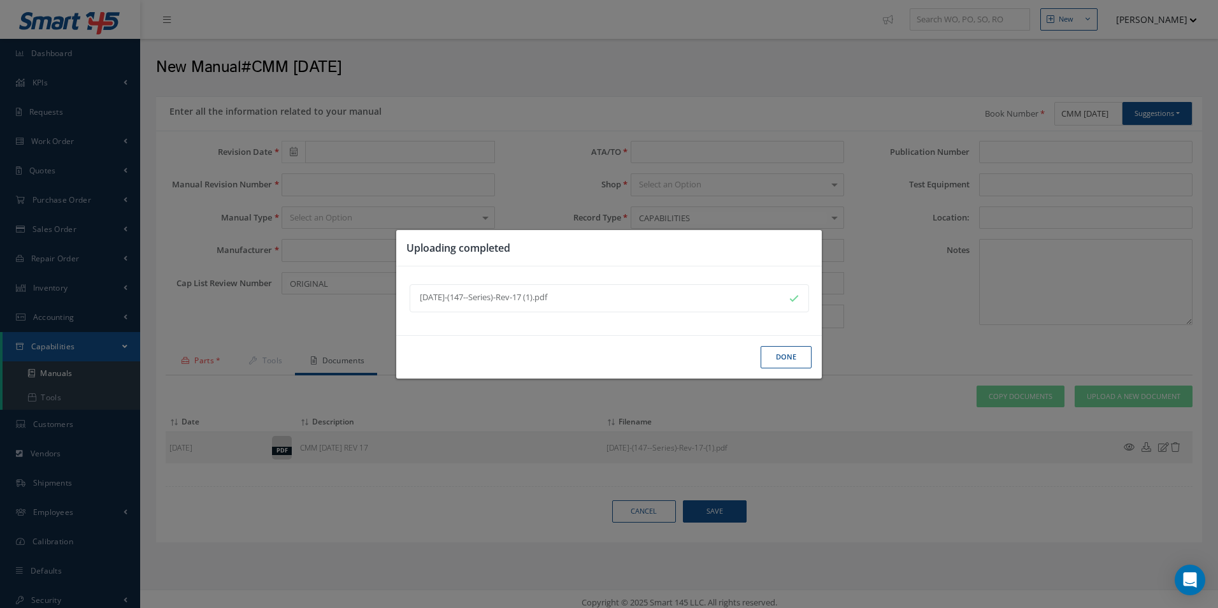
drag, startPoint x: 796, startPoint y: 357, endPoint x: 356, endPoint y: 363, distance: 440.2
click at [794, 357] on button "Done" at bounding box center [785, 357] width 51 height 22
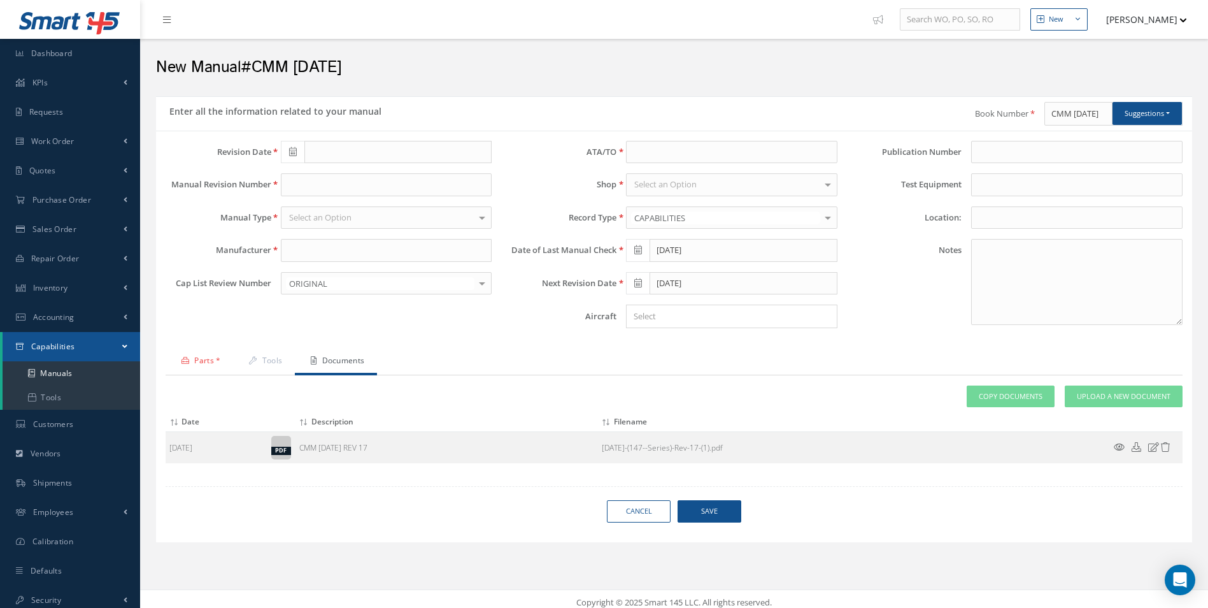
click at [189, 355] on link "Parts *" at bounding box center [200, 361] width 68 height 27
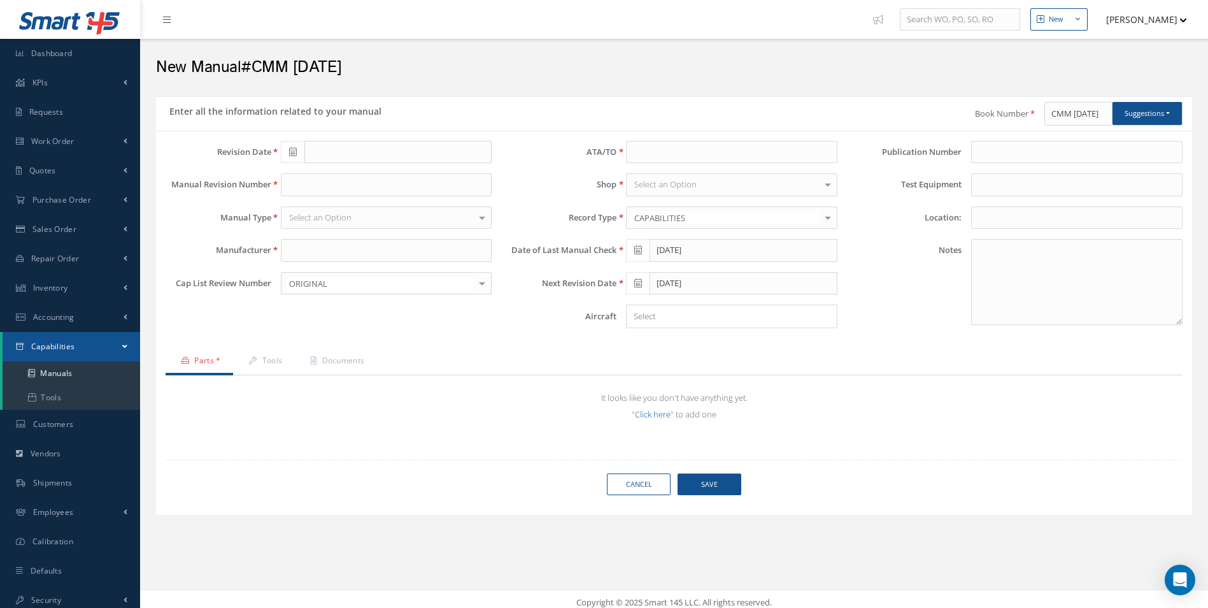
click at [647, 415] on link "Click here" at bounding box center [653, 413] width 36 height 11
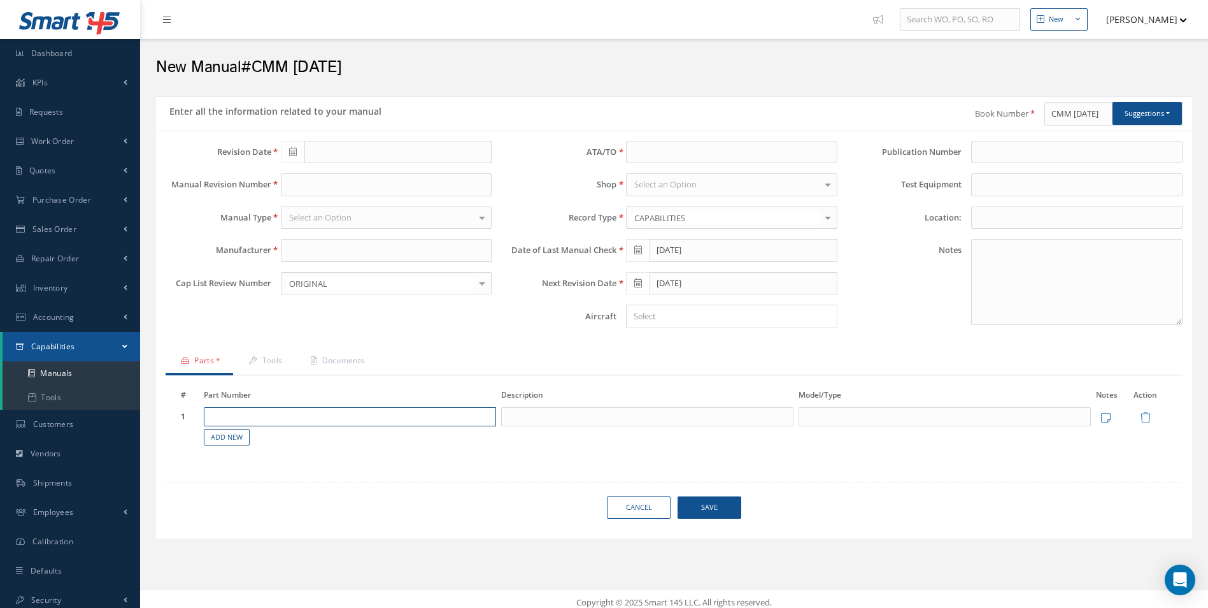
click at [287, 410] on input "text" at bounding box center [350, 416] width 292 height 19
paste input "1471611-00"
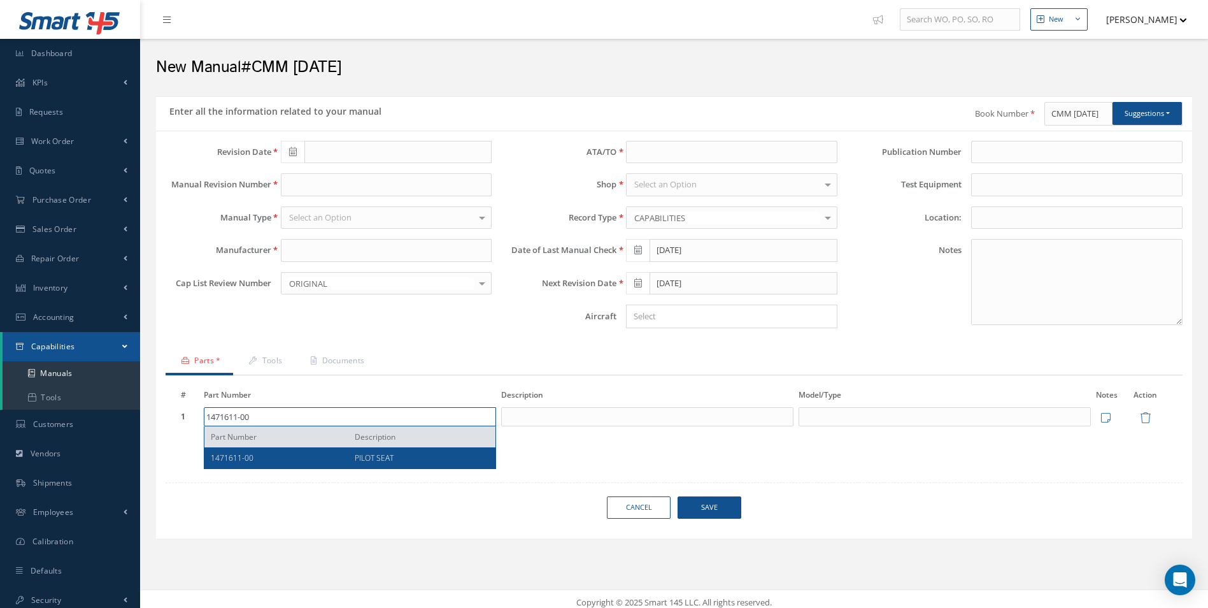
type input "1471611-00"
click at [328, 452] on div "1471611-00" at bounding box center [278, 457] width 134 height 11
type input "PILOT SEAT"
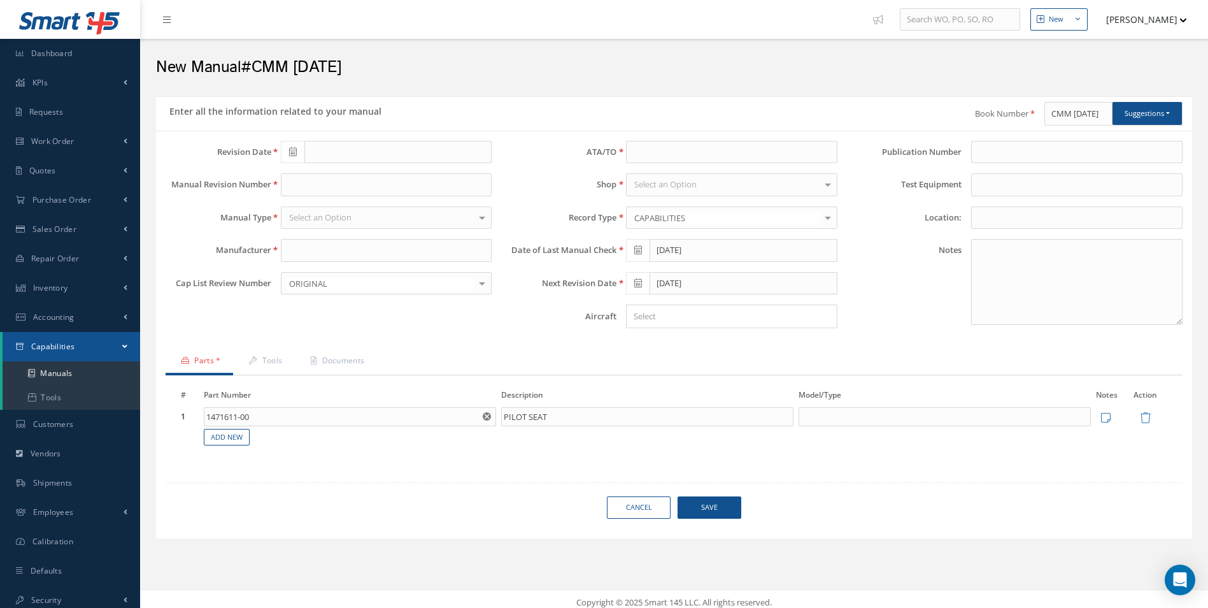
click at [712, 512] on span "Save" at bounding box center [710, 507] width 64 height 22
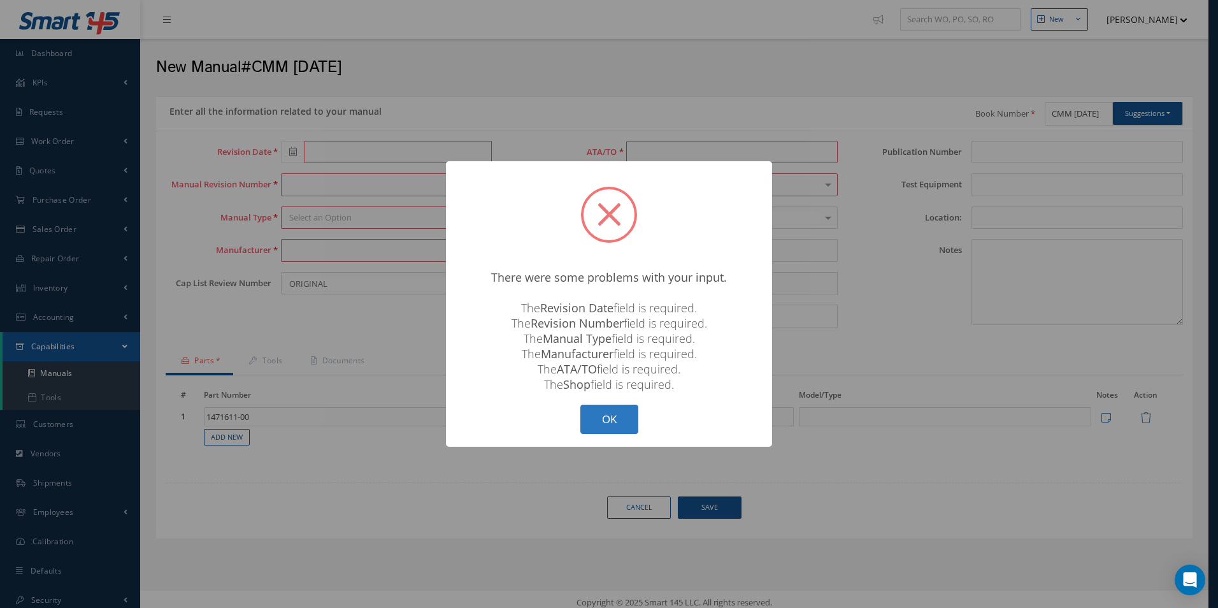
click at [608, 428] on button "OK" at bounding box center [609, 419] width 58 height 30
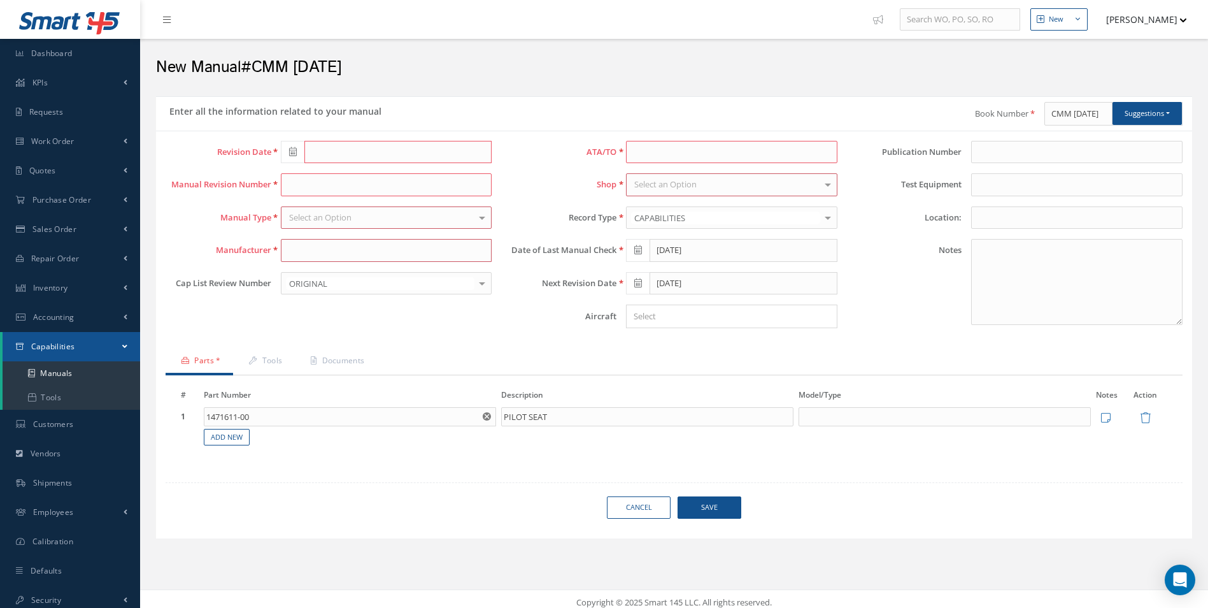
click at [299, 150] on span at bounding box center [293, 152] width 24 height 23
click at [349, 178] on th "October 2025" at bounding box center [348, 173] width 96 height 19
click at [349, 178] on th "2025" at bounding box center [346, 173] width 92 height 19
click at [291, 175] on th "«" at bounding box center [290, 173] width 19 height 19
click at [324, 274] on span "2018" at bounding box center [329, 278] width 29 height 34
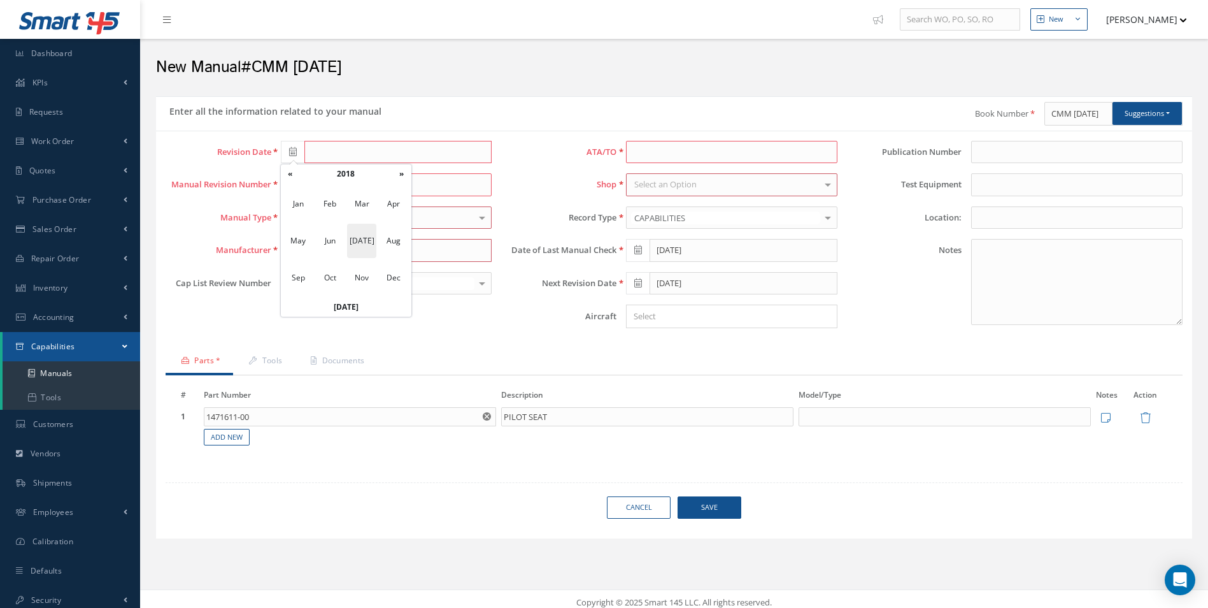
click at [364, 245] on span "Jul" at bounding box center [361, 241] width 29 height 34
click at [325, 309] on td "31" at bounding box center [328, 307] width 19 height 19
type input "07/31/2018"
click at [305, 186] on input "text" at bounding box center [386, 184] width 211 height 23
type input "REV17"
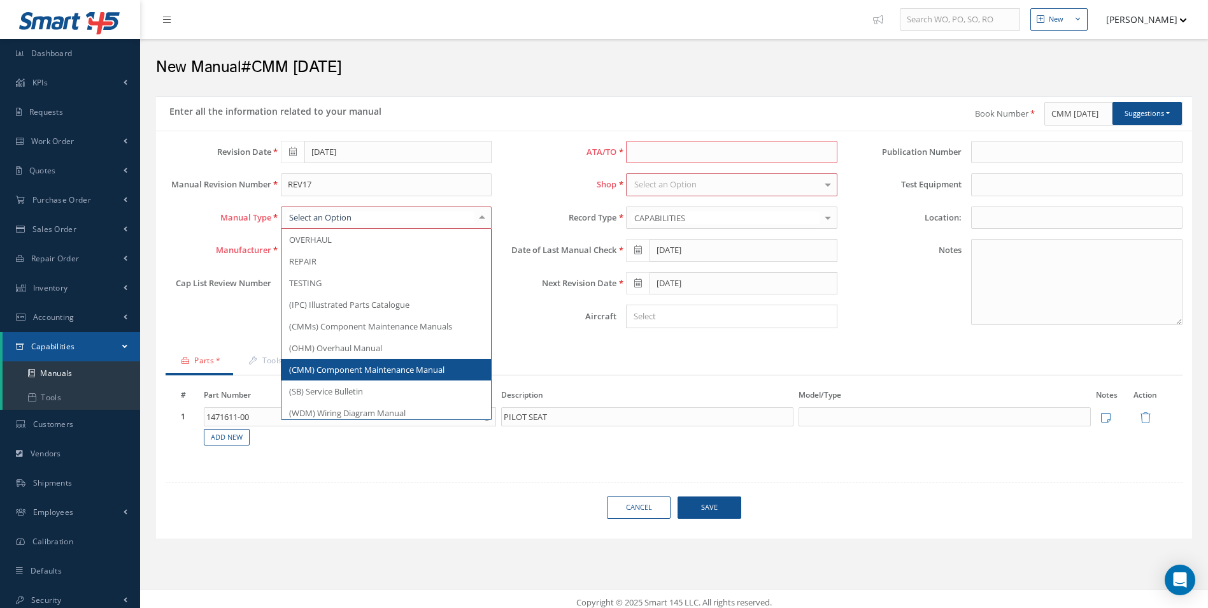
click at [327, 371] on span "(CMM) Component Maintenance Manual" at bounding box center [366, 369] width 155 height 11
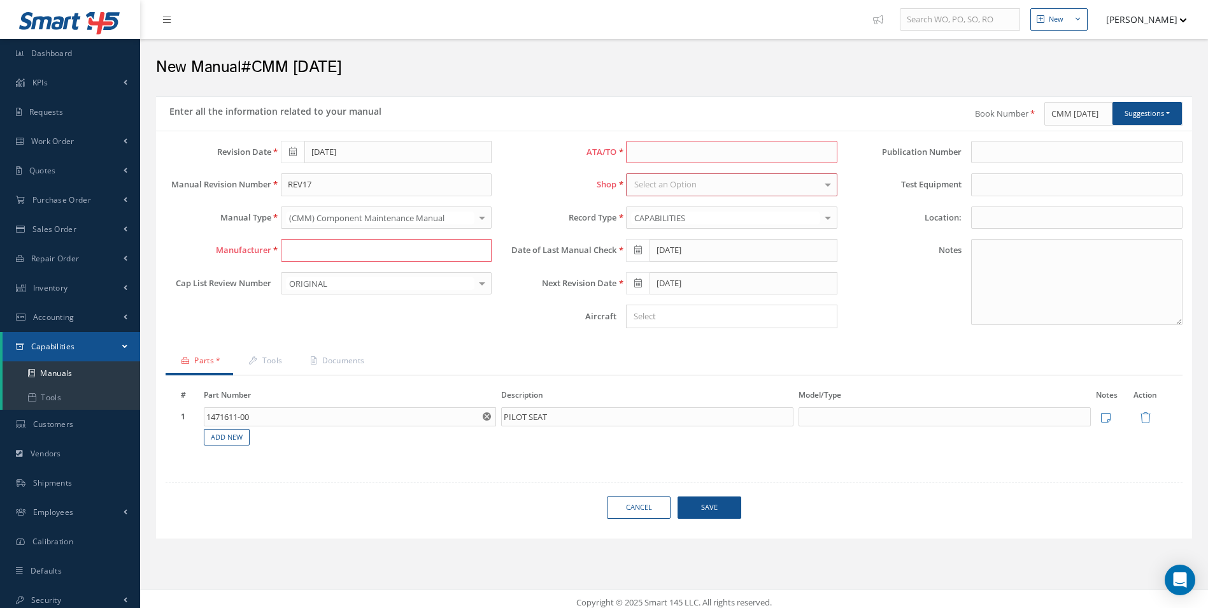
click at [307, 255] on input "text" at bounding box center [386, 250] width 211 height 23
click at [336, 248] on input "text" at bounding box center [386, 250] width 211 height 23
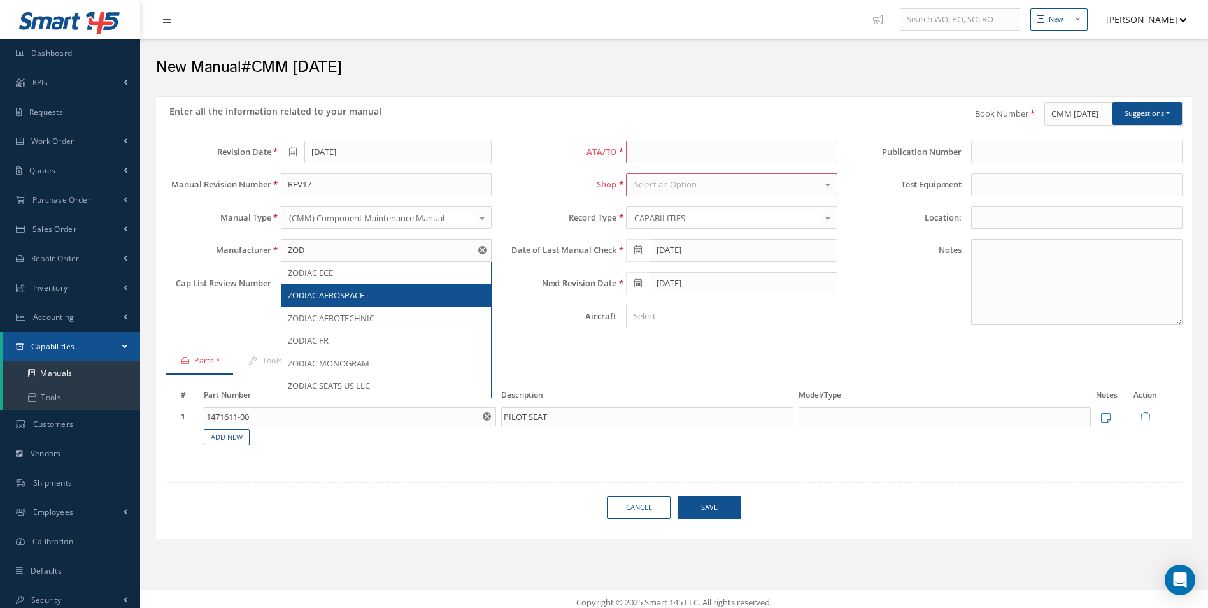
click at [364, 298] on span "ZODIAC AEROSPACE" at bounding box center [326, 294] width 76 height 11
type input "ZODIAC AEROSPACE"
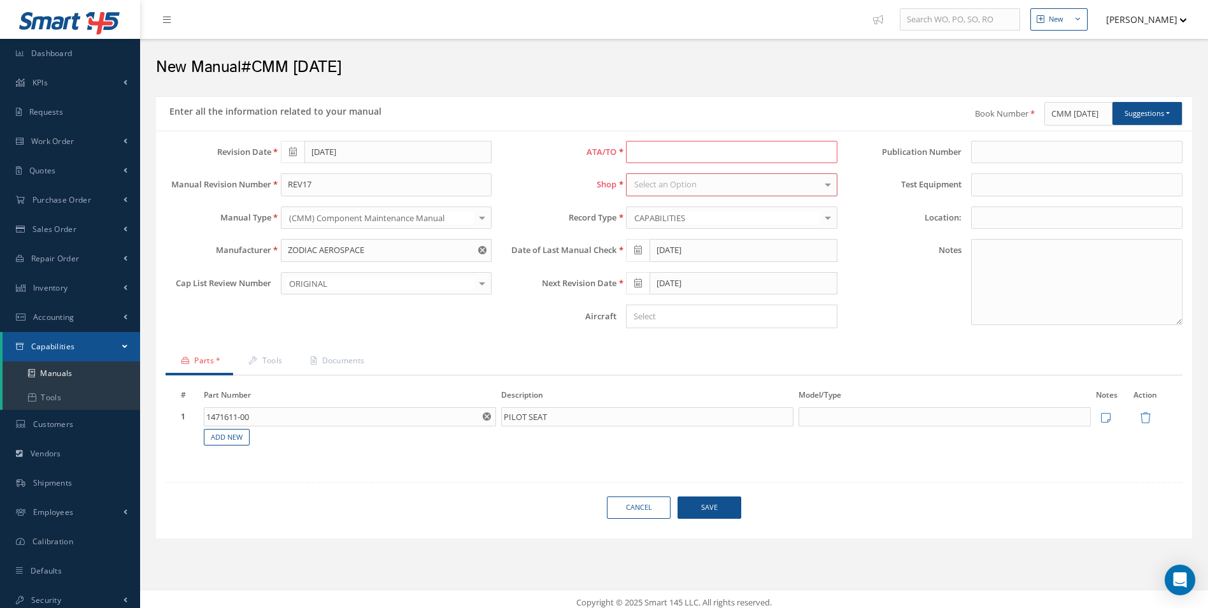
click at [682, 157] on input at bounding box center [731, 152] width 211 height 23
type input "."
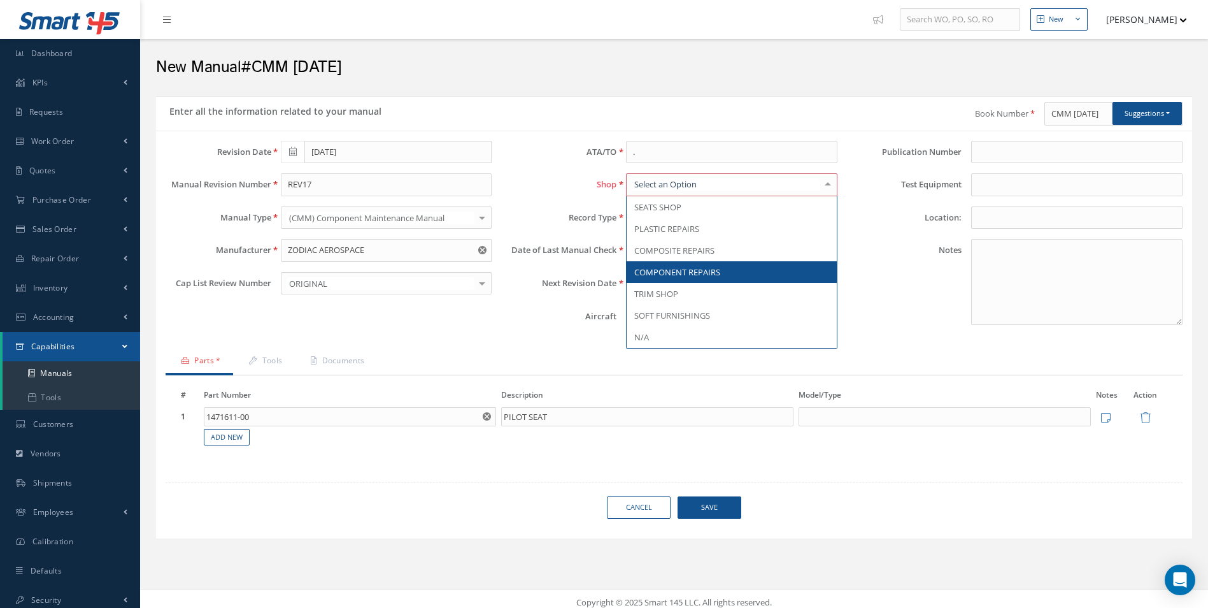
click at [715, 276] on span "COMPONENT REPAIRS" at bounding box center [677, 271] width 86 height 11
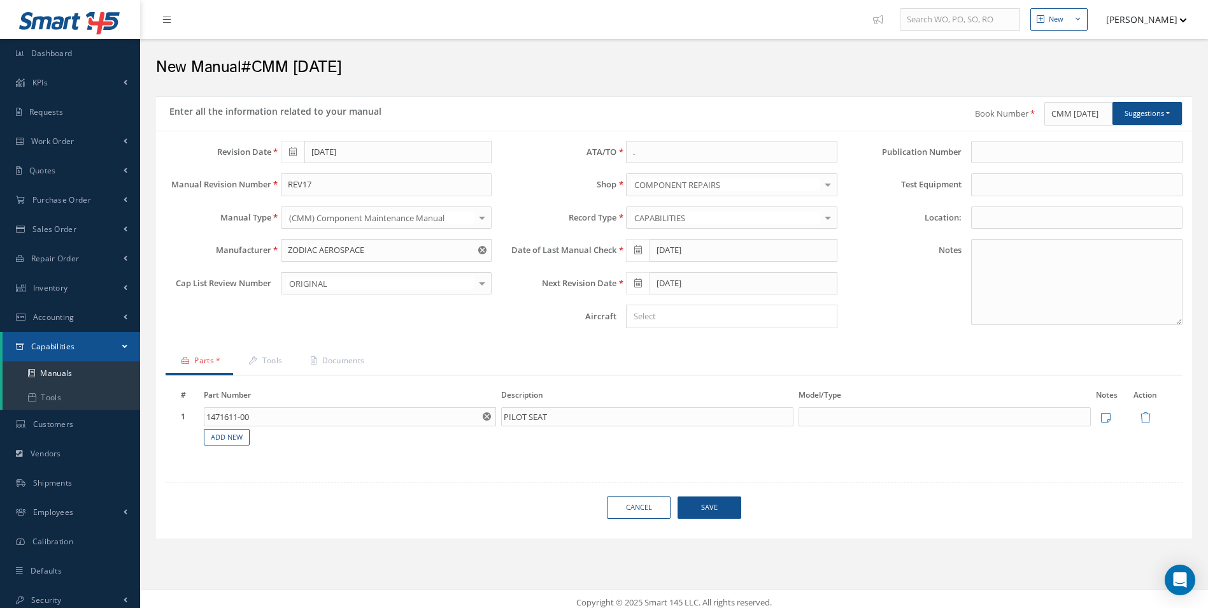
click at [722, 512] on span "Save" at bounding box center [710, 507] width 64 height 22
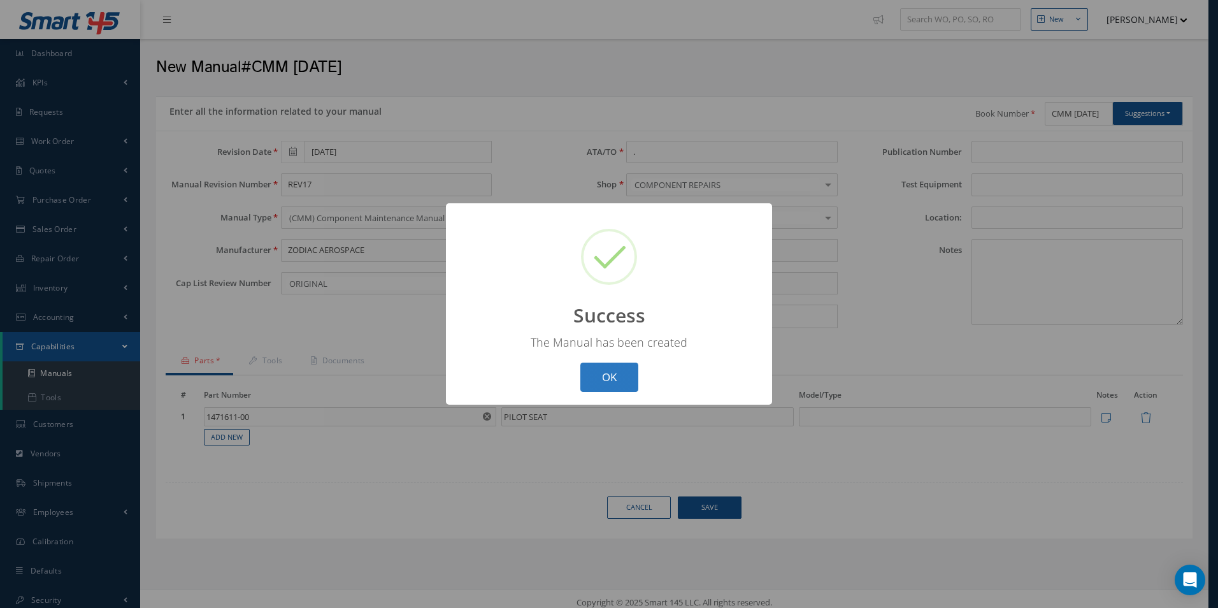
click at [618, 376] on button "OK" at bounding box center [609, 377] width 58 height 30
select select "25"
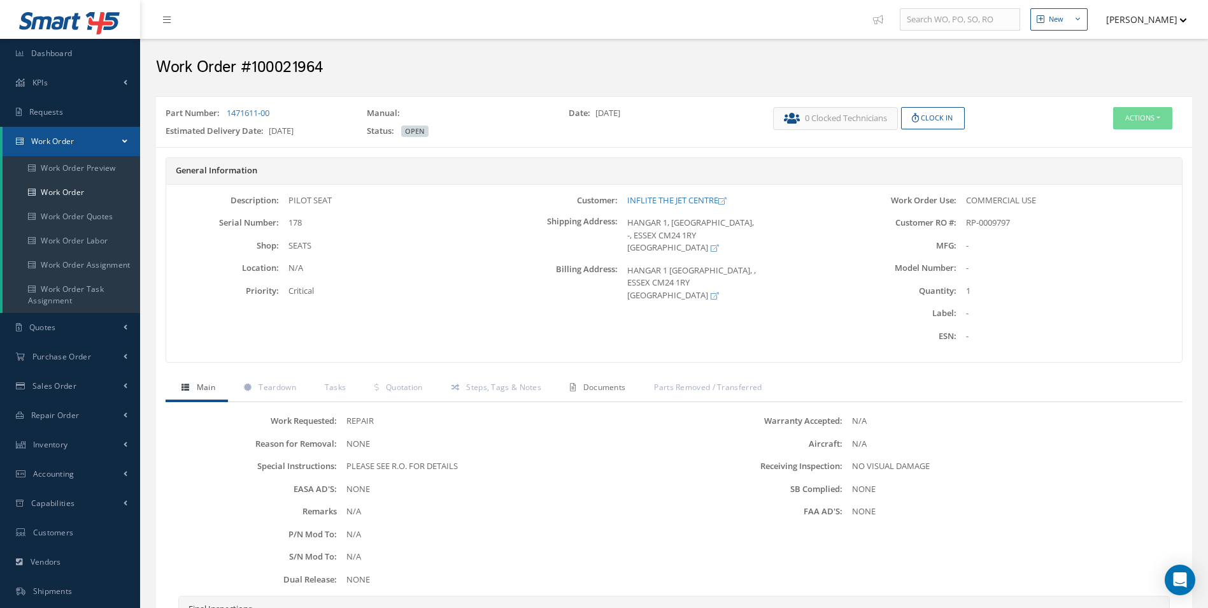
drag, startPoint x: 1189, startPoint y: 0, endPoint x: 579, endPoint y: 389, distance: 723.4
click at [578, 389] on link "Documents" at bounding box center [596, 388] width 84 height 27
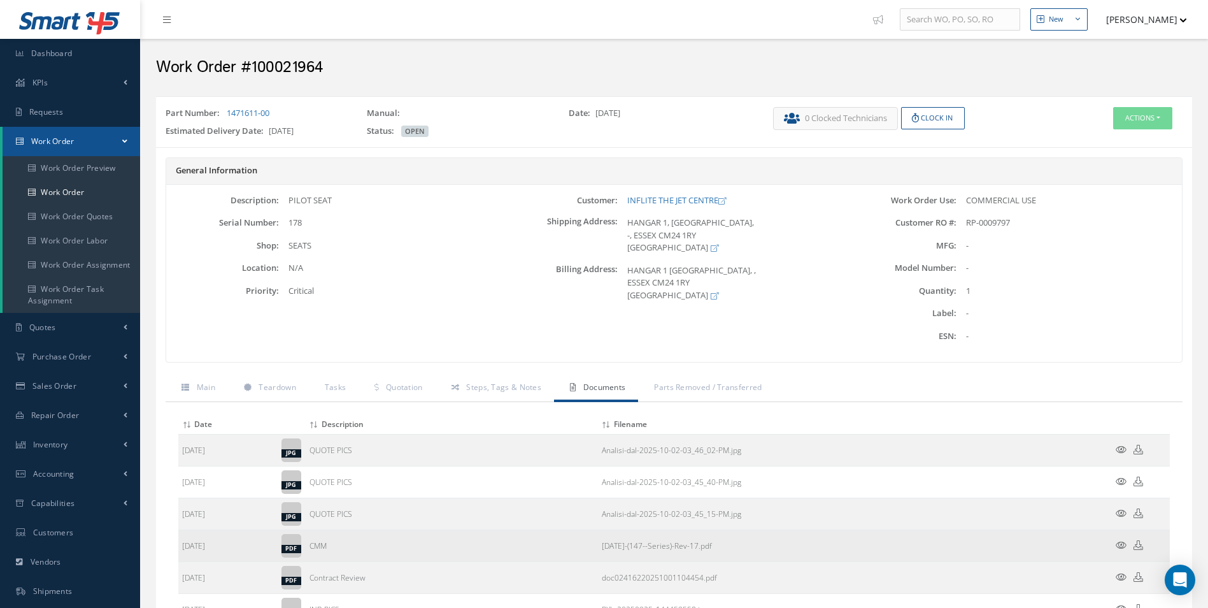
click at [1139, 547] on icon at bounding box center [1139, 545] width 10 height 10
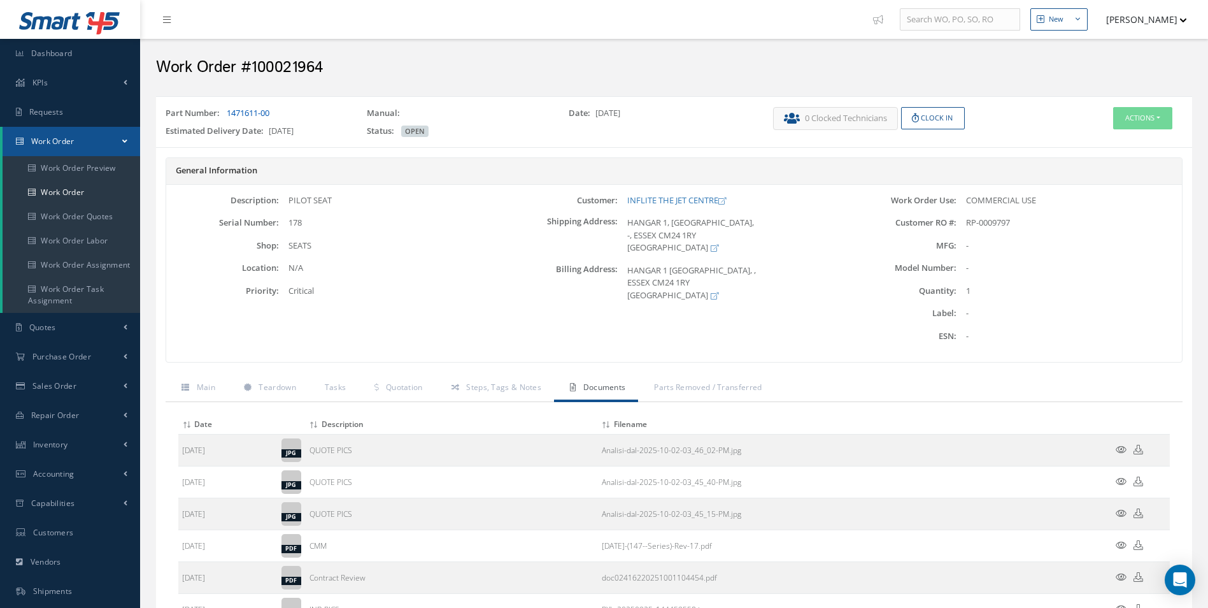
drag, startPoint x: 283, startPoint y: 118, endPoint x: 227, endPoint y: 111, distance: 56.4
click at [227, 111] on div "Part Number: 1471611-00" at bounding box center [256, 116] width 201 height 18
copy link "1471611-00"
click at [1159, 121] on button "Actions" at bounding box center [1142, 118] width 59 height 22
click at [1100, 140] on link "Edit" at bounding box center [1124, 142] width 102 height 17
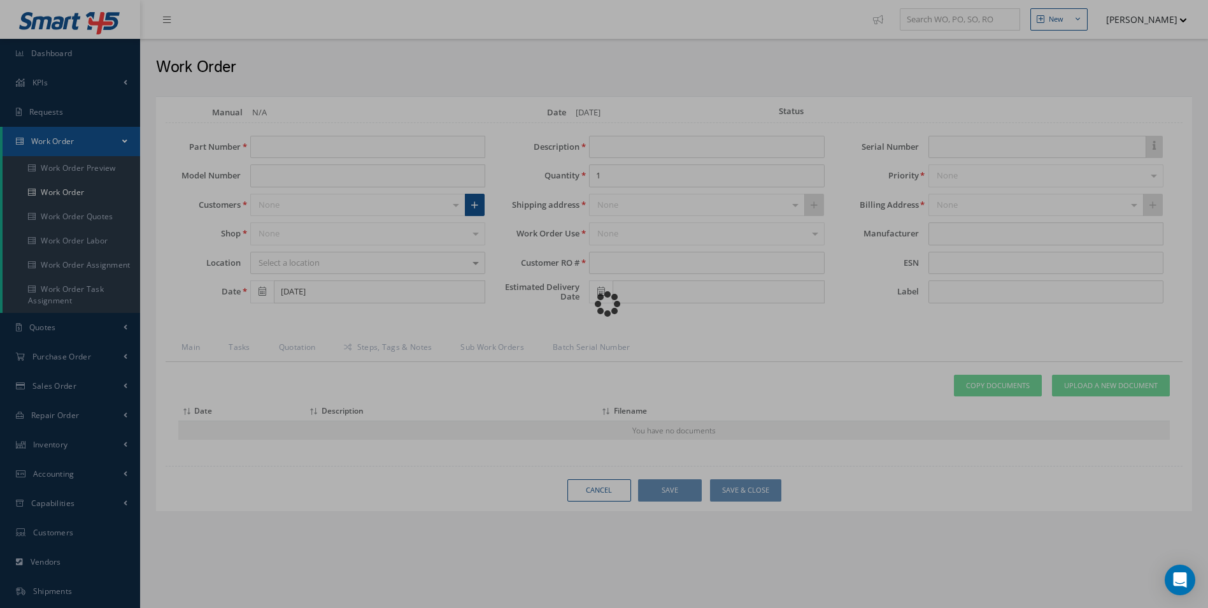
type input "1471611-00"
type input "[DATE]"
type input "PILOT SEAT"
type input "RP-0009797"
type input "[DATE]"
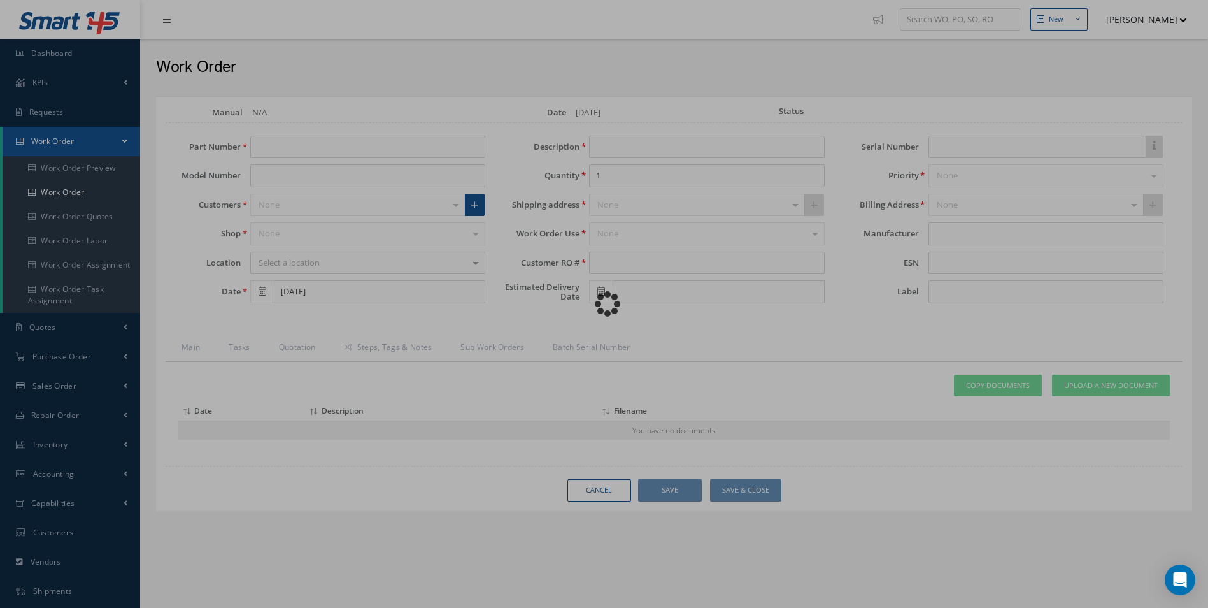
type input "178"
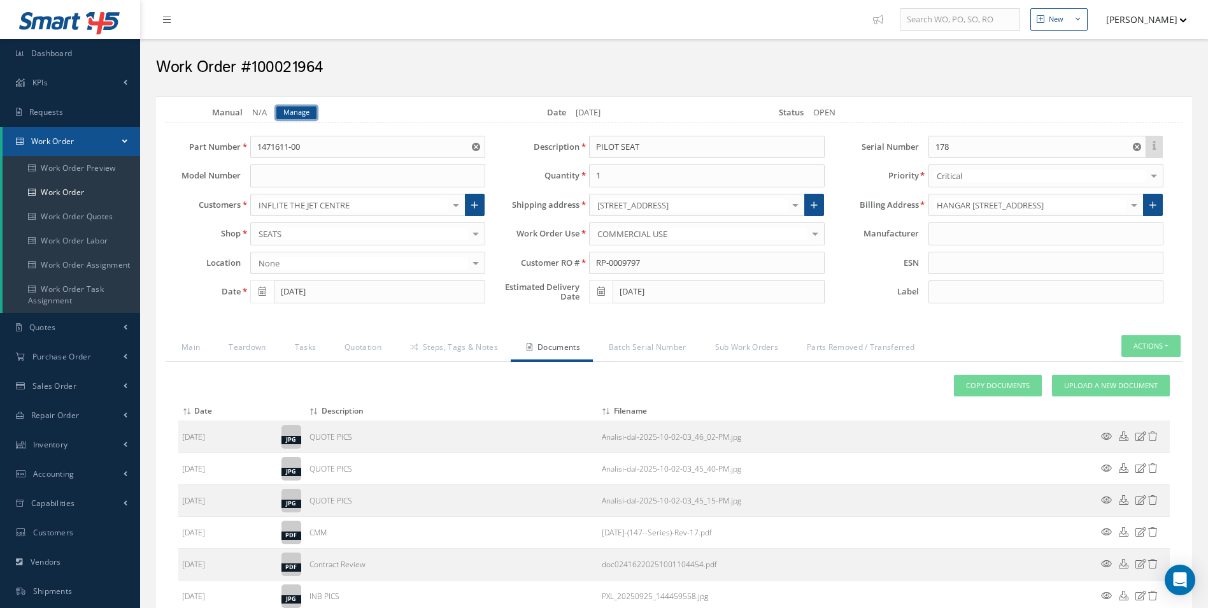
click at [293, 108] on link "Manage" at bounding box center [296, 112] width 40 height 13
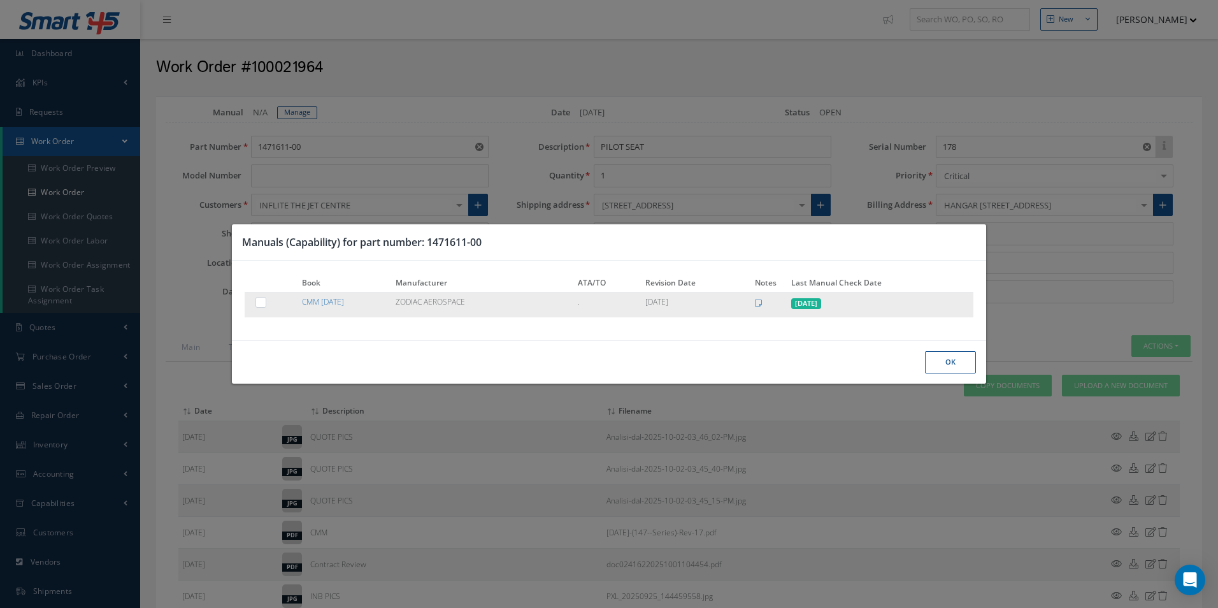
click at [266, 301] on label at bounding box center [267, 301] width 3 height 11
click at [260, 301] on input "checkbox" at bounding box center [261, 303] width 8 height 8
checkbox input "true"
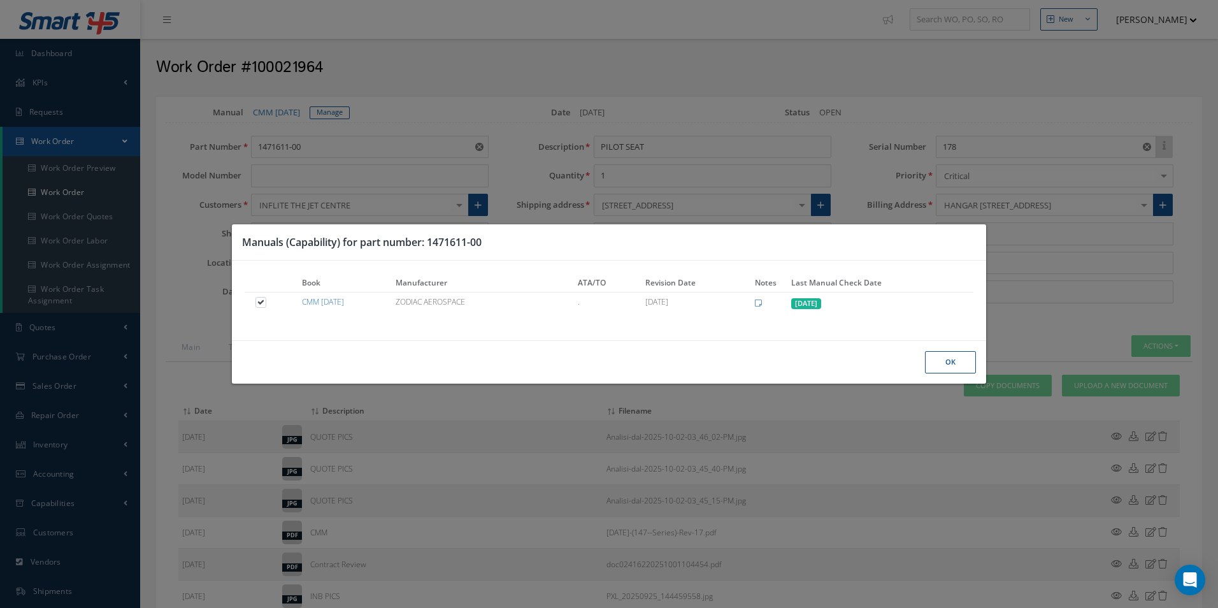
click at [953, 352] on button "Ok" at bounding box center [950, 362] width 51 height 22
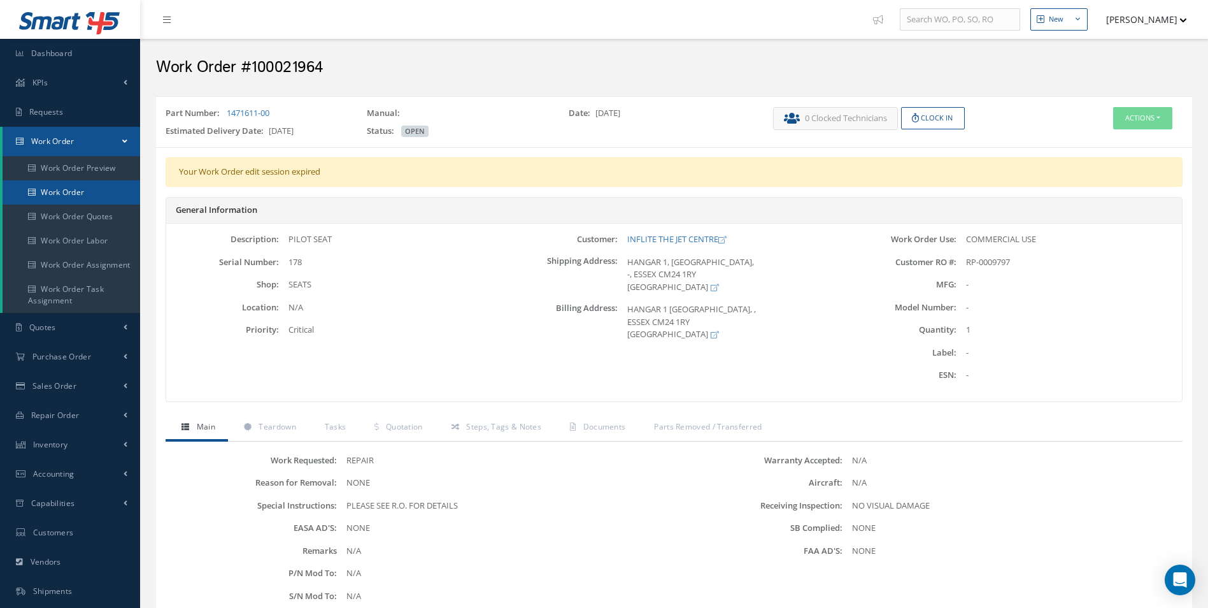
click at [80, 202] on link "Work Order" at bounding box center [72, 192] width 138 height 24
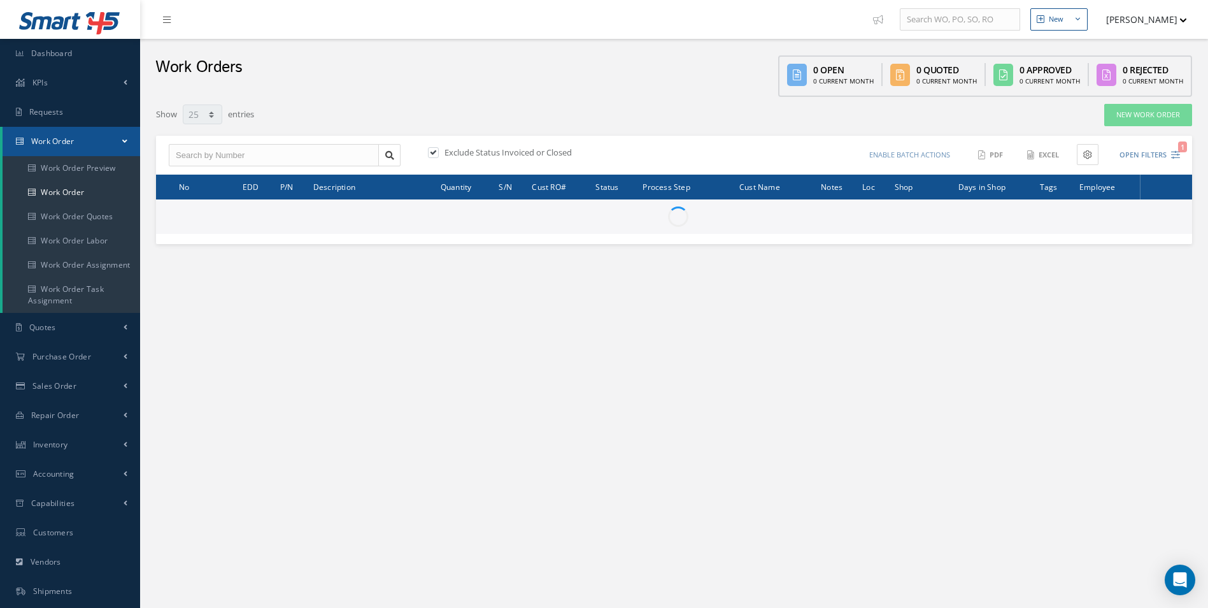
select select "25"
